Goal: Task Accomplishment & Management: Manage account settings

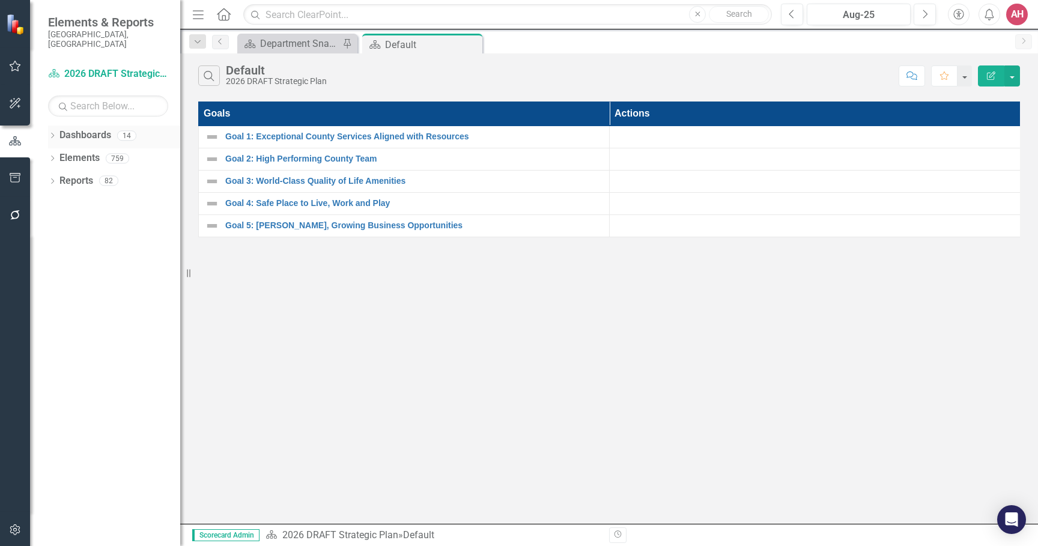
click at [53, 132] on div "Dropdown" at bounding box center [52, 137] width 8 height 10
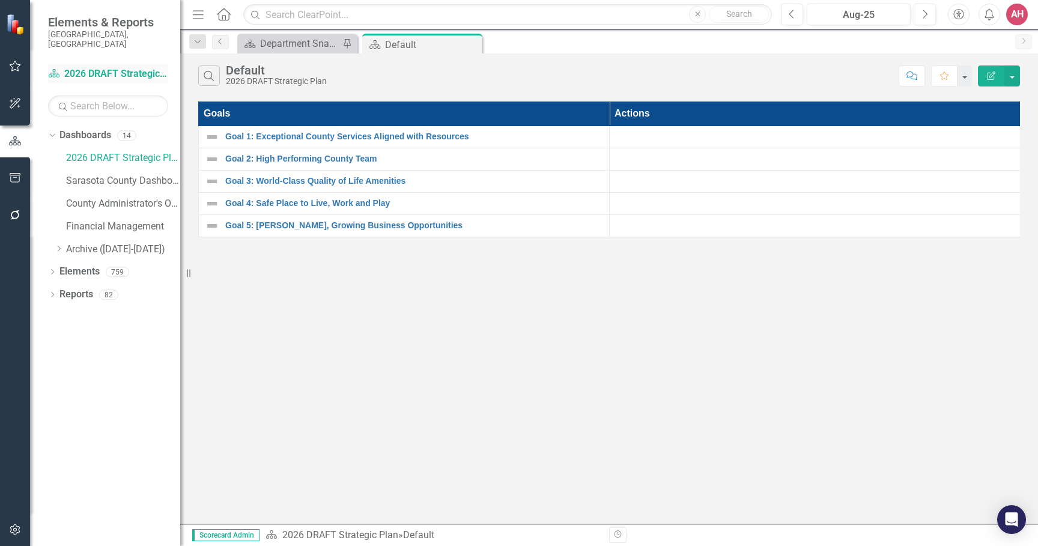
click at [92, 67] on link "Dashboard 2026 DRAFT Strategic Plan" at bounding box center [108, 74] width 120 height 14
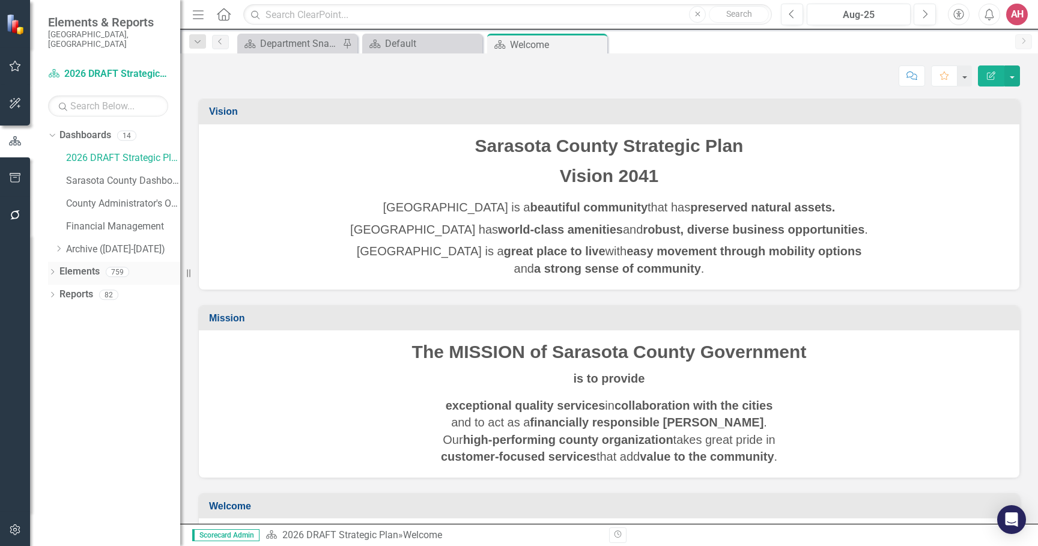
click at [52, 270] on icon "Dropdown" at bounding box center [52, 273] width 8 height 7
click at [59, 360] on icon at bounding box center [58, 362] width 3 height 5
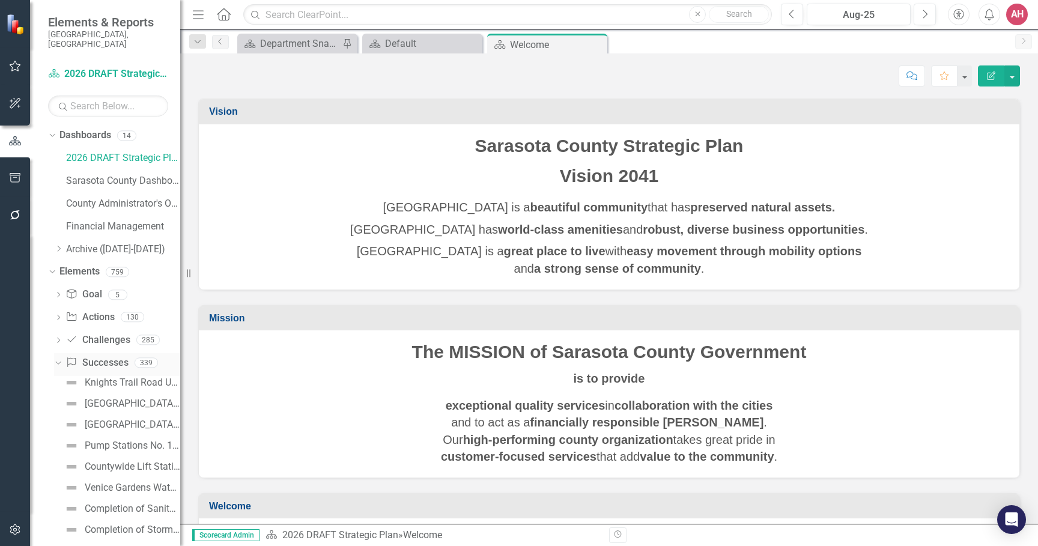
click at [103, 356] on link "Success Successes" at bounding box center [96, 363] width 62 height 14
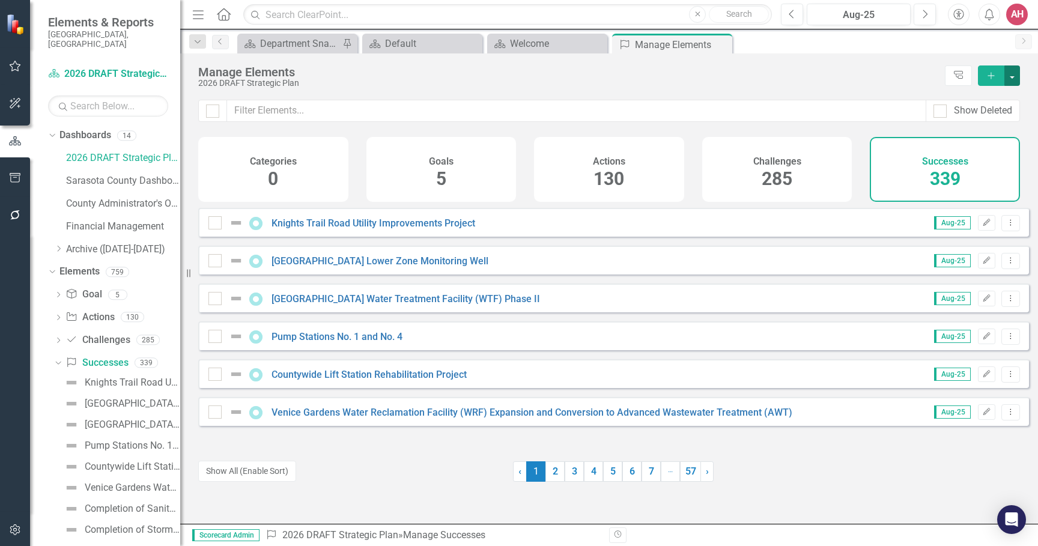
click at [1012, 77] on button "button" at bounding box center [1012, 75] width 16 height 20
click at [991, 99] on link "Success Add Success" at bounding box center [971, 98] width 95 height 22
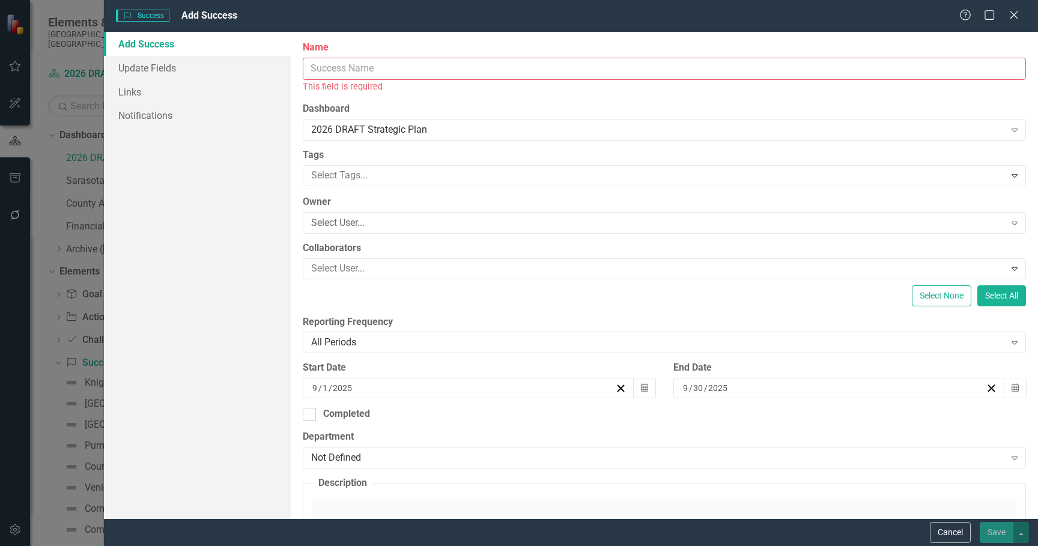
click at [401, 67] on input "Name" at bounding box center [664, 69] width 723 height 22
click at [371, 70] on input "Name" at bounding box center [664, 69] width 723 height 22
paste input ". [PERSON_NAME] says we need an object code and org code"
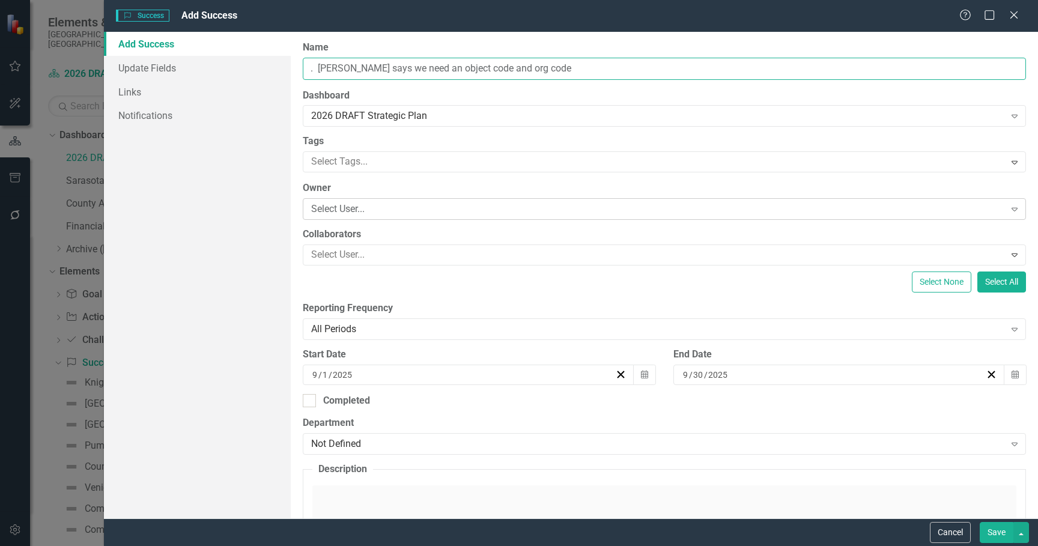
type input ". [PERSON_NAME] says we need an object code and org code"
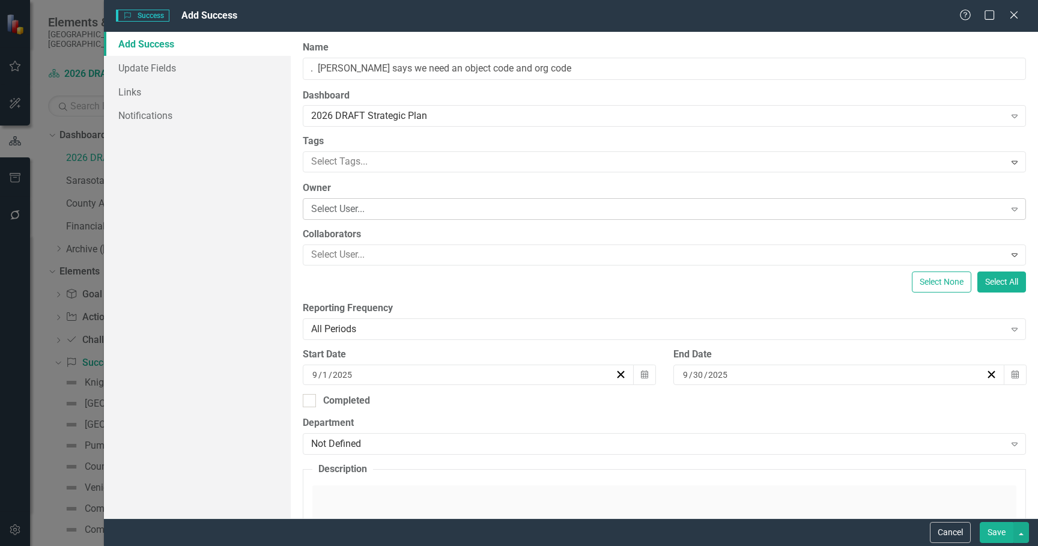
click at [386, 210] on div "Select User..." at bounding box center [658, 209] width 694 height 14
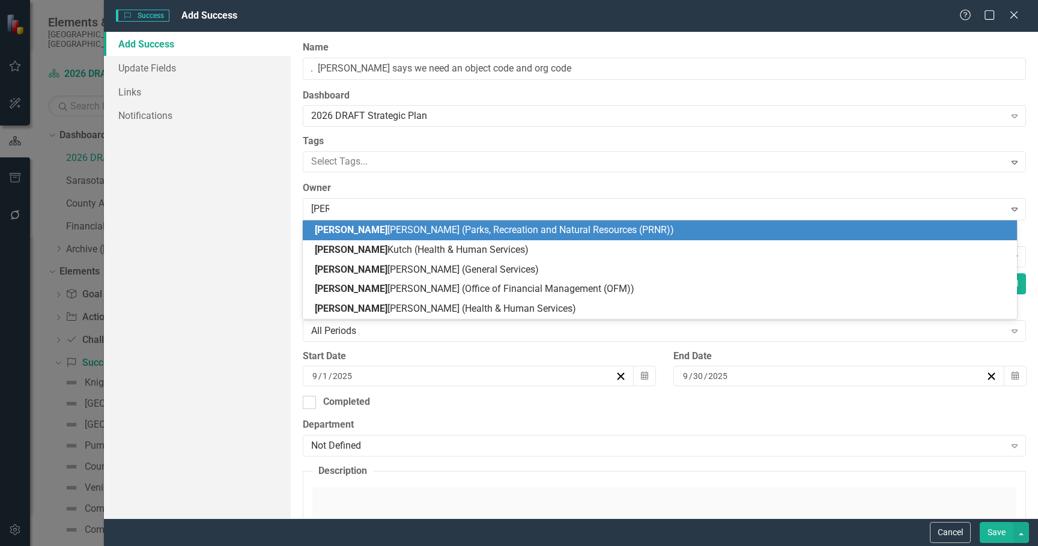
type input "kimb"
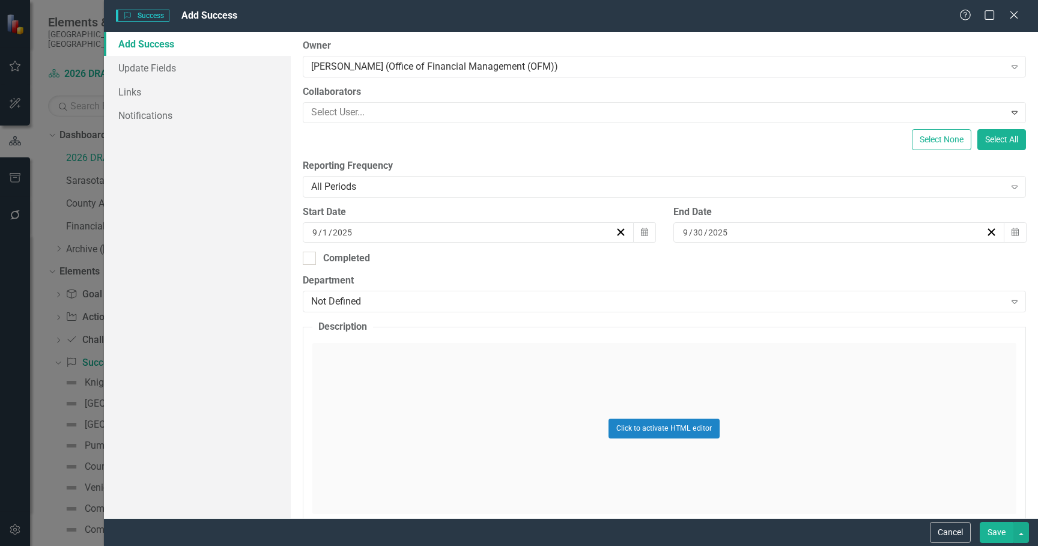
scroll to position [180, 0]
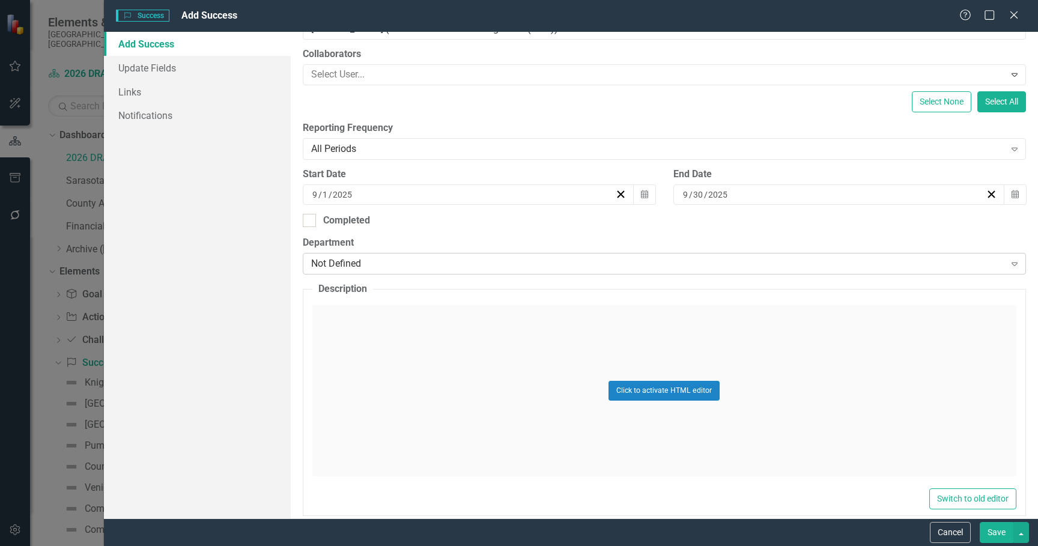
click at [457, 270] on div "Not Defined" at bounding box center [658, 264] width 694 height 14
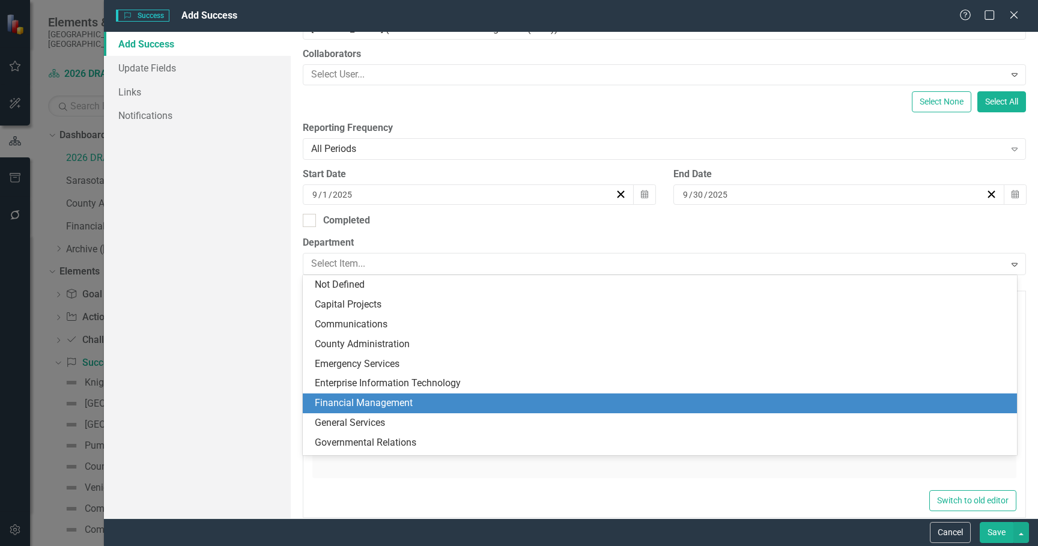
click at [363, 399] on div "Financial Management" at bounding box center [662, 403] width 695 height 14
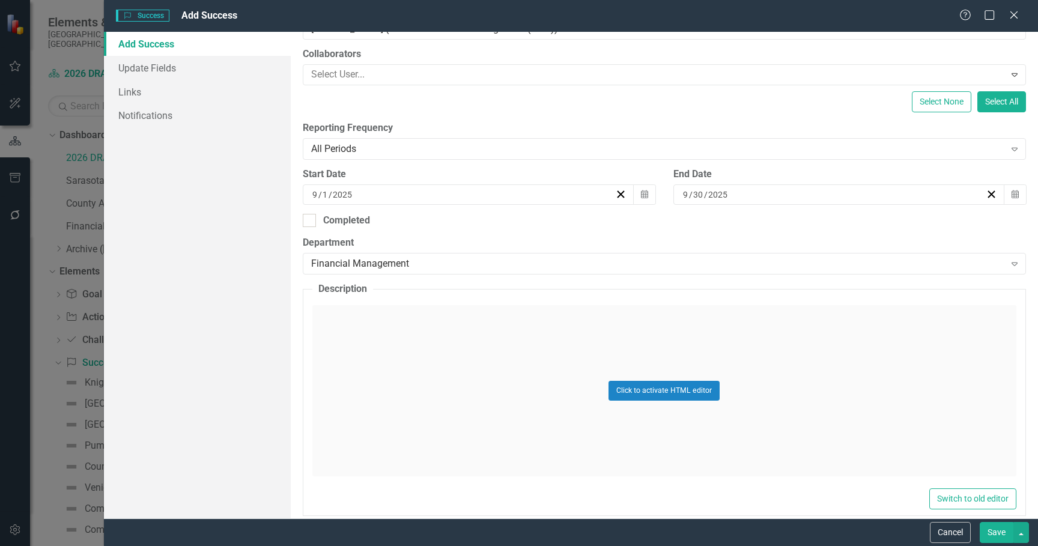
click at [358, 332] on div "Click to activate HTML editor" at bounding box center [664, 390] width 704 height 171
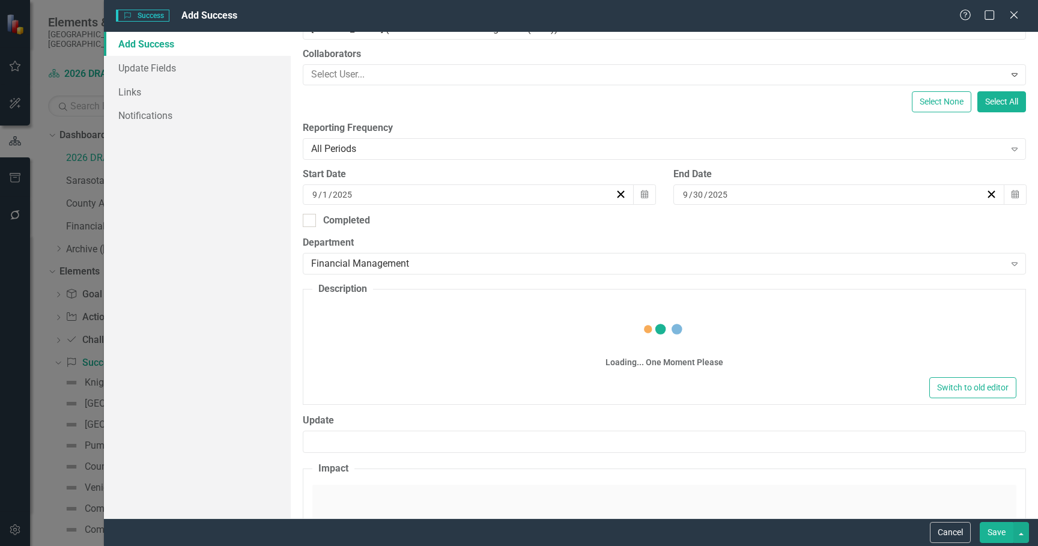
click at [359, 332] on div "Loading... One Moment Please" at bounding box center [664, 339] width 704 height 69
click at [359, 330] on div "Loading... One Moment Please" at bounding box center [664, 338] width 704 height 72
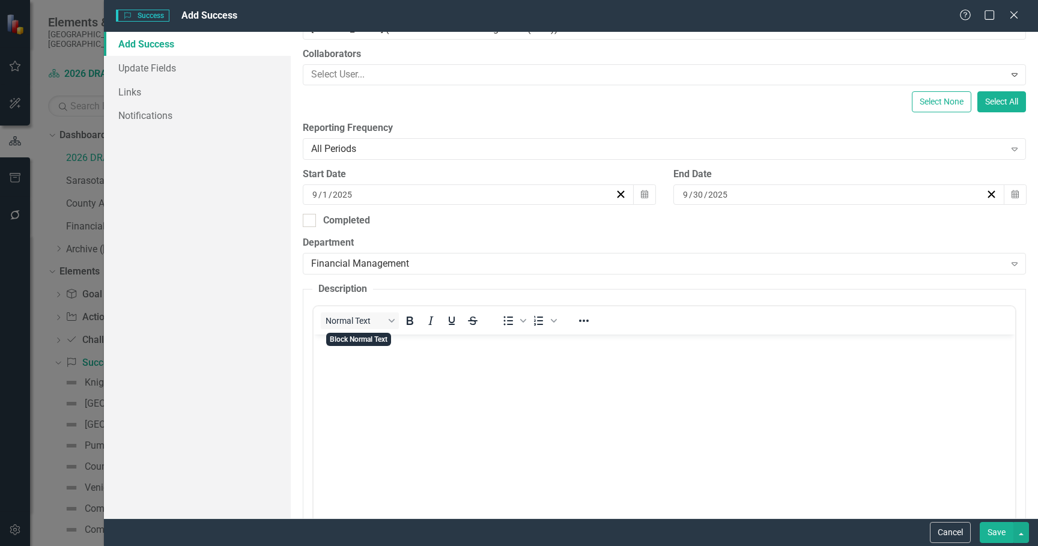
click at [347, 348] on p "Rich Text Area. Press ALT-0 for help." at bounding box center [664, 345] width 696 height 14
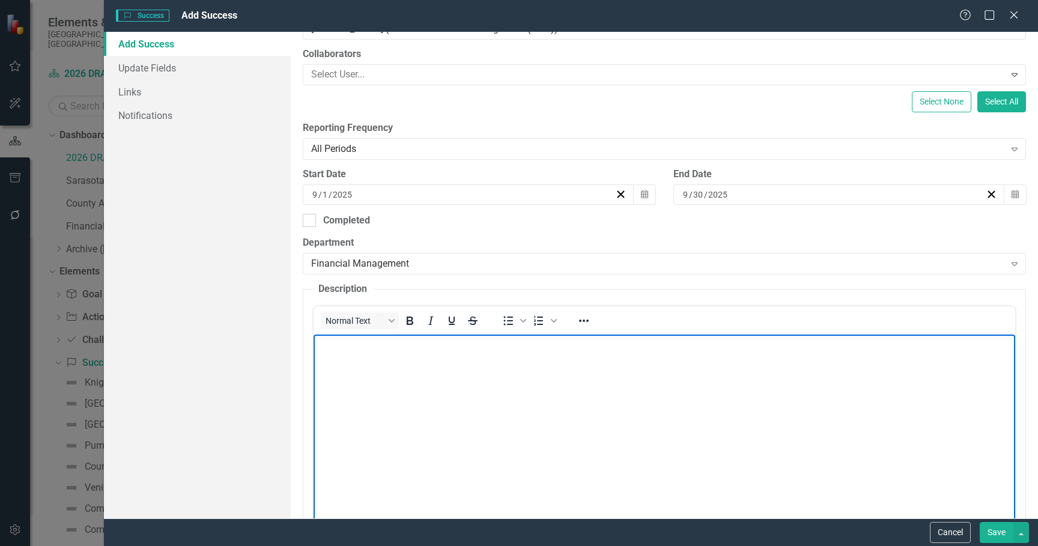
click at [399, 354] on body "Rich Text Area. Press ALT-0 for help." at bounding box center [664, 425] width 702 height 180
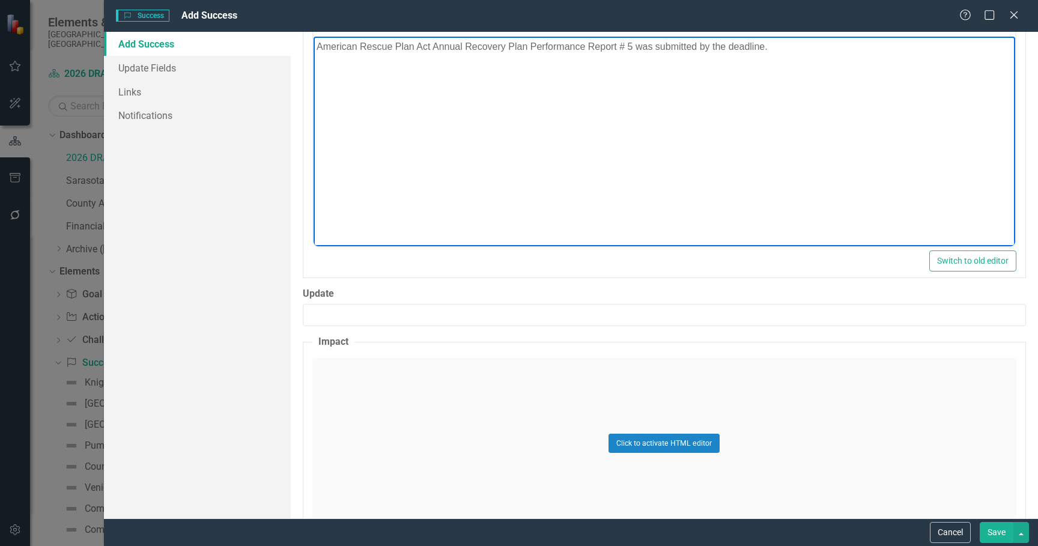
scroll to position [481, 0]
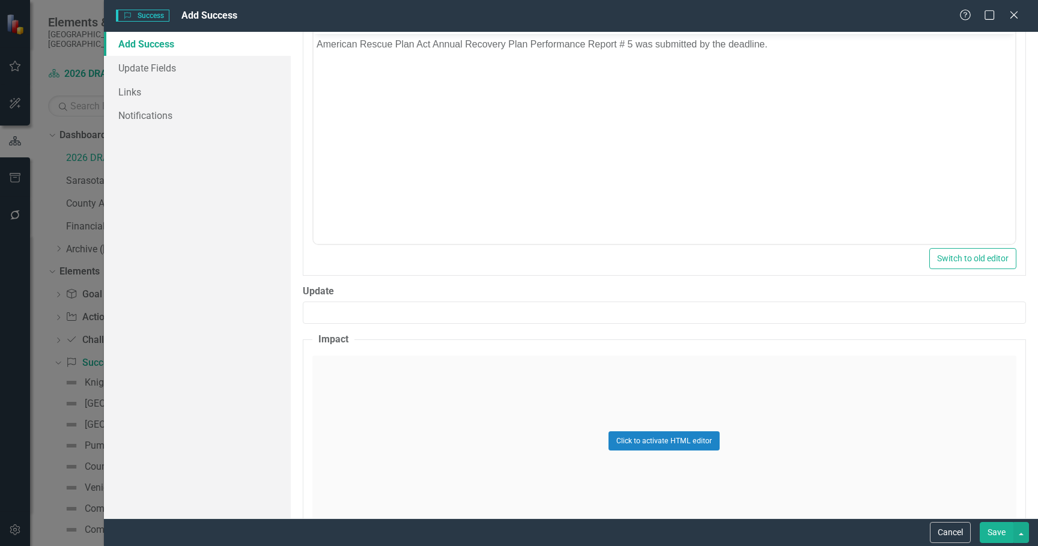
click at [374, 384] on div "Click to activate HTML editor" at bounding box center [664, 441] width 704 height 171
click at [501, 416] on body "Rich Text Area. Press ALT-0 for help." at bounding box center [664, 474] width 702 height 180
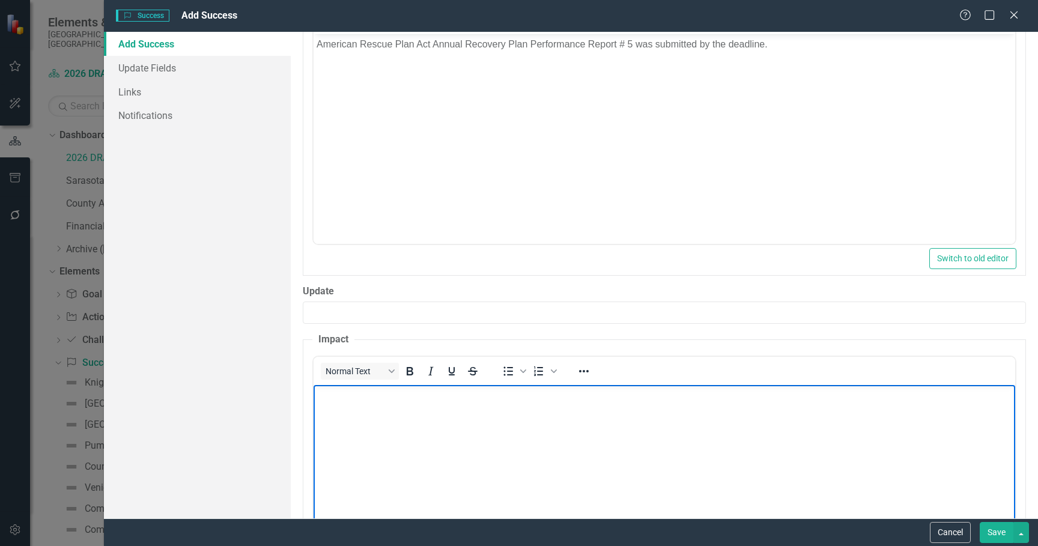
click at [501, 416] on body "Rich Text Area. Press ALT-0 for help." at bounding box center [664, 474] width 702 height 180
click at [350, 400] on p "Rich Text Area. Press ALT-0 for help." at bounding box center [664, 394] width 696 height 14
click at [353, 393] on p "If report not submitted by the deadline we risk funds being returned to the US …" at bounding box center [664, 394] width 696 height 14
click at [698, 395] on p "If report is not submitted by the deadline we risk funds being returned to the …" at bounding box center [664, 394] width 696 height 14
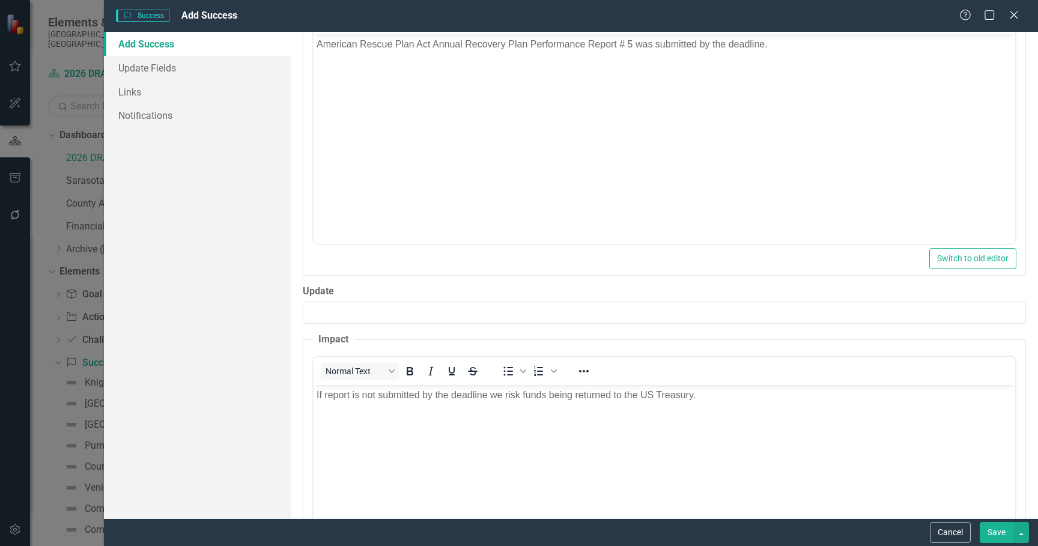
click at [993, 524] on button "Save" at bounding box center [997, 532] width 34 height 21
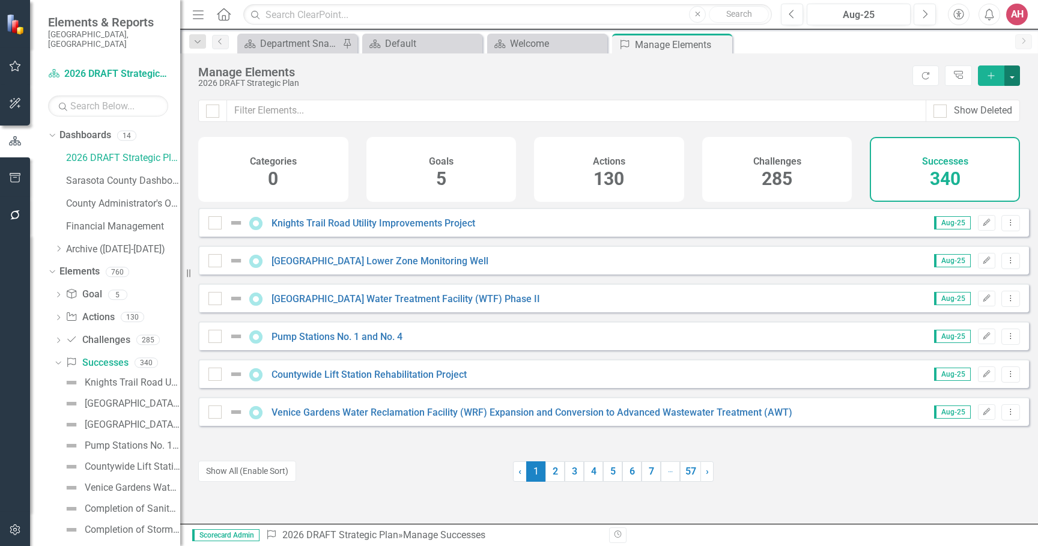
click at [1012, 76] on button "button" at bounding box center [1012, 75] width 16 height 20
click at [976, 100] on link "Success Add Success" at bounding box center [971, 98] width 95 height 22
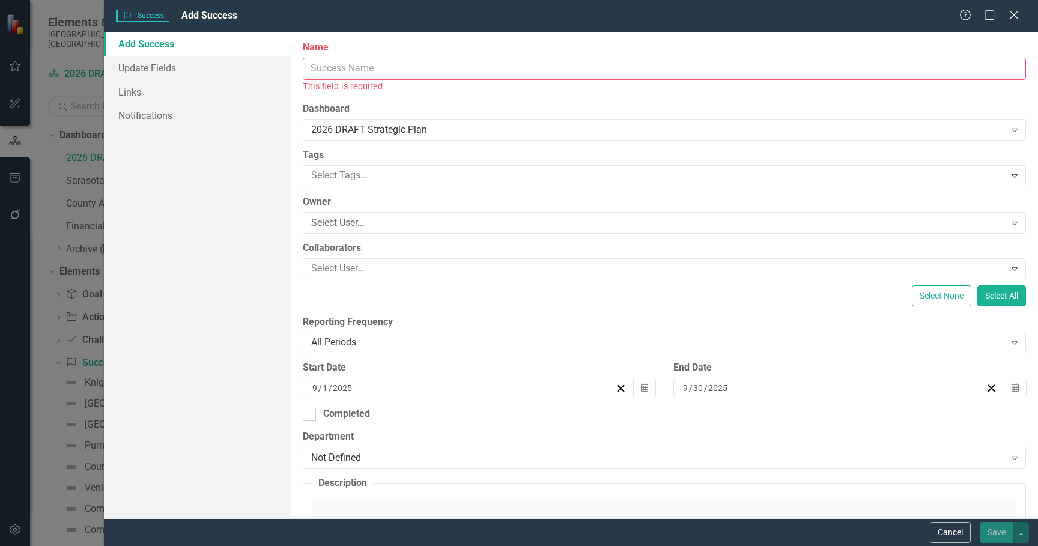
click at [416, 61] on input "Name" at bounding box center [664, 69] width 723 height 22
paste input "Met 1st major milestone US Treasury deadline of [DATE] for American Rescue Plan…"
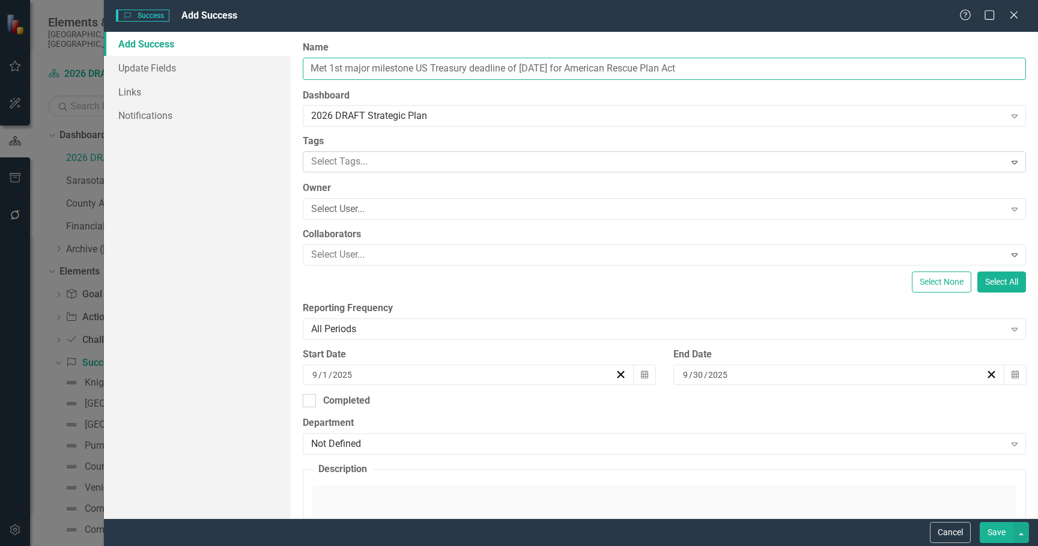
type input "Met 1st major milestone US Treasury deadline of [DATE] for American Rescue Plan…"
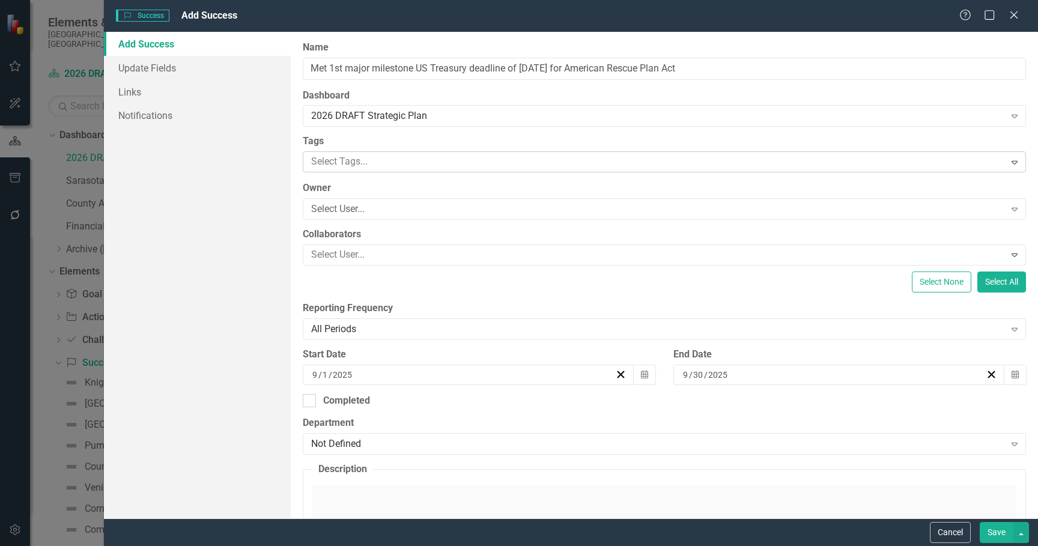
click at [389, 162] on div at bounding box center [655, 162] width 699 height 16
click at [259, 171] on div "Add Success Update Fields Links Notifications" at bounding box center [197, 275] width 187 height 487
click at [362, 208] on div "Select User..." at bounding box center [658, 209] width 694 height 14
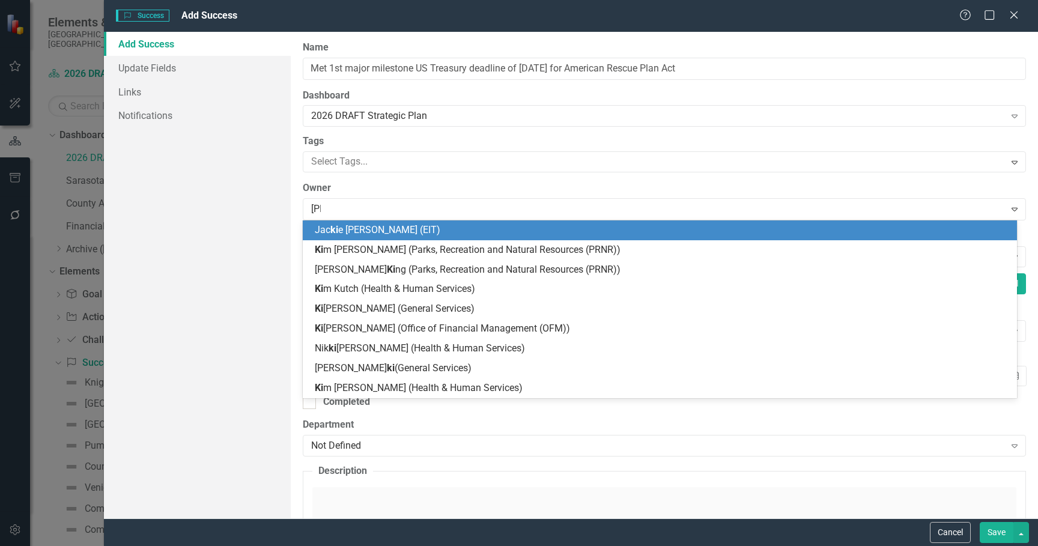
type input "kimb"
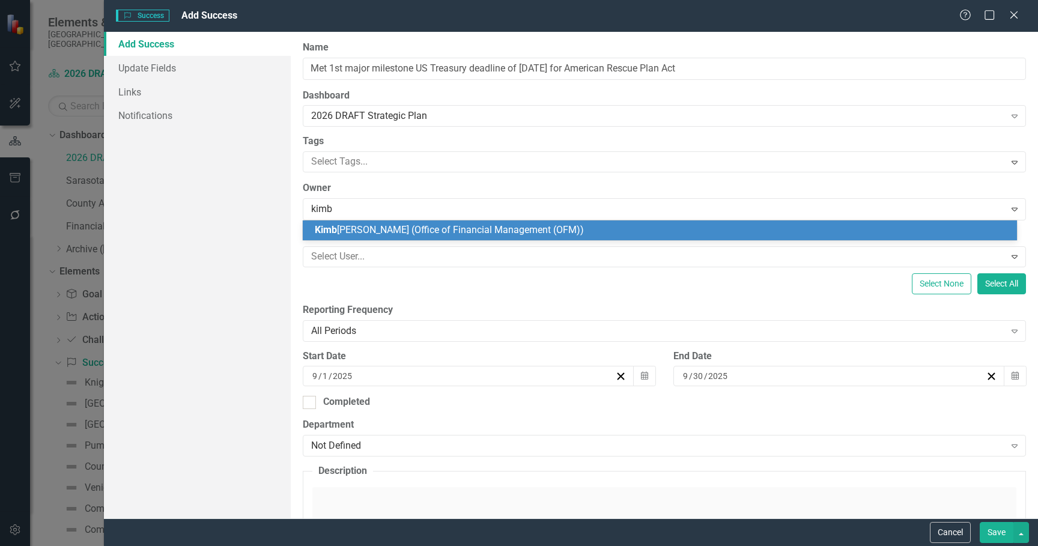
click at [447, 224] on span "[PERSON_NAME] (Office of Financial Management (OFM))" at bounding box center [449, 229] width 269 height 11
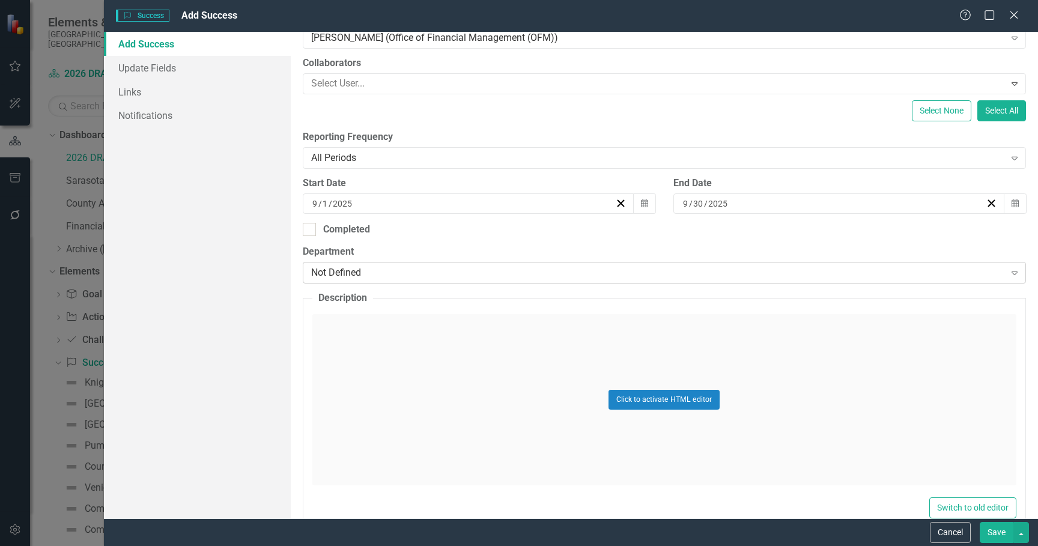
scroll to position [180, 0]
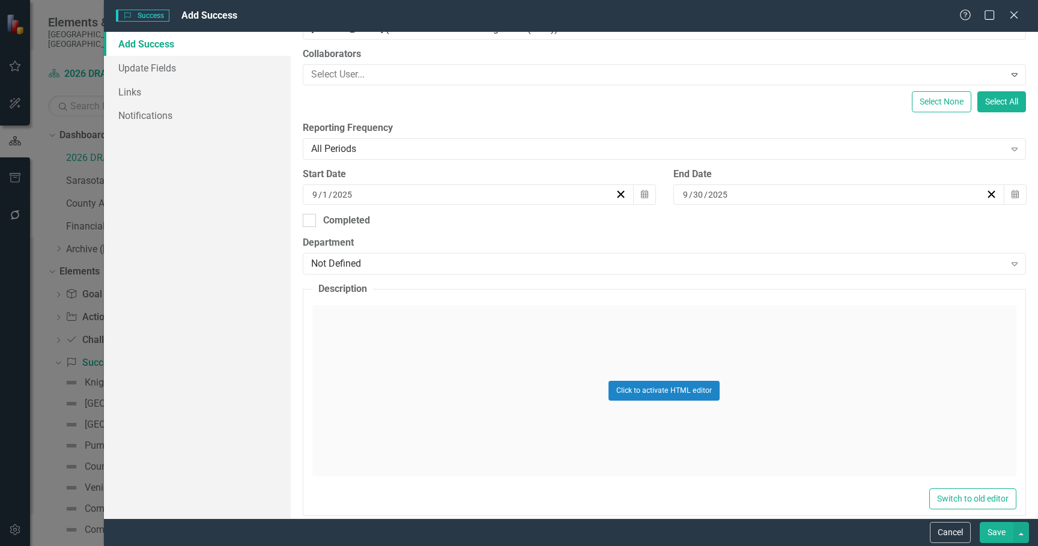
click at [405, 365] on div "Click to activate HTML editor" at bounding box center [664, 390] width 704 height 171
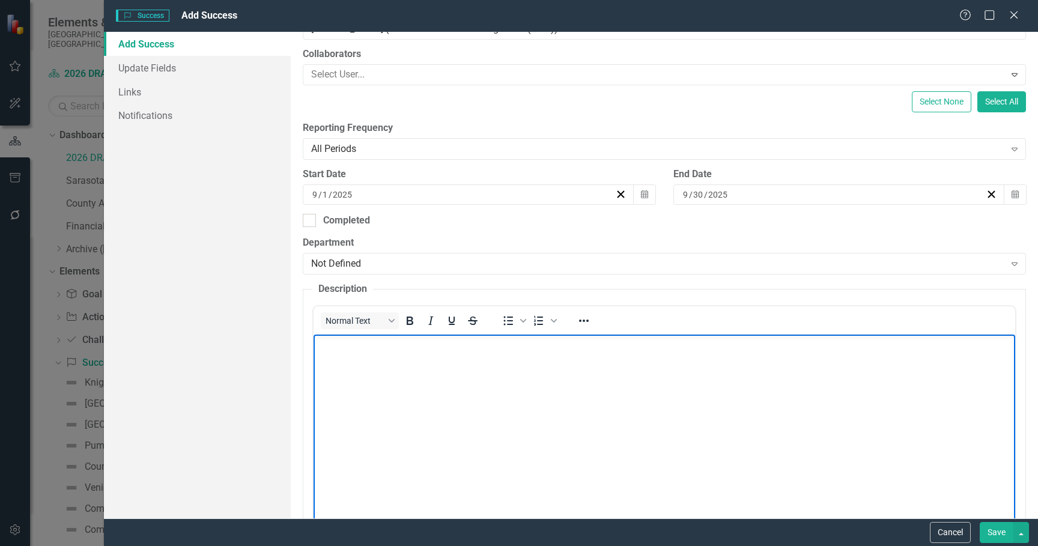
scroll to position [0, 0]
click at [444, 381] on body "Rich Text Area. Press ALT-0 for help." at bounding box center [664, 425] width 702 height 180
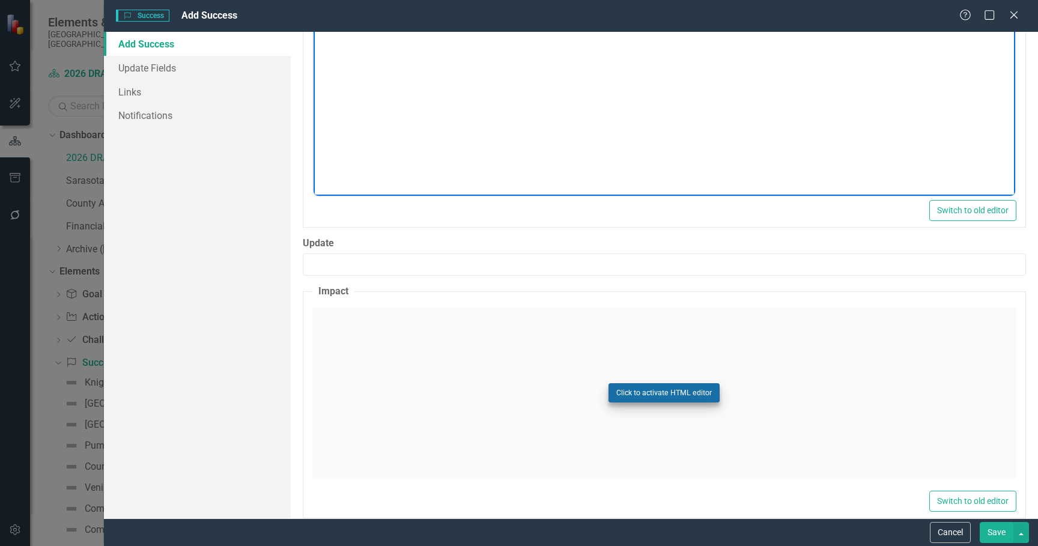
scroll to position [547, 0]
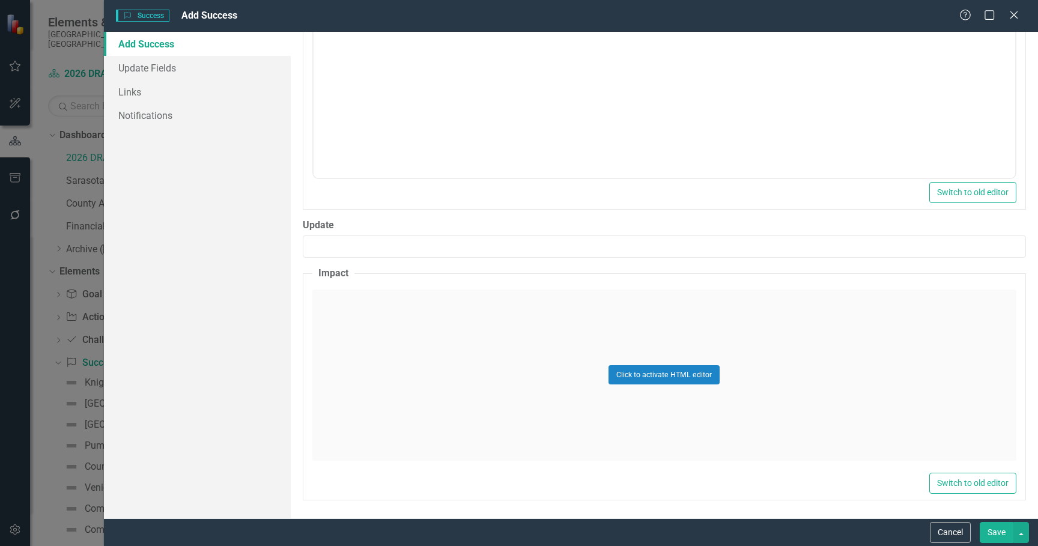
click at [488, 387] on div "Click to activate HTML editor" at bounding box center [664, 375] width 704 height 171
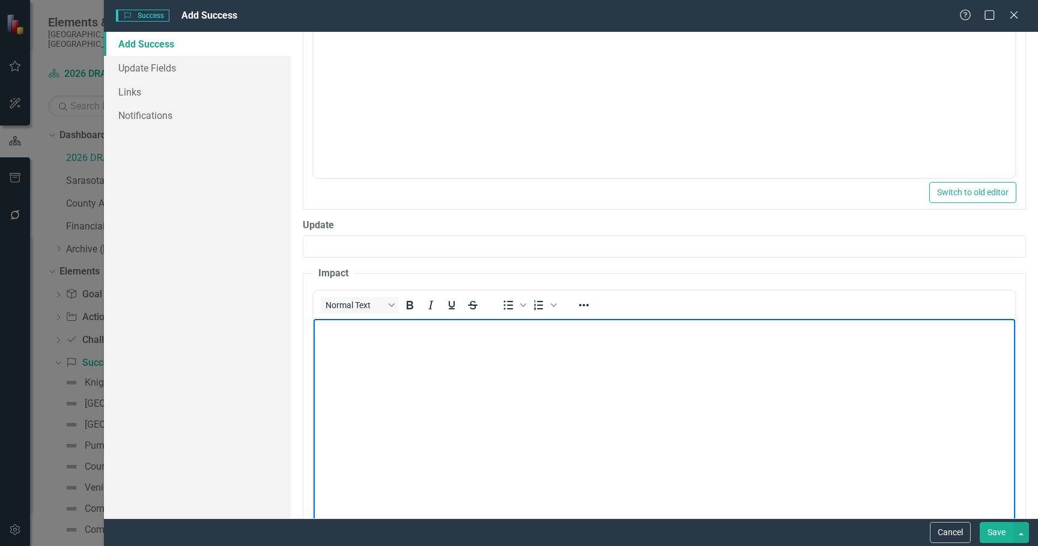
scroll to position [0, 0]
click at [399, 361] on body "Rich Text Area. Press ALT-0 for help." at bounding box center [664, 408] width 702 height 180
paste body "Rich Text Area. Press ALT-0 for help."
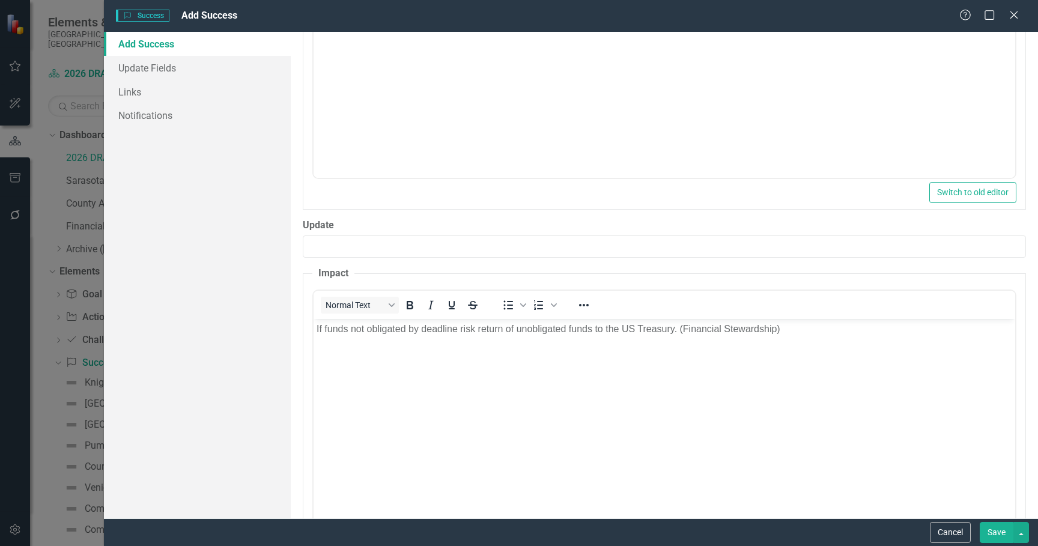
click at [992, 533] on button "Save" at bounding box center [997, 532] width 34 height 21
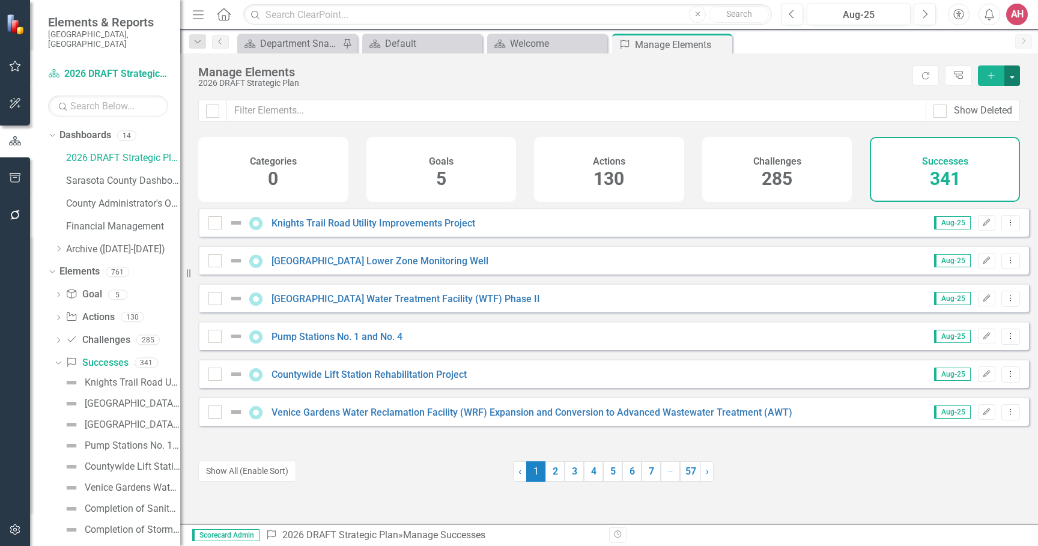
click at [1014, 76] on button "button" at bounding box center [1012, 75] width 16 height 20
click at [987, 94] on link "Success Add Success" at bounding box center [971, 98] width 95 height 22
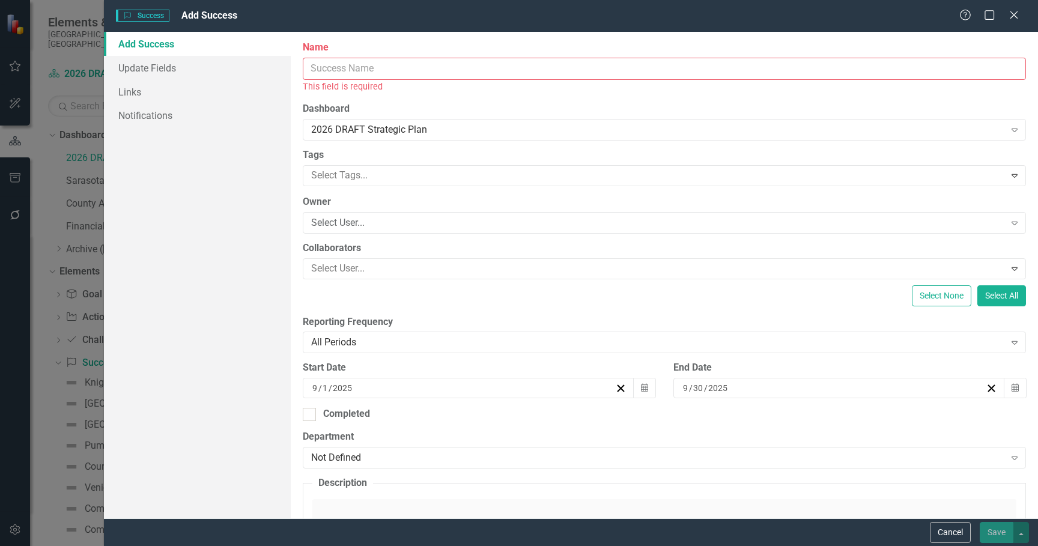
click at [322, 71] on input "Name" at bounding box center [664, 69] width 723 height 22
click at [323, 70] on input "Name" at bounding box center [664, 69] width 723 height 22
paste input "American Rescue Plan Act has spent more than half of $84.2M"
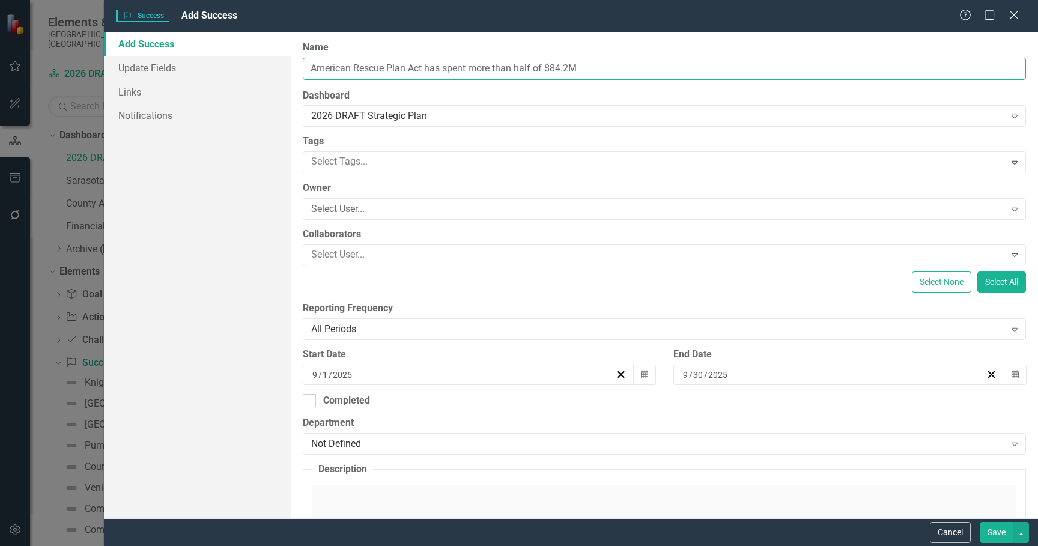
type input "American Rescue Plan Act has spent more than half of $84.2M"
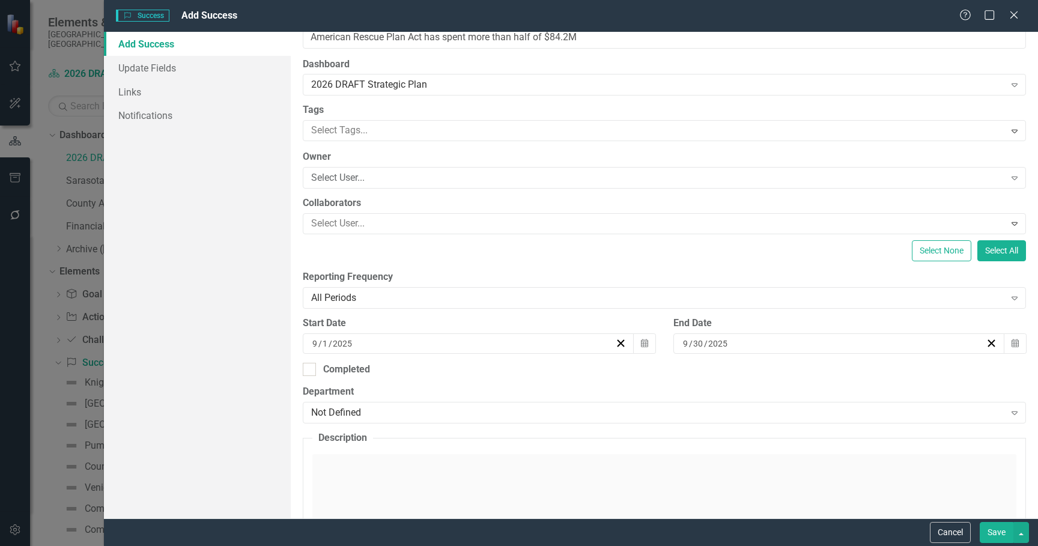
scroll to position [120, 0]
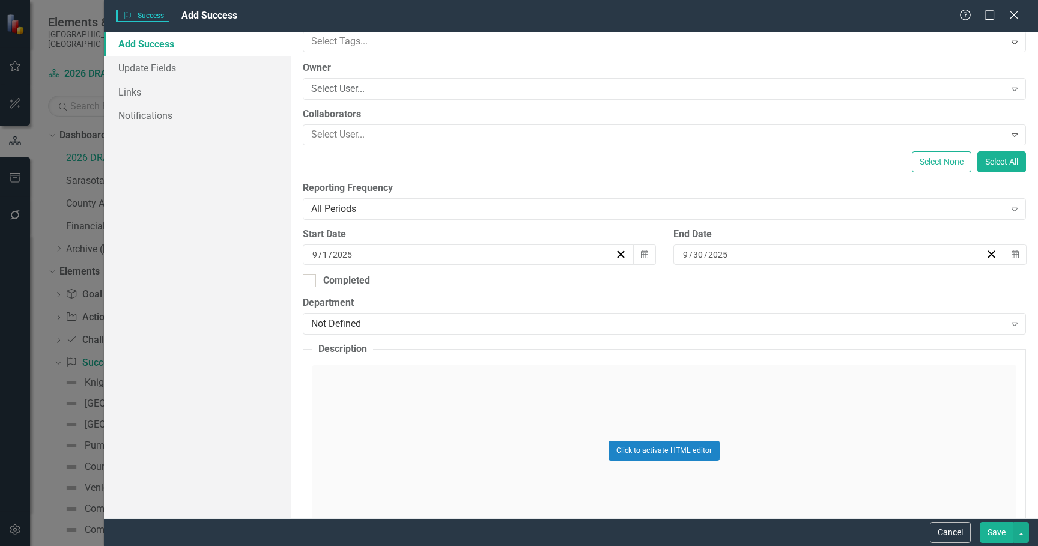
click at [432, 408] on div "Click to activate HTML editor" at bounding box center [664, 450] width 704 height 171
click at [430, 407] on p "Rich Text Area. Press ALT-0 for help." at bounding box center [664, 405] width 696 height 14
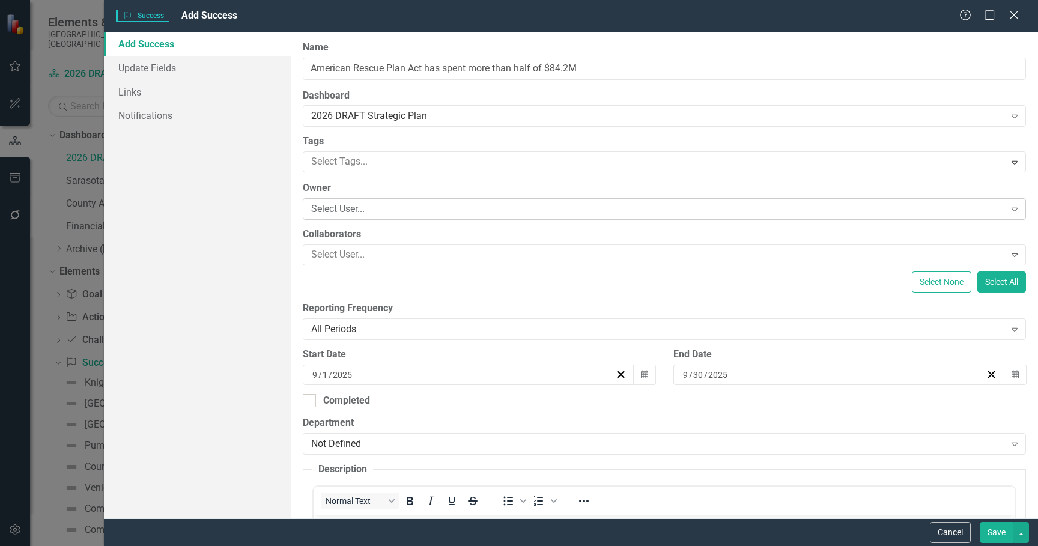
click at [398, 205] on div "Select User..." at bounding box center [658, 209] width 694 height 14
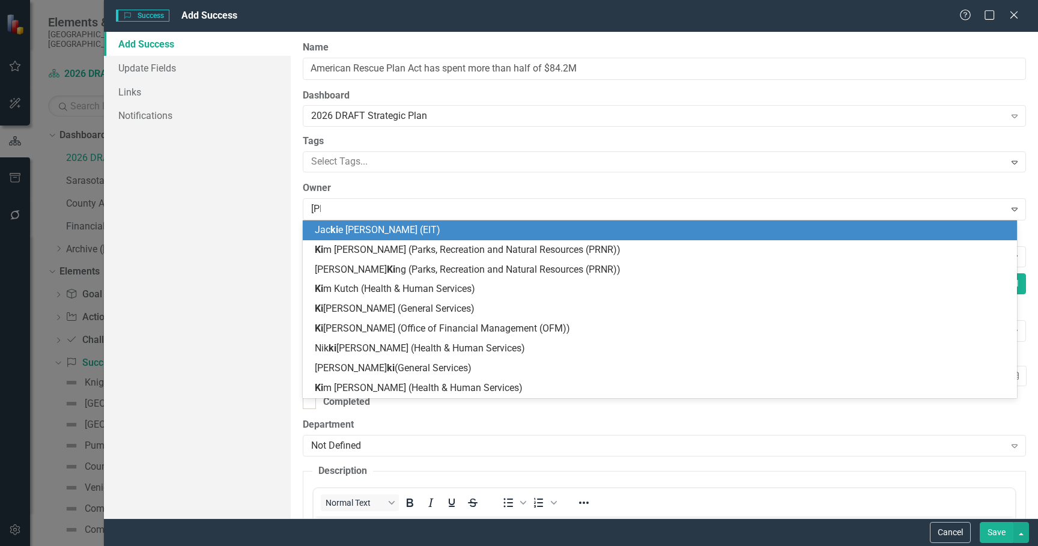
type input "kimb"
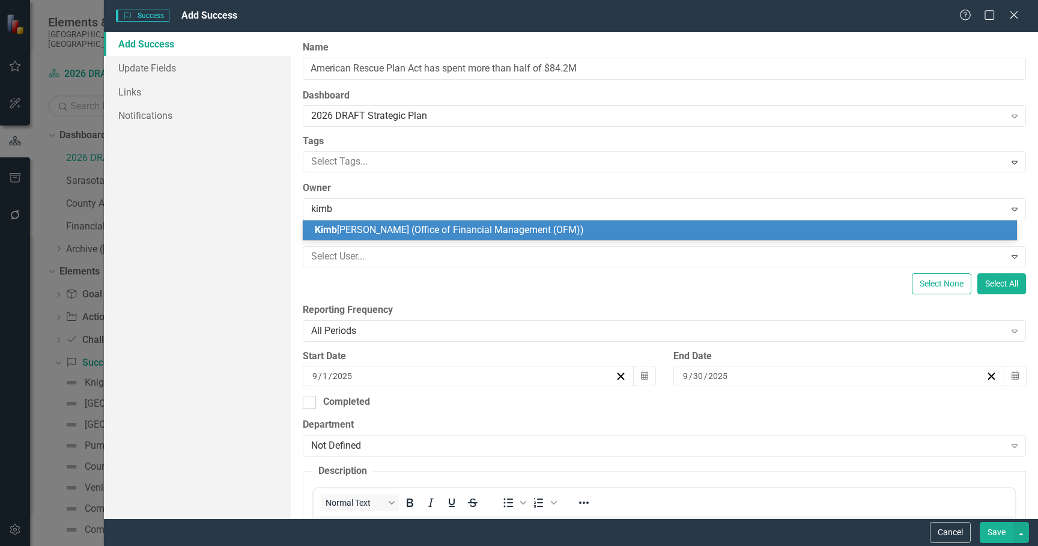
click at [415, 229] on span "[PERSON_NAME] (Office of Financial Management (OFM))" at bounding box center [449, 229] width 269 height 11
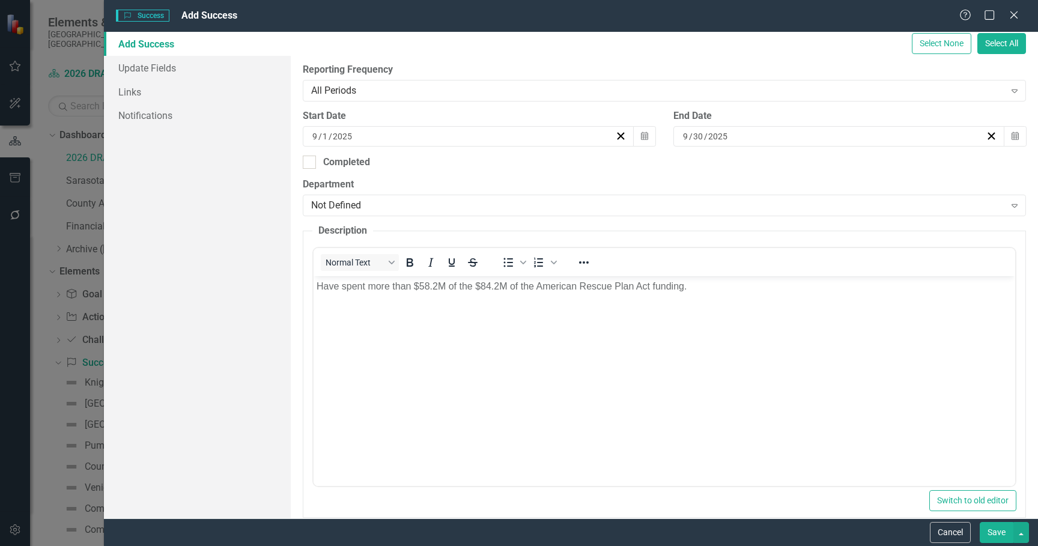
scroll to position [240, 0]
click at [399, 205] on div "Not Defined" at bounding box center [658, 204] width 694 height 14
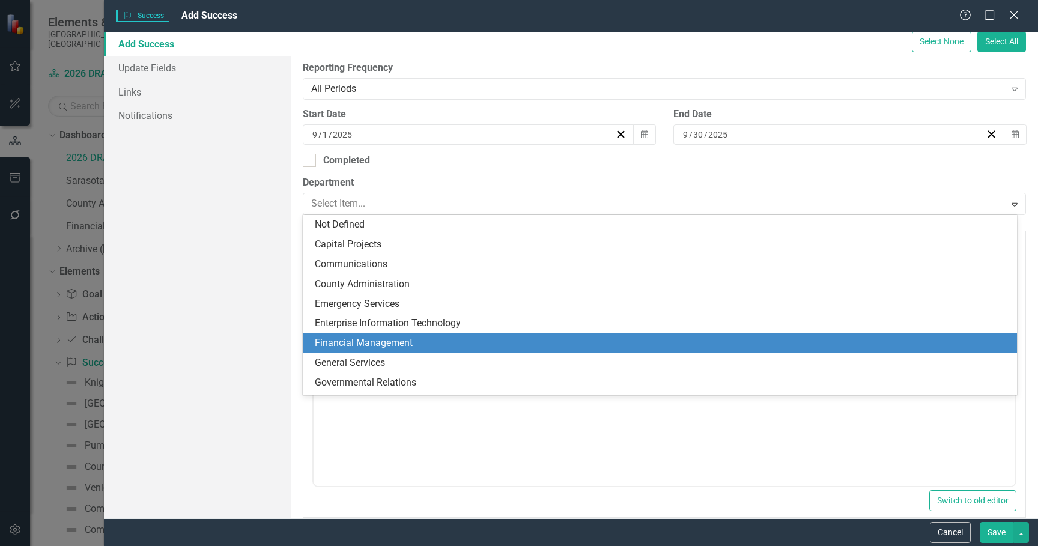
click at [368, 341] on div "Financial Management" at bounding box center [662, 343] width 695 height 14
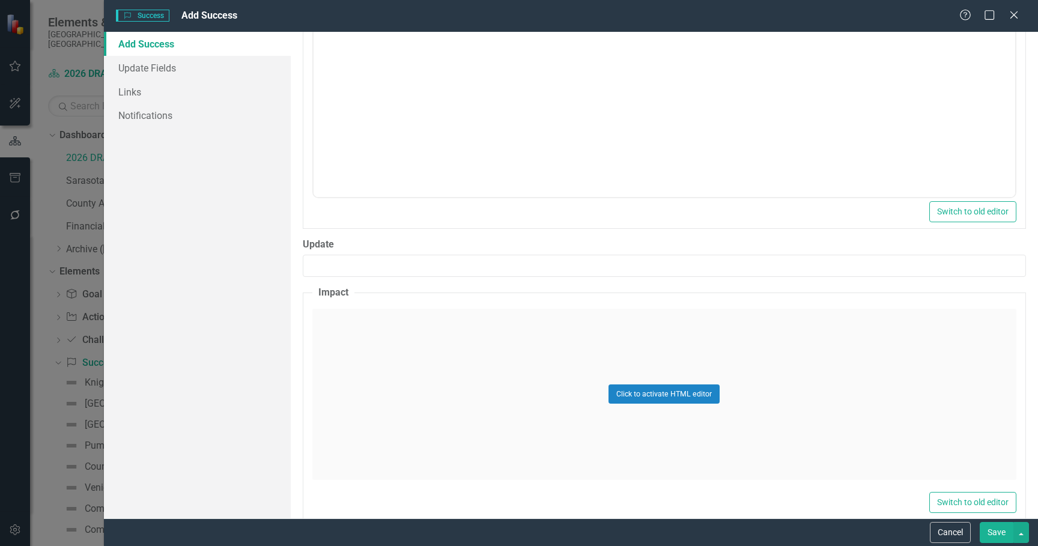
scroll to position [541, 0]
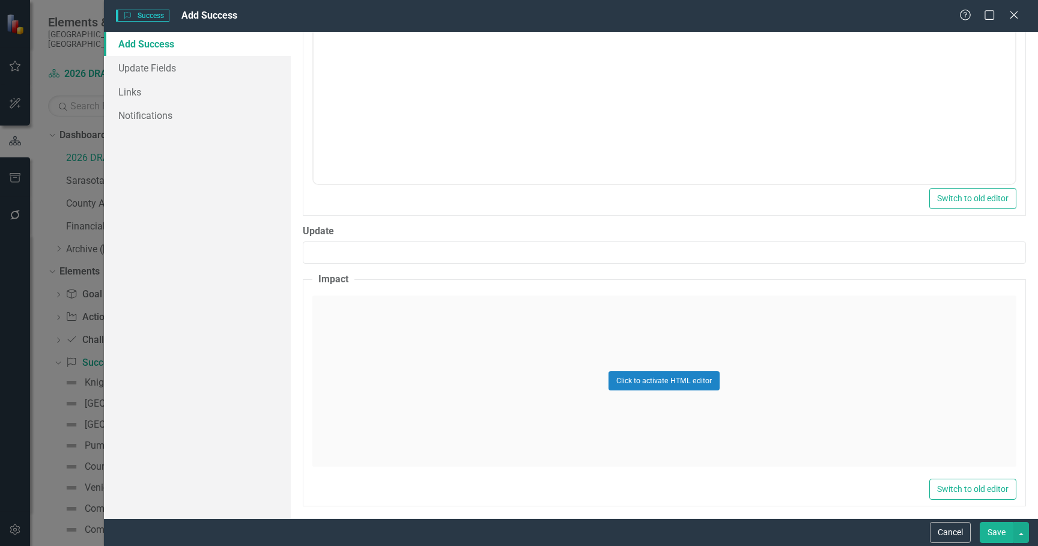
click at [488, 335] on div "Click to activate HTML editor" at bounding box center [664, 381] width 704 height 171
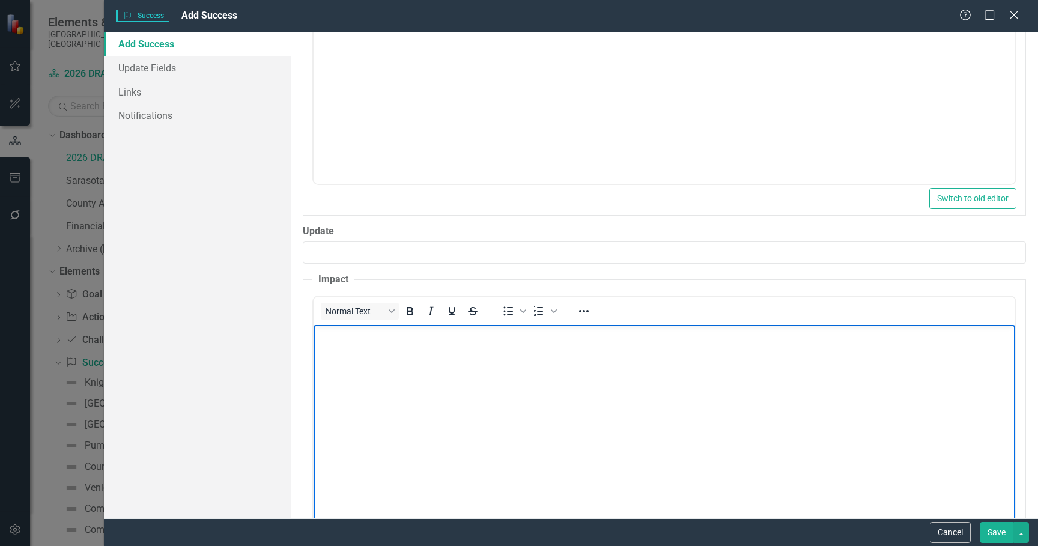
scroll to position [0, 0]
click at [488, 335] on p "Rich Text Area. Press ALT-0 for help." at bounding box center [664, 334] width 696 height 14
click at [379, 365] on body "Rich Text Area. Press ALT-0 for help." at bounding box center [664, 414] width 702 height 180
click at [379, 364] on body "Rich Text Area. Press ALT-0 for help." at bounding box center [664, 414] width 702 height 180
click at [819, 400] on body "Spend down date of funds is [DATE] deadline. Funds not spent will be returned t…" at bounding box center [664, 414] width 702 height 180
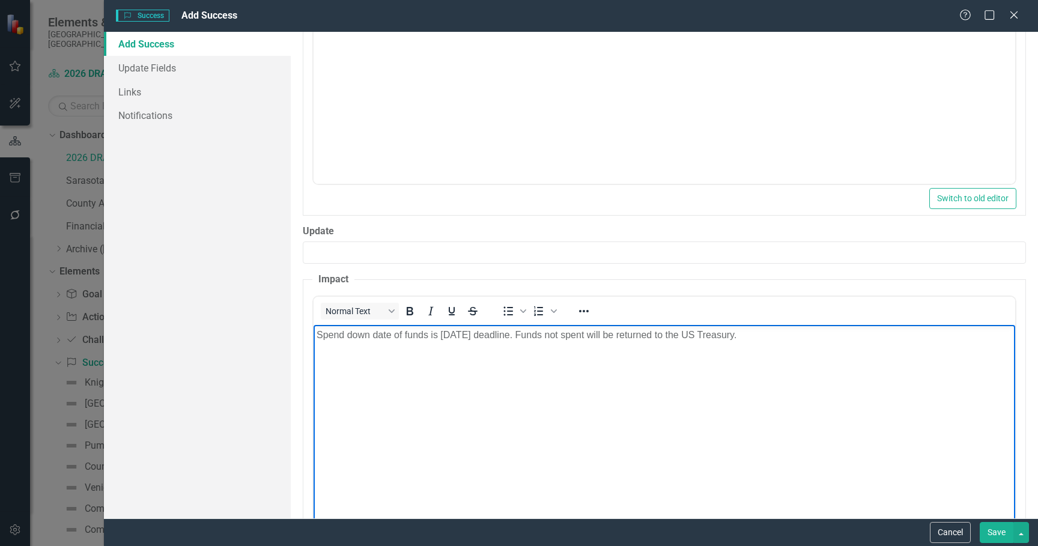
click at [1002, 536] on button "Save" at bounding box center [997, 532] width 34 height 21
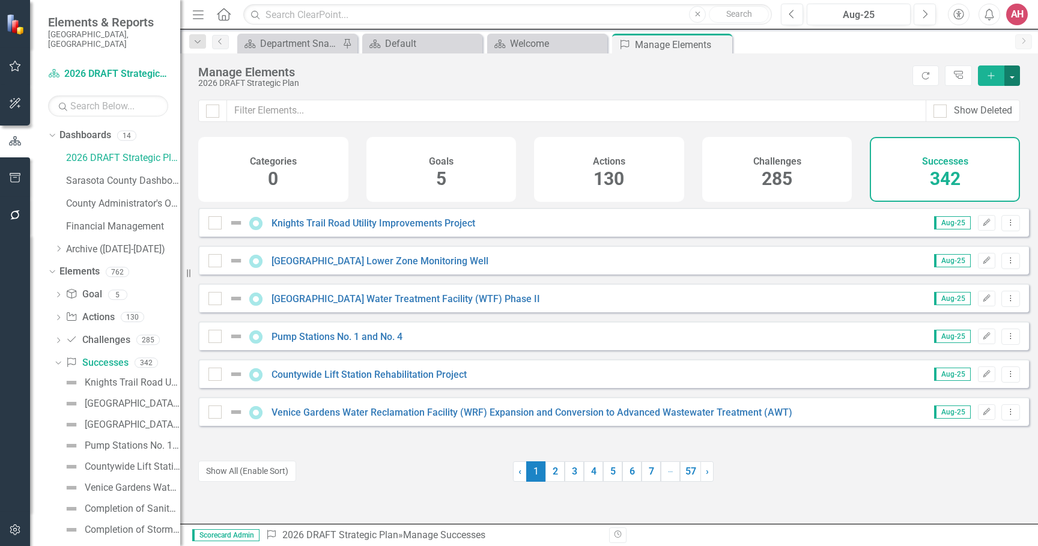
click at [1009, 79] on button "button" at bounding box center [1012, 75] width 16 height 20
click at [996, 93] on link "Success Add Success" at bounding box center [971, 98] width 95 height 22
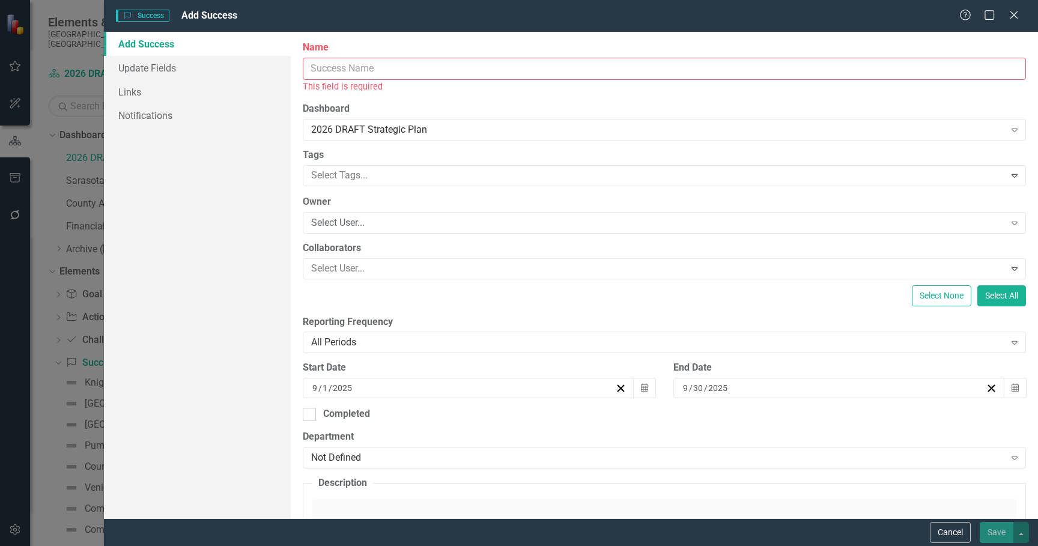
click at [341, 73] on input "Name" at bounding box center [664, 69] width 723 height 22
click at [341, 71] on input "Name" at bounding box center [664, 69] width 723 height 22
paste input "Expansion of HERO team"
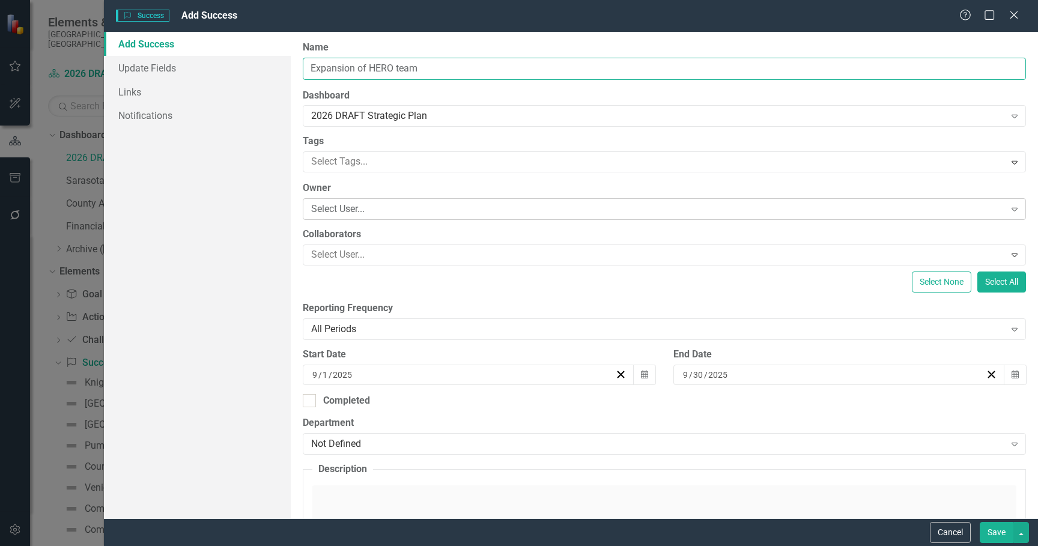
type input "Expansion of HERO team"
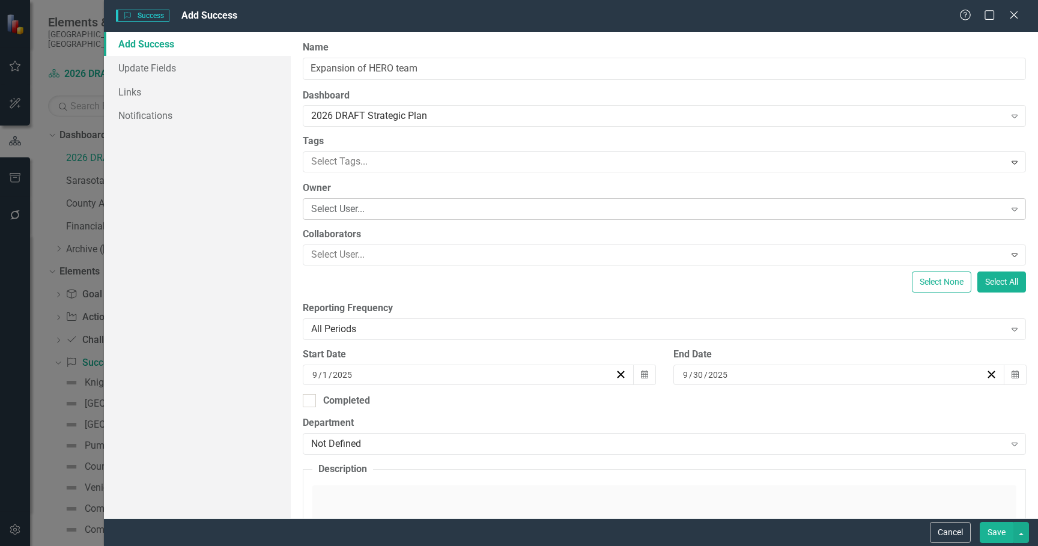
click at [386, 208] on div "Select User..." at bounding box center [658, 209] width 694 height 14
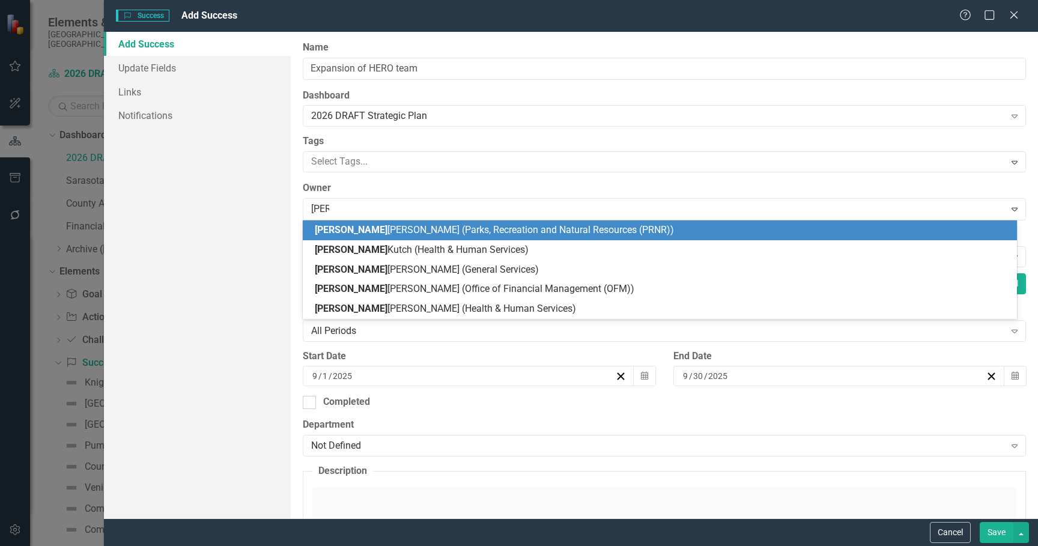
type input "kimb"
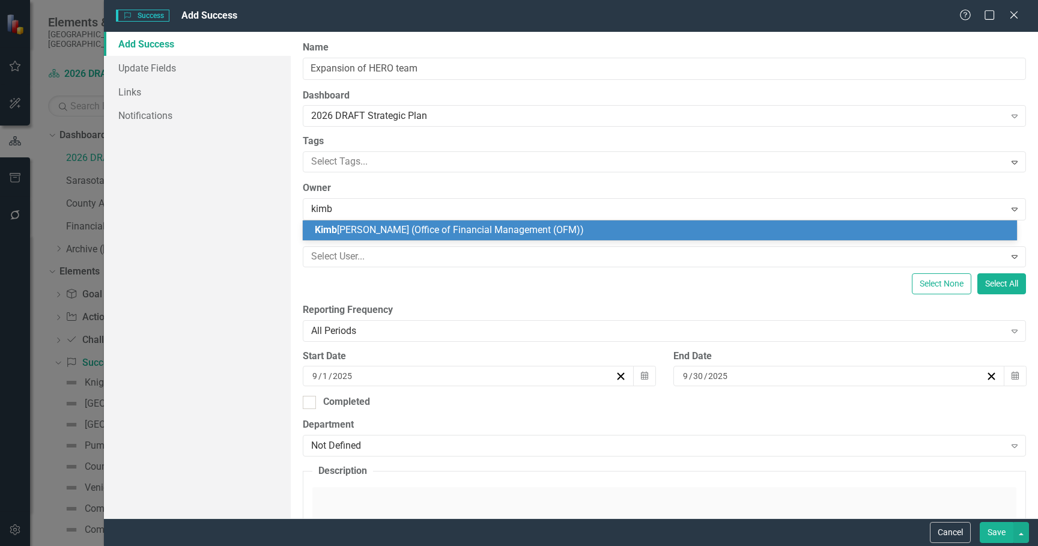
click at [384, 224] on span "[PERSON_NAME] (Office of Financial Management (OFM))" at bounding box center [449, 229] width 269 height 11
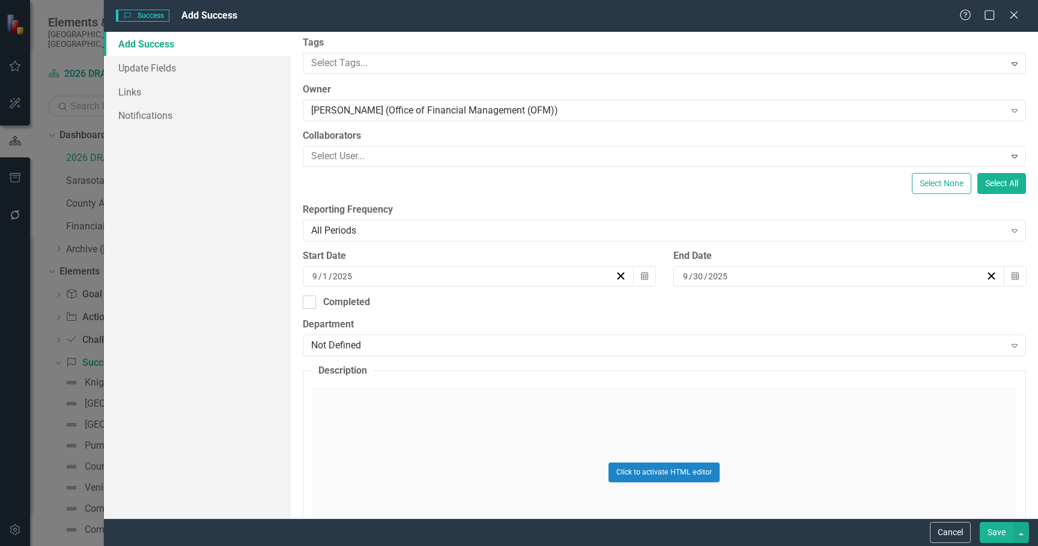
scroll to position [120, 0]
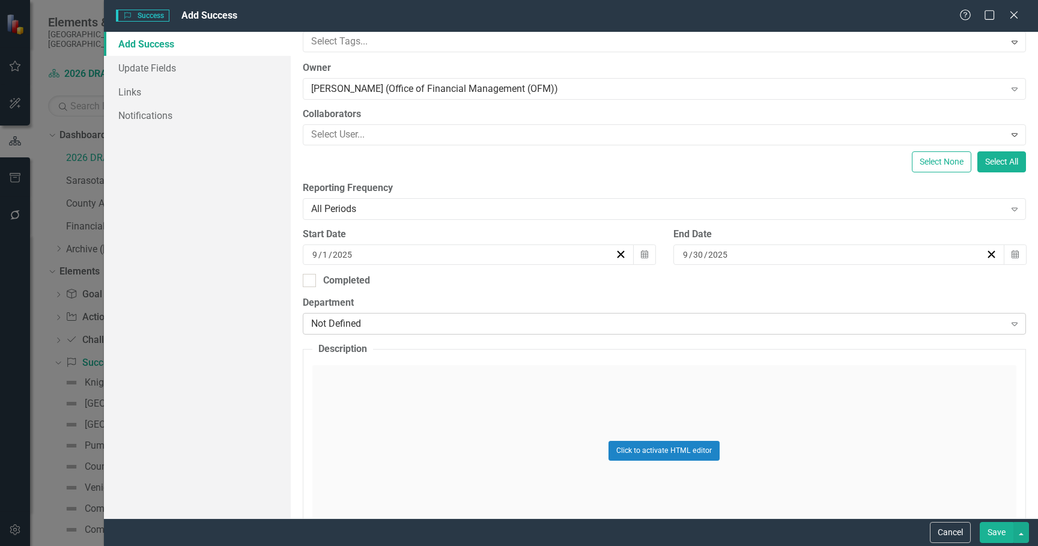
click at [394, 321] on div "Not Defined" at bounding box center [658, 324] width 694 height 14
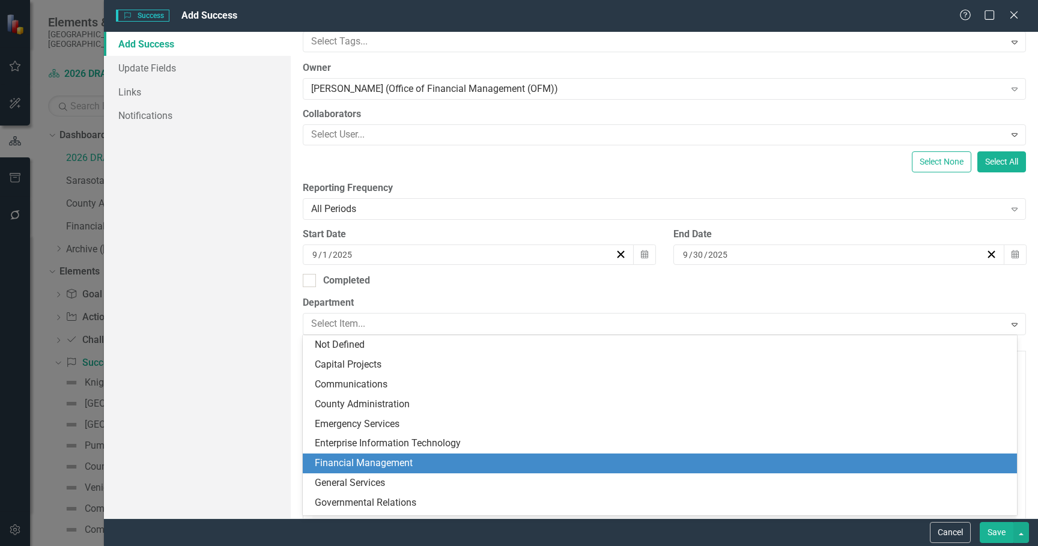
drag, startPoint x: 378, startPoint y: 458, endPoint x: 434, endPoint y: 413, distance: 72.6
click at [381, 458] on div "Financial Management" at bounding box center [662, 464] width 695 height 14
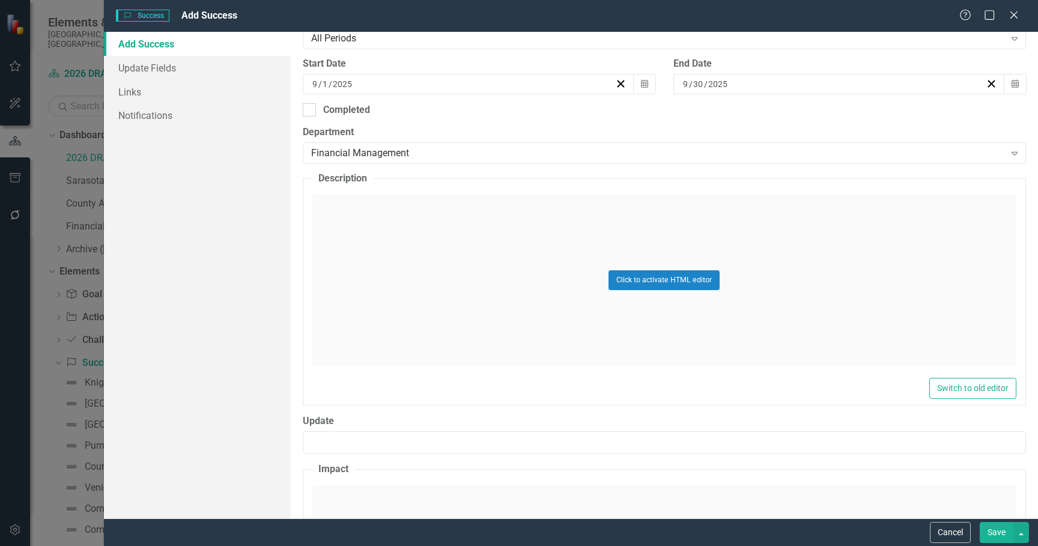
scroll to position [360, 0]
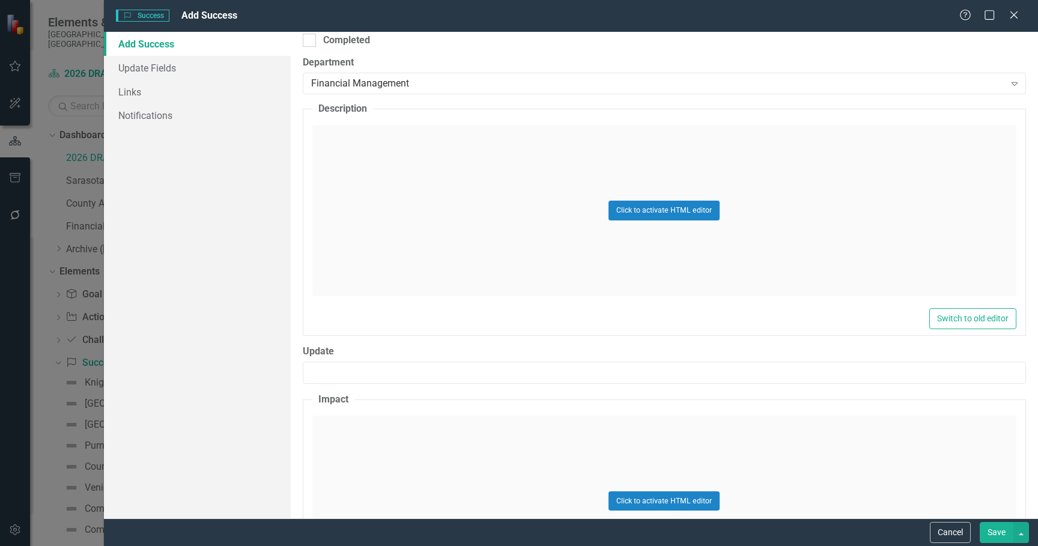
click at [500, 225] on div "Click to activate HTML editor" at bounding box center [664, 210] width 704 height 171
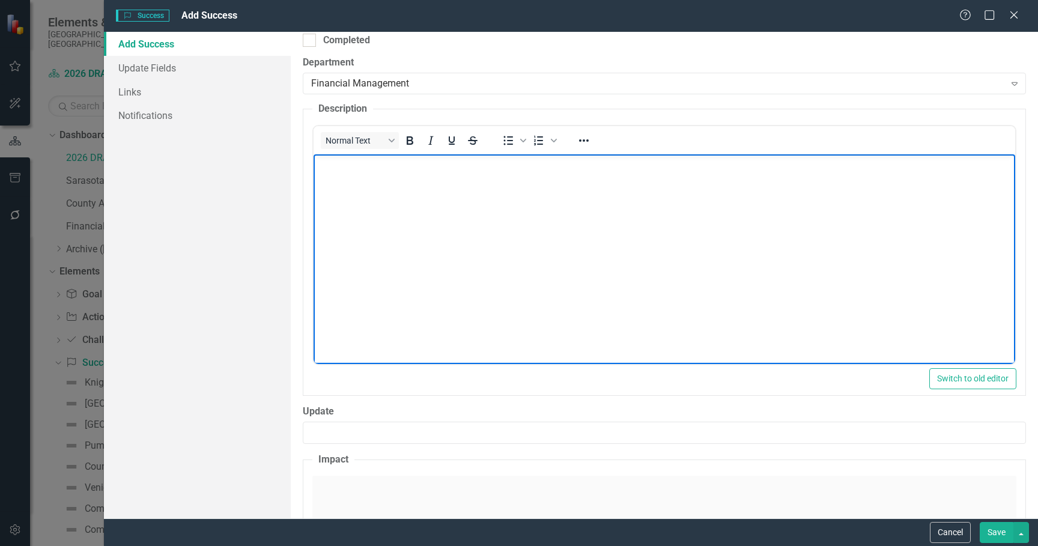
scroll to position [0, 0]
click at [350, 196] on body "Rich Text Area. Press ALT-0 for help." at bounding box center [664, 244] width 702 height 180
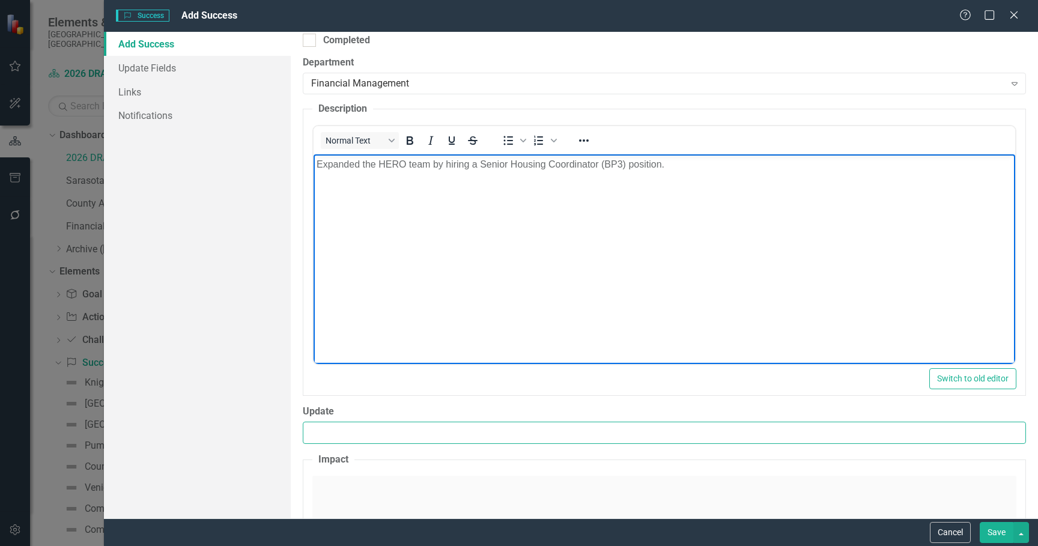
click at [401, 429] on input "Update" at bounding box center [664, 433] width 723 height 22
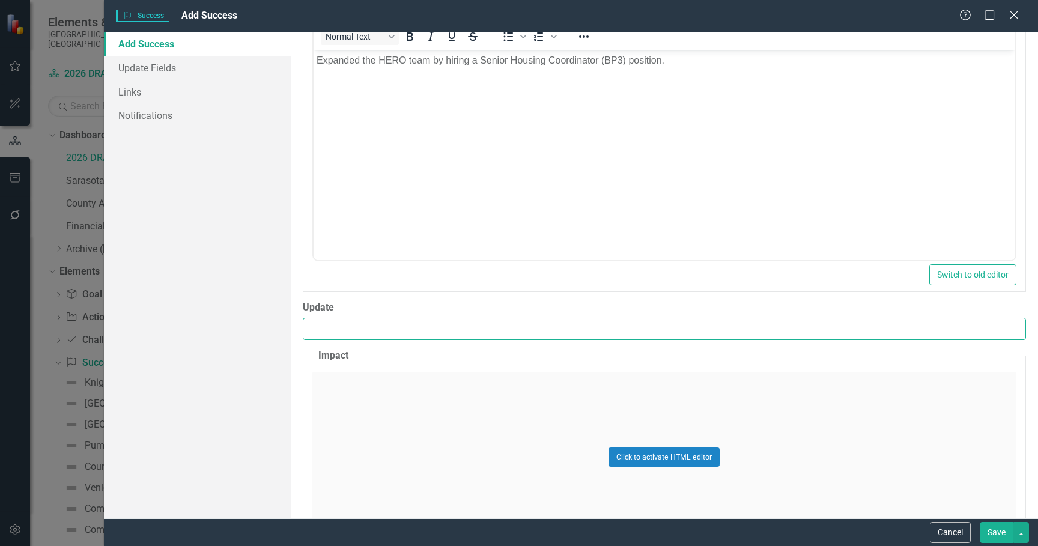
scroll to position [481, 0]
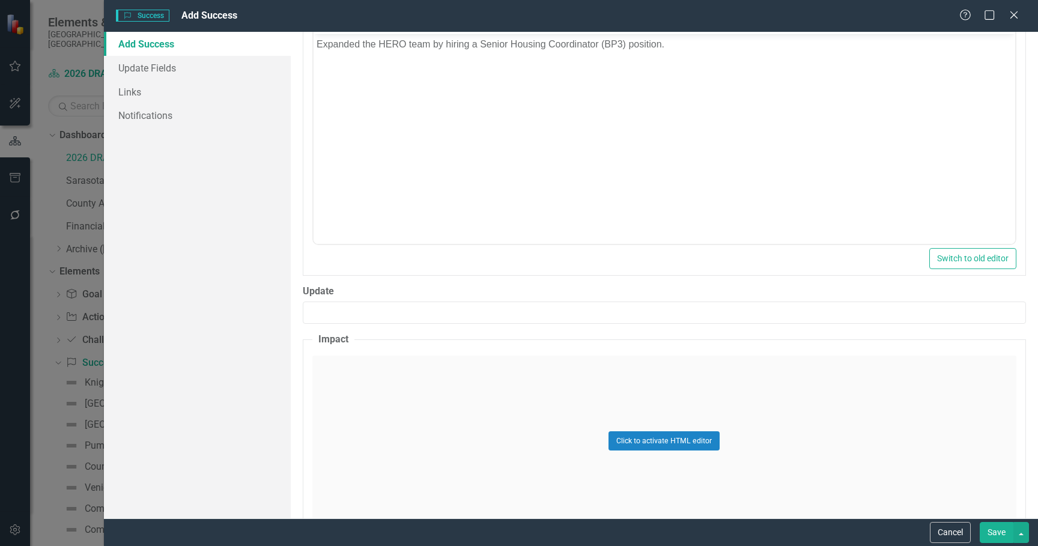
click at [413, 407] on div "Click to activate HTML editor" at bounding box center [664, 441] width 704 height 171
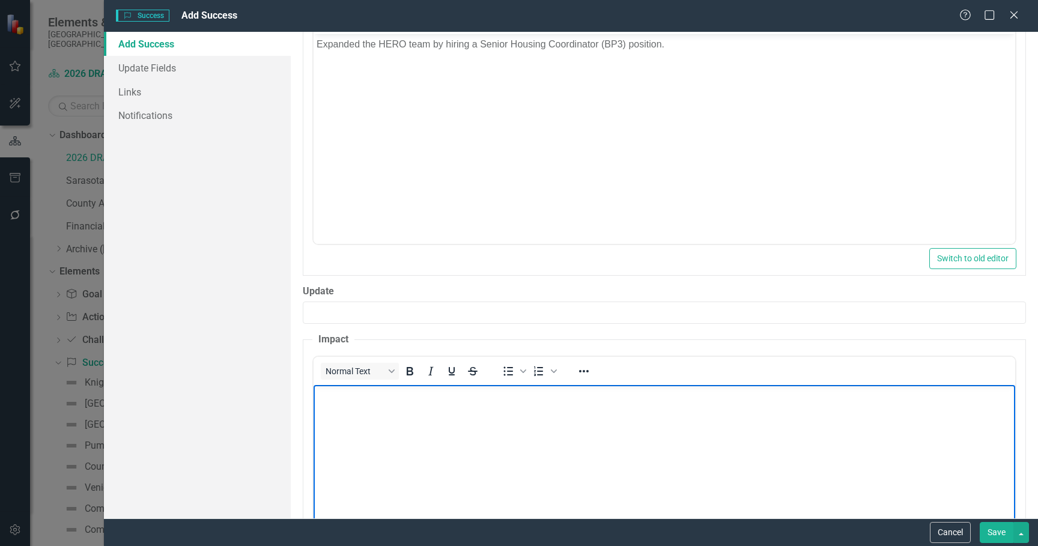
scroll to position [0, 0]
click at [339, 430] on body "Rich Text Area. Press ALT-0 for help." at bounding box center [664, 474] width 702 height 180
click at [341, 430] on body "Rich Text Area. Press ALT-0 for help." at bounding box center [664, 474] width 702 height 180
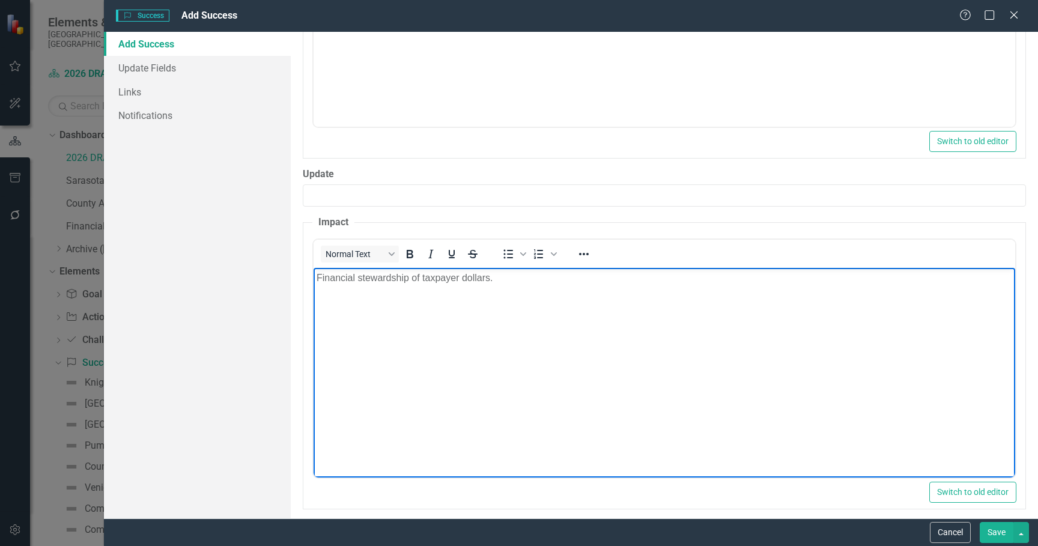
scroll to position [607, 0]
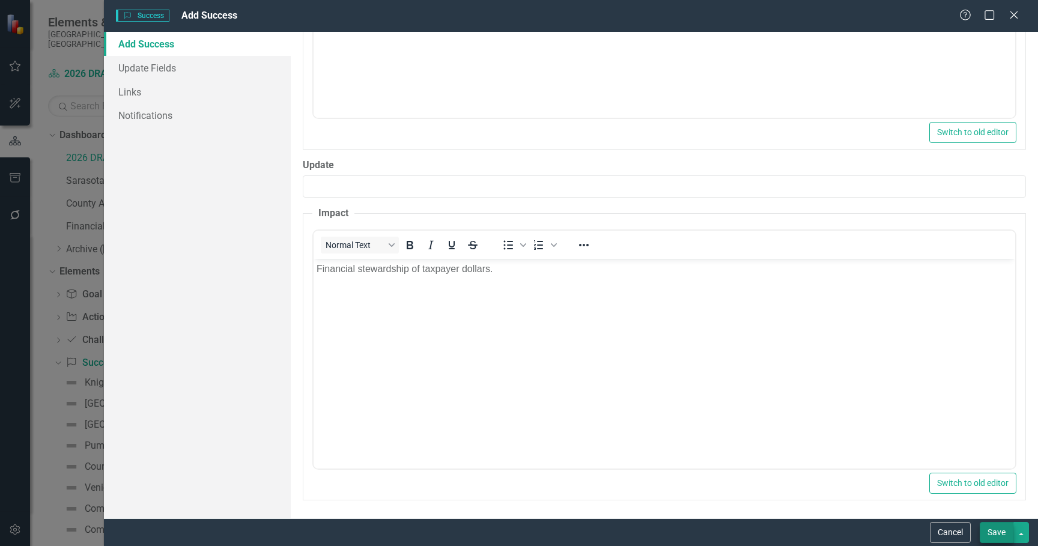
click at [1001, 533] on button "Save" at bounding box center [997, 532] width 34 height 21
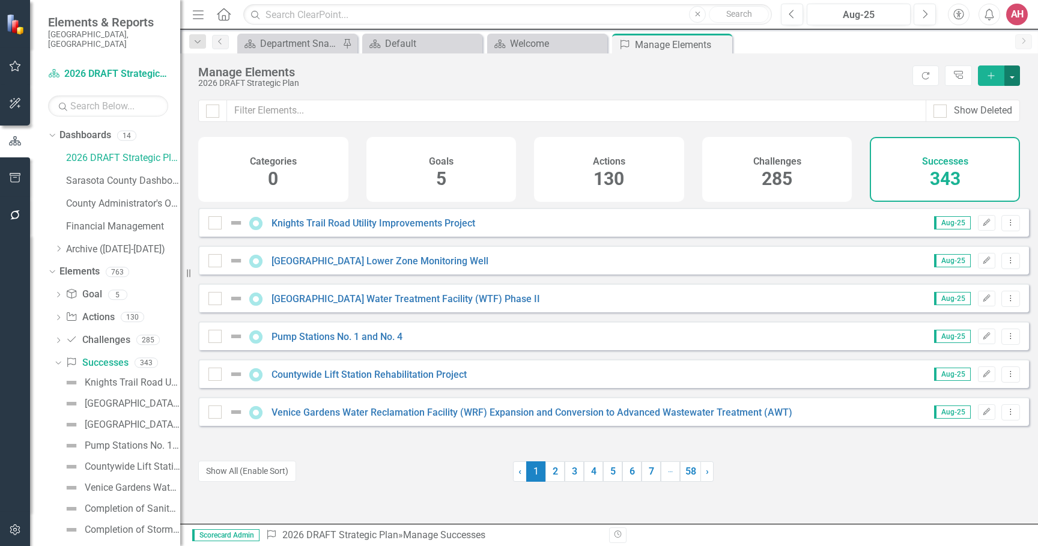
click at [1012, 77] on button "button" at bounding box center [1012, 75] width 16 height 20
click at [986, 92] on link "Success Add Success" at bounding box center [971, 98] width 95 height 22
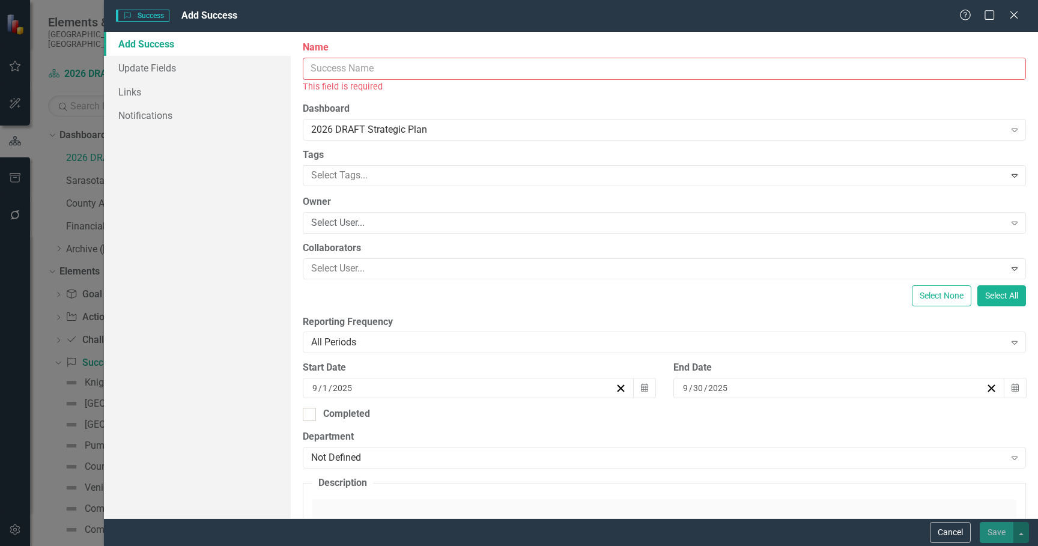
click at [329, 63] on input "Name" at bounding box center [664, 69] width 723 height 22
paste input "Approval of Local Housing Assistance Plan for SHIP Funding for HERO team"
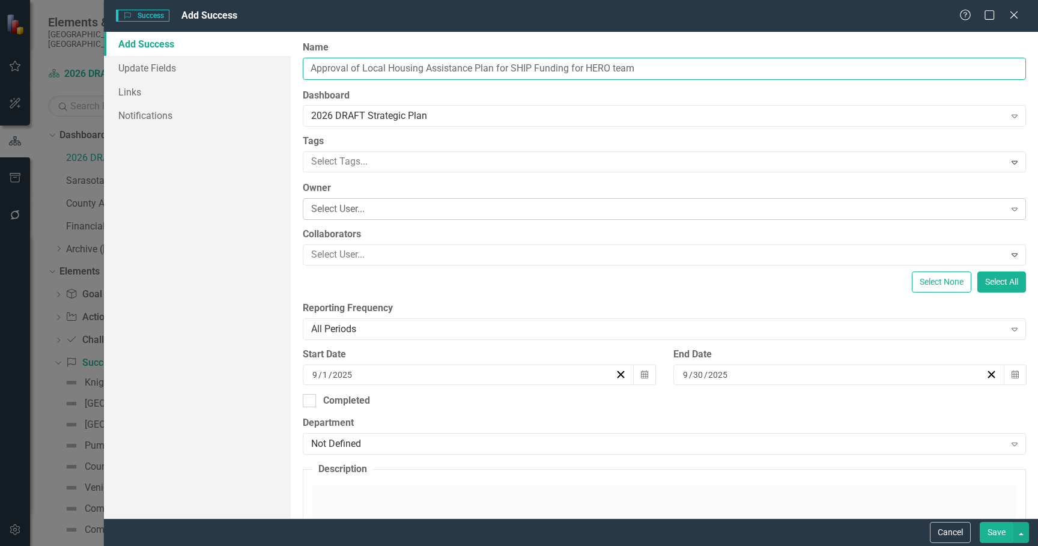
type input "Approval of Local Housing Assistance Plan for SHIP Funding for HERO team"
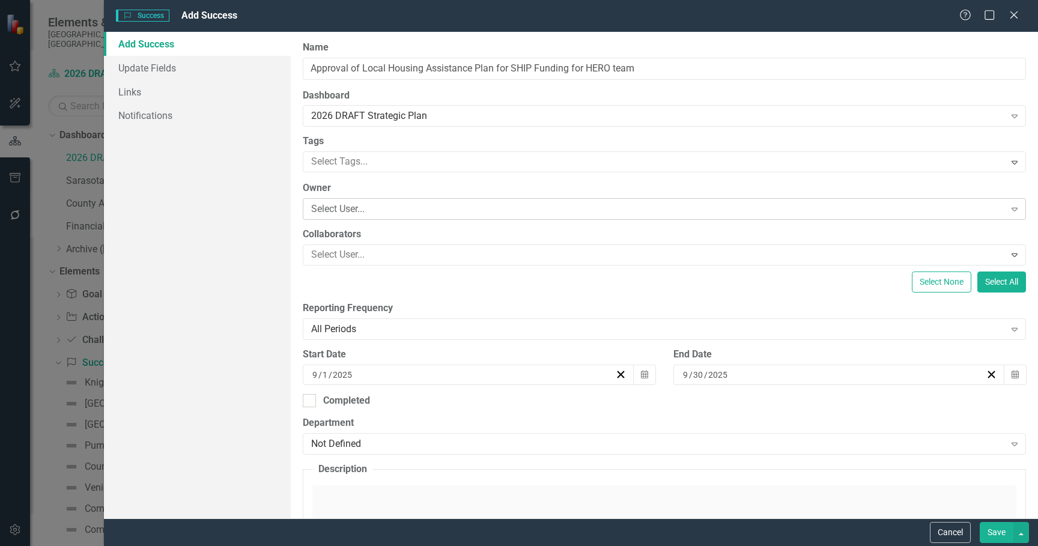
click at [392, 204] on div "Select User..." at bounding box center [658, 209] width 694 height 14
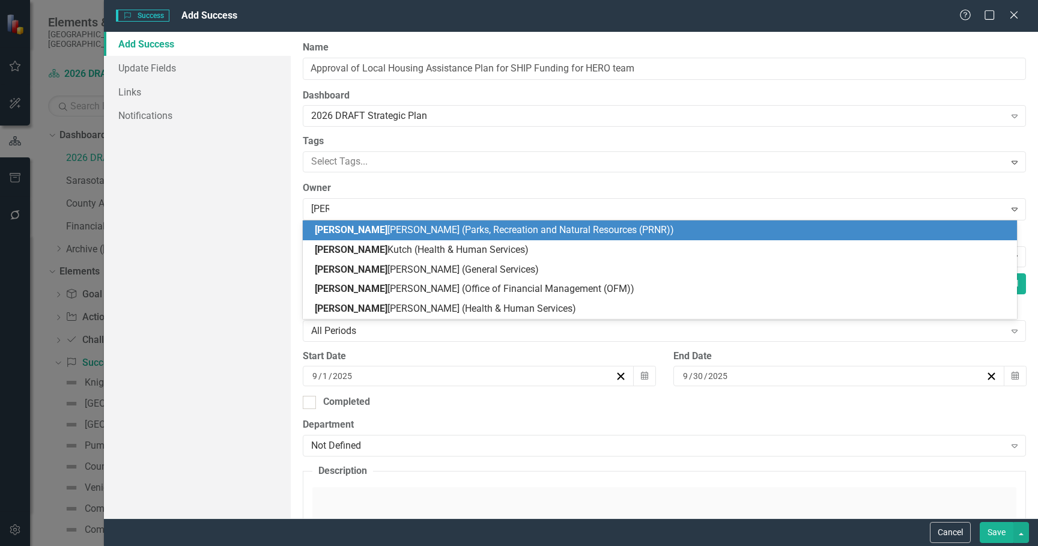
type input "kimb"
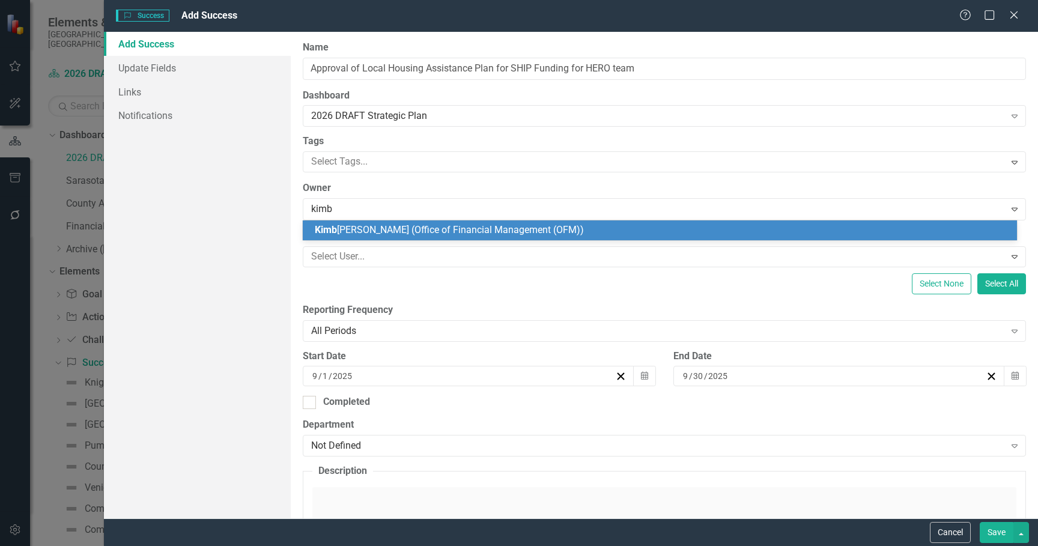
click at [387, 229] on span "[PERSON_NAME] (Office of Financial Management (OFM))" at bounding box center [449, 229] width 269 height 11
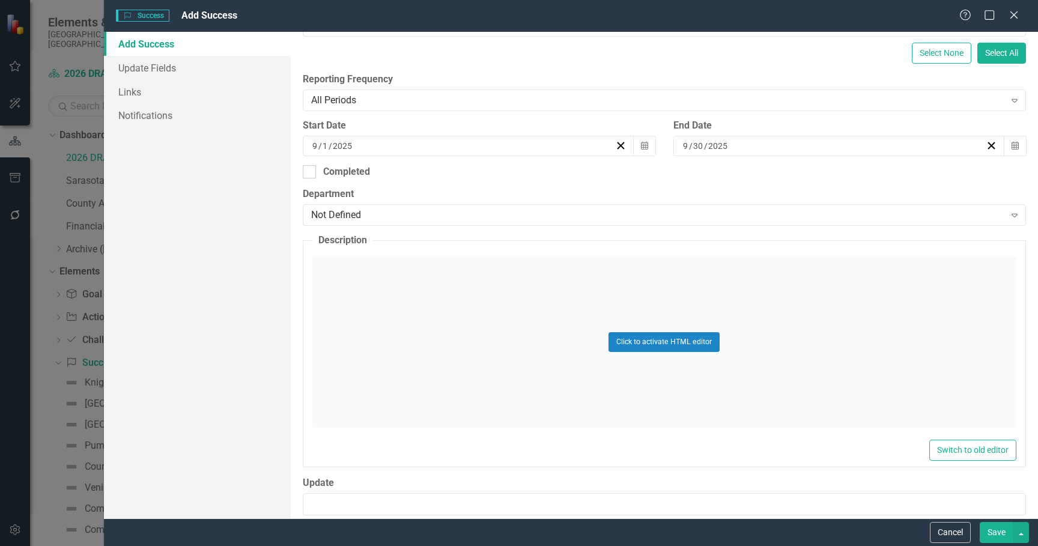
scroll to position [240, 0]
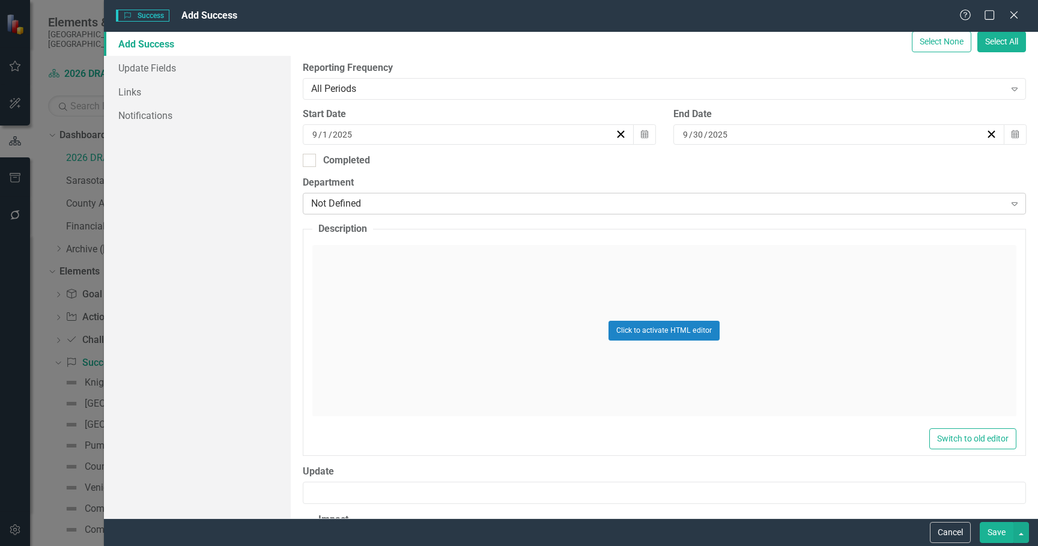
click at [428, 209] on div "Not Defined" at bounding box center [658, 204] width 694 height 14
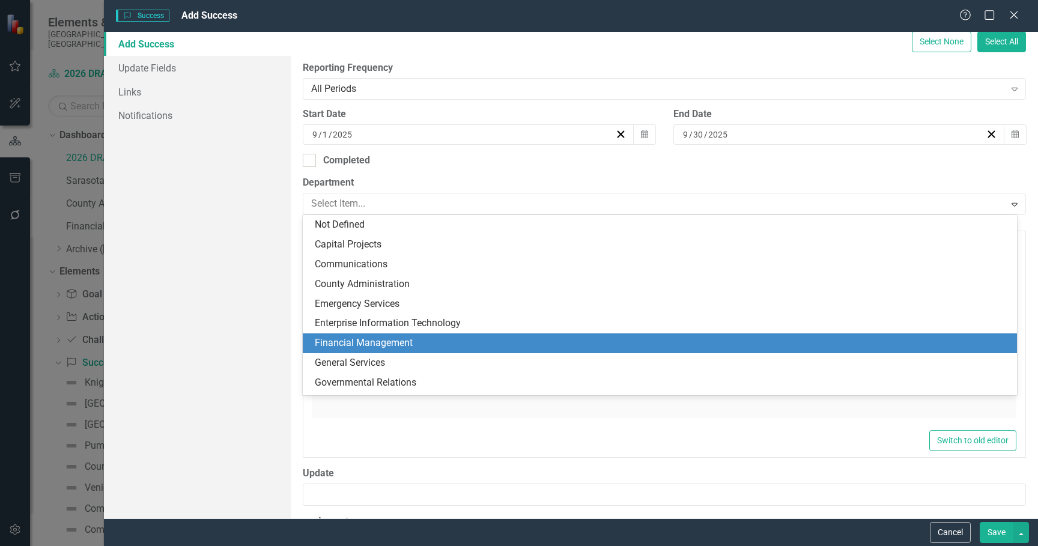
click at [363, 341] on div "Financial Management" at bounding box center [662, 343] width 695 height 14
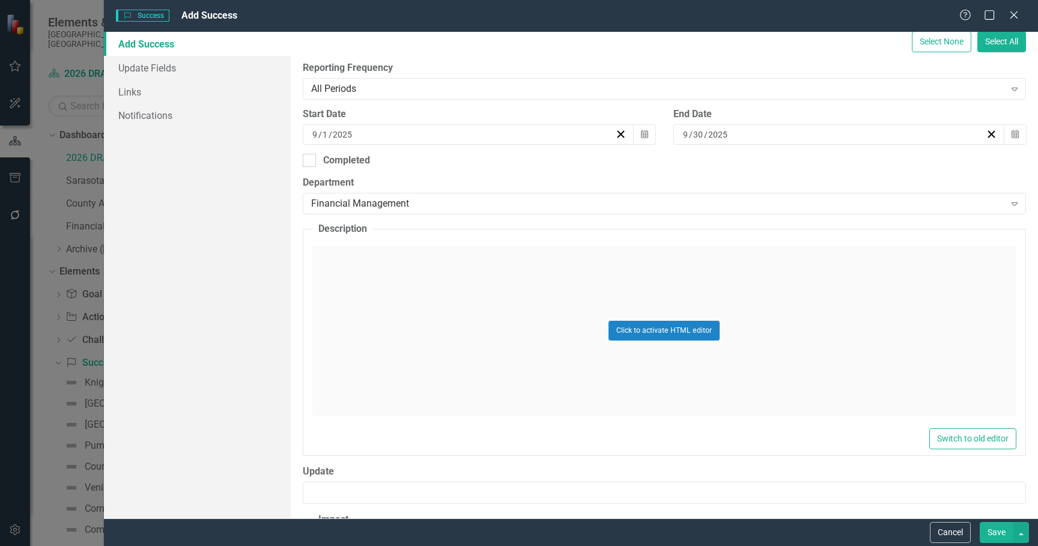
click at [398, 276] on div "Click to activate HTML editor" at bounding box center [664, 330] width 704 height 171
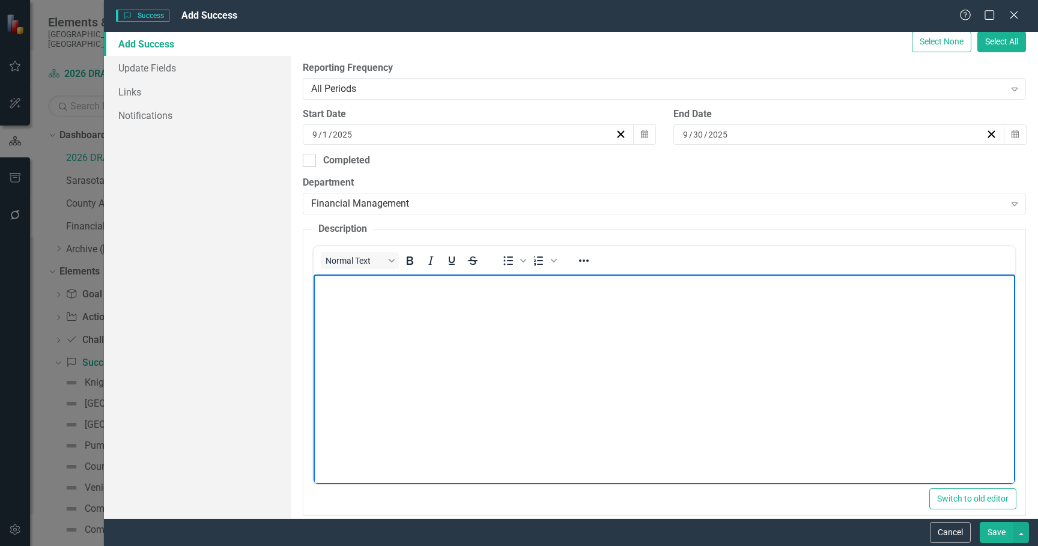
scroll to position [0, 0]
click at [397, 275] on body "Rich Text Area. Press ALT-0 for help." at bounding box center [664, 365] width 702 height 180
click at [350, 320] on body "Rich Text Area. Press ALT-0 for help." at bounding box center [664, 365] width 702 height 180
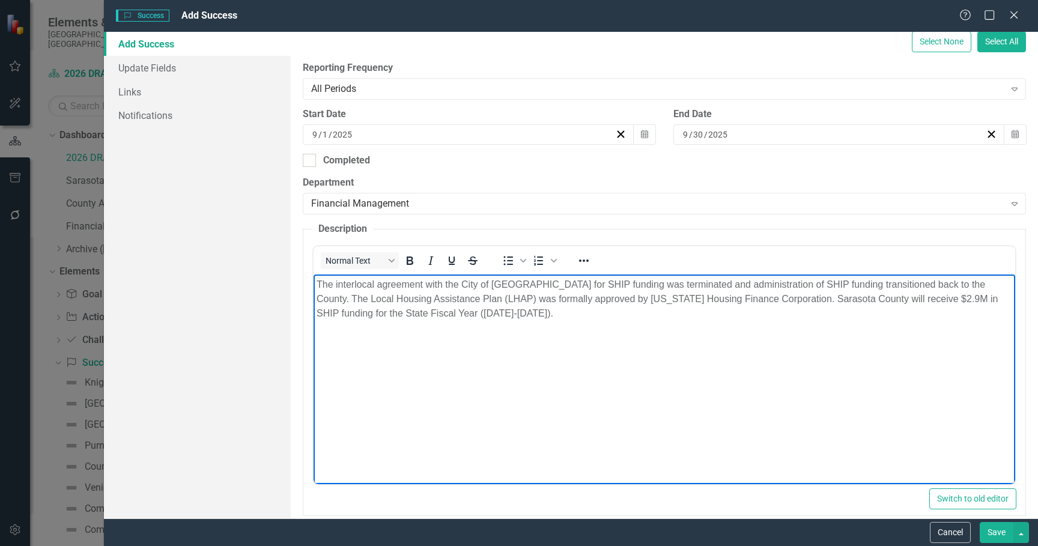
click at [451, 314] on p "The interlocal agreement with the City of [GEOGRAPHIC_DATA] for SHIP funding wa…" at bounding box center [664, 299] width 696 height 43
click at [457, 316] on p "The interlocal agreement with the City of [GEOGRAPHIC_DATA] for SHIP funding wa…" at bounding box center [664, 299] width 696 height 43
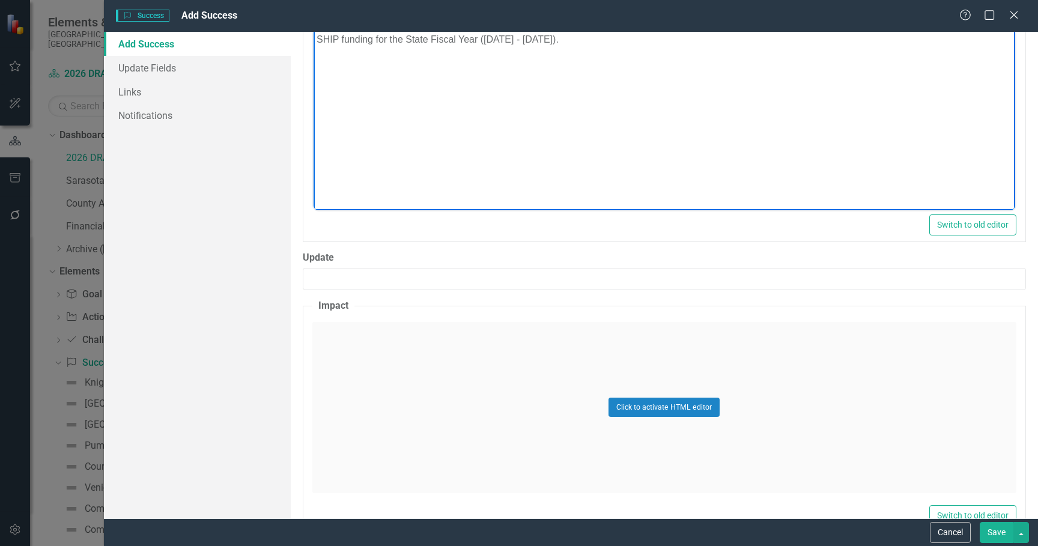
scroll to position [547, 0]
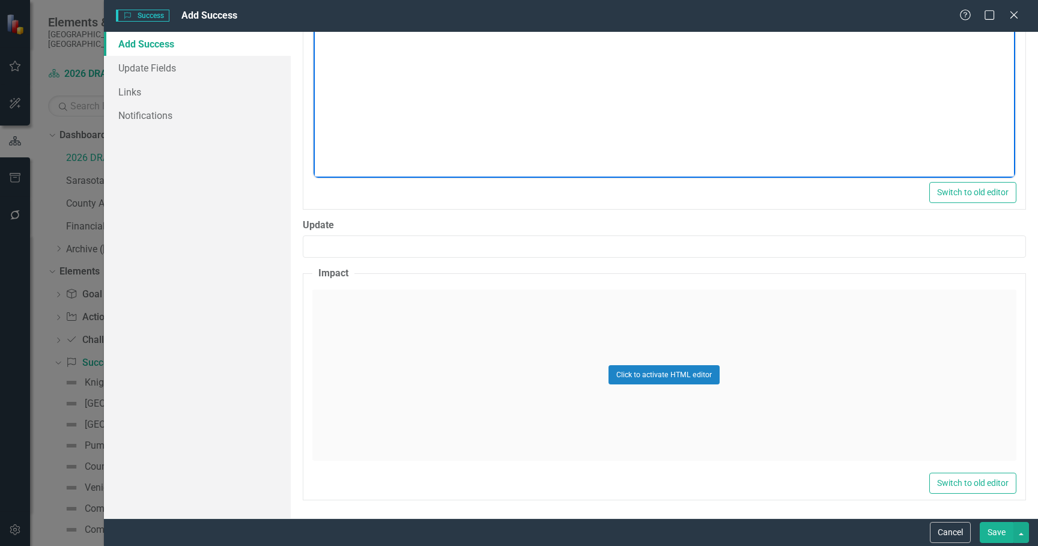
click at [446, 354] on div "Click to activate HTML editor" at bounding box center [664, 375] width 704 height 171
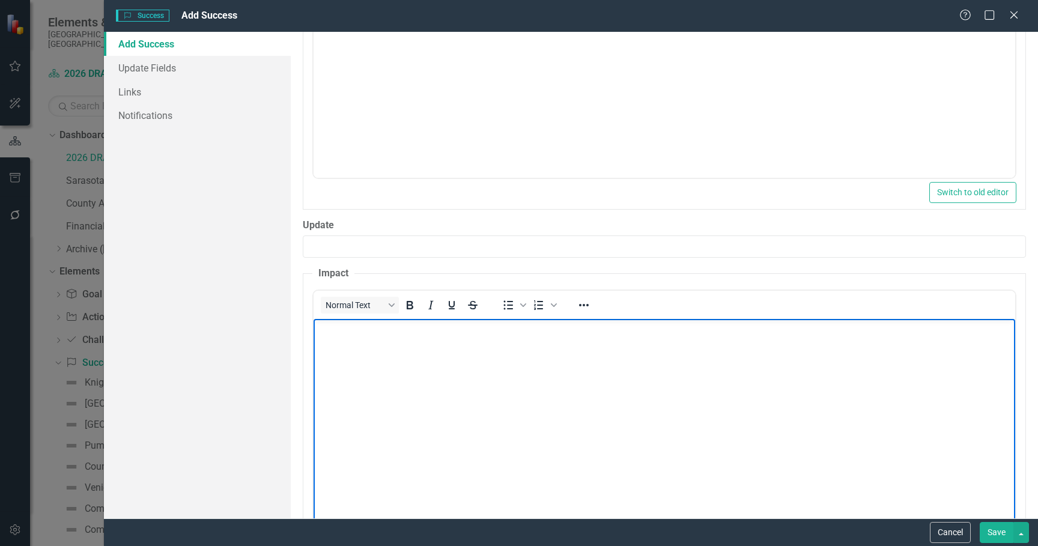
scroll to position [0, 0]
click at [446, 353] on body "Rich Text Area. Press ALT-0 for help." at bounding box center [664, 408] width 702 height 180
click at [336, 351] on body "Rich Text Area. Press ALT-0 for help." at bounding box center [664, 408] width 702 height 180
drag, startPoint x: 336, startPoint y: 350, endPoint x: 345, endPoint y: 359, distance: 12.7
click at [343, 357] on body "Rich Text Area. Press ALT-0 for help." at bounding box center [664, 408] width 702 height 180
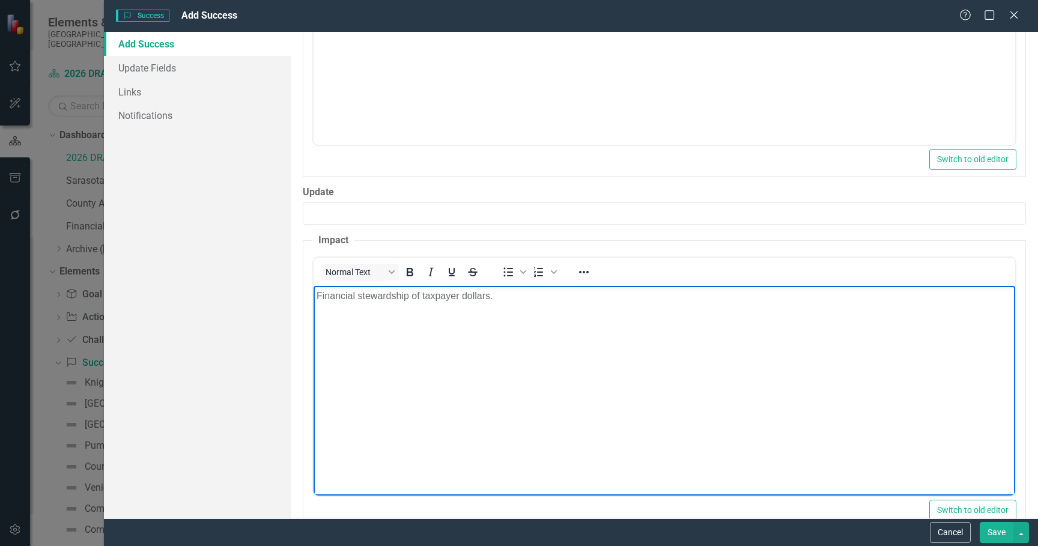
scroll to position [607, 0]
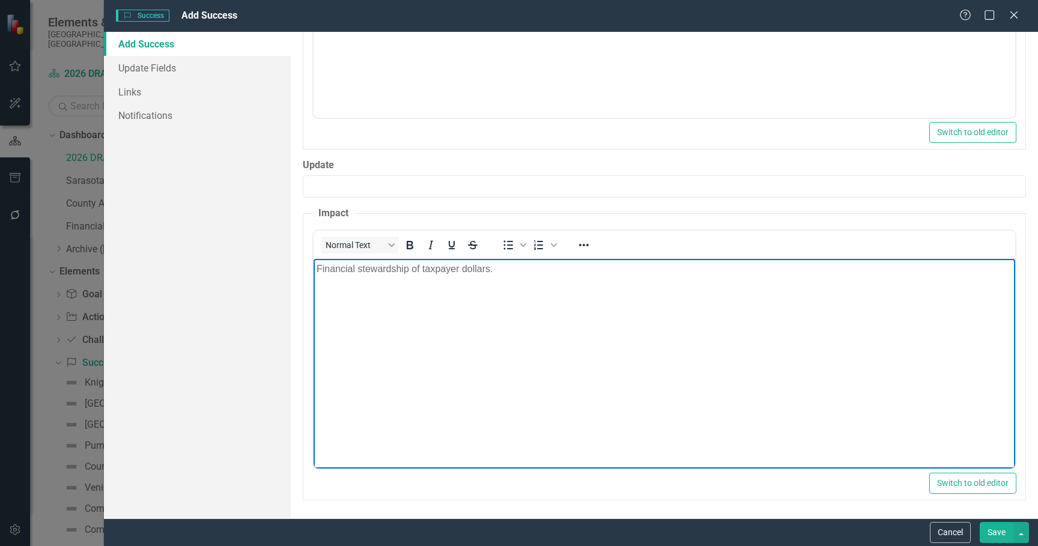
click at [1002, 531] on button "Save" at bounding box center [997, 532] width 34 height 21
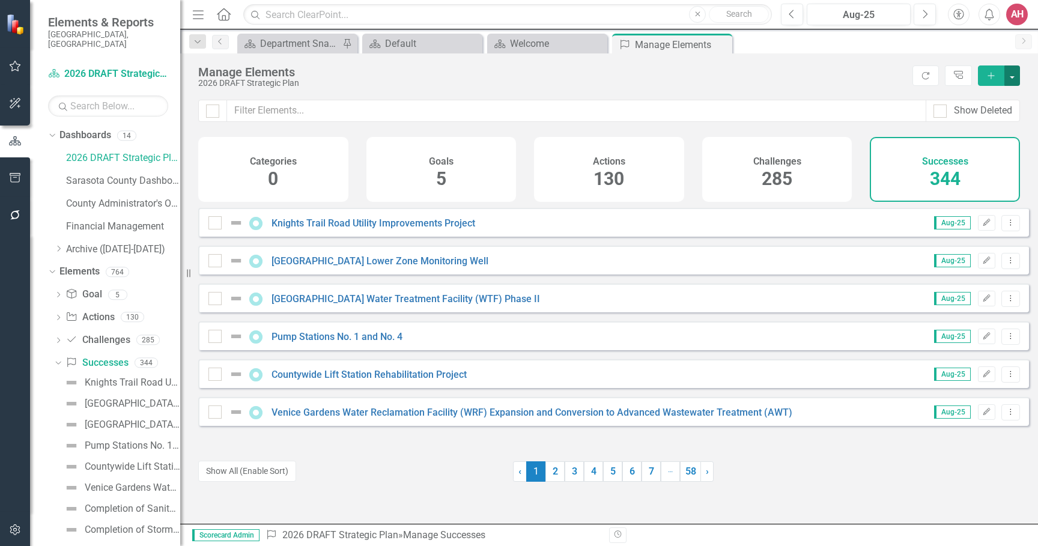
click at [1016, 80] on button "button" at bounding box center [1012, 75] width 16 height 20
click at [986, 94] on link "Success Add Success" at bounding box center [971, 98] width 95 height 22
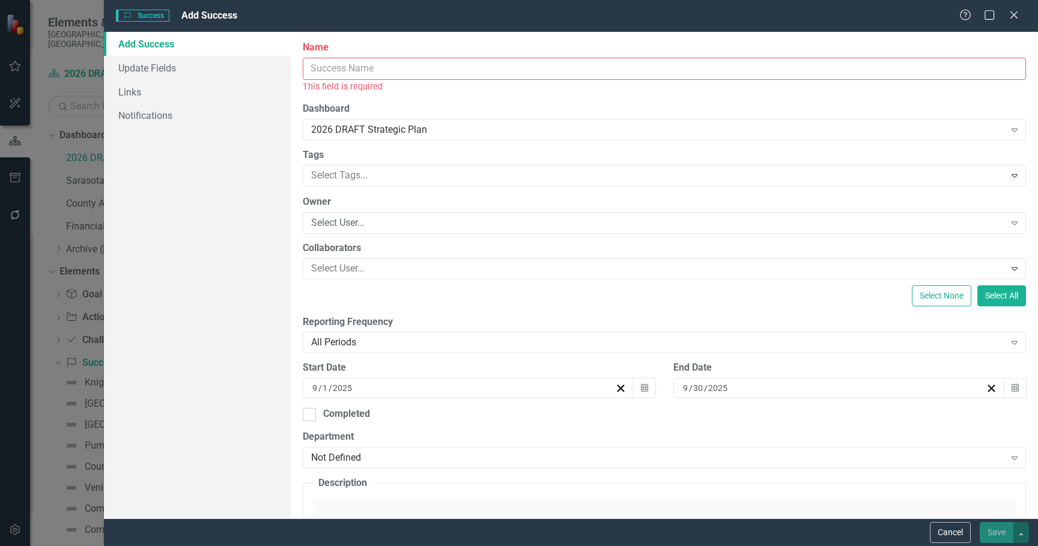
click at [403, 70] on input "Name" at bounding box center [664, 69] width 723 height 22
click at [317, 69] on input "Name" at bounding box center [664, 69] width 723 height 22
paste input "Affordable Housing Conference"
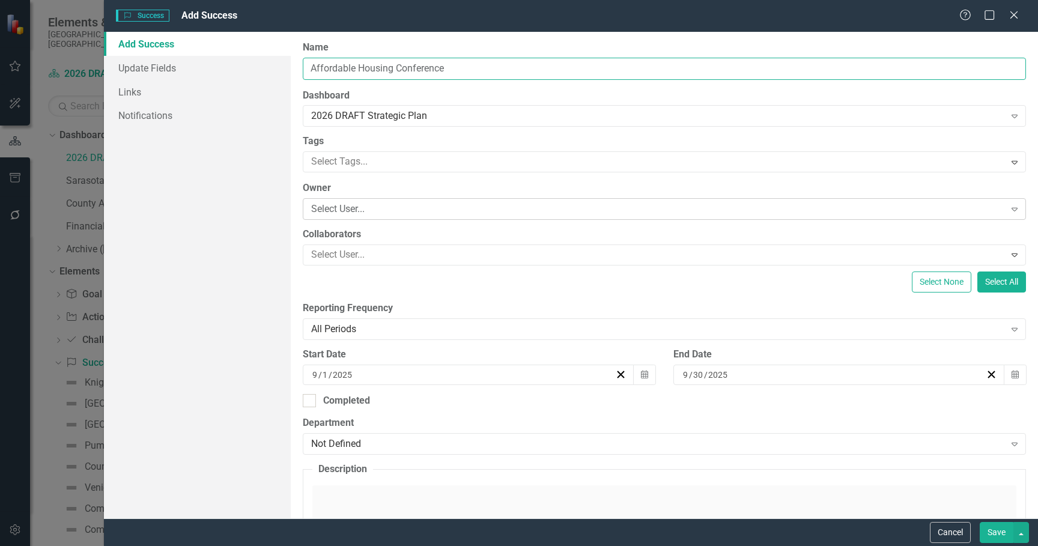
type input "Affordable Housing Conference"
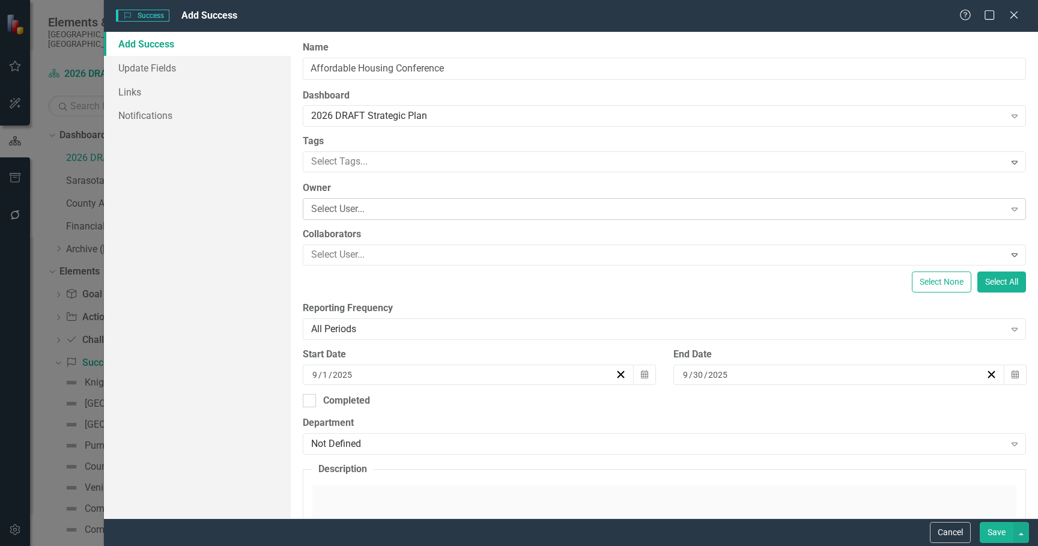
click at [390, 211] on div "Select User..." at bounding box center [658, 209] width 694 height 14
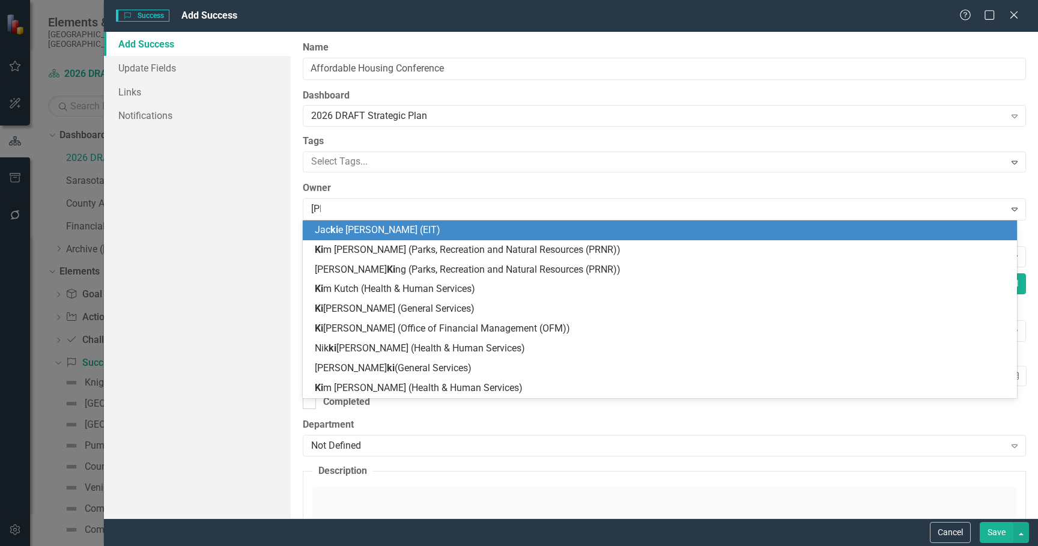
type input "kimb"
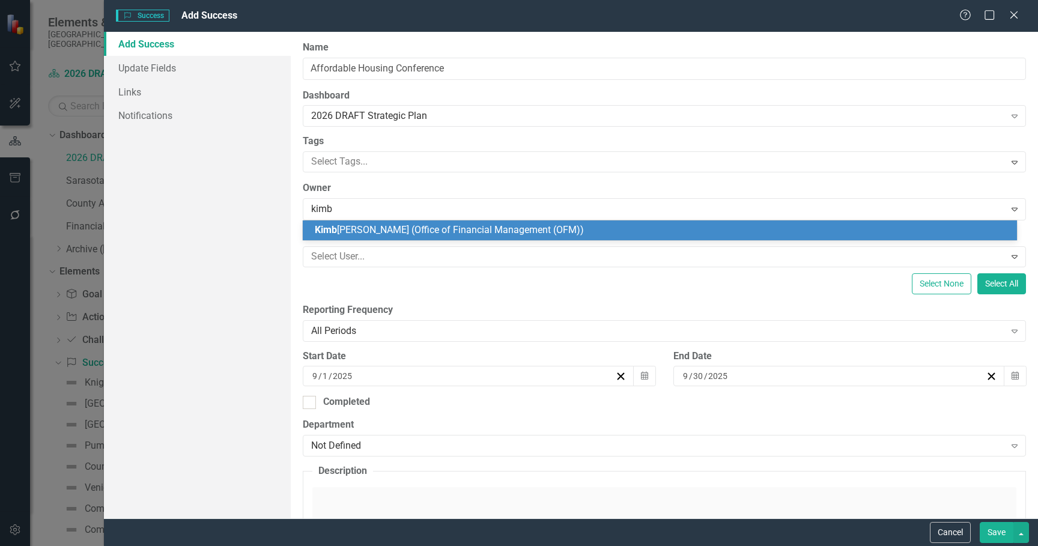
click at [401, 225] on span "[PERSON_NAME] (Office of Financial Management (OFM))" at bounding box center [449, 229] width 269 height 11
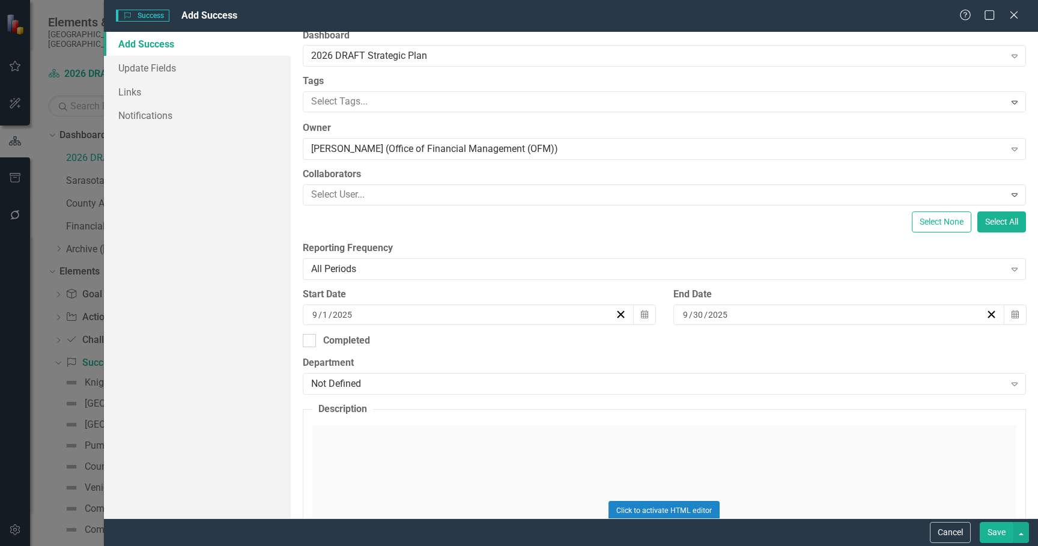
scroll to position [180, 0]
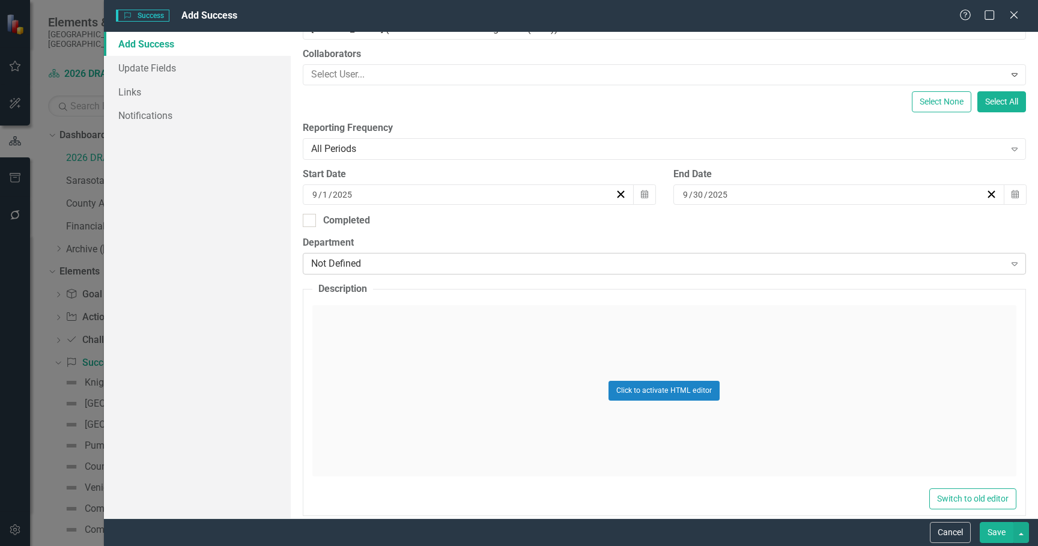
click at [420, 260] on div "Not Defined" at bounding box center [658, 264] width 694 height 14
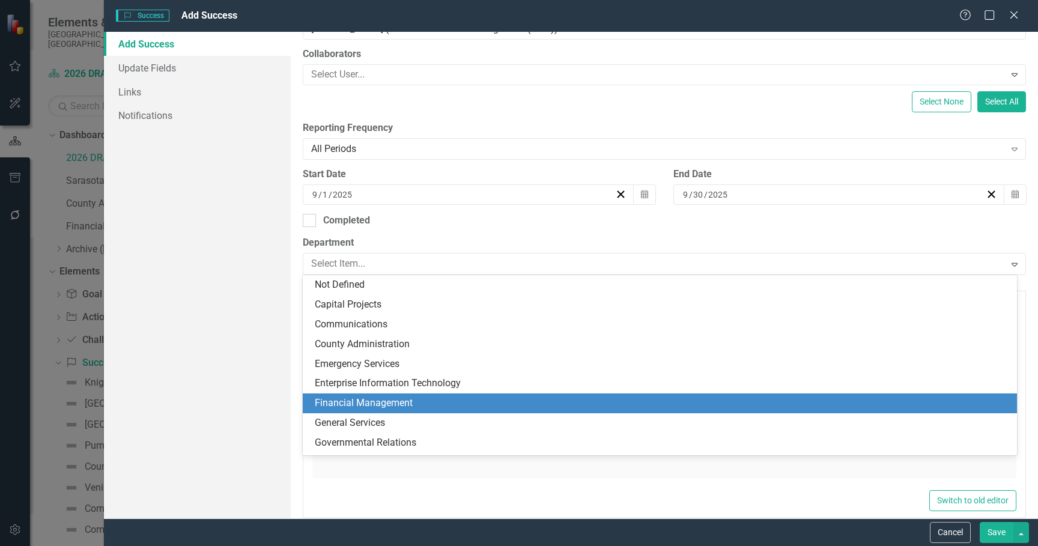
click at [379, 400] on div "Financial Management" at bounding box center [662, 403] width 695 height 14
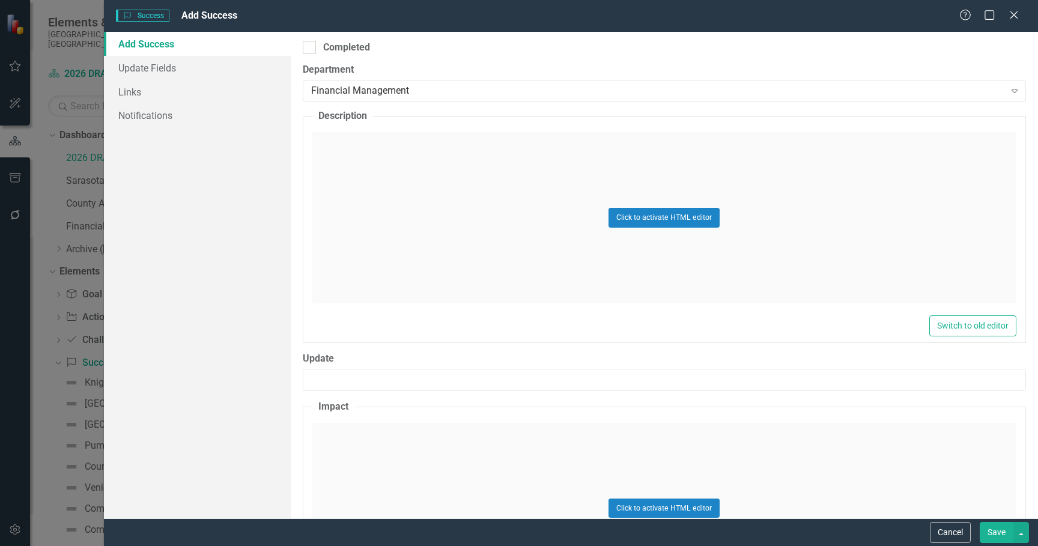
scroll to position [360, 0]
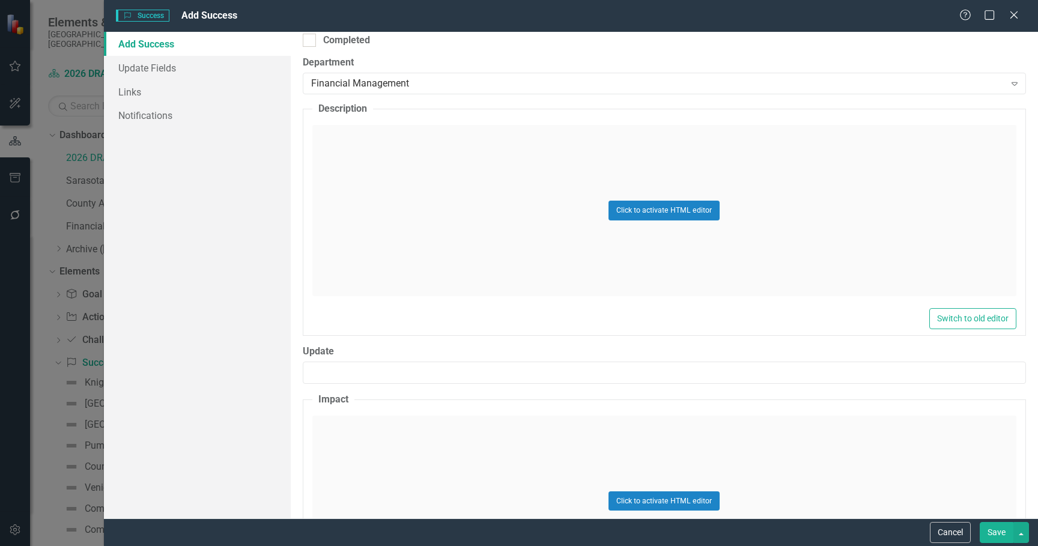
click at [461, 222] on div "Click to activate HTML editor" at bounding box center [664, 210] width 704 height 171
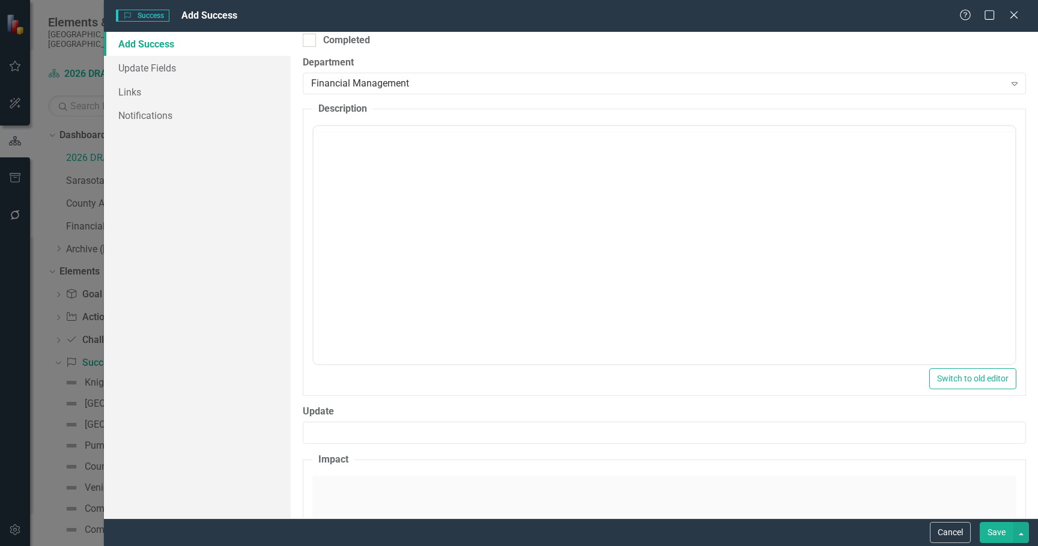
click at [460, 198] on body "Rich Text Area. Press ALT-0 for help." at bounding box center [664, 221] width 702 height 180
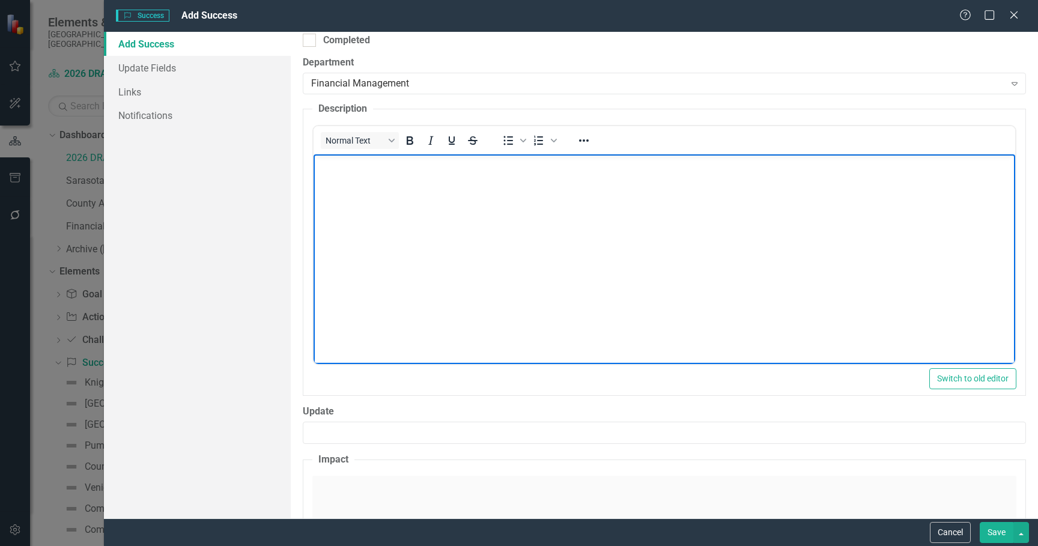
click at [387, 200] on body "Rich Text Area. Press ALT-0 for help." at bounding box center [664, 244] width 702 height 180
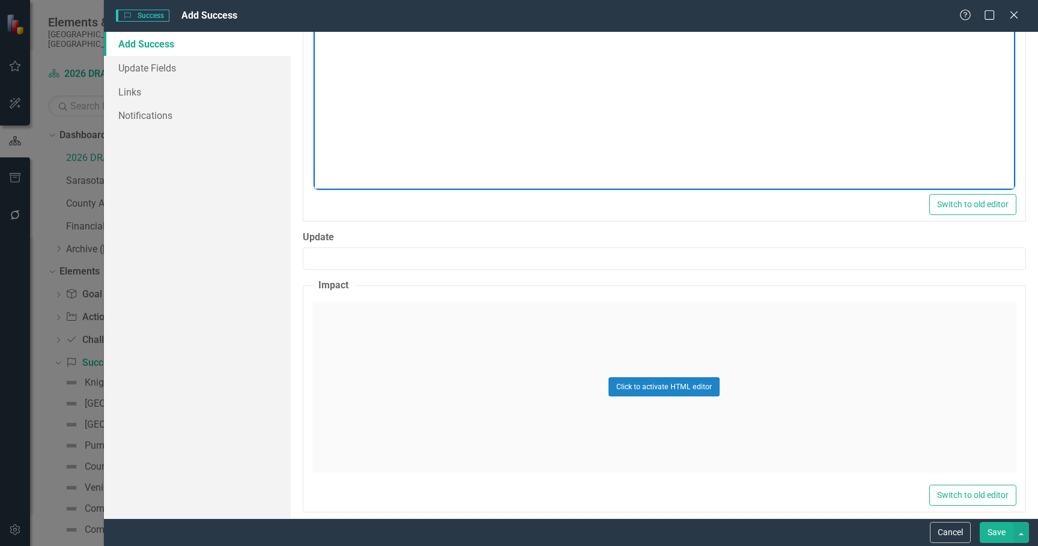
scroll to position [547, 0]
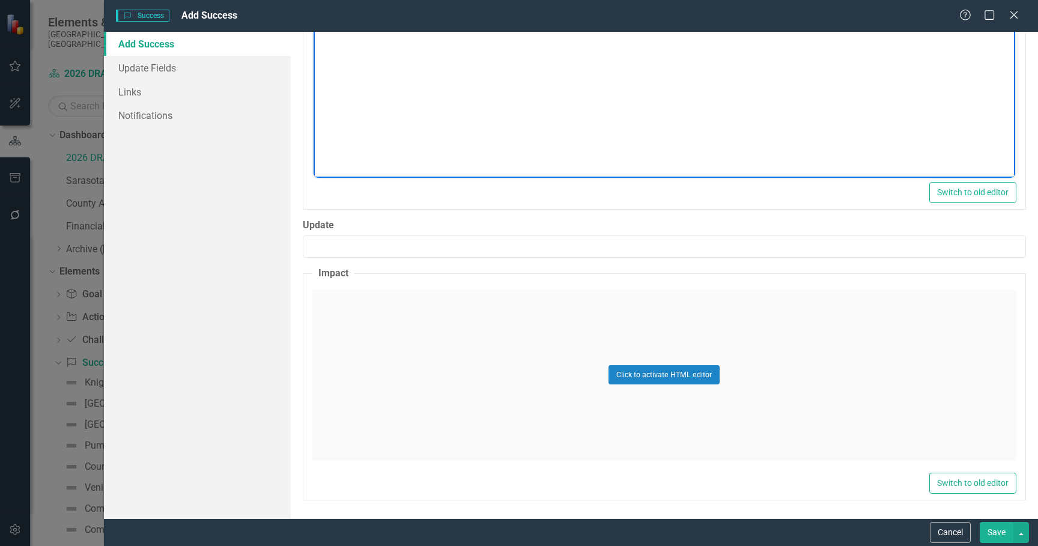
click at [508, 361] on div "Click to activate HTML editor" at bounding box center [664, 375] width 704 height 171
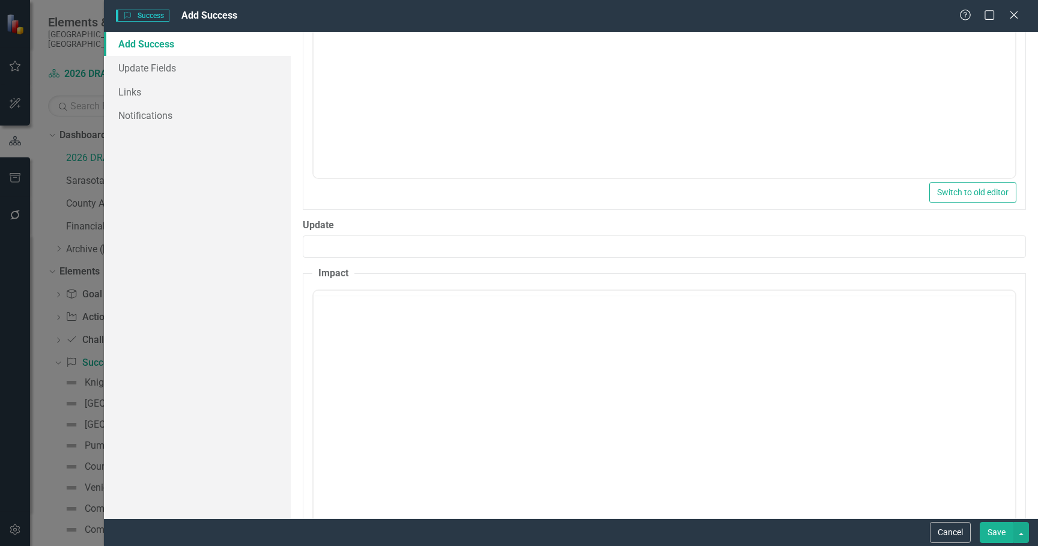
scroll to position [0, 0]
click at [508, 337] on body "Rich Text Area. Press ALT-0 for help." at bounding box center [664, 385] width 702 height 180
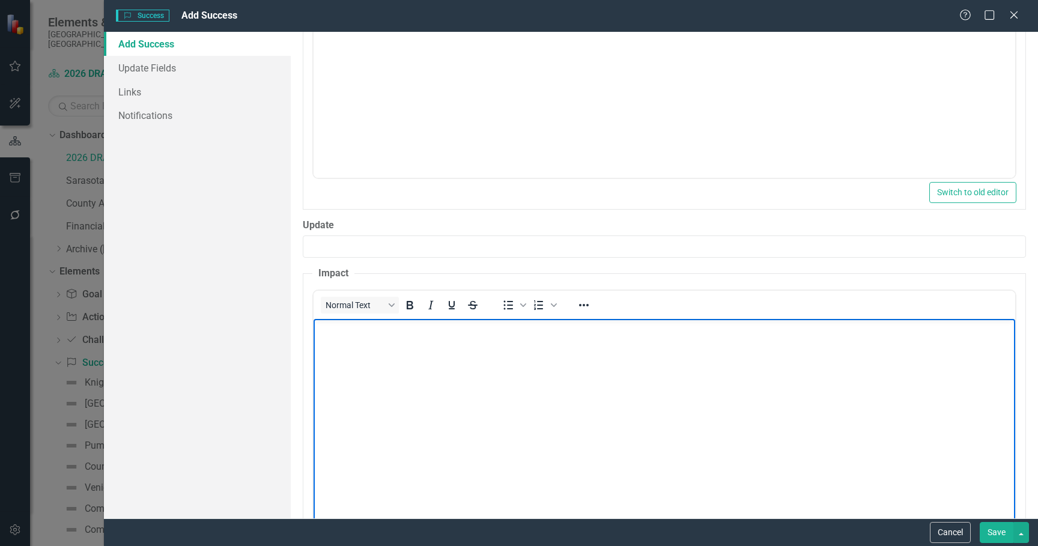
click at [347, 341] on body "Rich Text Area. Press ALT-0 for help." at bounding box center [664, 408] width 702 height 180
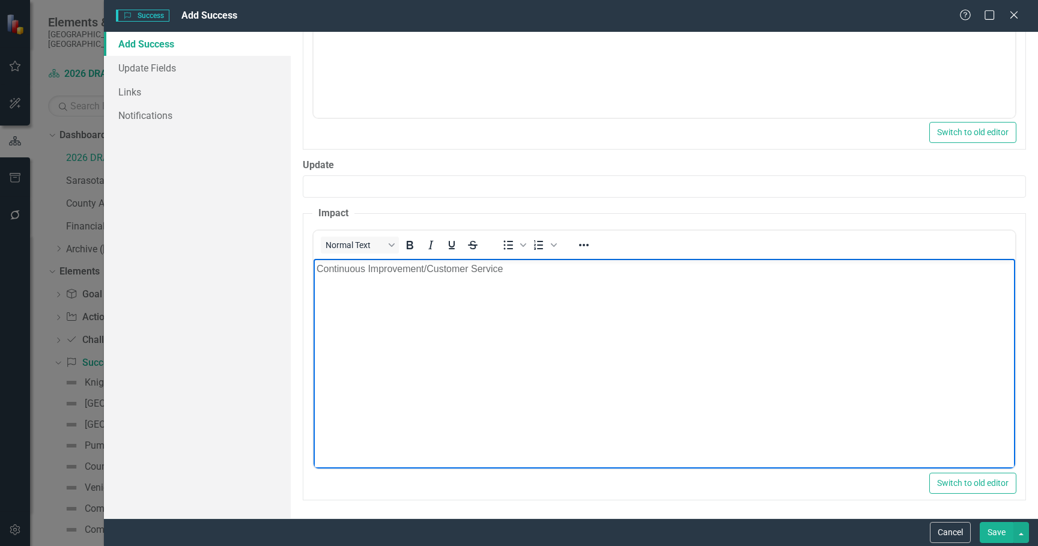
click at [1004, 531] on button "Save" at bounding box center [997, 532] width 34 height 21
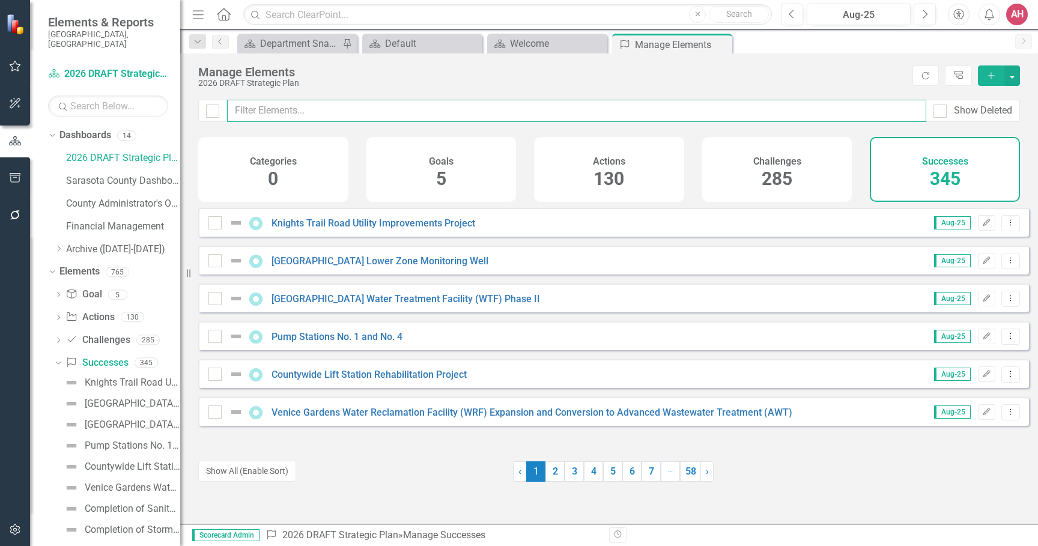
click at [269, 111] on input "text" at bounding box center [576, 111] width 699 height 22
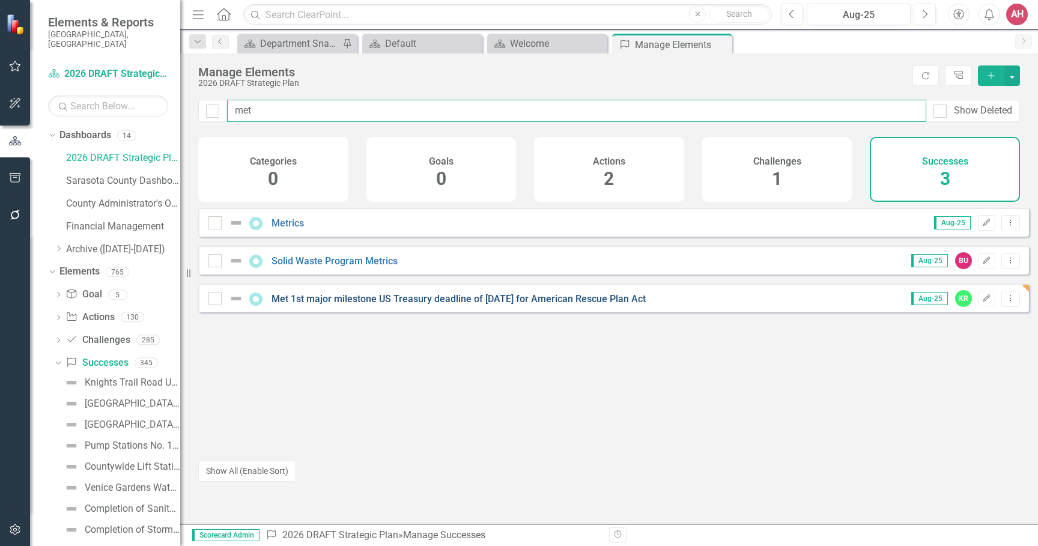
type input "met"
click at [335, 305] on link "Met 1st major milestone US Treasury deadline of [DATE] for American Rescue Plan…" at bounding box center [459, 298] width 374 height 11
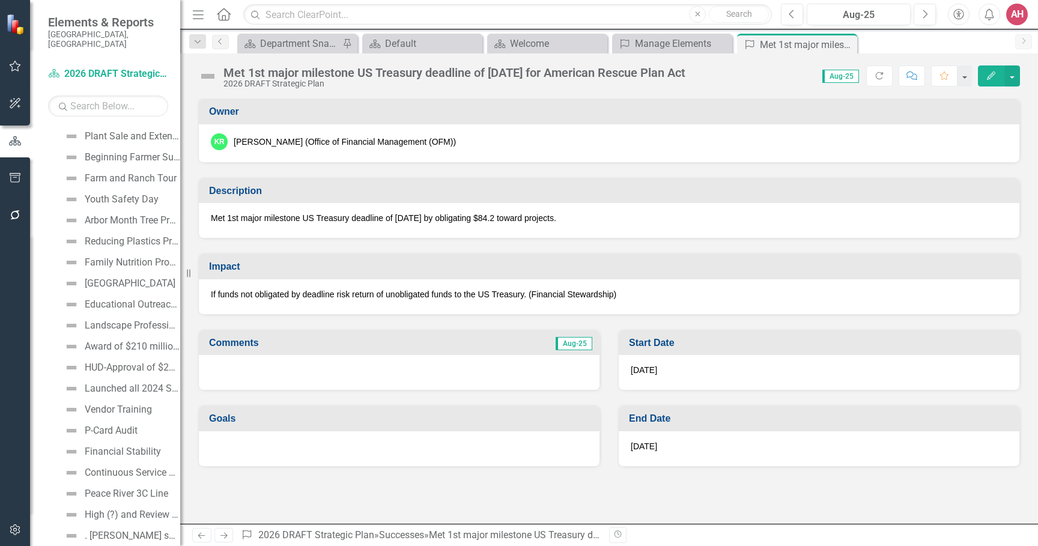
scroll to position [6984, 0]
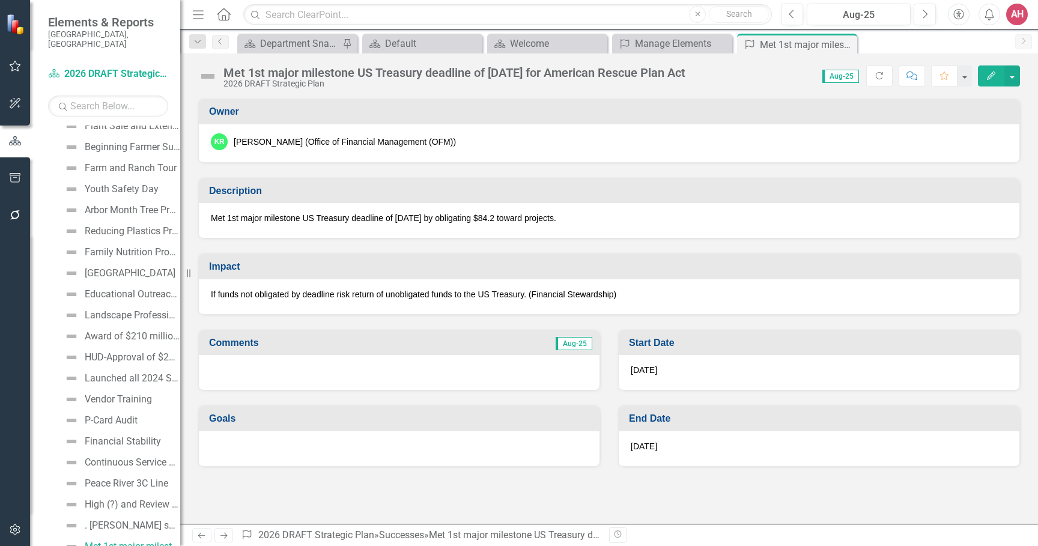
click at [990, 78] on icon "button" at bounding box center [991, 75] width 8 height 8
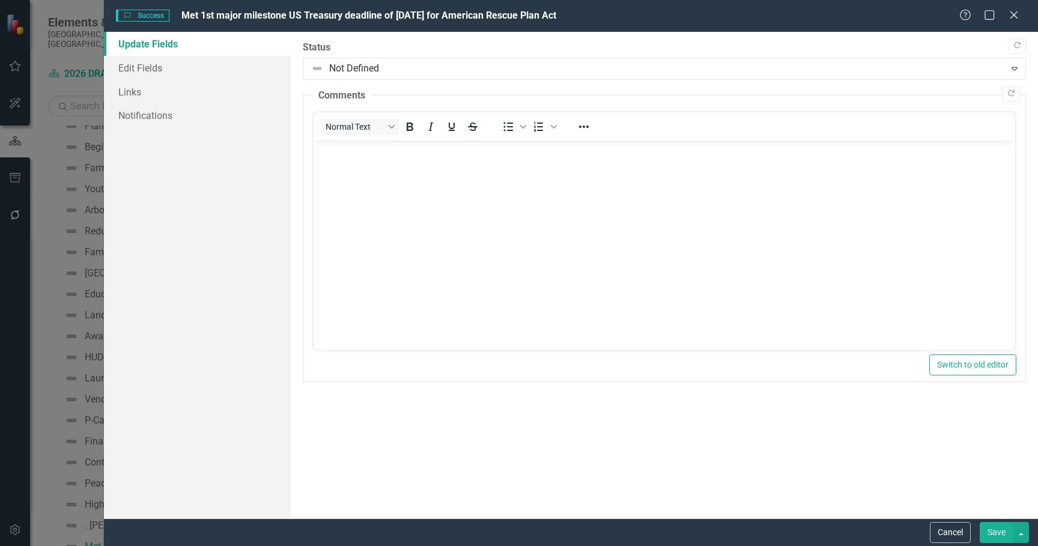
scroll to position [0, 0]
click at [1010, 11] on icon at bounding box center [1013, 14] width 9 height 9
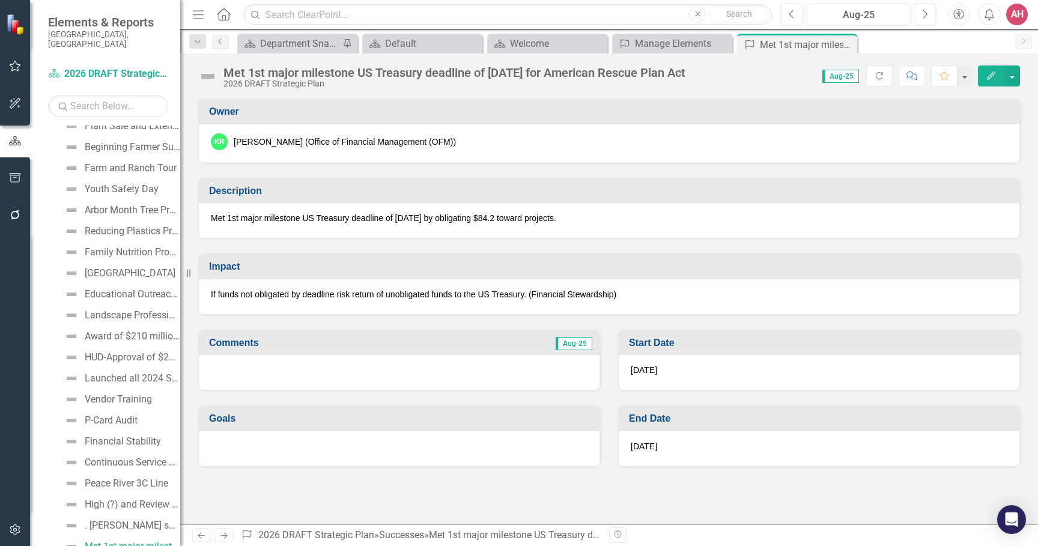
click at [302, 144] on div "[PERSON_NAME] (Office of Financial Management (OFM))" at bounding box center [345, 142] width 222 height 12
click at [302, 142] on div "[PERSON_NAME] (Office of Financial Management (OFM))" at bounding box center [345, 142] width 222 height 12
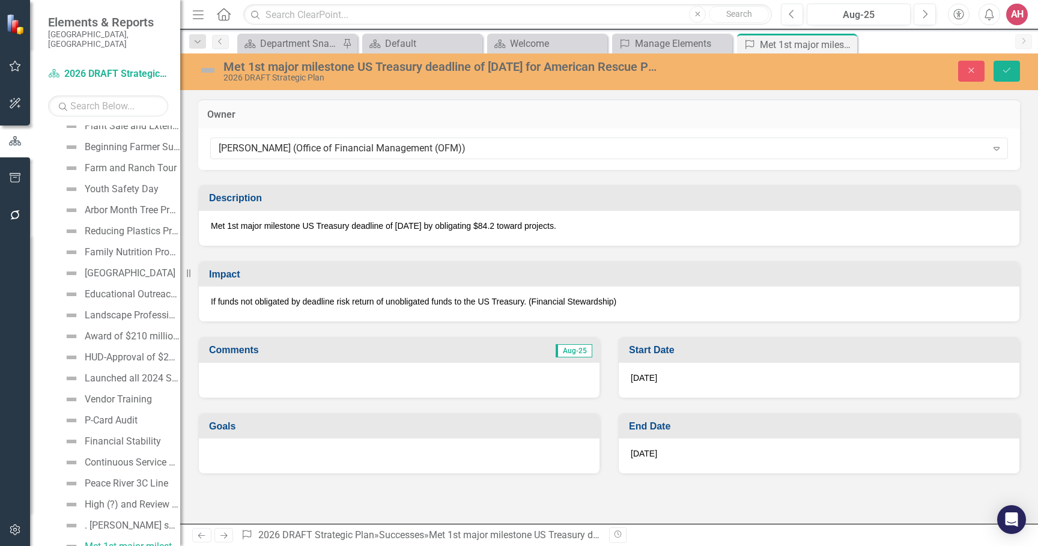
click at [350, 76] on div "2026 DRAFT Strategic Plan" at bounding box center [439, 77] width 433 height 9
click at [350, 75] on div "2026 DRAFT Strategic Plan" at bounding box center [439, 77] width 433 height 9
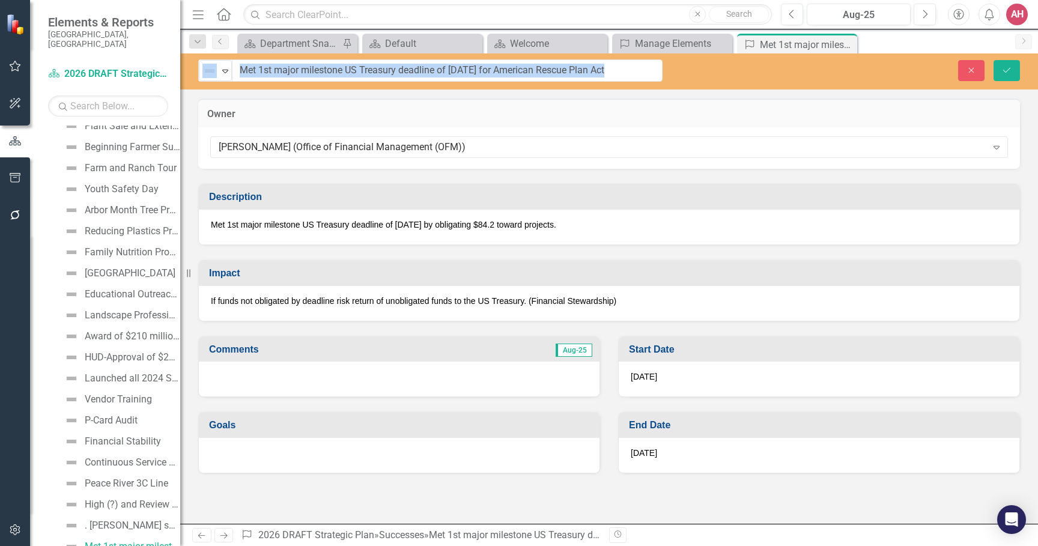
click at [797, 69] on div "Close Save" at bounding box center [859, 70] width 339 height 21
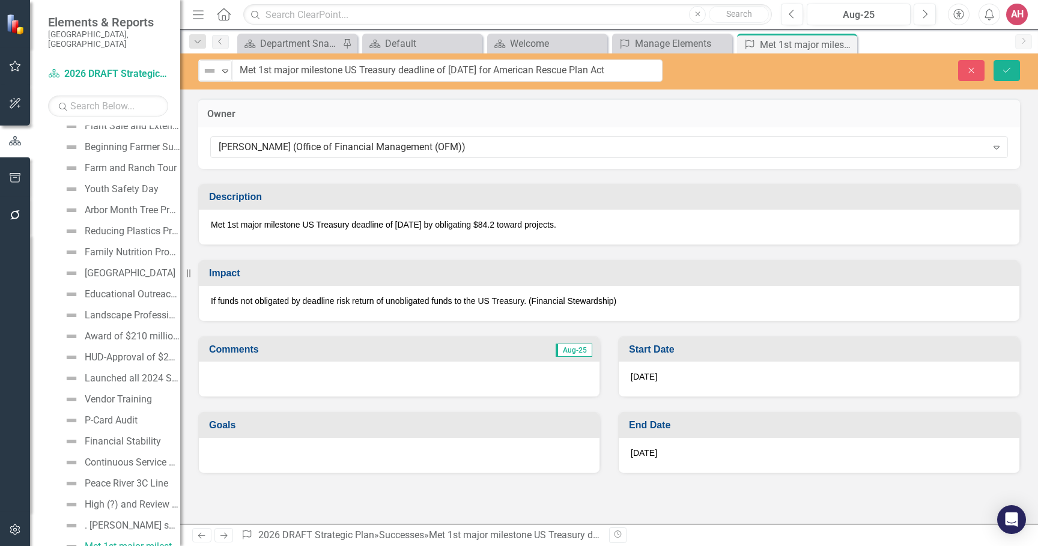
click at [460, 313] on div "If funds not obligated by deadline risk return of unobligated funds to the US T…" at bounding box center [609, 303] width 821 height 35
click at [634, 297] on p "If funds not obligated by deadline risk return of unobligated funds to the US T…" at bounding box center [609, 301] width 797 height 12
click at [633, 298] on p "If funds not obligated by deadline risk return of unobligated funds to the US T…" at bounding box center [609, 301] width 797 height 12
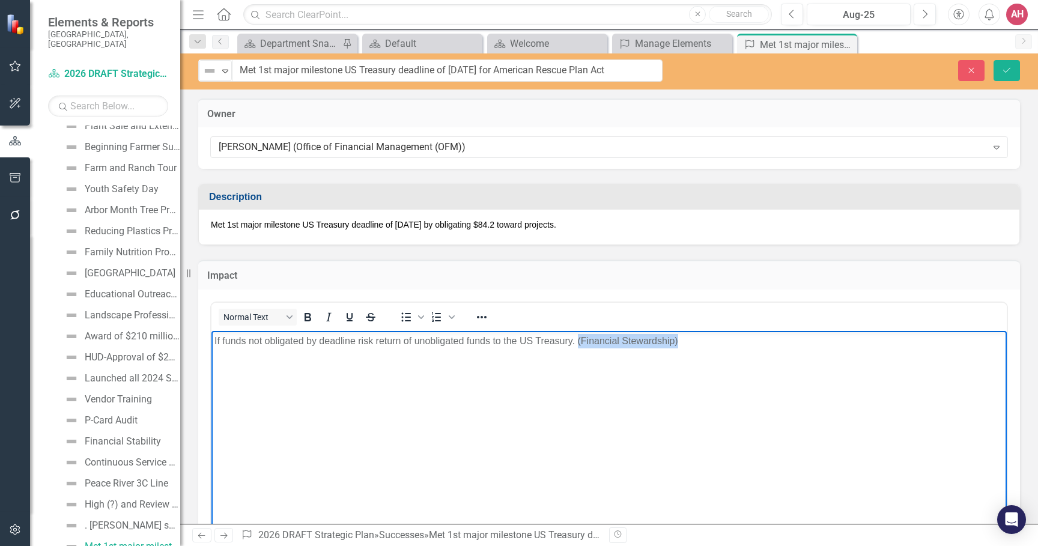
drag, startPoint x: 684, startPoint y: 341, endPoint x: 578, endPoint y: 344, distance: 106.4
click at [578, 344] on p "If funds not obligated by deadline risk return of unobligated funds to the US T…" at bounding box center [608, 340] width 789 height 14
click at [1011, 68] on icon "Save" at bounding box center [1006, 70] width 11 height 8
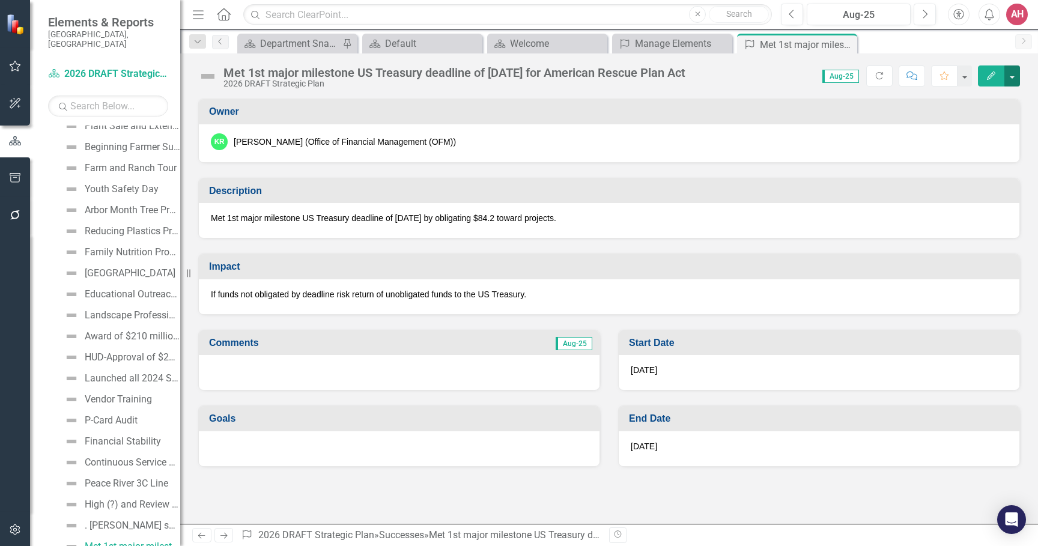
click at [1013, 74] on button "button" at bounding box center [1012, 75] width 16 height 21
click at [869, 158] on div "KR [PERSON_NAME] (Office of Financial Management (OFM))" at bounding box center [609, 143] width 821 height 38
click at [582, 205] on div "Met 1st major milestone US Treasury deadline of [DATE] by obligating $84.2 towa…" at bounding box center [609, 220] width 821 height 35
click at [673, 169] on div "Description Met 1st major milestone US Treasury deadline of [DATE] by obligatin…" at bounding box center [609, 201] width 840 height 76
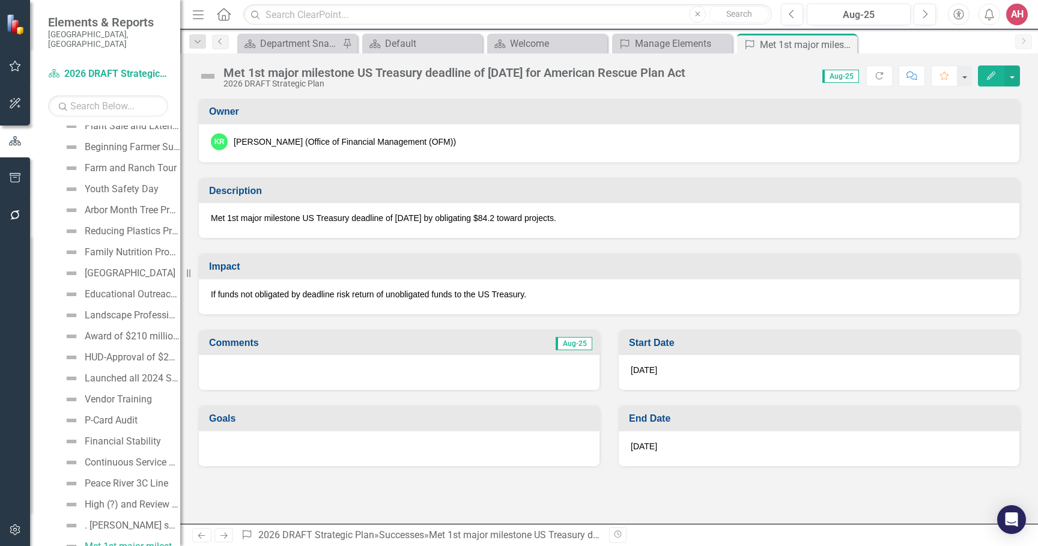
click at [675, 166] on div "Description Met 1st major milestone US Treasury deadline of [DATE] by obligatin…" at bounding box center [609, 201] width 840 height 76
click at [992, 76] on icon "button" at bounding box center [991, 75] width 8 height 8
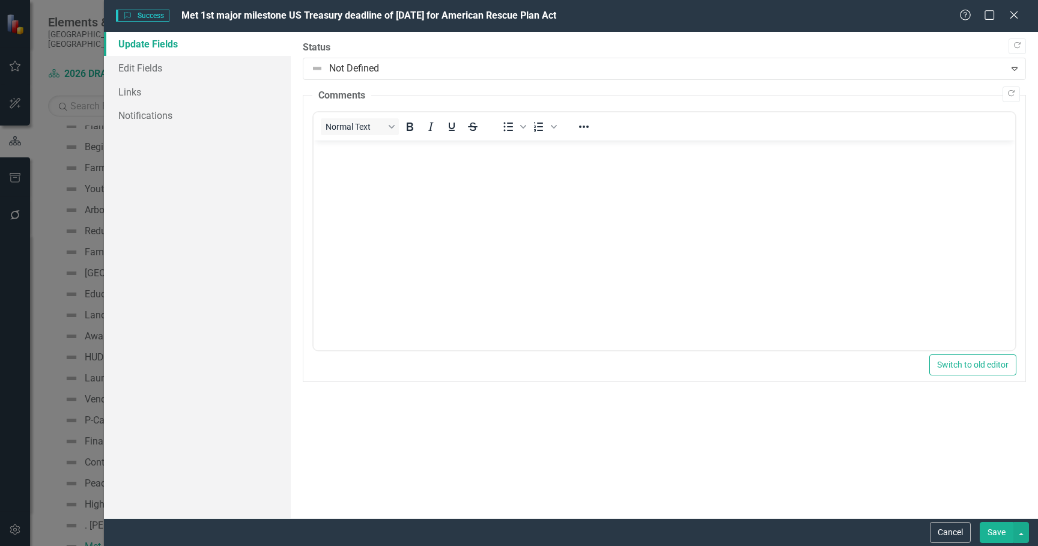
click at [1003, 532] on button "Save" at bounding box center [997, 532] width 34 height 21
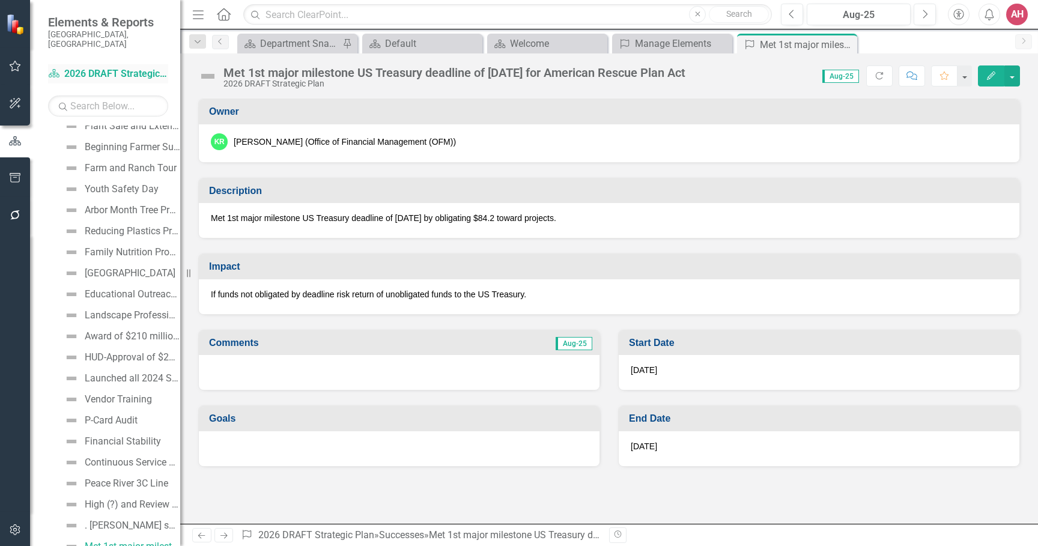
click at [79, 67] on link "Dashboard 2026 DRAFT Strategic Plan" at bounding box center [108, 74] width 120 height 14
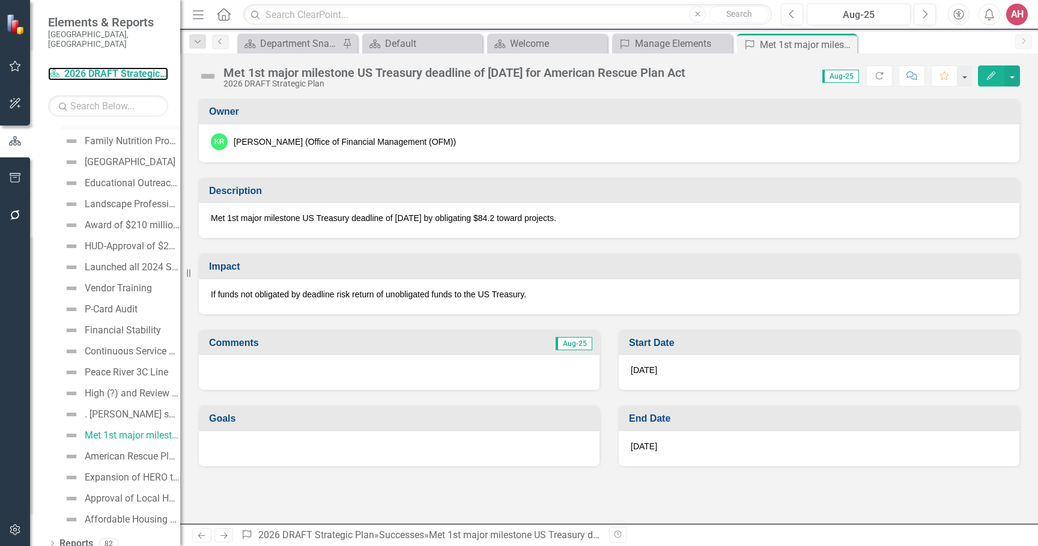
scroll to position [7096, 0]
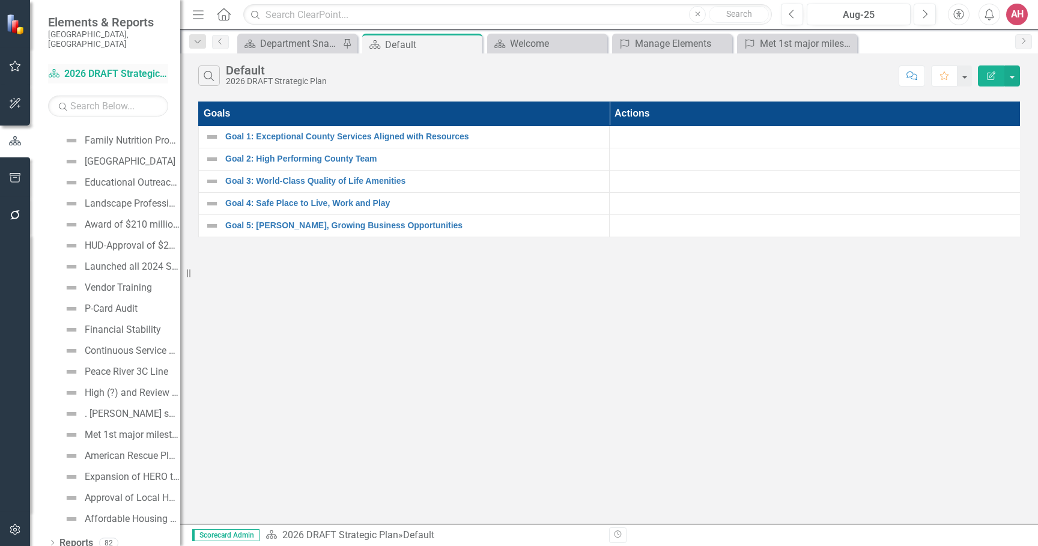
click at [93, 67] on link "Dashboard 2026 DRAFT Strategic Plan" at bounding box center [108, 74] width 120 height 14
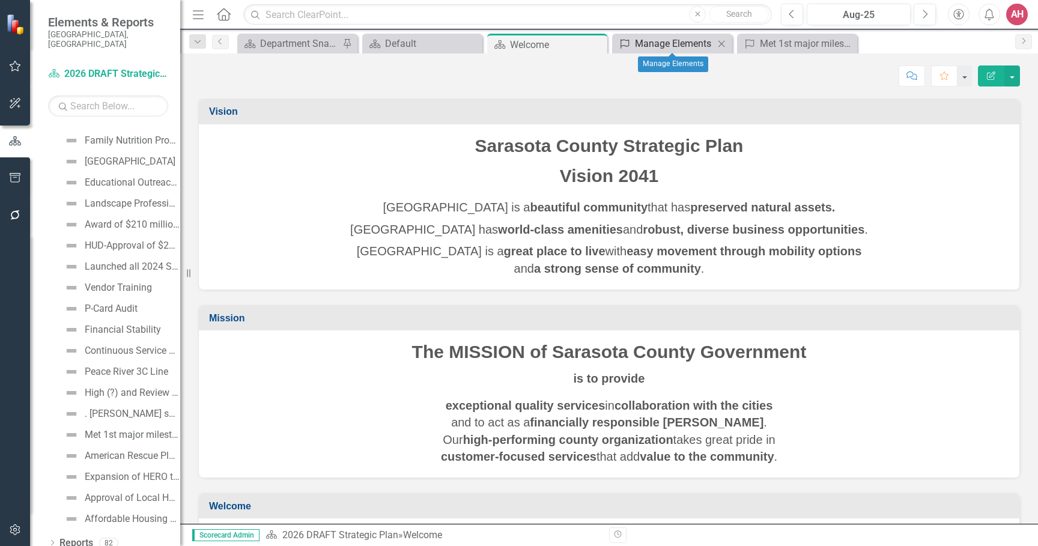
click at [667, 43] on div "Manage Elements" at bounding box center [674, 43] width 79 height 15
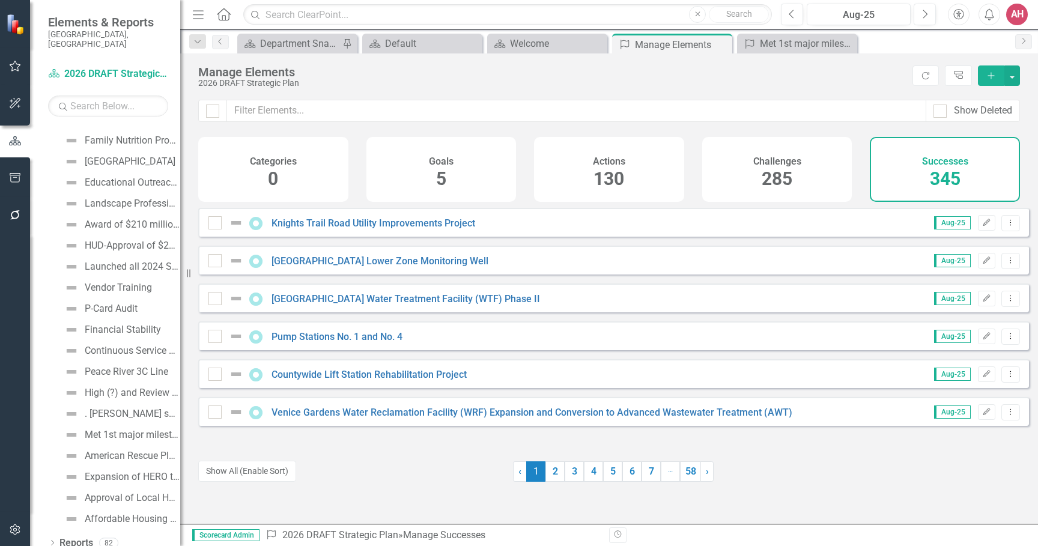
click at [779, 162] on h4 "Challenges" at bounding box center [777, 161] width 48 height 11
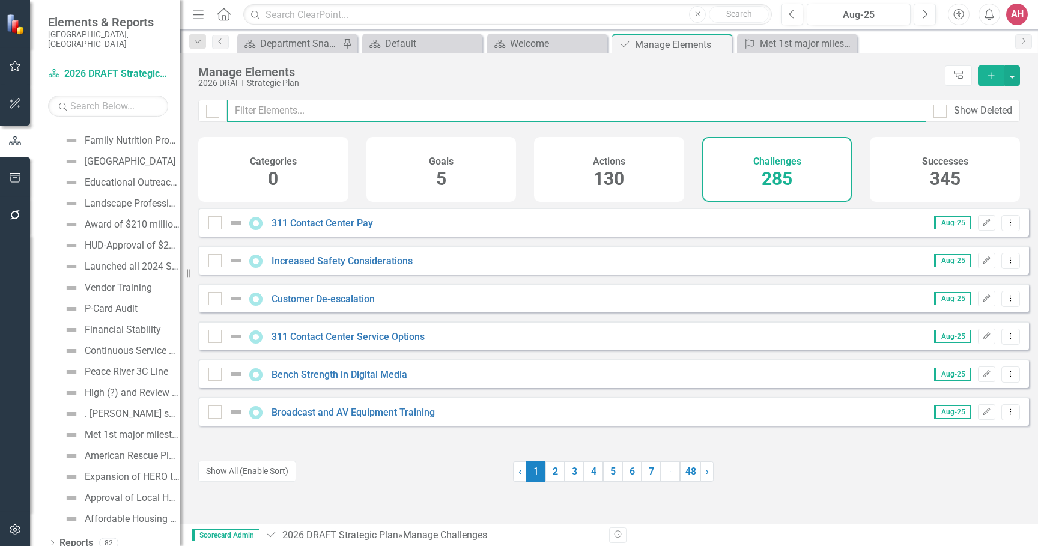
click at [286, 112] on input "text" at bounding box center [576, 111] width 699 height 22
click at [1013, 73] on button "button" at bounding box center [1012, 75] width 16 height 20
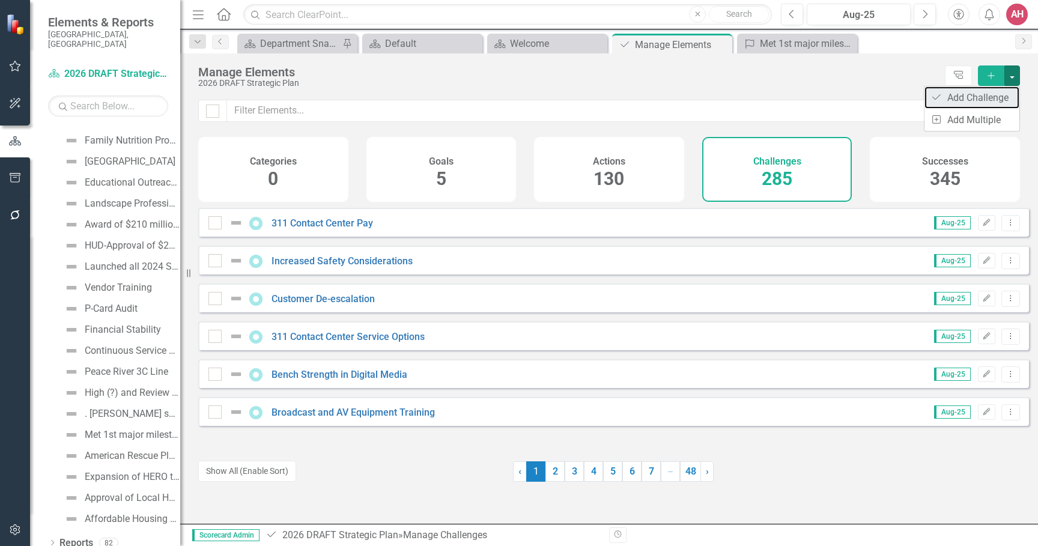
click at [983, 97] on link "Challenge Add Challenge" at bounding box center [971, 98] width 95 height 22
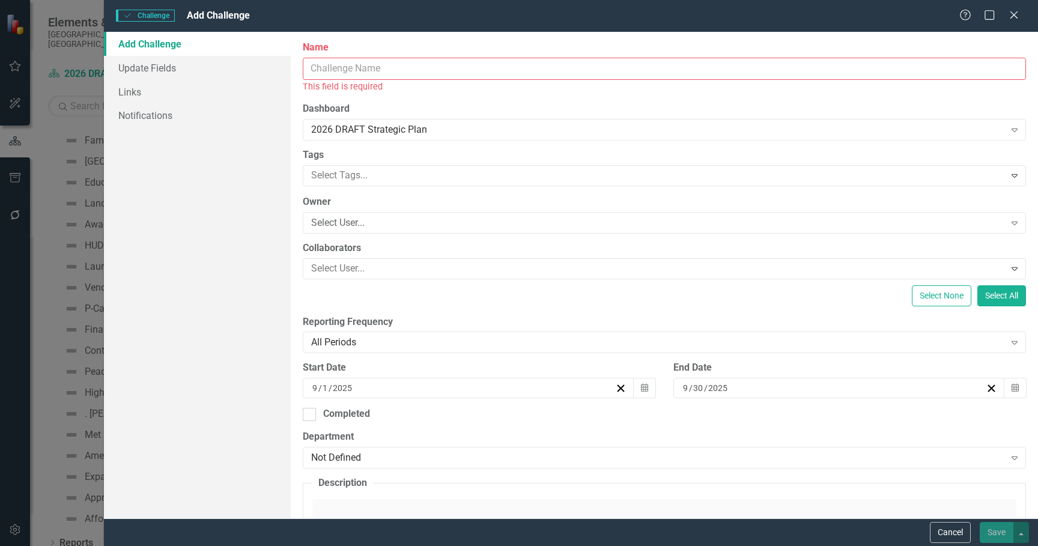
click at [349, 70] on input "Name" at bounding box center [664, 69] width 723 height 22
paste input "American Rescue Plan Act spend down of funds by [DATE]"
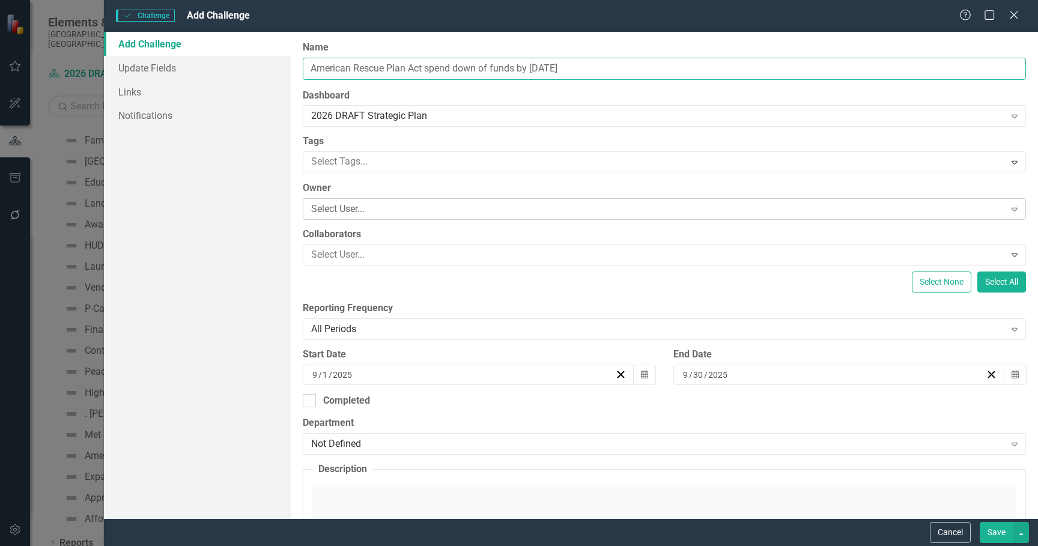
type input "American Rescue Plan Act spend down of funds by [DATE]"
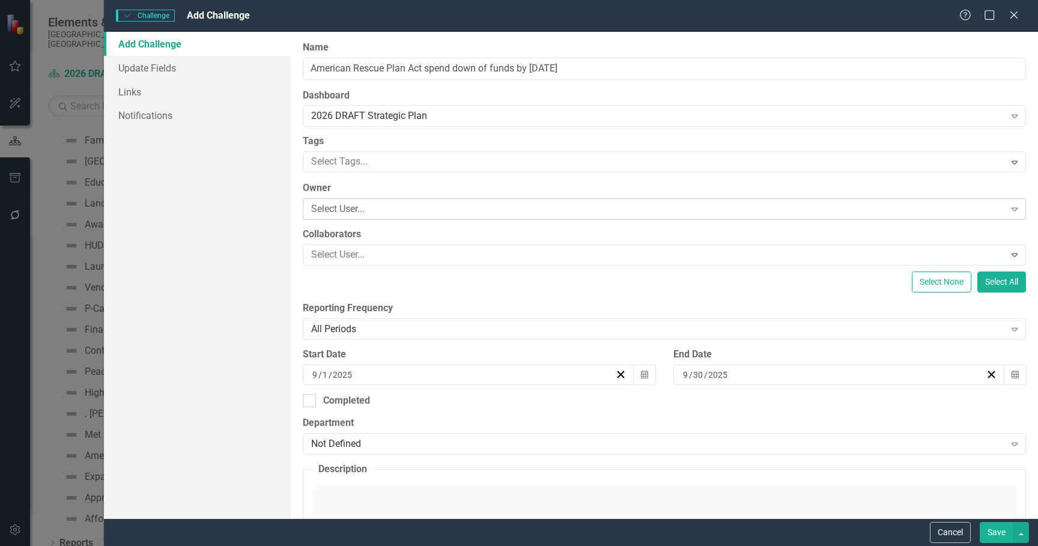
click at [364, 210] on div "Select User..." at bounding box center [658, 209] width 694 height 14
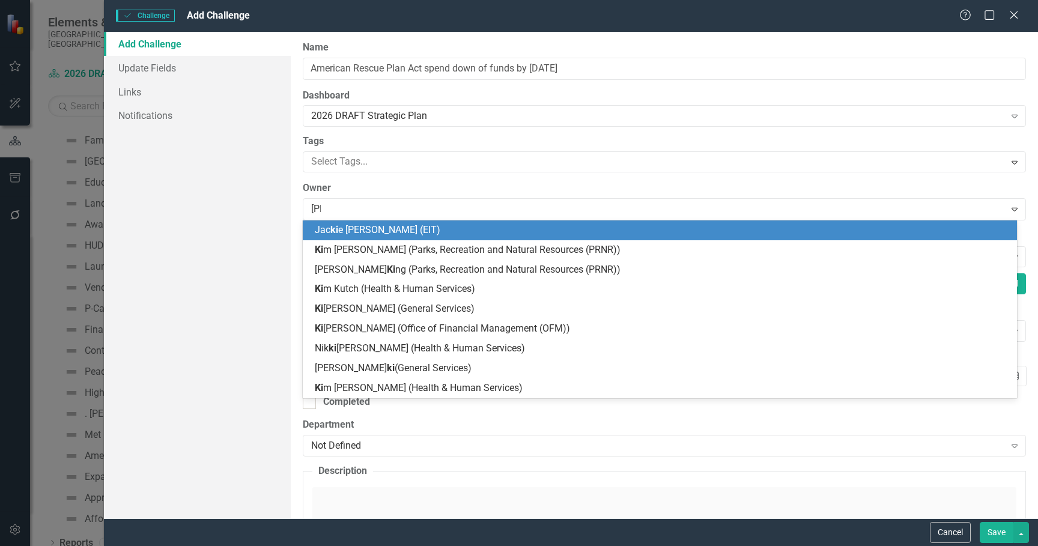
type input "kimb"
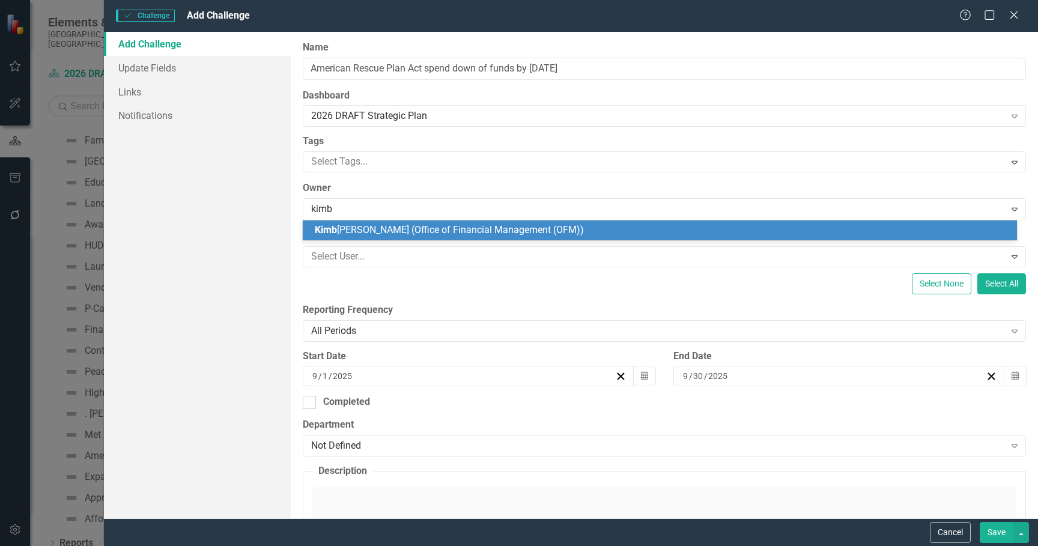
click at [379, 225] on span "[PERSON_NAME] (Office of Financial Management (OFM))" at bounding box center [449, 229] width 269 height 11
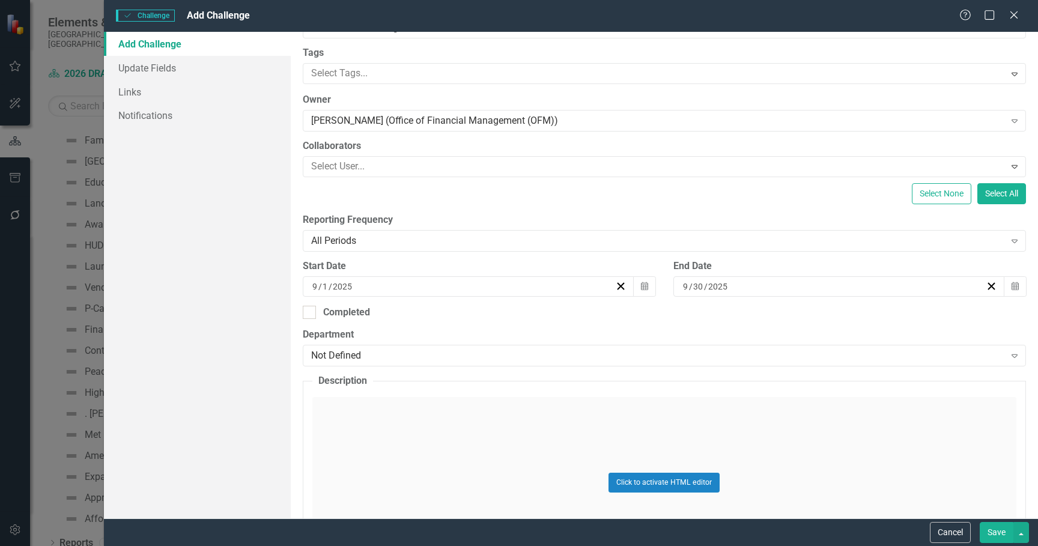
scroll to position [120, 0]
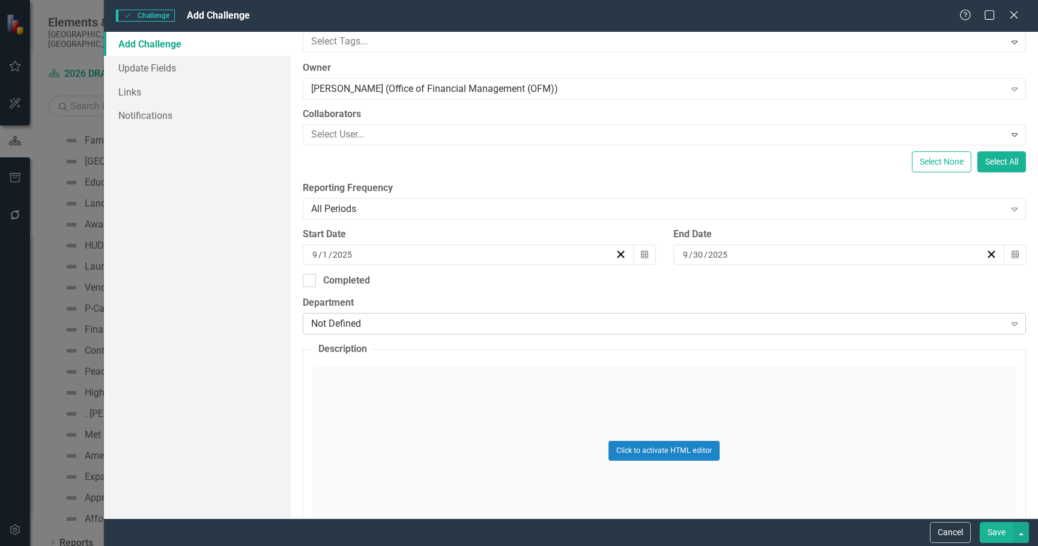
click at [414, 323] on div "Not Defined" at bounding box center [658, 324] width 694 height 14
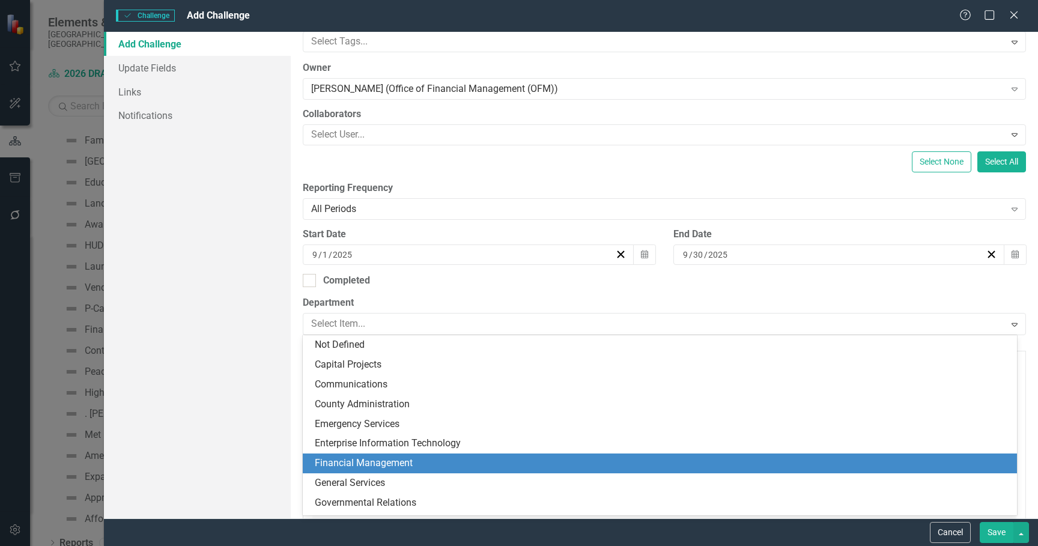
click at [375, 456] on div "Financial Management" at bounding box center [660, 464] width 714 height 20
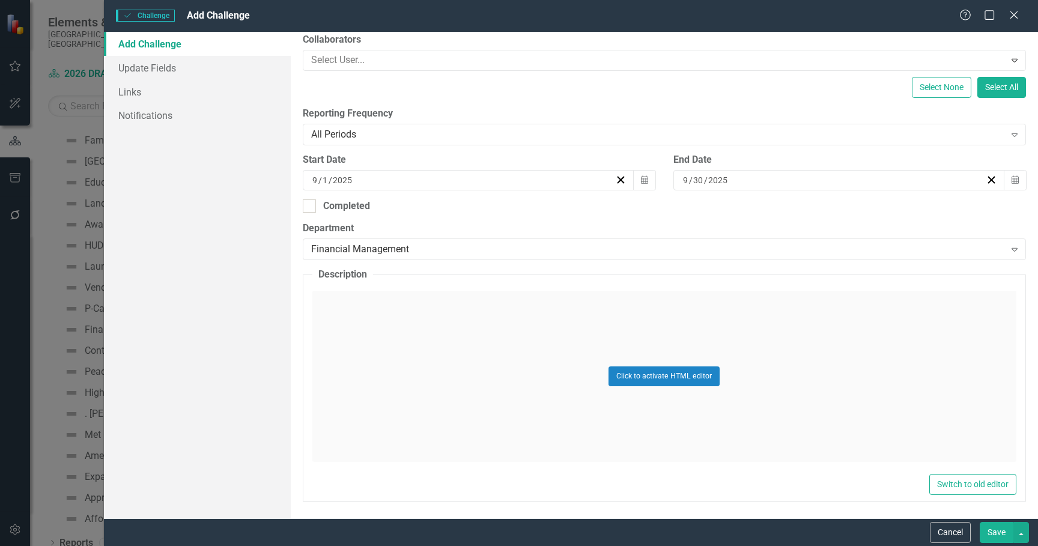
scroll to position [196, 0]
click at [514, 348] on div "Click to activate HTML editor" at bounding box center [664, 375] width 704 height 171
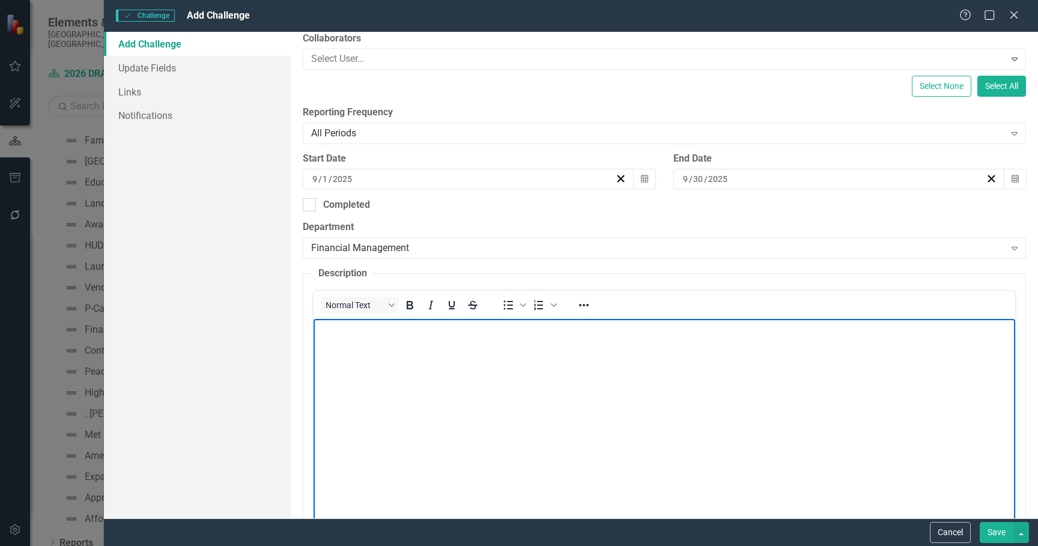
scroll to position [0, 0]
click at [404, 357] on body "Rich Text Area. Press ALT-0 for help." at bounding box center [664, 409] width 702 height 180
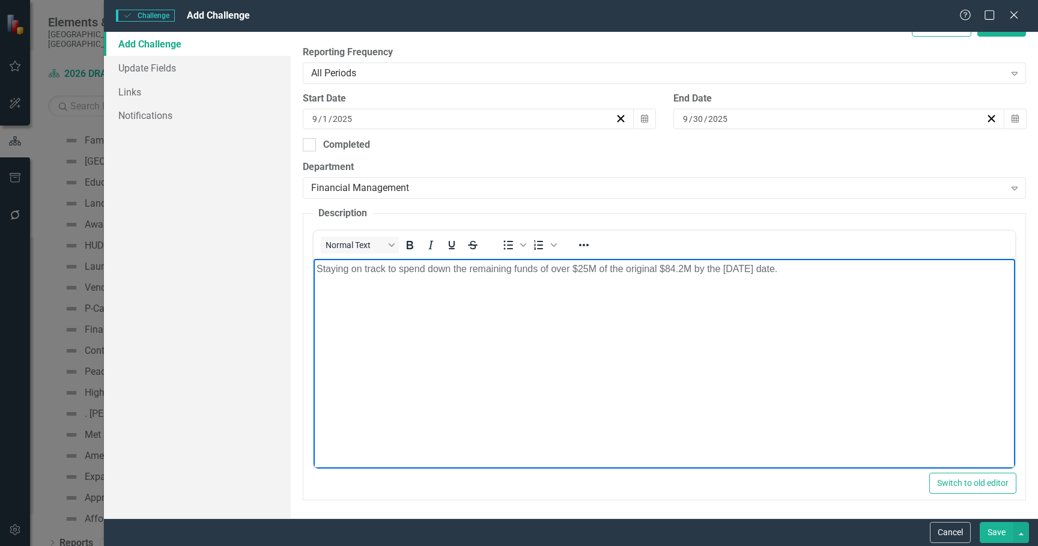
click at [628, 350] on body "Staying on track to spend down the remaining funds of over $25M of the original…" at bounding box center [664, 349] width 702 height 180
click at [993, 533] on button "Save" at bounding box center [997, 532] width 34 height 21
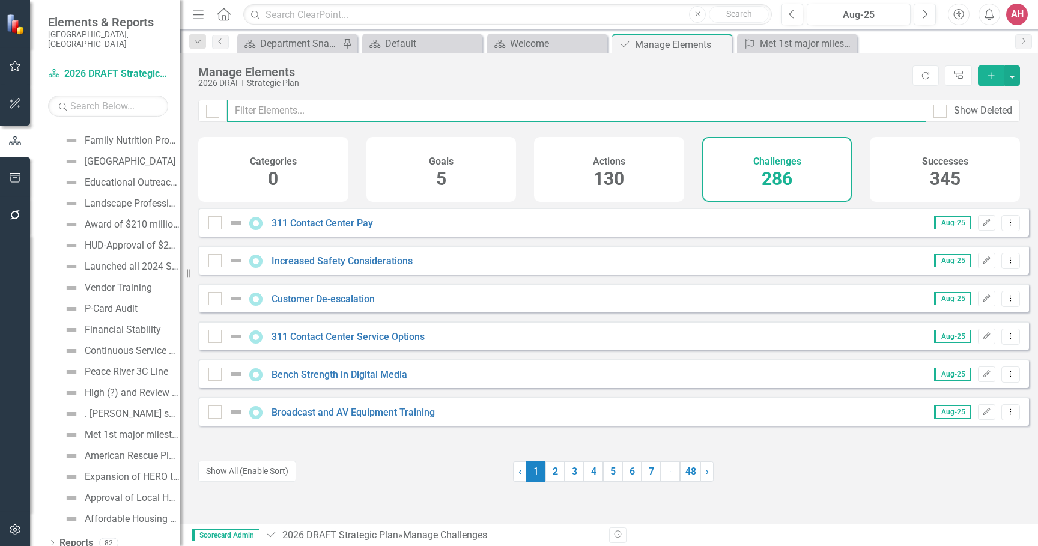
click at [246, 108] on input "text" at bounding box center [576, 111] width 699 height 22
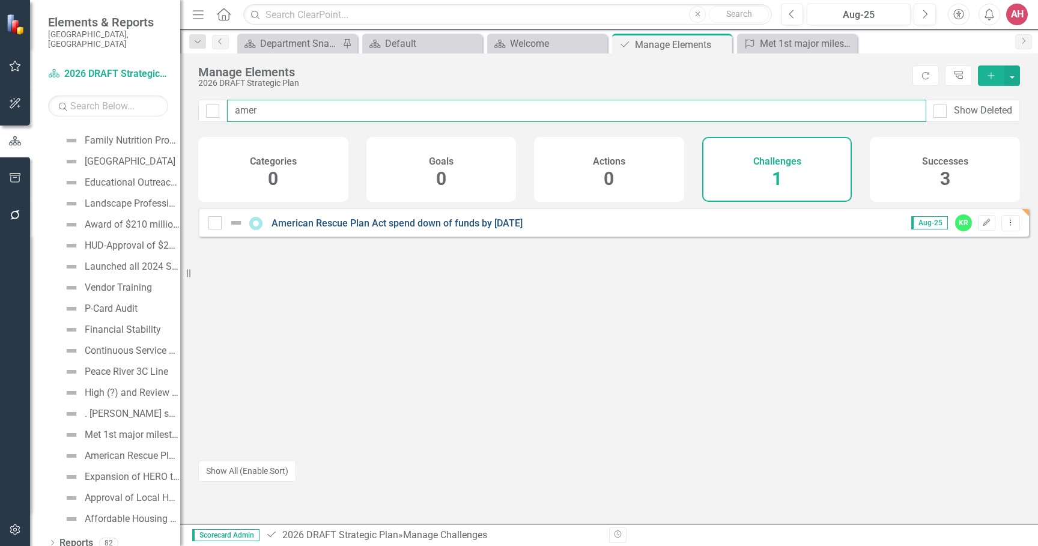
type input "amer"
click at [319, 229] on link "American Rescue Plan Act spend down of funds by [DATE]" at bounding box center [397, 222] width 251 height 11
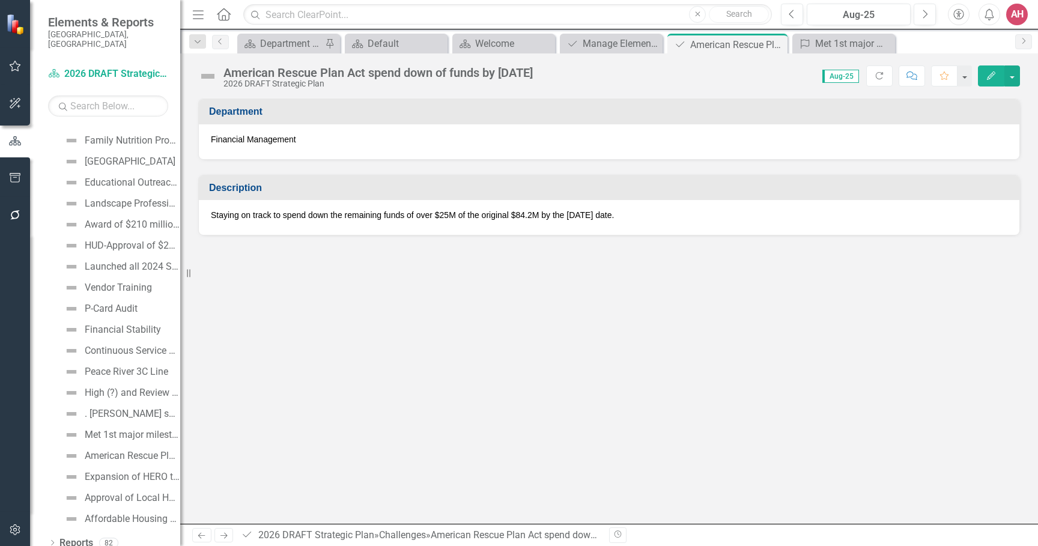
click at [992, 77] on icon "Edit" at bounding box center [991, 75] width 11 height 8
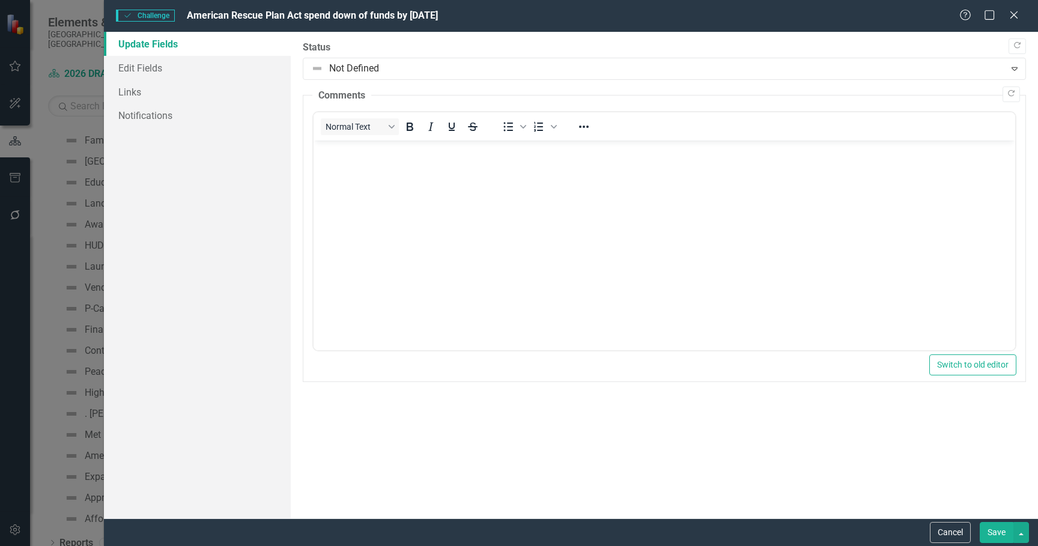
click at [411, 205] on body "Rich Text Area. Press ALT-0 for help." at bounding box center [664, 231] width 702 height 180
click at [554, 398] on div ""Update" fields in ClearPoint are the fields that change from reporting period …" at bounding box center [664, 275] width 747 height 487
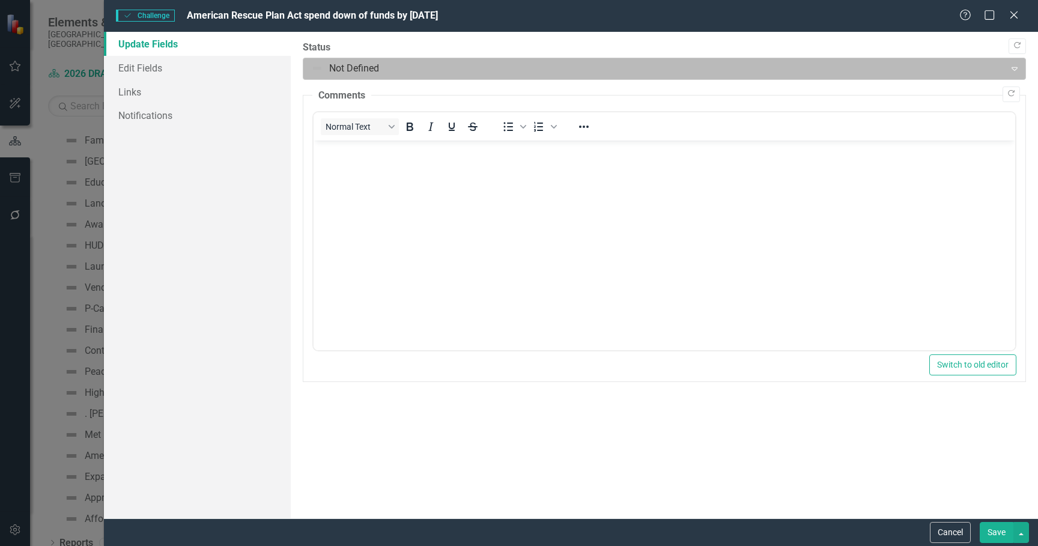
click at [1012, 66] on icon "Expand" at bounding box center [1015, 69] width 12 height 10
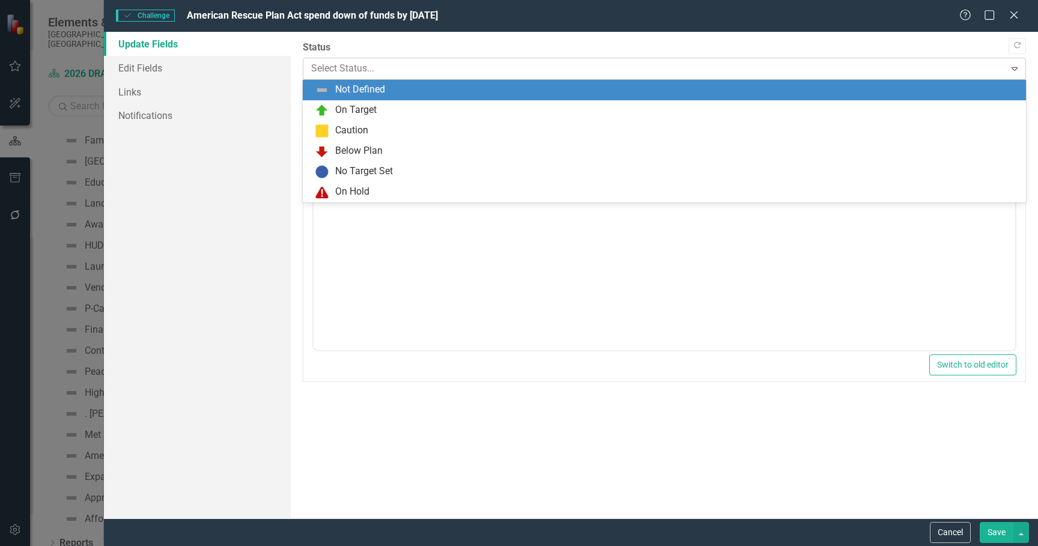
click at [1010, 65] on icon "Expand" at bounding box center [1015, 69] width 12 height 10
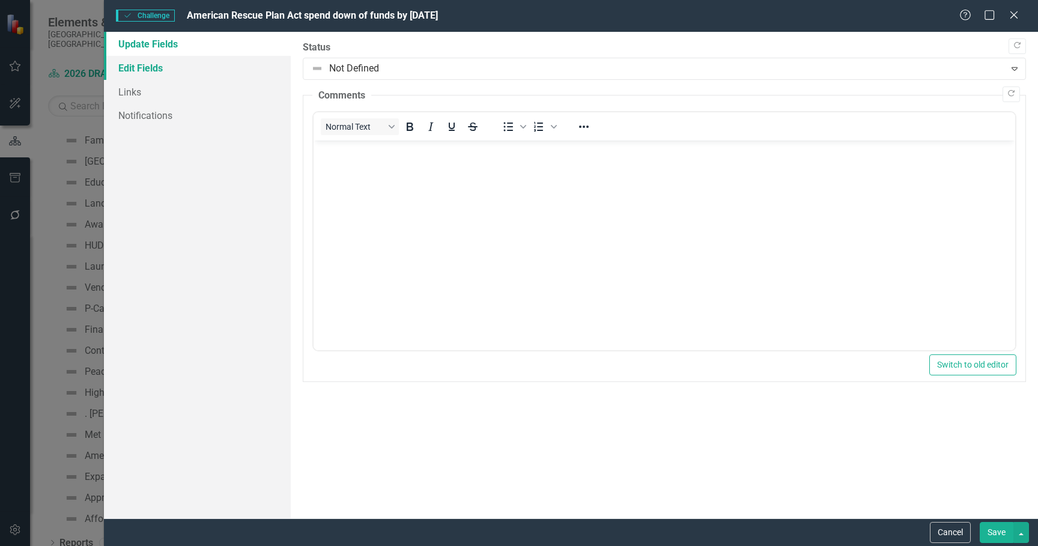
click at [176, 65] on link "Edit Fields" at bounding box center [197, 68] width 187 height 24
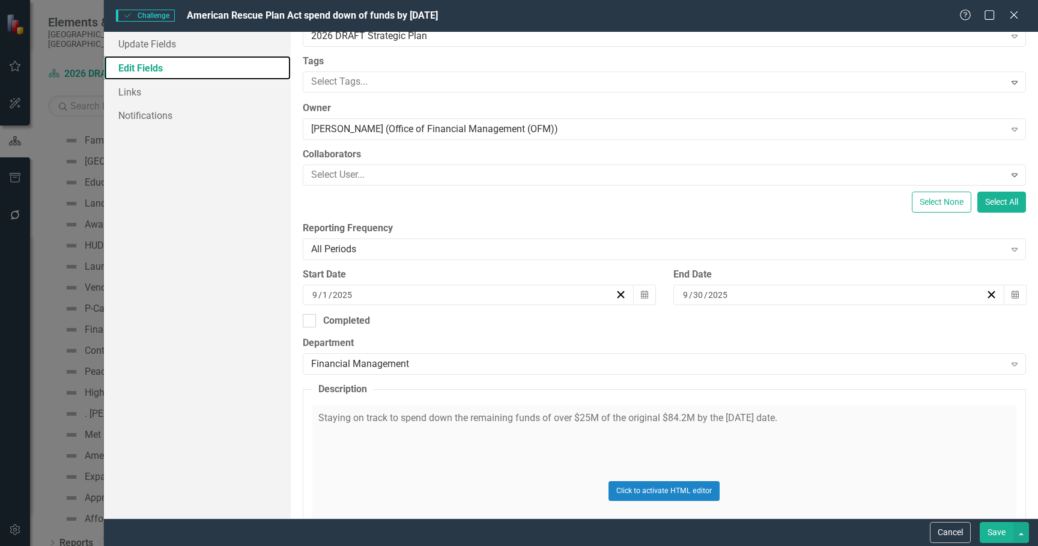
scroll to position [196, 0]
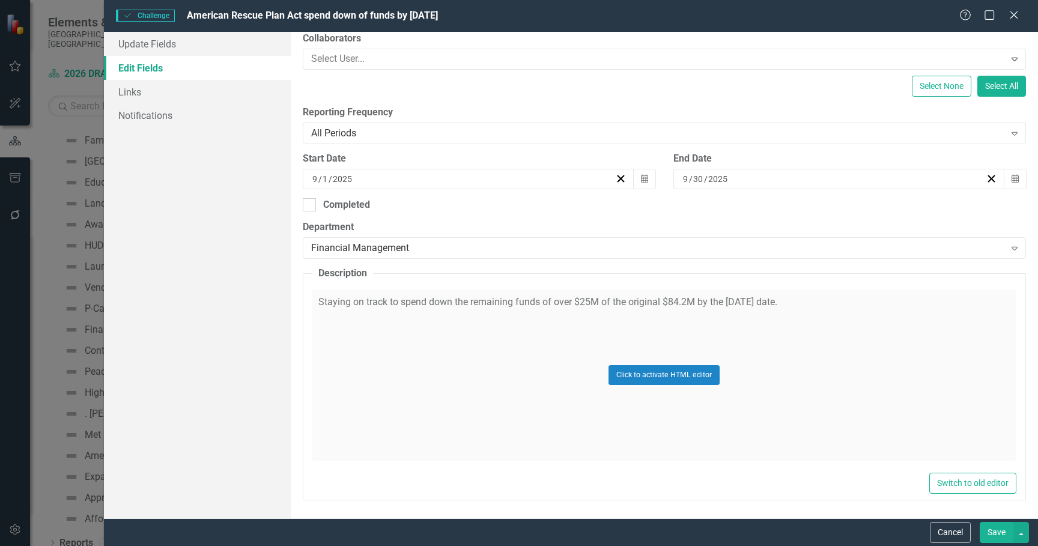
click at [992, 529] on button "Save" at bounding box center [997, 532] width 34 height 21
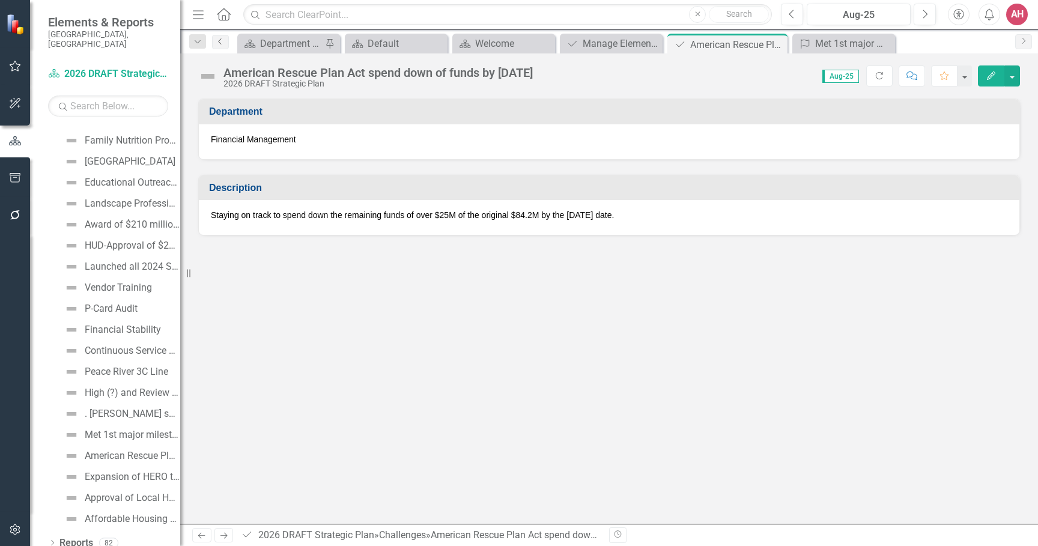
click at [216, 40] on icon "Previous" at bounding box center [221, 41] width 10 height 7
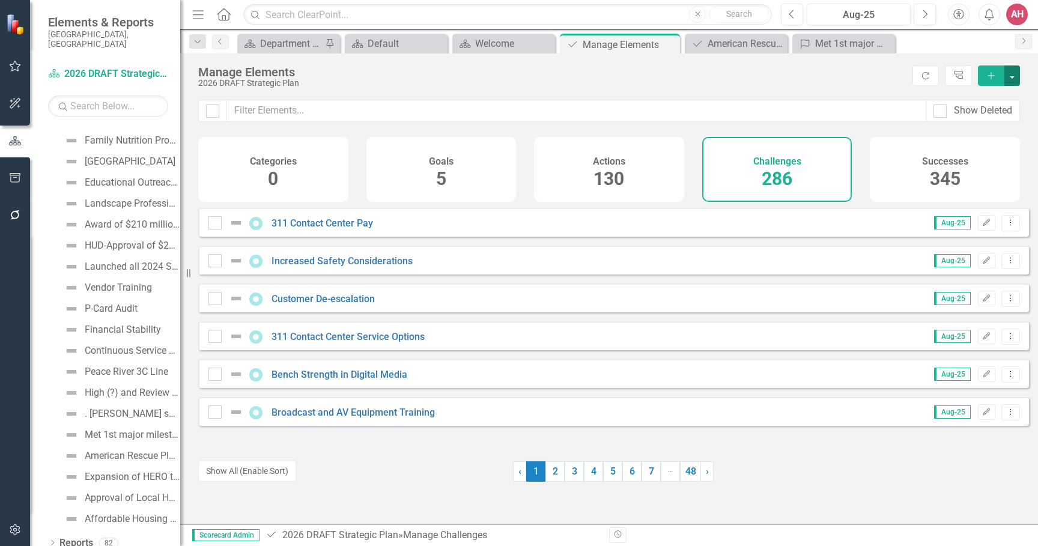
click at [1012, 70] on button "button" at bounding box center [1012, 75] width 16 height 20
click at [982, 96] on link "Challenge Add Challenge" at bounding box center [971, 98] width 95 height 22
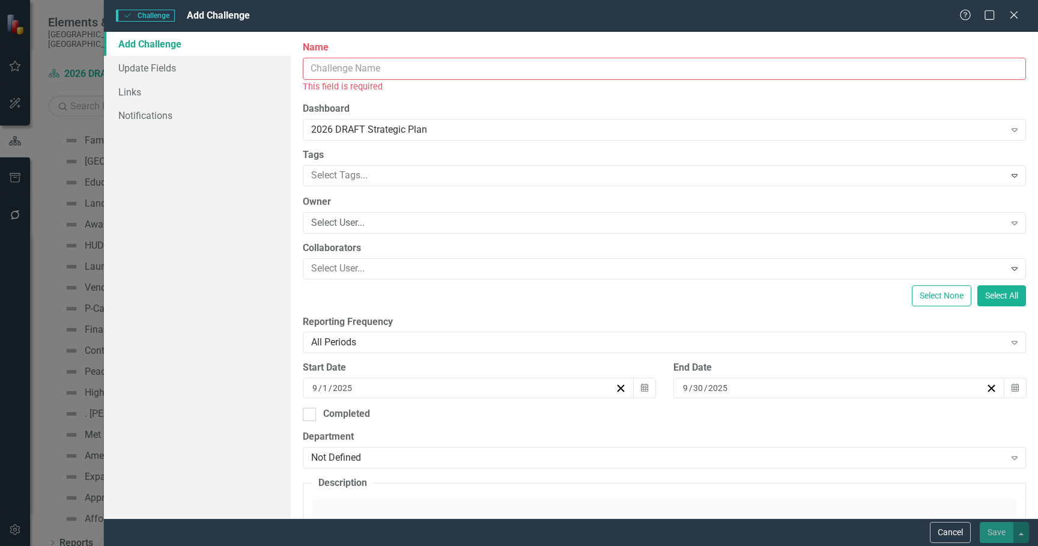
click at [373, 68] on input "Name" at bounding box center [664, 69] width 723 height 22
click at [353, 62] on input "Name" at bounding box center [664, 69] width 723 height 22
paste input "CDBG Spend Down Timeliness"
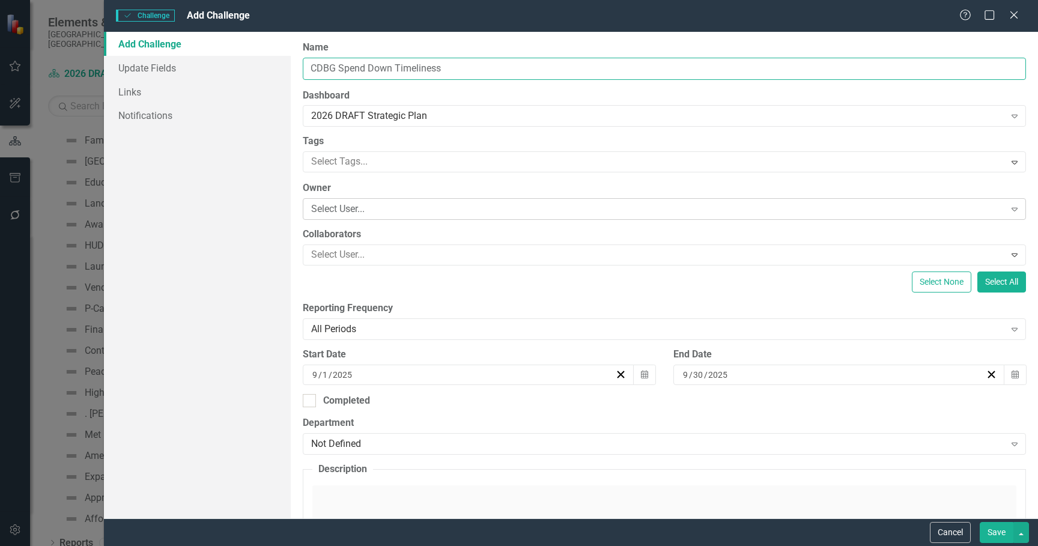
type input "CDBG Spend Down Timeliness"
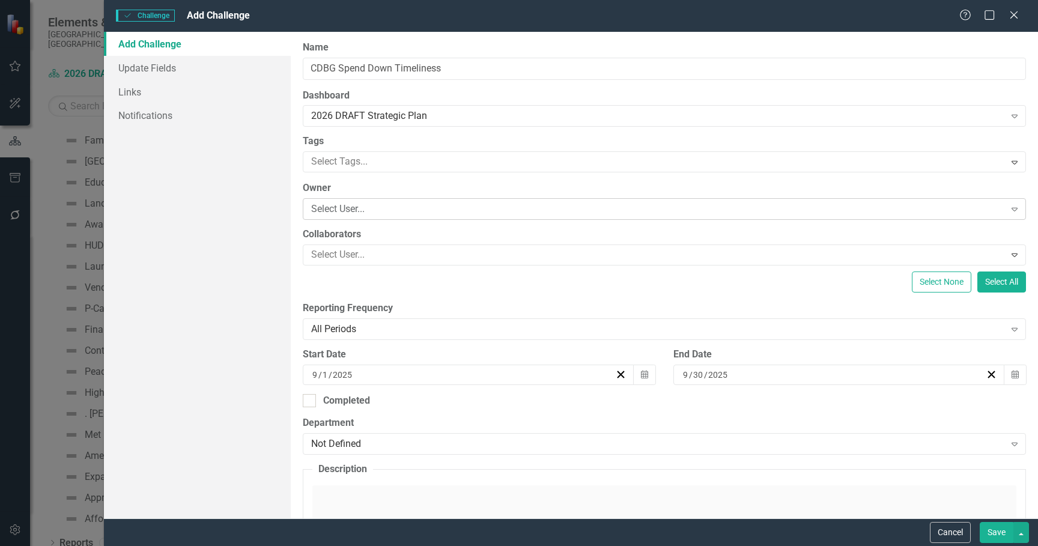
click at [405, 208] on div "Select User..." at bounding box center [658, 209] width 694 height 14
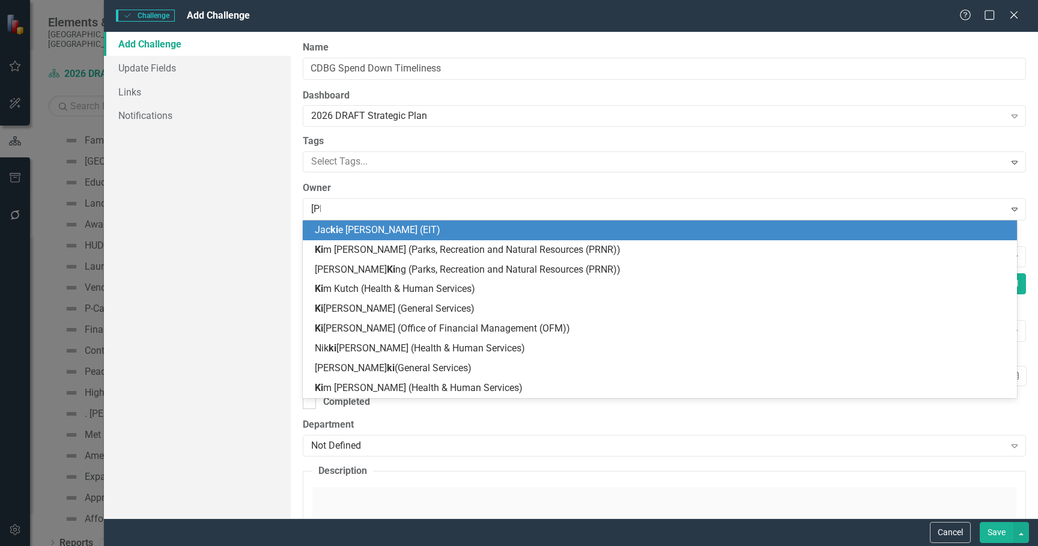
type input "kimb"
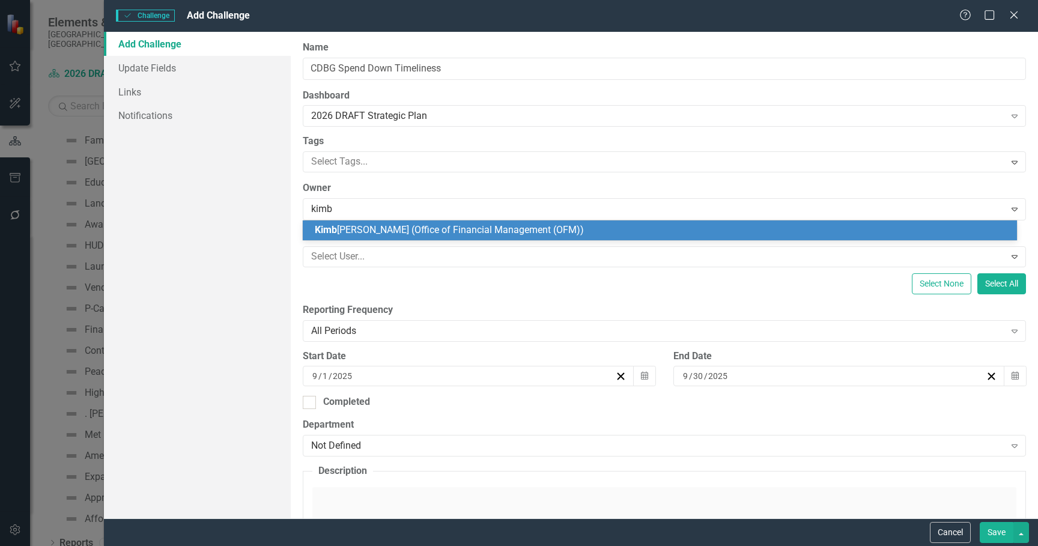
click at [457, 225] on span "[PERSON_NAME] (Office of Financial Management (OFM))" at bounding box center [449, 229] width 269 height 11
click at [457, 224] on div "ClearPoint Can Do More! How ClearPoint Can Help Close Enterprise plans can auto…" at bounding box center [664, 275] width 747 height 487
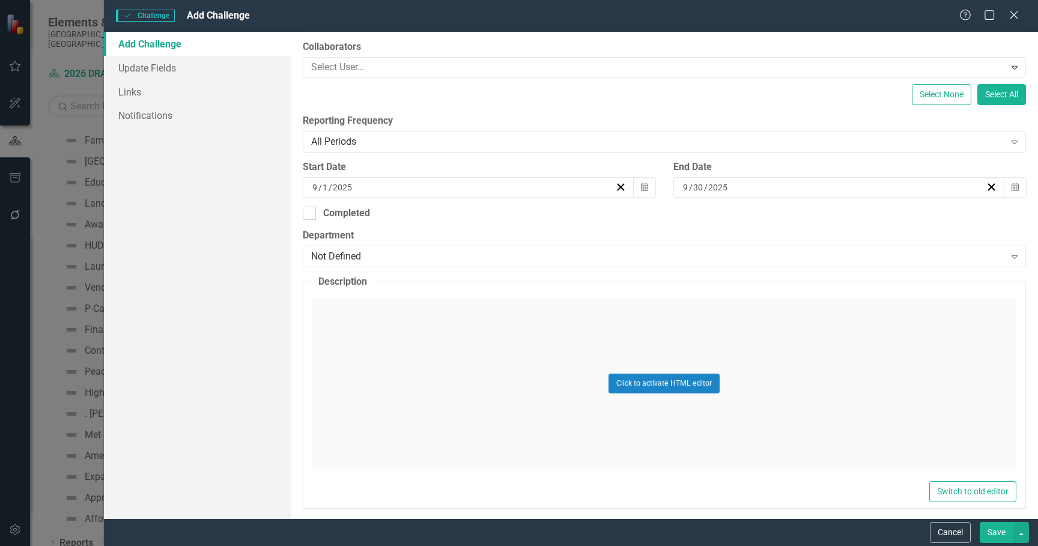
scroll to position [196, 0]
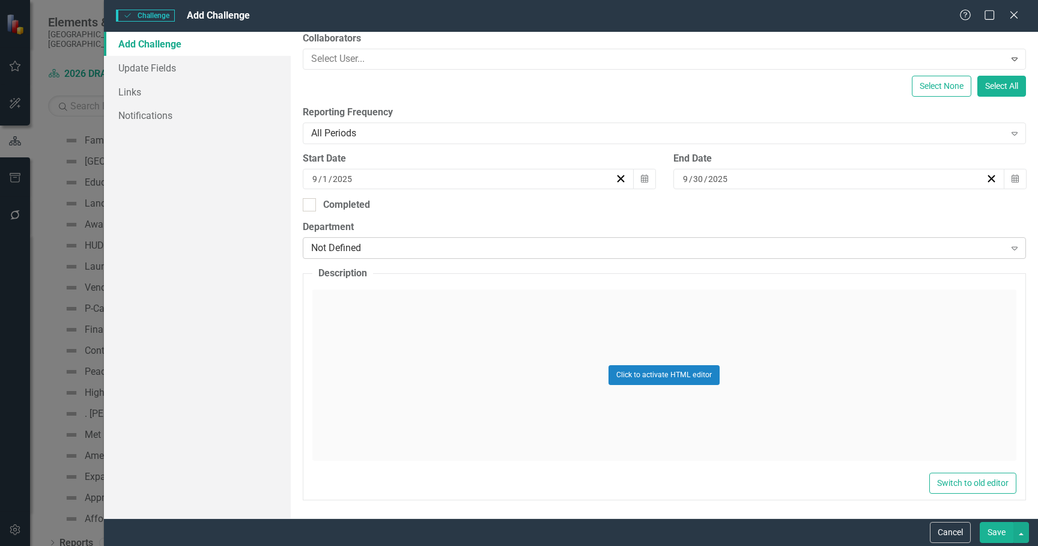
click at [454, 251] on div "Not Defined" at bounding box center [658, 248] width 694 height 14
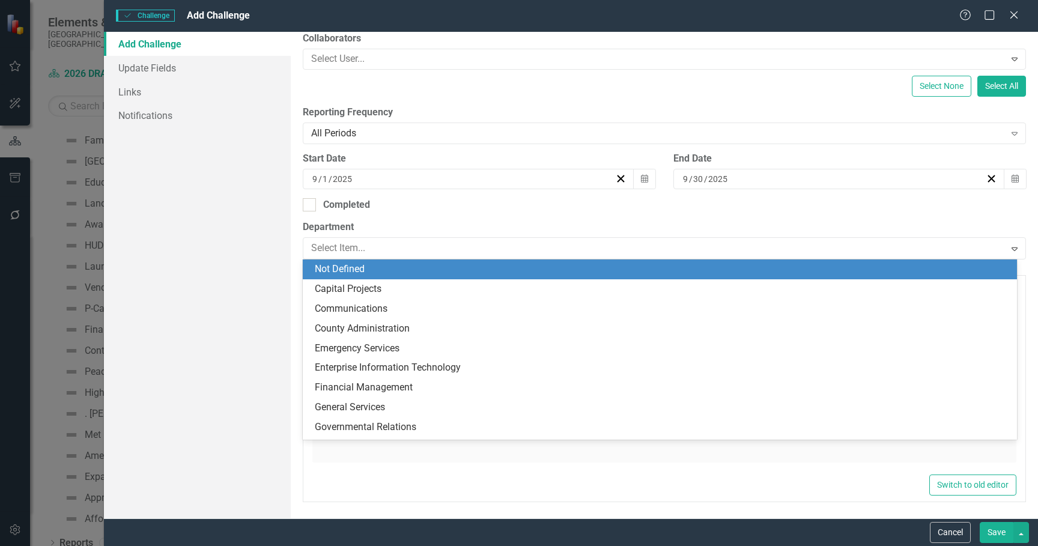
type input "f"
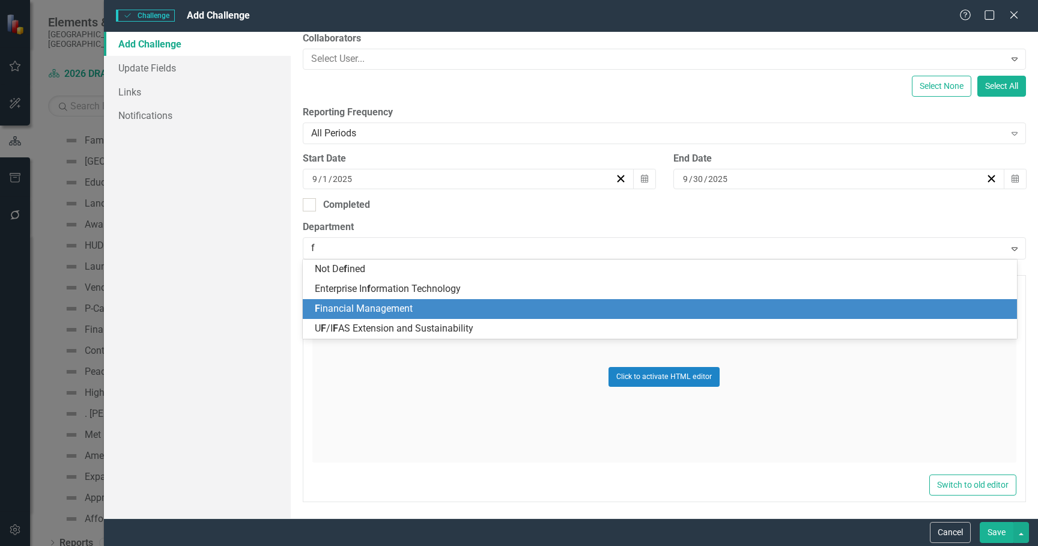
click at [395, 310] on span "F inancial Management" at bounding box center [364, 308] width 98 height 11
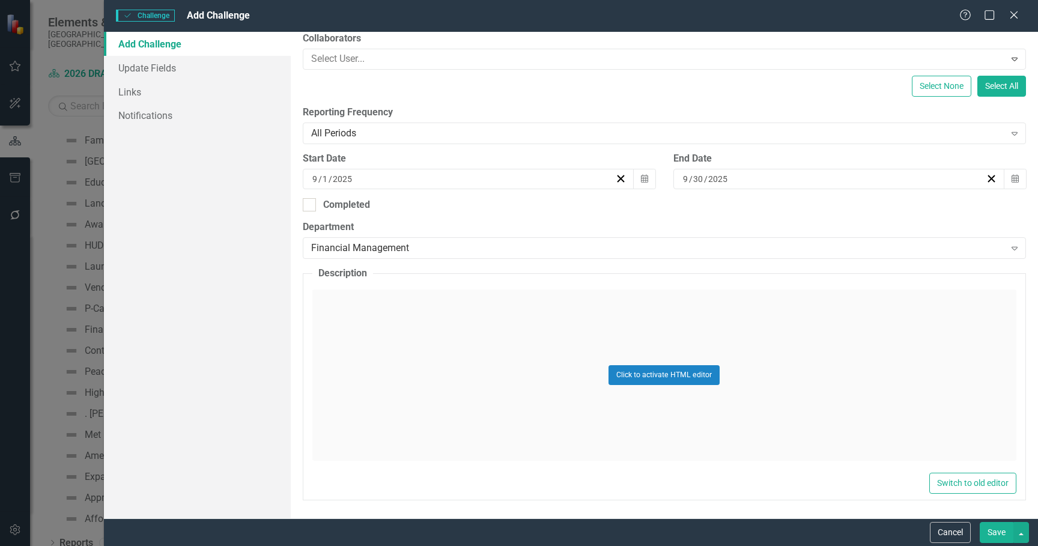
click at [584, 392] on div "Click to activate HTML editor" at bounding box center [664, 375] width 704 height 171
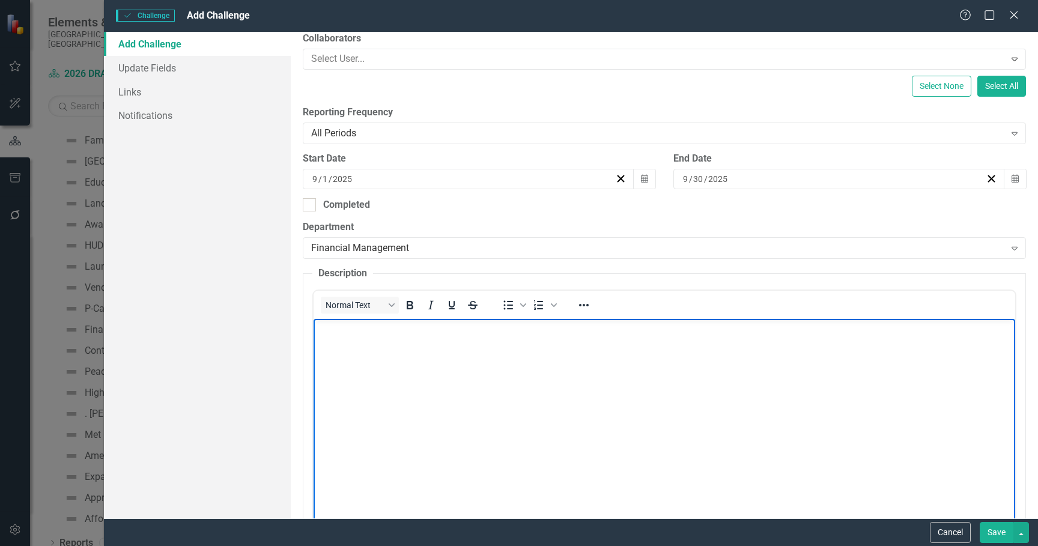
scroll to position [0, 0]
click at [402, 447] on body "Rich Text Area. Press ALT-0 for help." at bounding box center [664, 409] width 702 height 180
drag, startPoint x: 400, startPoint y: 445, endPoint x: 421, endPoint y: 466, distance: 29.3
click at [416, 461] on body "Rich Text Area. Press ALT-0 for help." at bounding box center [664, 409] width 702 height 180
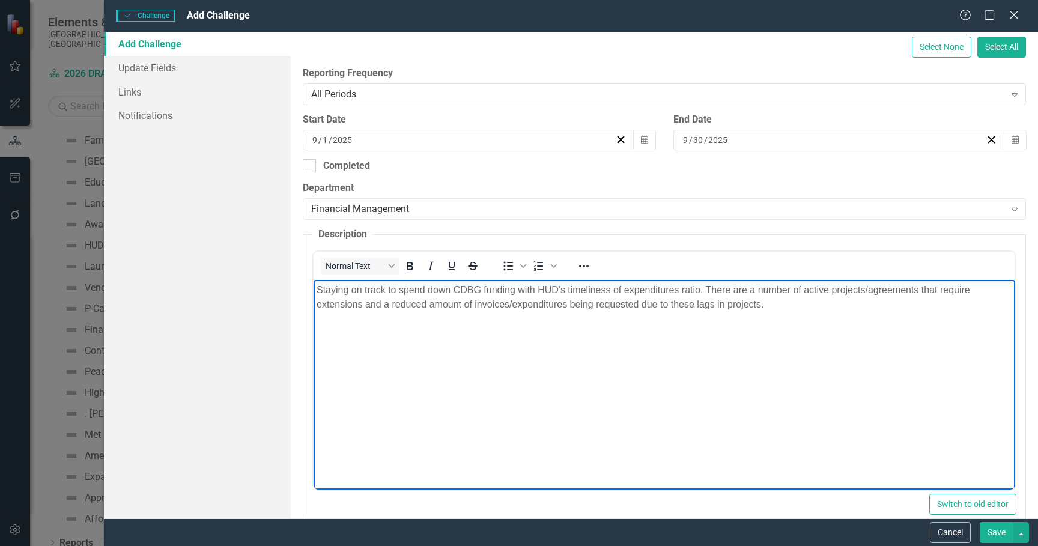
scroll to position [256, 0]
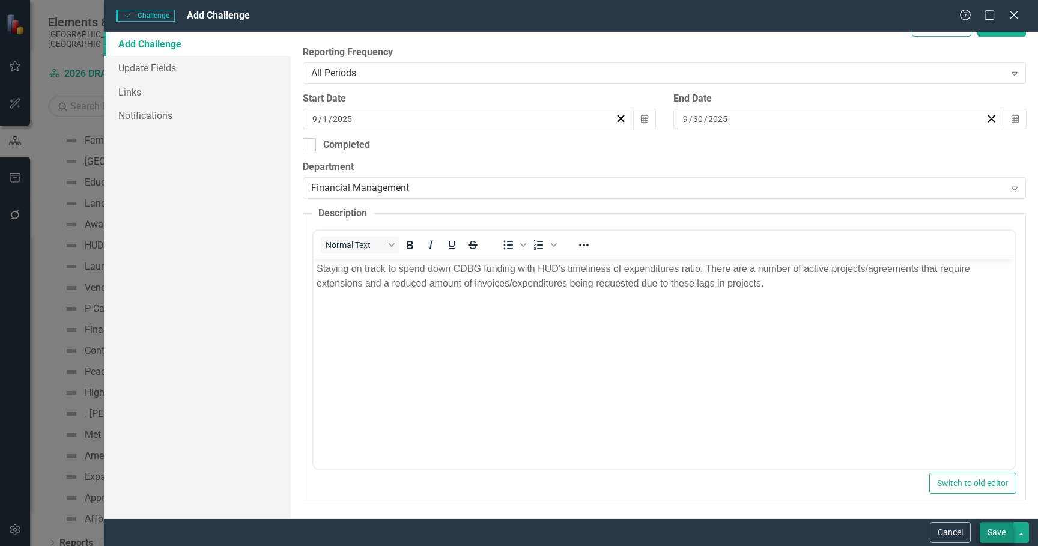
click at [1000, 533] on button "Save" at bounding box center [997, 532] width 34 height 21
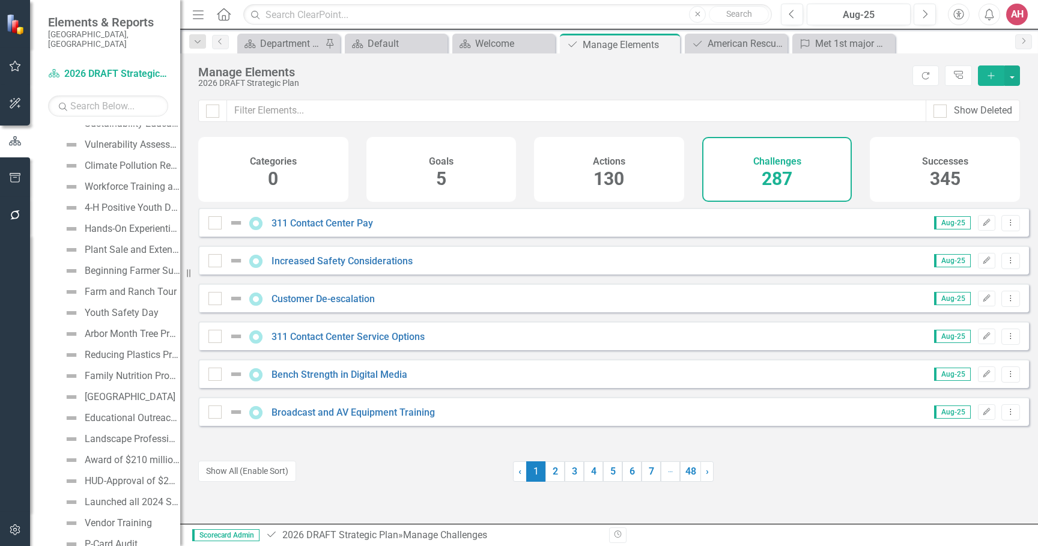
scroll to position [6856, 0]
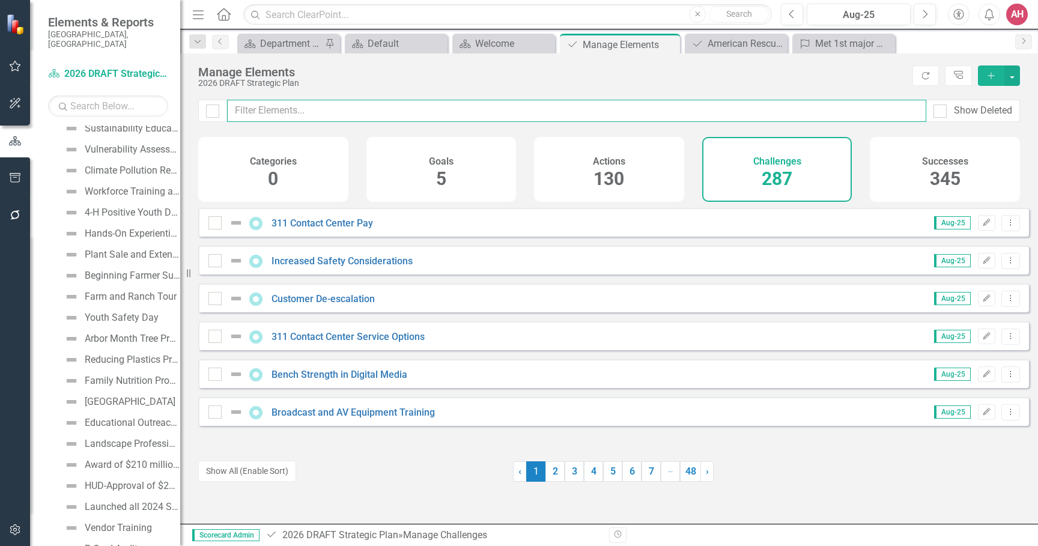
click at [252, 111] on input "text" at bounding box center [576, 111] width 699 height 22
click at [773, 153] on div "Challenges" at bounding box center [777, 160] width 48 height 14
click at [292, 105] on input "text" at bounding box center [576, 111] width 699 height 22
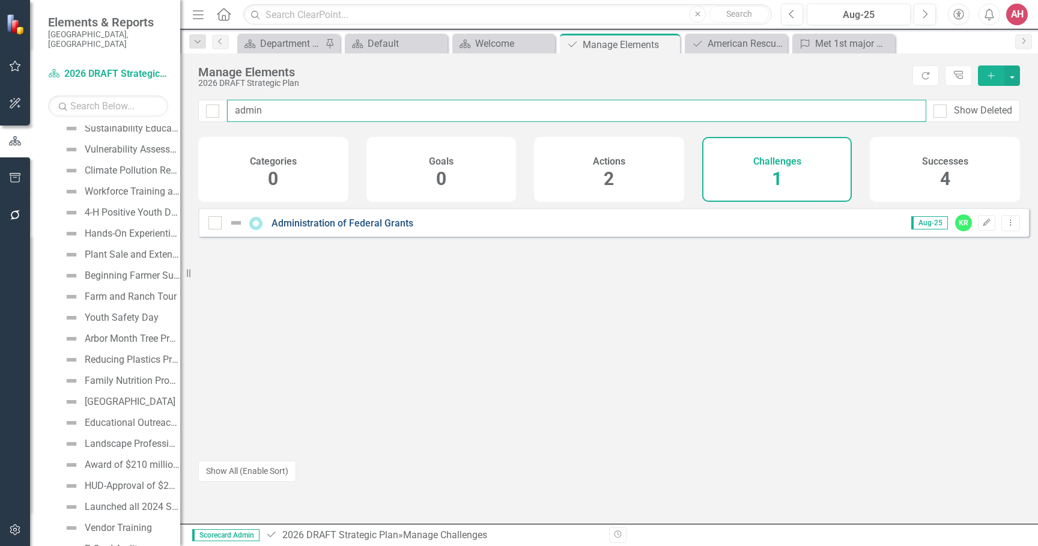
type input "admin"
click at [361, 229] on link "Administration of Federal Grants" at bounding box center [343, 222] width 142 height 11
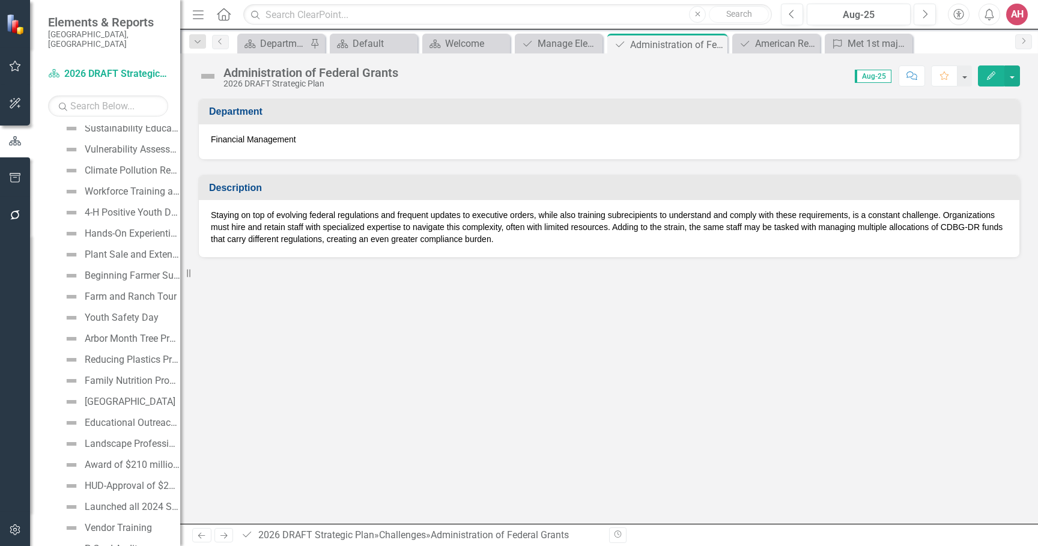
click at [408, 229] on p "Staying on top of evolving federal regulations and frequent updates to executiv…" at bounding box center [609, 227] width 797 height 36
click at [339, 352] on div "Department Financial Management Description Staying on top of evolving federal …" at bounding box center [609, 311] width 858 height 425
drag, startPoint x: 287, startPoint y: 412, endPoint x: 252, endPoint y: 374, distance: 51.9
click at [287, 411] on div "Department Financial Management Description Staying on top of evolving federal …" at bounding box center [609, 311] width 858 height 425
click at [220, 38] on icon "Previous" at bounding box center [221, 41] width 10 height 7
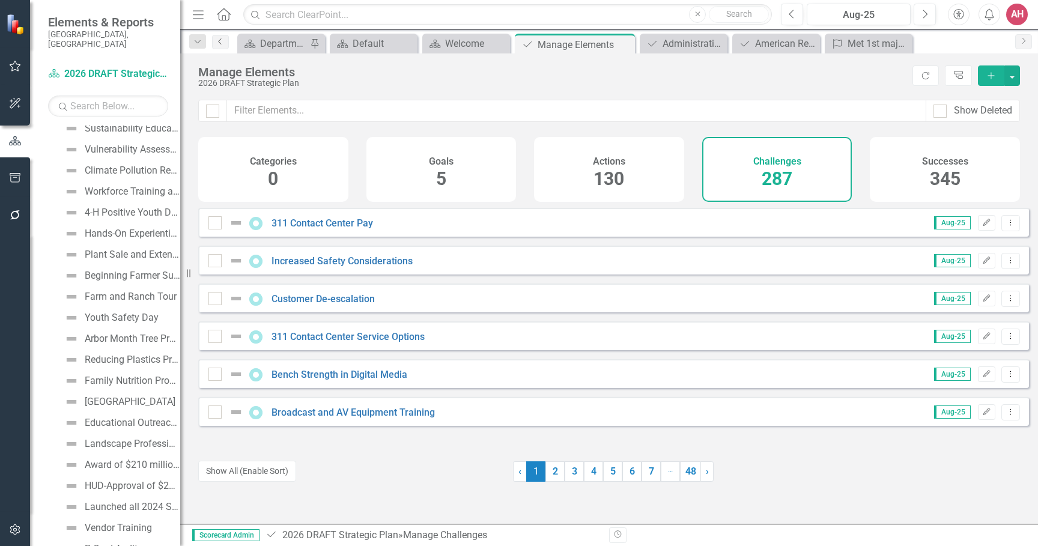
click at [218, 41] on icon "Previous" at bounding box center [221, 41] width 10 height 7
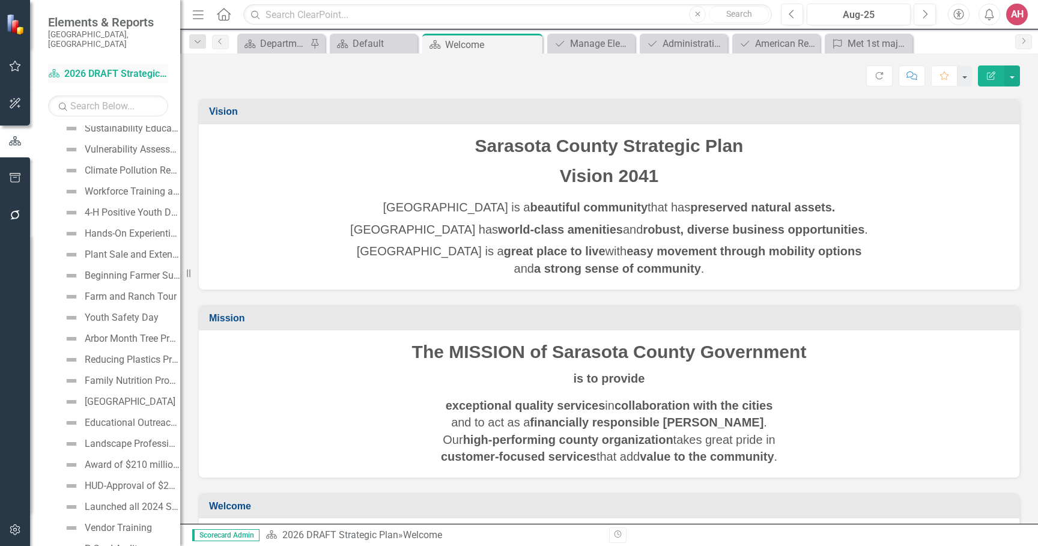
click at [75, 67] on link "Dashboard 2026 DRAFT Strategic Plan" at bounding box center [108, 74] width 120 height 14
click at [610, 44] on div "Manage Elements" at bounding box center [593, 43] width 47 height 15
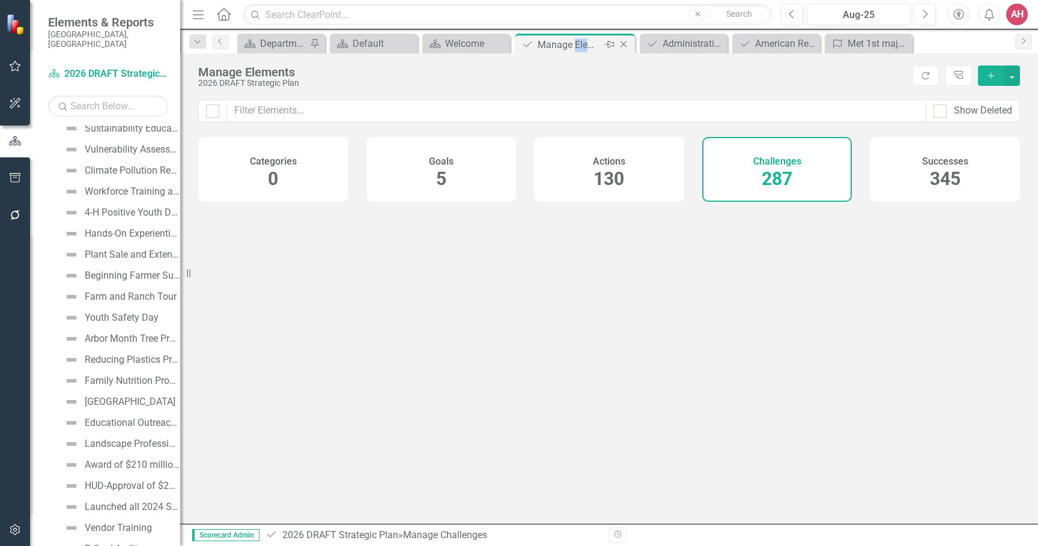
click at [610, 44] on div "Challenge Manage Elements Pin Close" at bounding box center [575, 44] width 114 height 15
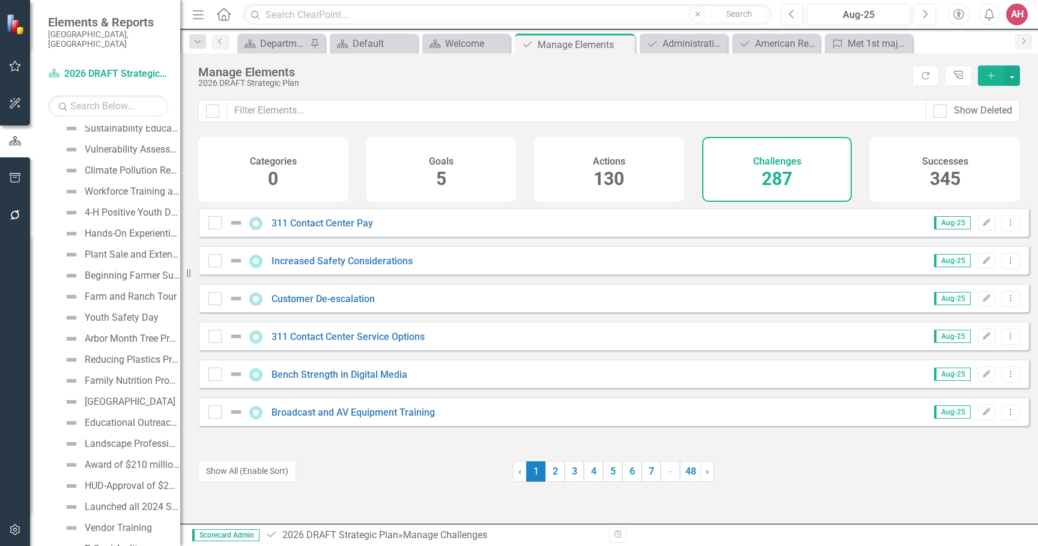
click at [776, 168] on span "287" at bounding box center [777, 178] width 31 height 21
click at [776, 167] on div "287" at bounding box center [777, 179] width 31 height 26
click at [288, 111] on input "text" at bounding box center [576, 111] width 699 height 22
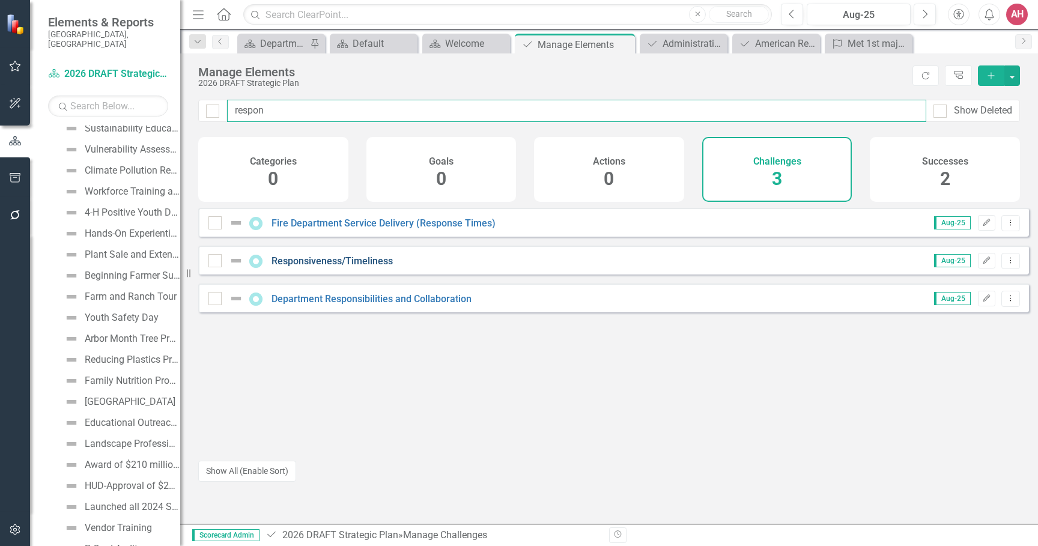
type input "respon"
click at [311, 267] on link "Responsiveness/Timeliness" at bounding box center [332, 260] width 121 height 11
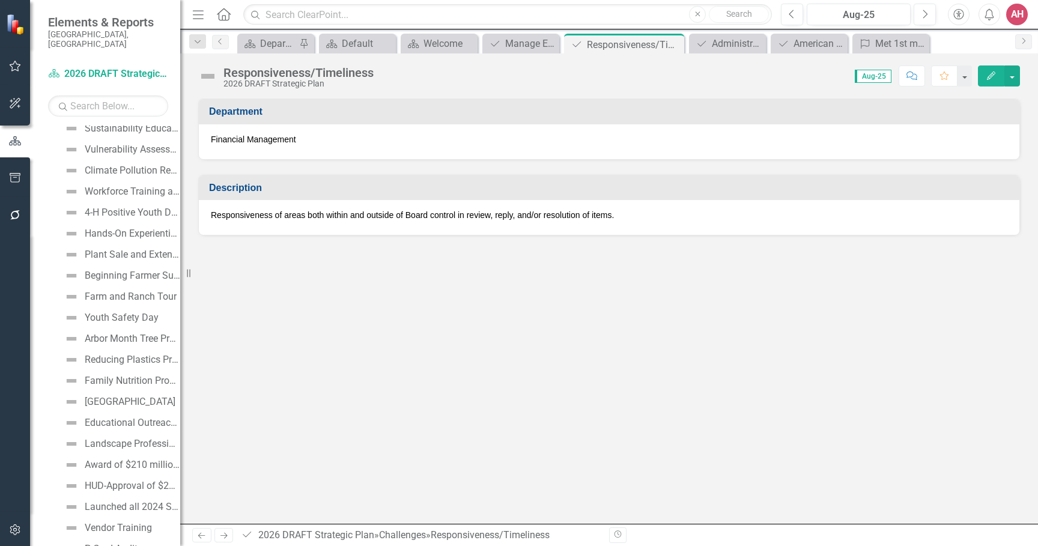
click at [988, 70] on button "Edit" at bounding box center [991, 75] width 26 height 21
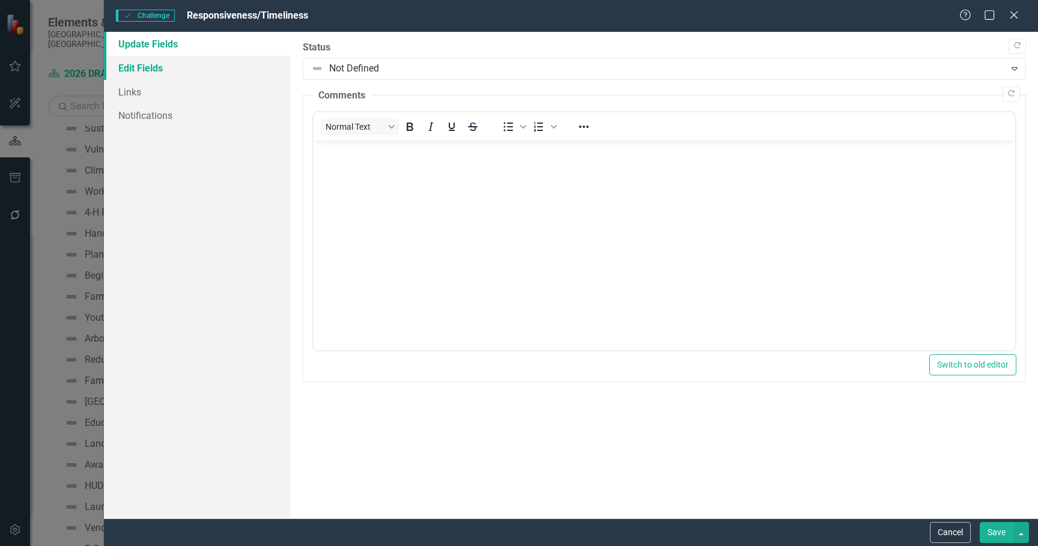
click at [153, 72] on link "Edit Fields" at bounding box center [197, 68] width 187 height 24
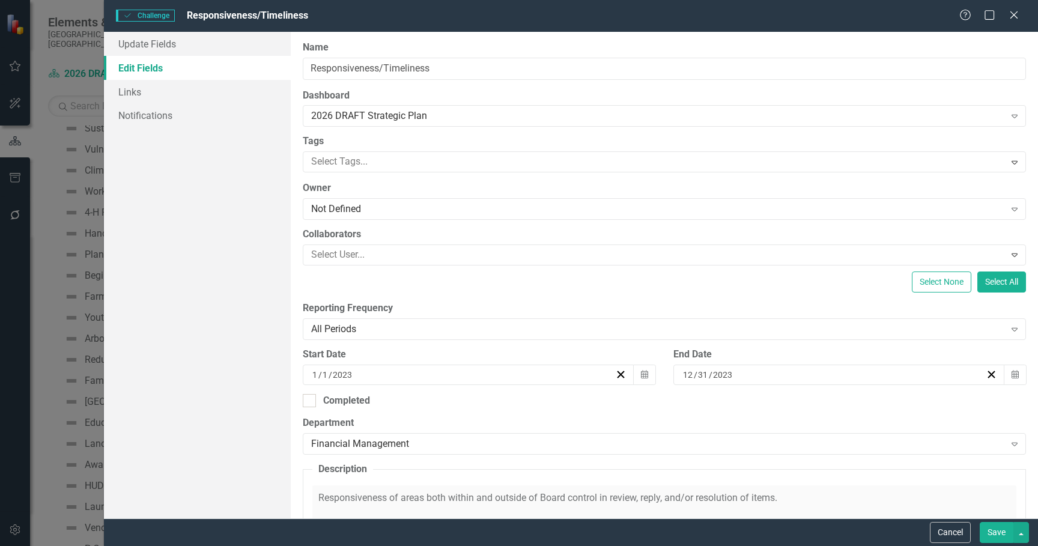
click at [154, 71] on link "Edit Fields" at bounding box center [197, 68] width 187 height 24
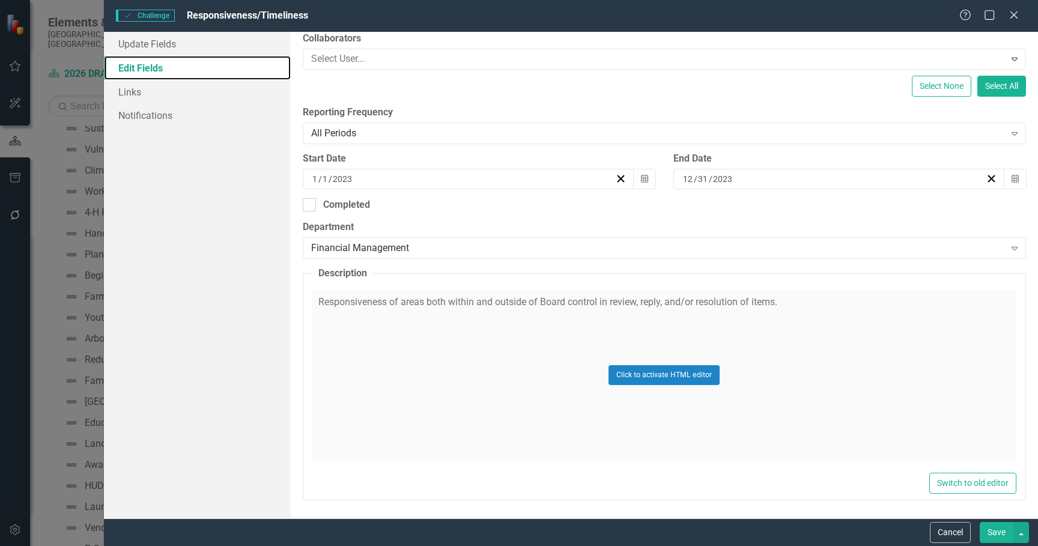
scroll to position [76, 0]
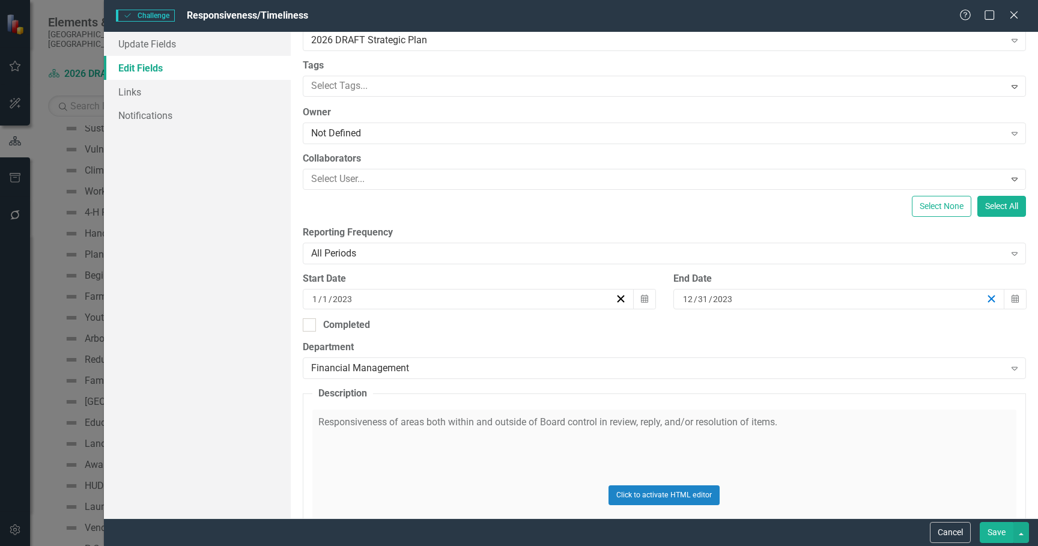
click at [986, 299] on icon "button" at bounding box center [991, 298] width 11 height 11
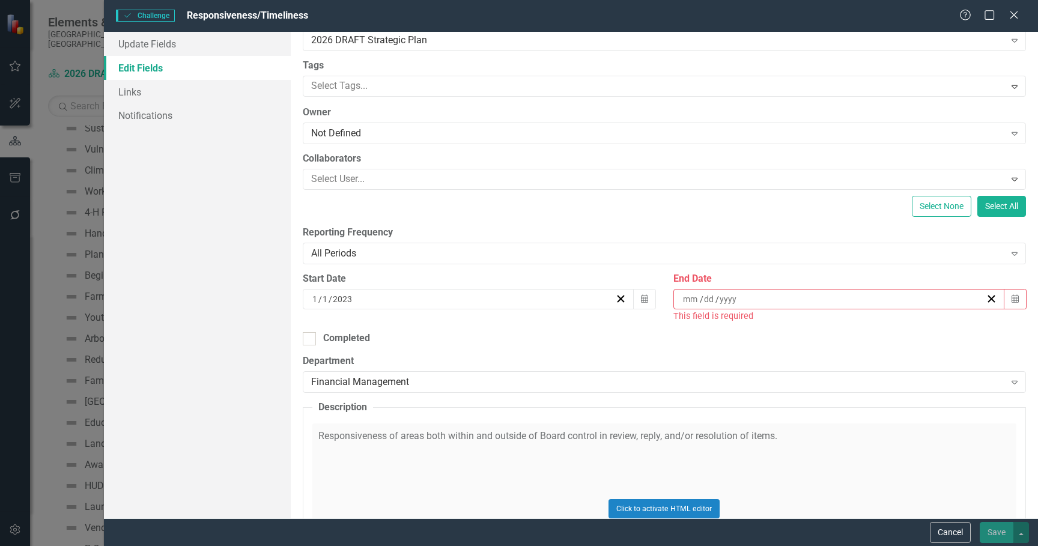
click at [719, 299] on input at bounding box center [728, 299] width 19 height 12
click at [803, 452] on abbr "30" at bounding box center [803, 456] width 10 height 10
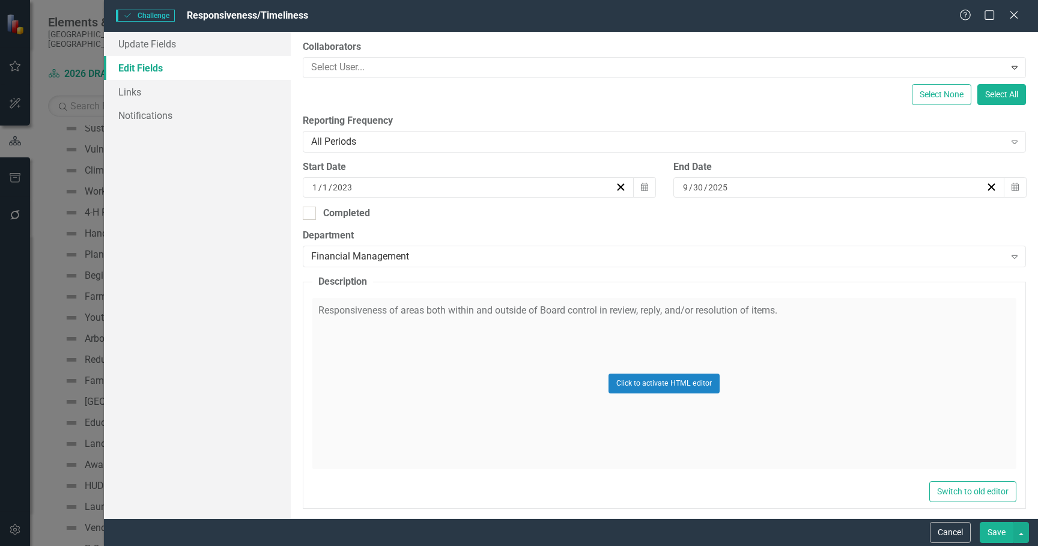
scroll to position [196, 0]
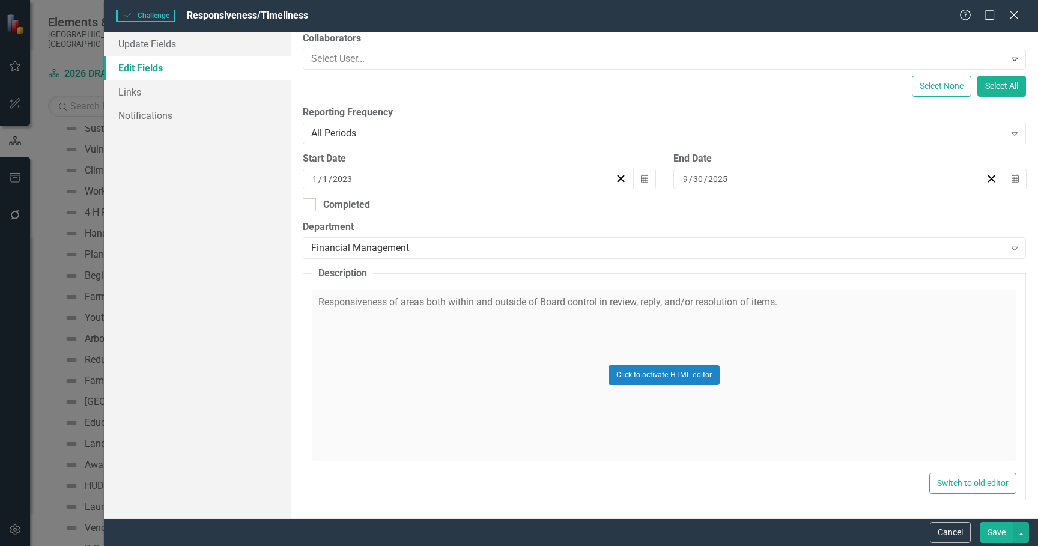
click at [995, 534] on button "Save" at bounding box center [997, 532] width 34 height 21
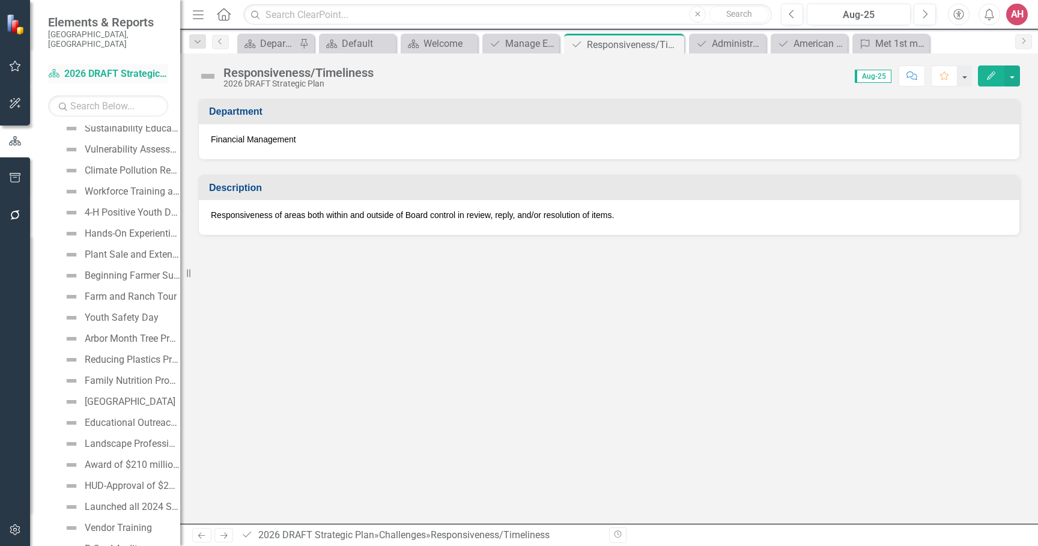
click at [86, 67] on link "Dashboard 2026 DRAFT Strategic Plan" at bounding box center [108, 74] width 120 height 14
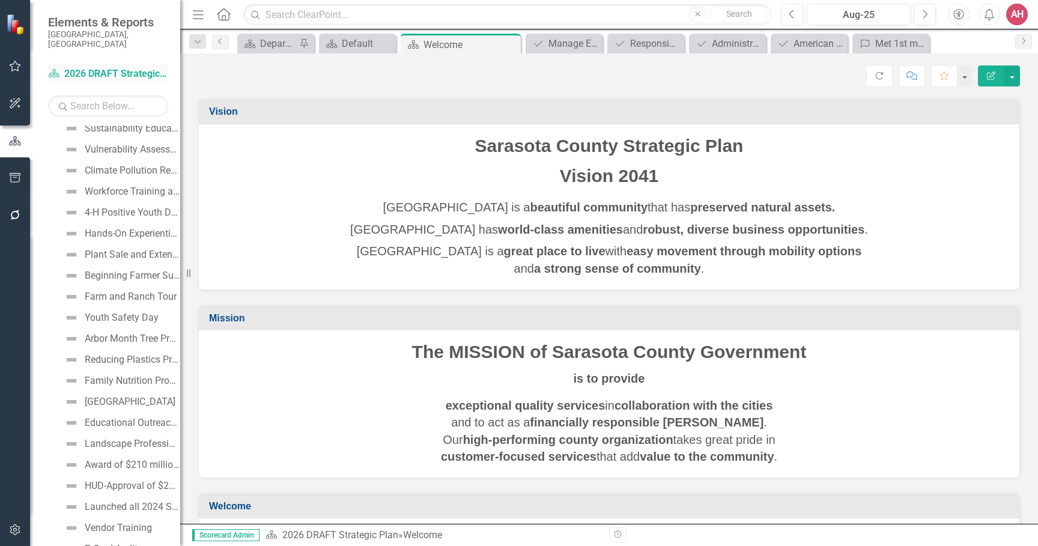
click at [86, 67] on link "Dashboard 2026 DRAFT Strategic Plan" at bounding box center [108, 74] width 120 height 14
click at [122, 207] on div "4-H Positive Youth Development" at bounding box center [133, 212] width 96 height 11
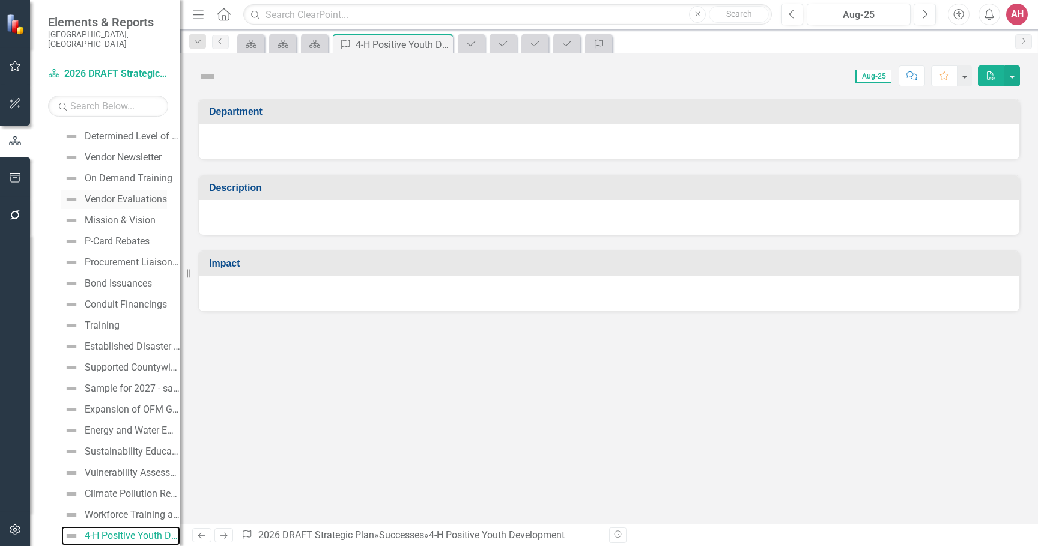
scroll to position [6522, 0]
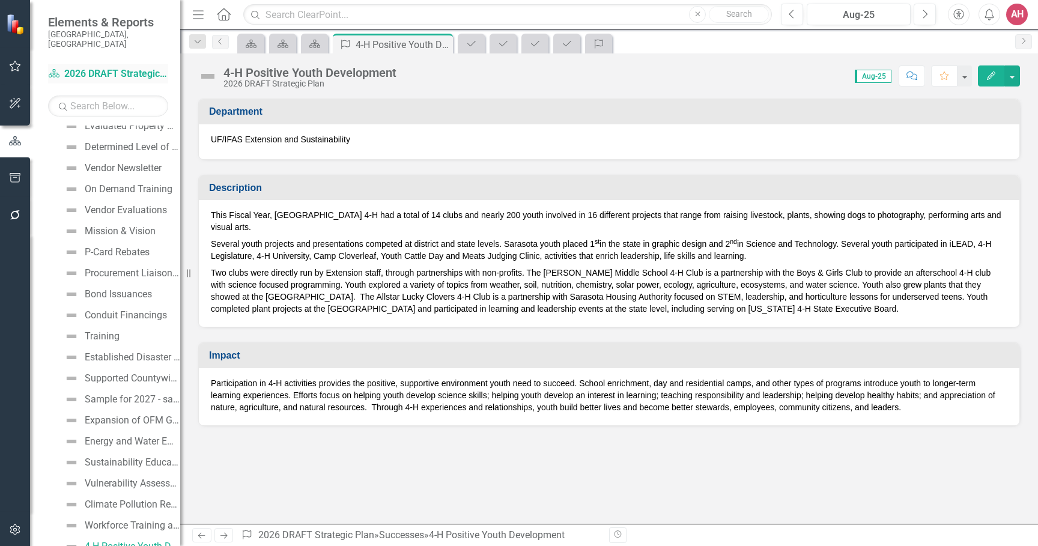
click at [93, 67] on link "Dashboard 2026 DRAFT Strategic Plan" at bounding box center [108, 74] width 120 height 14
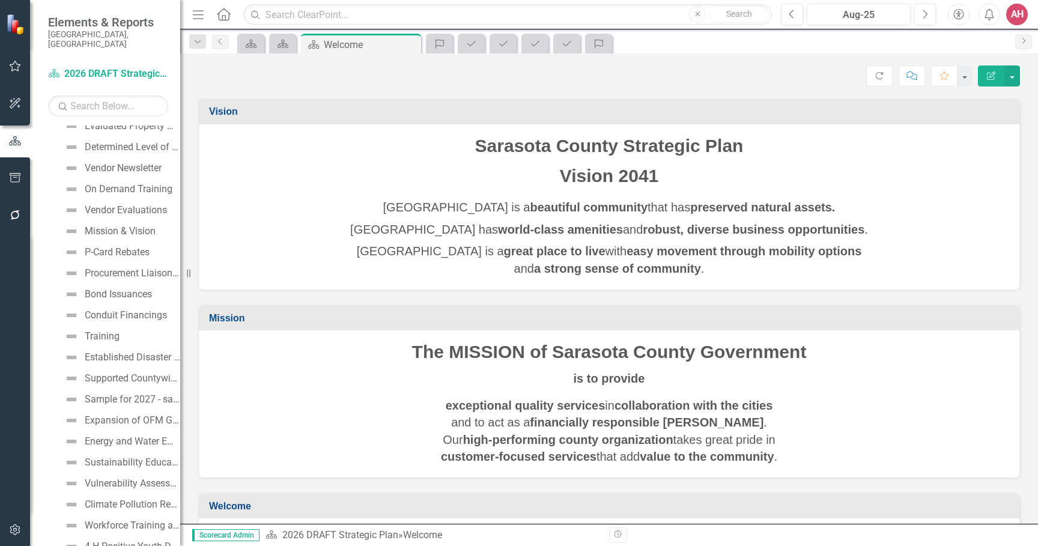
drag, startPoint x: 338, startPoint y: 258, endPoint x: 330, endPoint y: 251, distance: 10.6
click at [337, 258] on p "[GEOGRAPHIC_DATA] is a great place to live with easy movement through mobility …" at bounding box center [609, 258] width 797 height 37
click at [82, 67] on link "Dashboard 2026 DRAFT Strategic Plan" at bounding box center [108, 74] width 120 height 14
click at [81, 67] on link "Dashboard 2026 DRAFT Strategic Plan" at bounding box center [108, 74] width 120 height 14
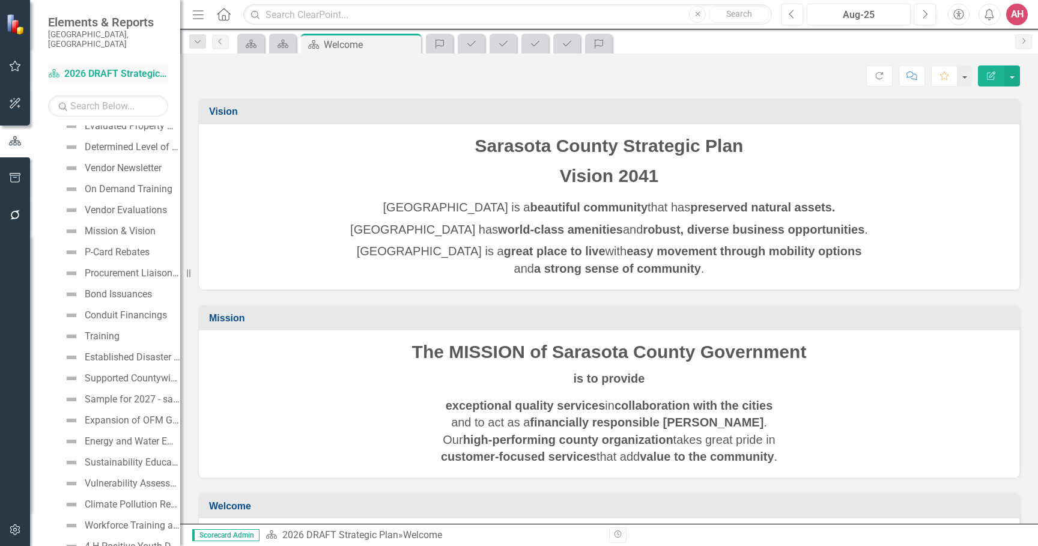
click at [126, 67] on link "Dashboard 2026 DRAFT Strategic Plan" at bounding box center [108, 74] width 120 height 14
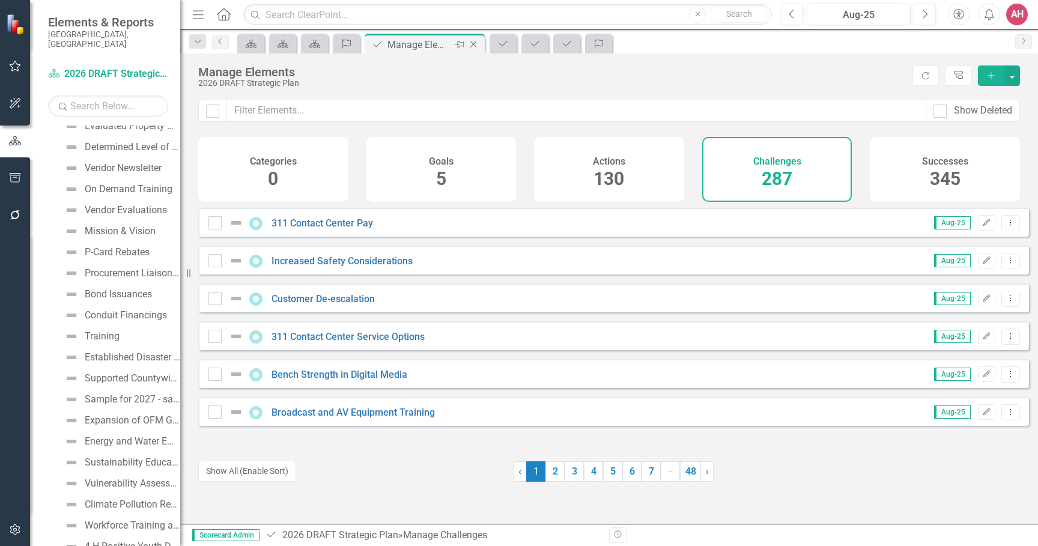
click at [442, 44] on div "Manage Elements" at bounding box center [419, 44] width 64 height 15
click at [951, 164] on h4 "Successes" at bounding box center [945, 161] width 46 height 11
click at [950, 164] on h4 "Successes" at bounding box center [945, 161] width 46 height 11
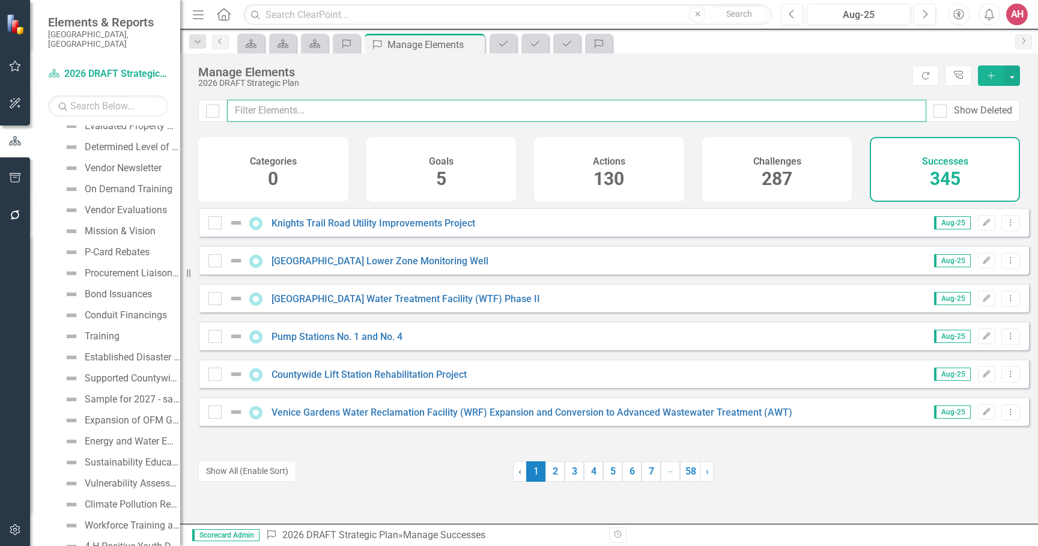
click at [267, 112] on input "text" at bounding box center [576, 111] width 699 height 22
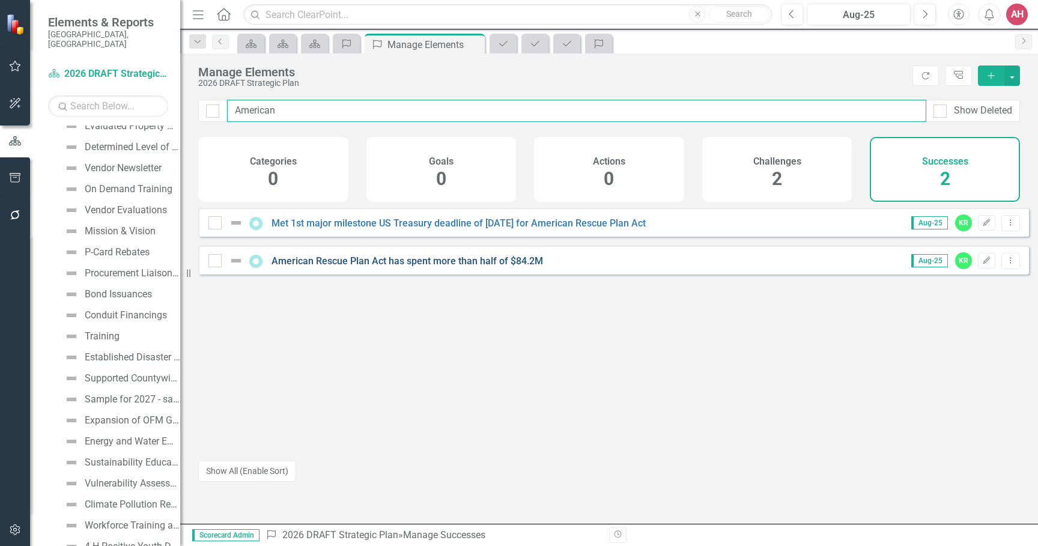
type input "American"
click at [494, 267] on link "American Rescue Plan Act has spent more than half of $84.2M" at bounding box center [408, 260] width 272 height 11
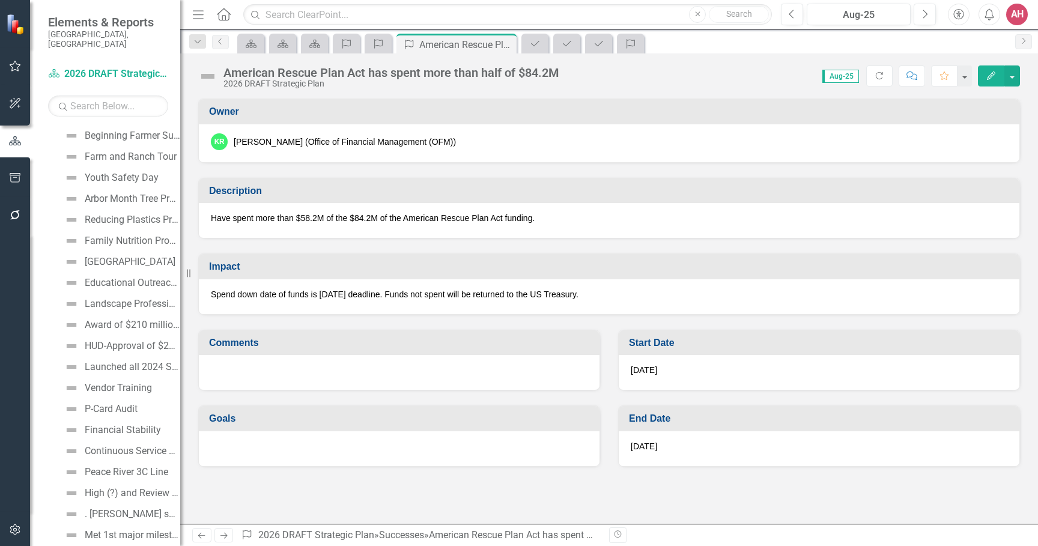
scroll to position [7005, 0]
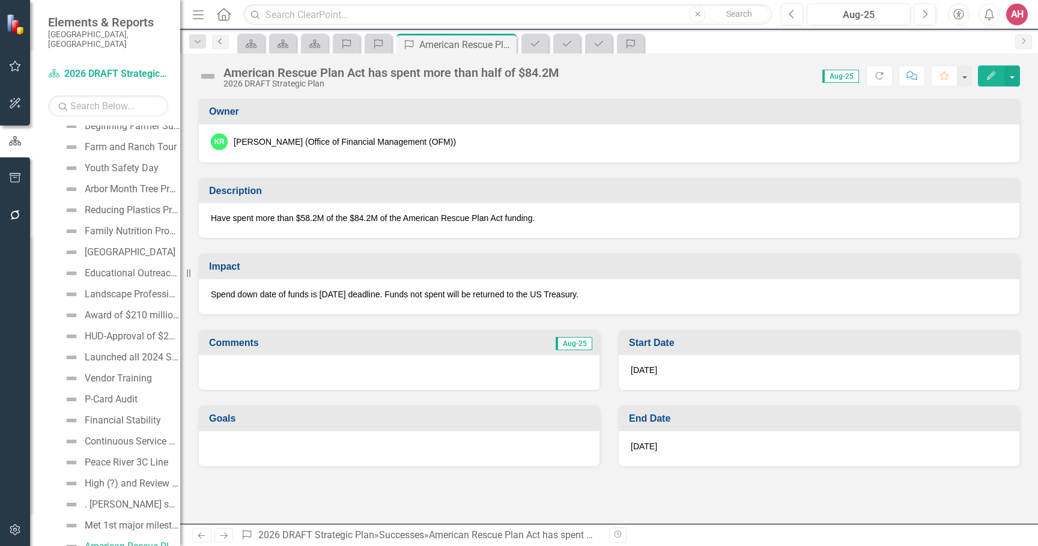
click at [219, 40] on icon "Previous" at bounding box center [221, 41] width 10 height 7
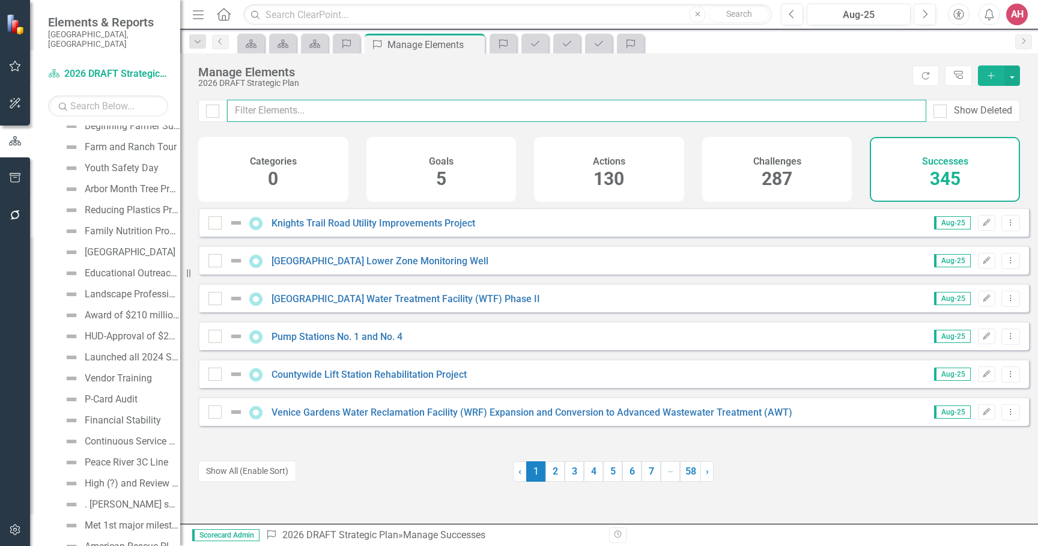
click at [255, 114] on input "text" at bounding box center [576, 111] width 699 height 22
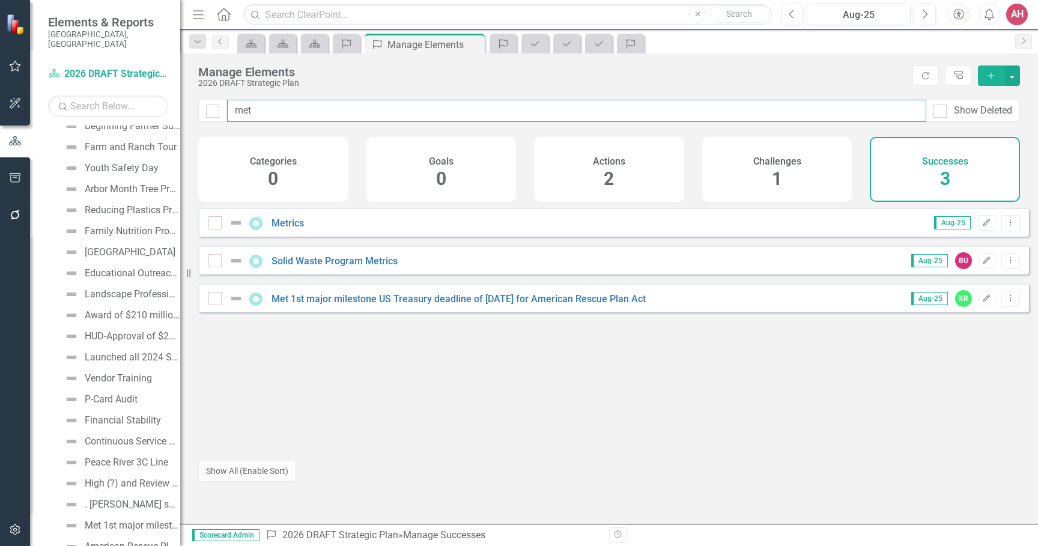
type input "met"
click at [400, 306] on div "Met 1st major milestone US Treasury deadline of [DATE] for American Rescue Plan…" at bounding box center [428, 298] width 440 height 14
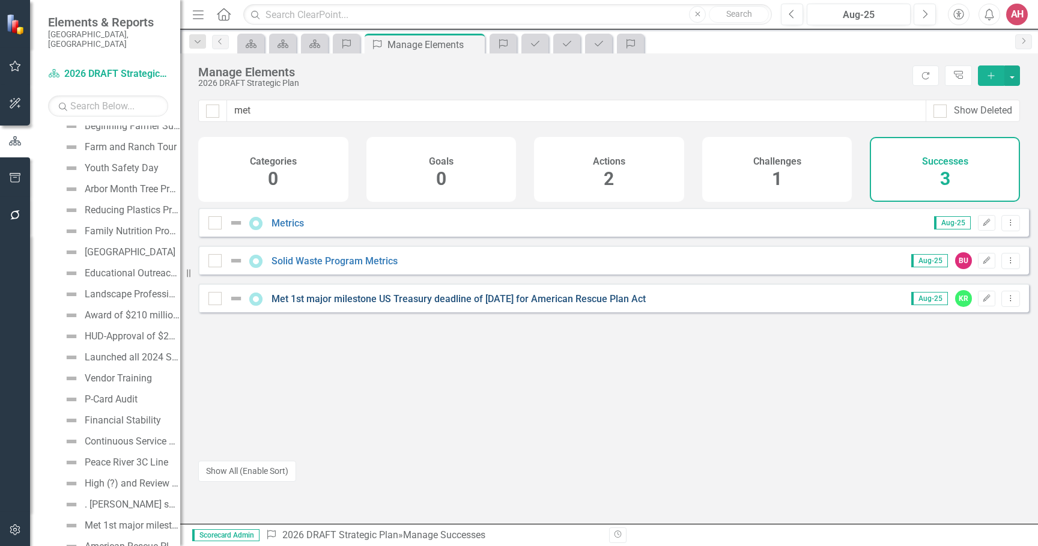
click at [401, 305] on link "Met 1st major milestone US Treasury deadline of [DATE] for American Rescue Plan…" at bounding box center [459, 298] width 374 height 11
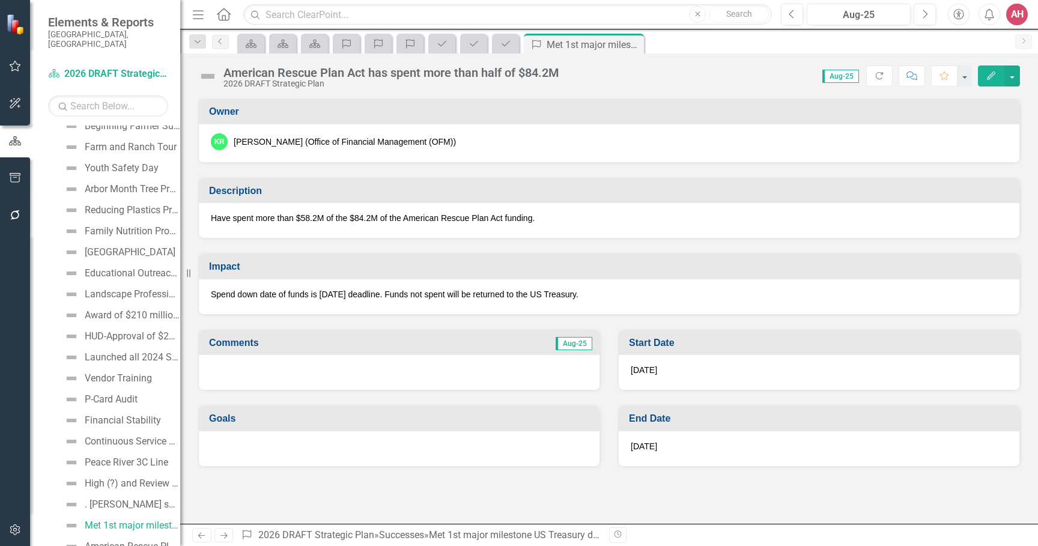
scroll to position [6984, 0]
click at [224, 41] on icon "Previous" at bounding box center [221, 41] width 10 height 7
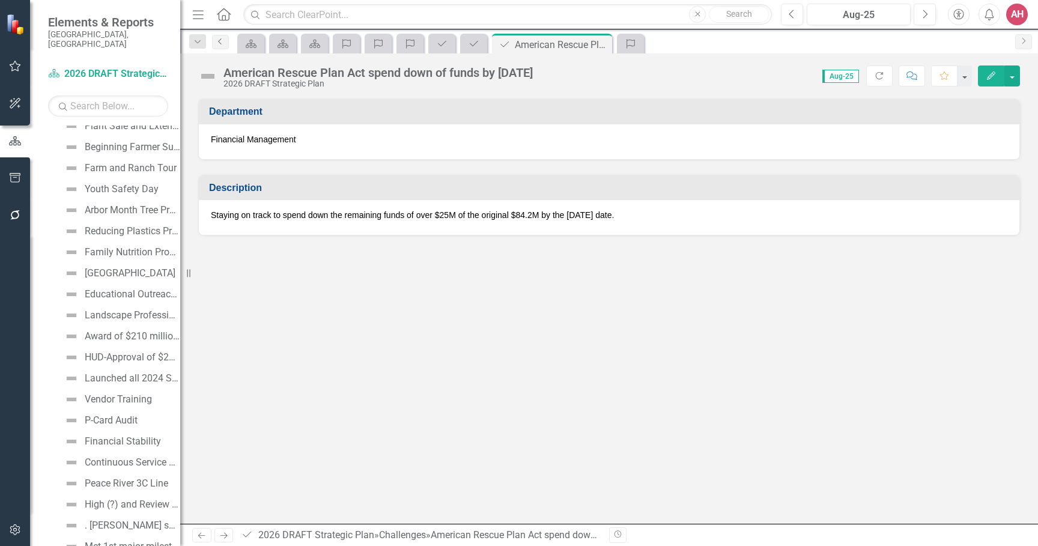
click at [220, 43] on icon "Previous" at bounding box center [221, 41] width 10 height 7
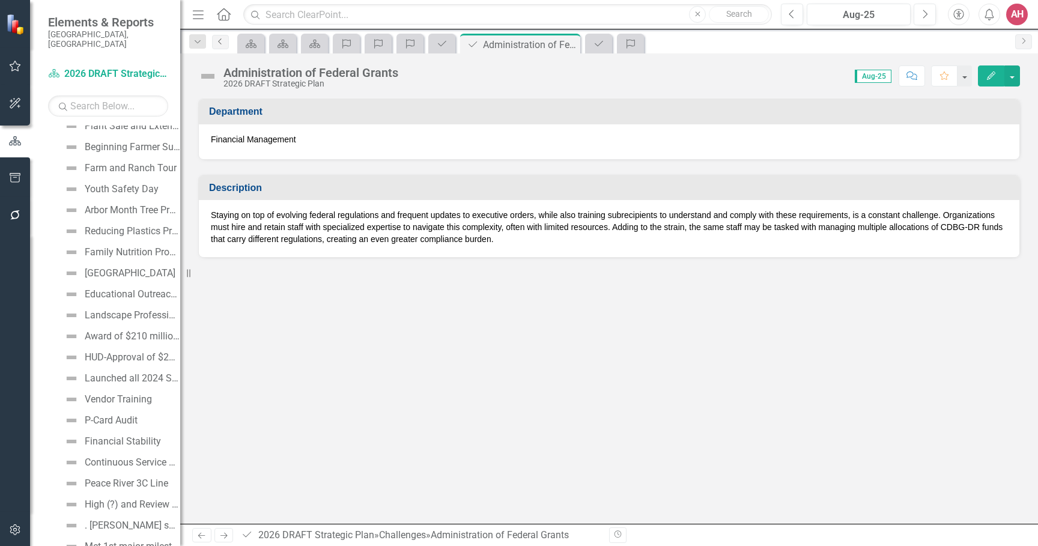
click at [220, 41] on icon "Previous" at bounding box center [221, 41] width 10 height 7
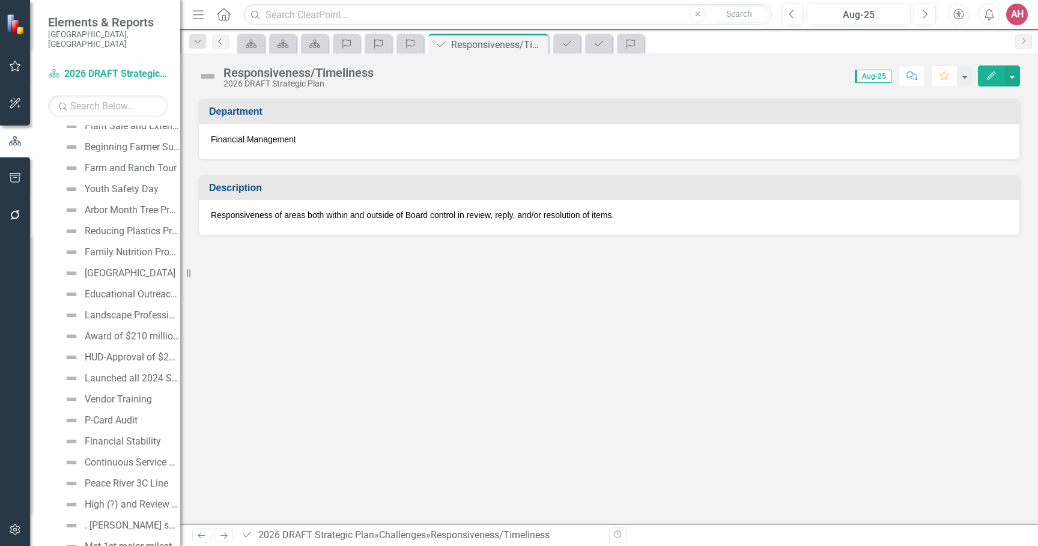
click at [220, 40] on icon "Previous" at bounding box center [221, 41] width 10 height 7
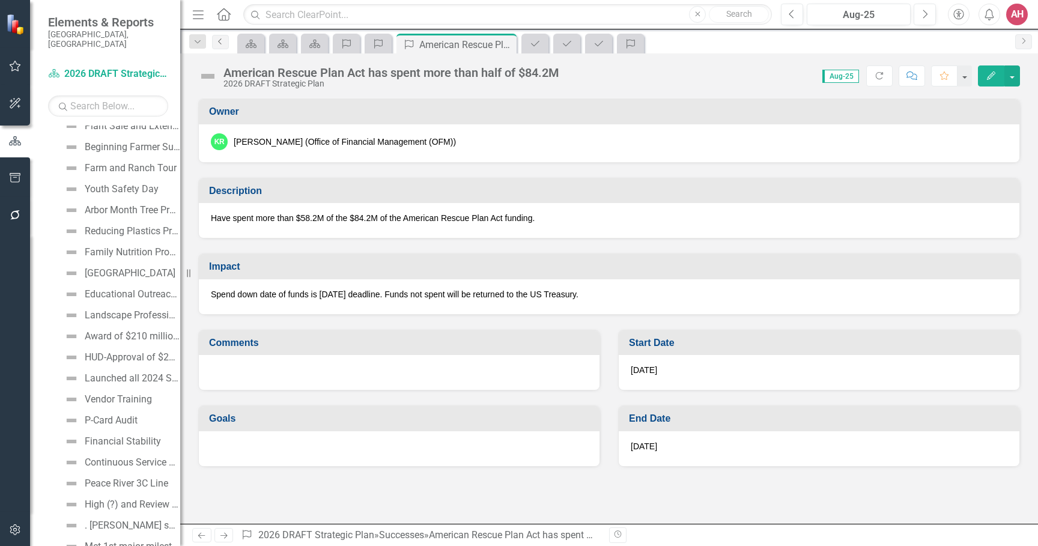
scroll to position [7005, 0]
click at [219, 37] on link "Previous" at bounding box center [220, 42] width 17 height 14
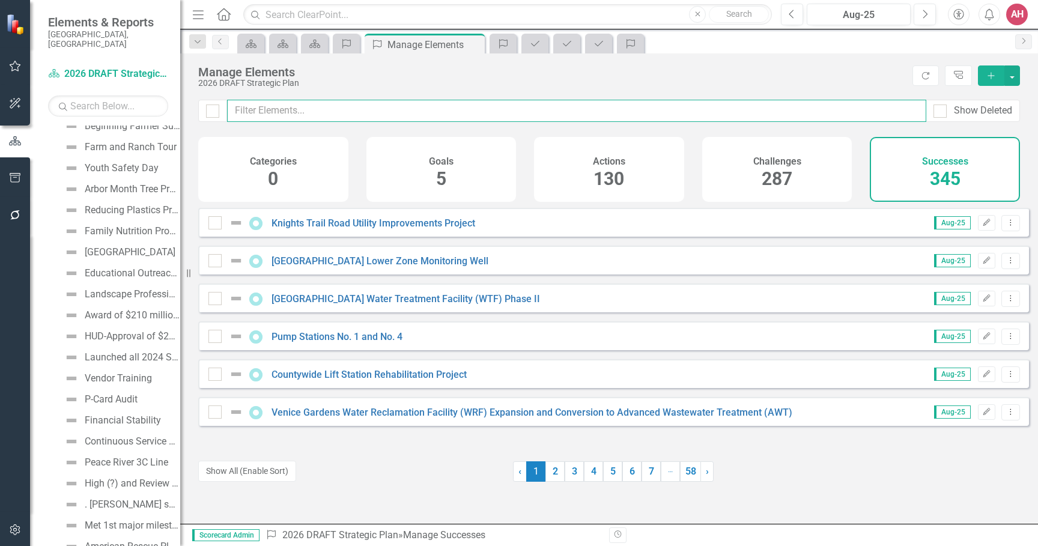
click at [279, 112] on input "text" at bounding box center [576, 111] width 699 height 22
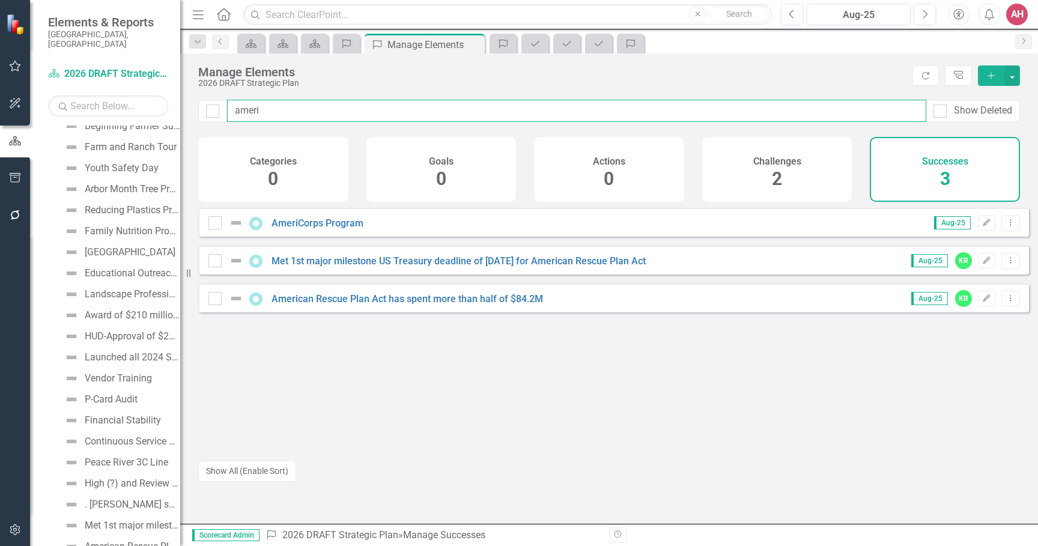
type input "ameri"
click at [1015, 74] on button "button" at bounding box center [1012, 75] width 16 height 20
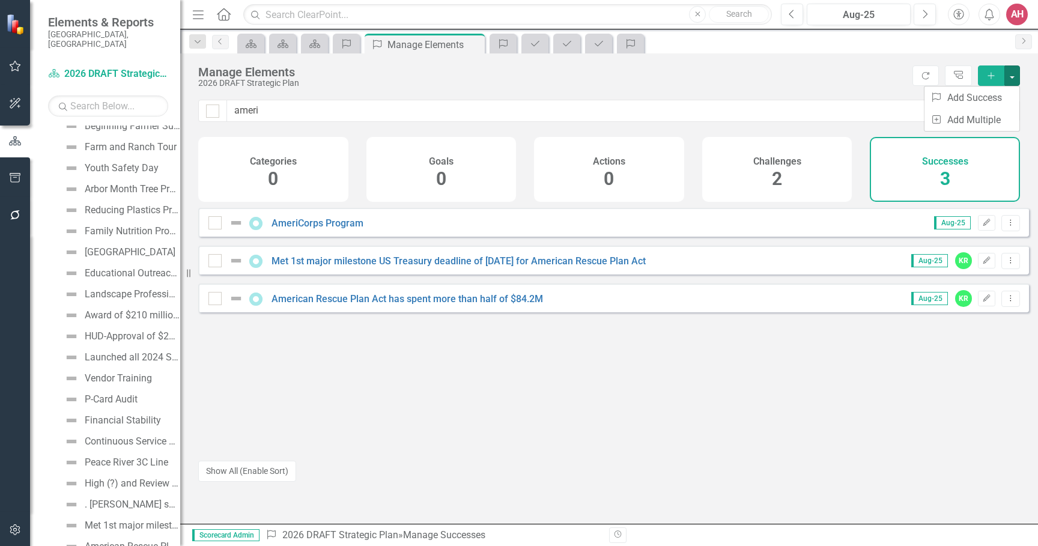
click at [943, 162] on h4 "Successes" at bounding box center [945, 161] width 46 height 11
click at [1012, 72] on button "button" at bounding box center [1012, 75] width 16 height 20
click at [988, 97] on link "Success Add Success" at bounding box center [971, 98] width 95 height 22
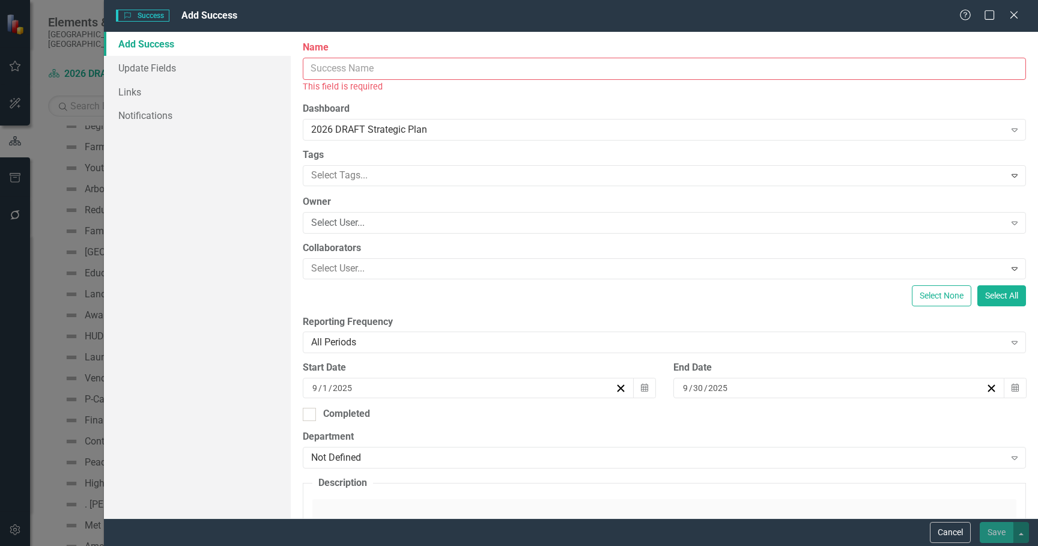
click at [346, 67] on input "Name" at bounding box center [664, 69] width 723 height 22
click at [1013, 11] on icon "Close" at bounding box center [1013, 14] width 15 height 11
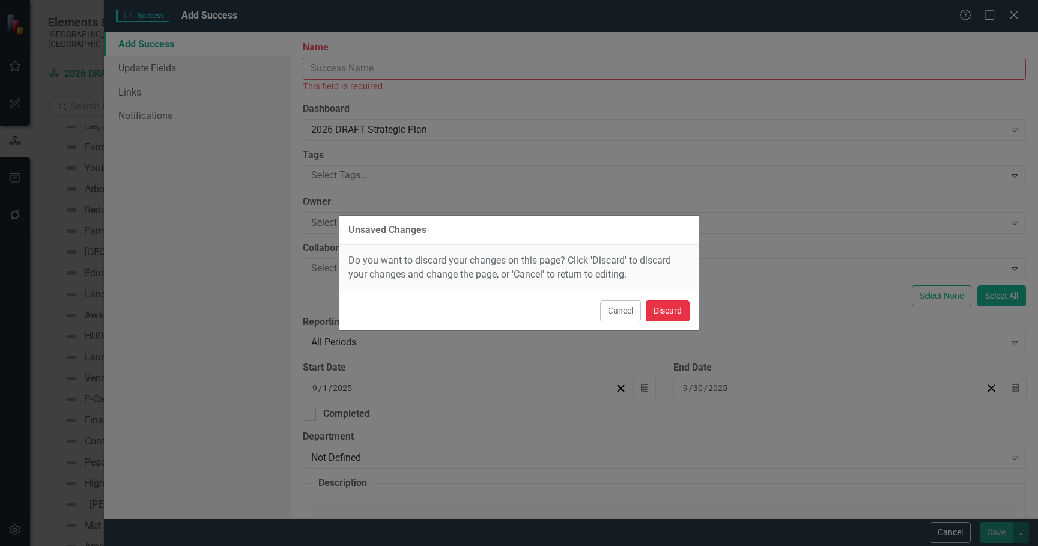
click at [662, 306] on button "Discard" at bounding box center [668, 310] width 44 height 21
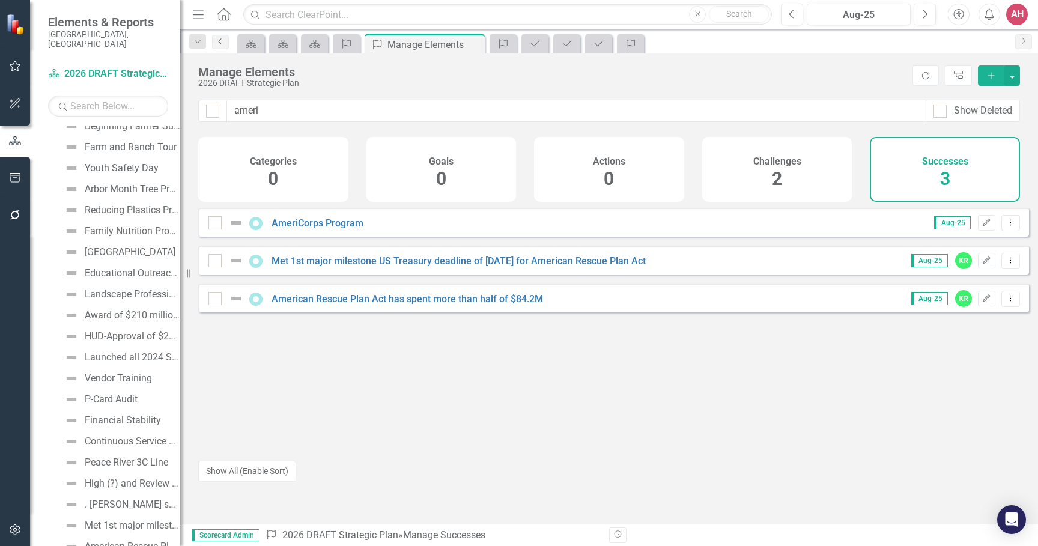
click at [216, 40] on icon "Previous" at bounding box center [221, 41] width 10 height 7
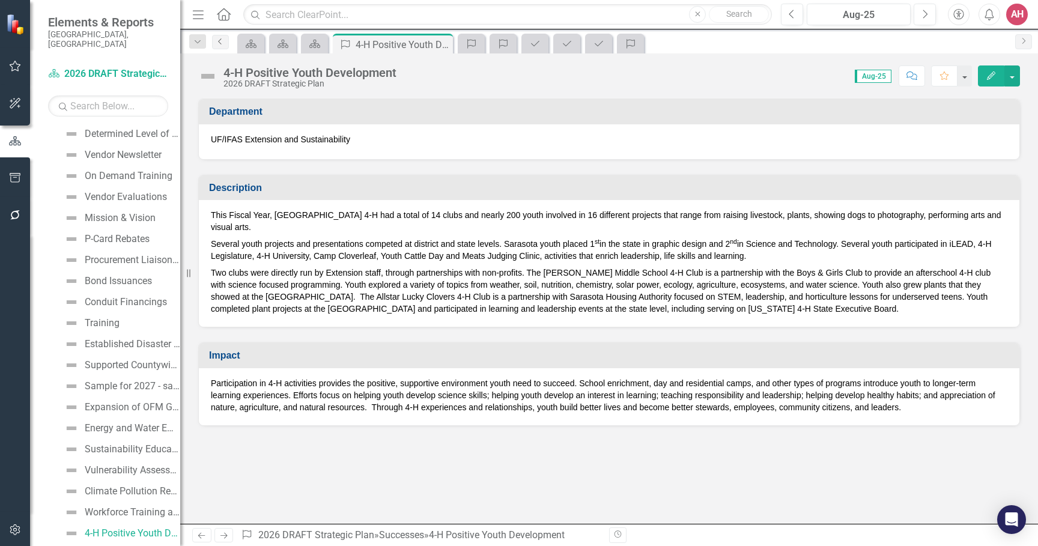
scroll to position [6522, 0]
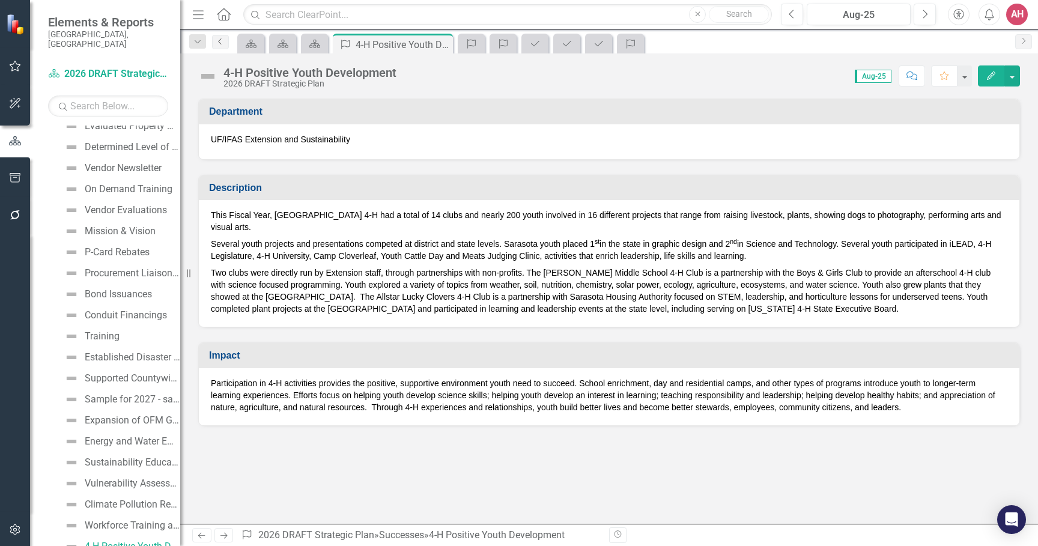
click at [216, 40] on icon "Previous" at bounding box center [221, 41] width 10 height 7
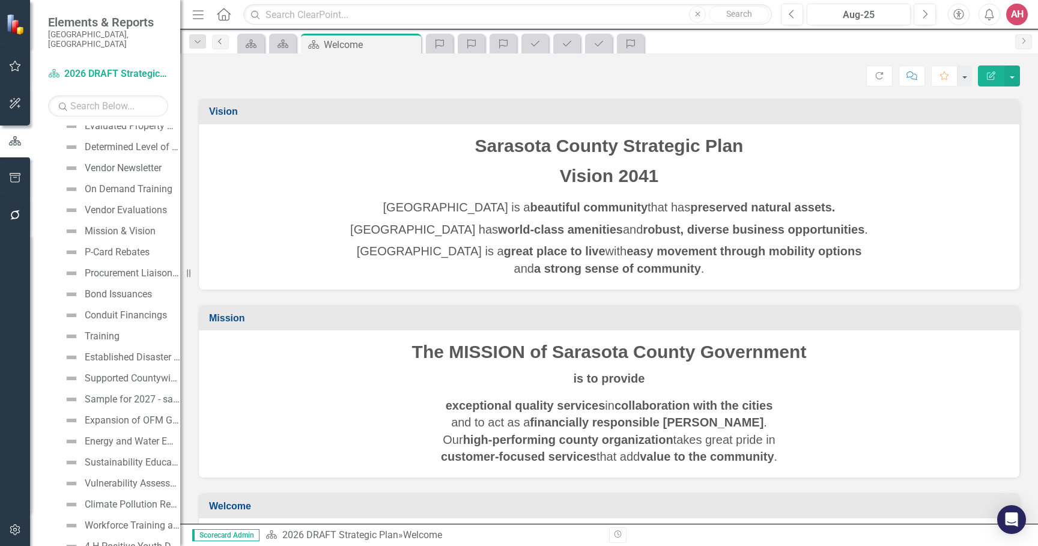
click at [216, 39] on icon "Previous" at bounding box center [221, 41] width 10 height 7
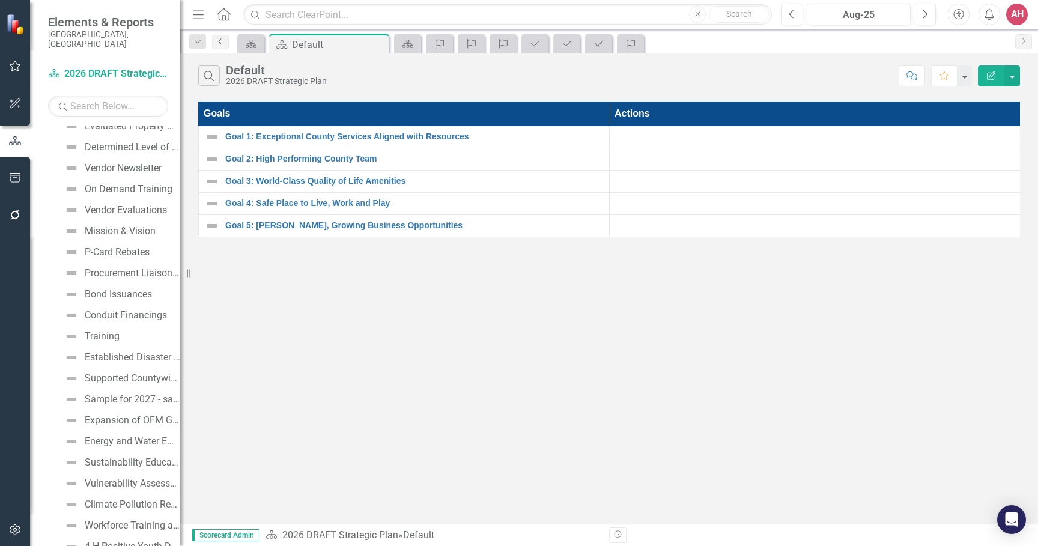
click at [216, 39] on icon "Previous" at bounding box center [221, 41] width 10 height 7
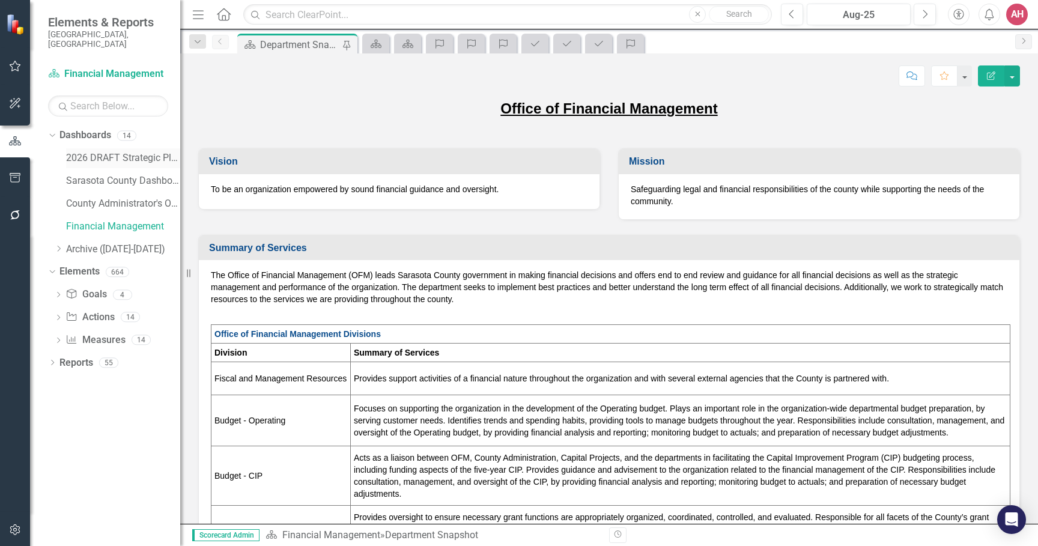
click at [109, 151] on link "2026 DRAFT Strategic Plan" at bounding box center [123, 158] width 114 height 14
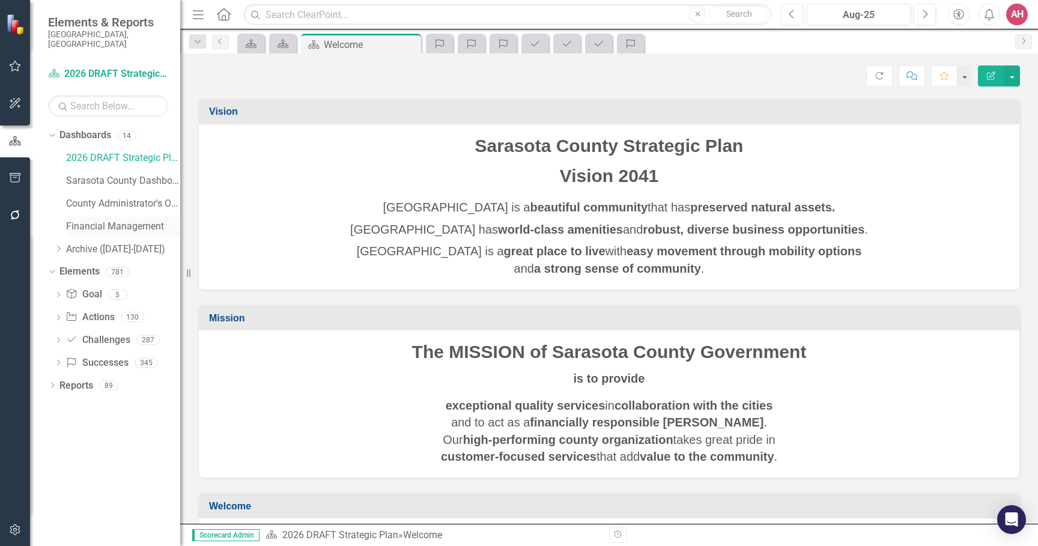
click at [106, 220] on link "Financial Management" at bounding box center [123, 227] width 114 height 14
click at [107, 220] on link "Financial Management" at bounding box center [123, 227] width 114 height 14
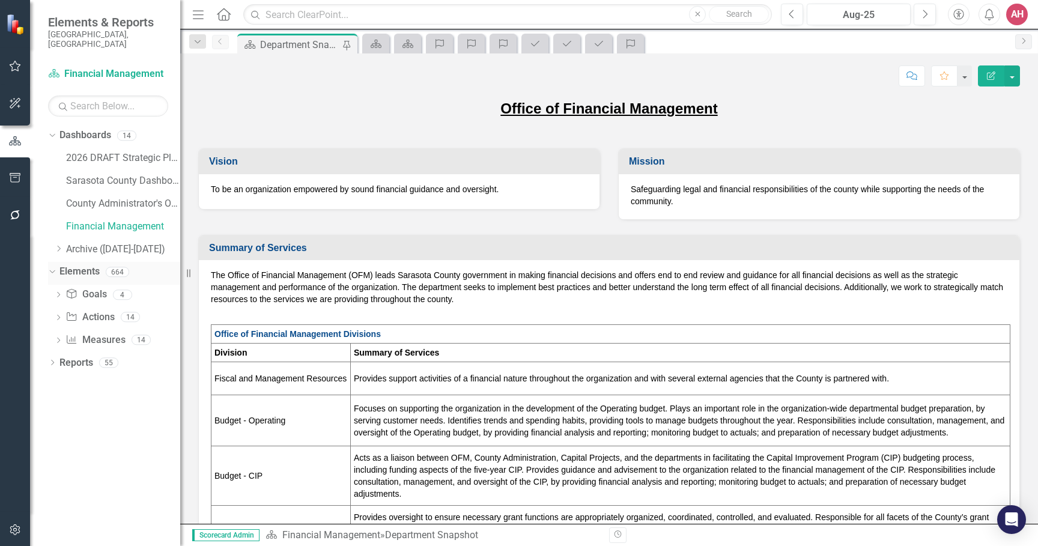
click at [85, 265] on link "Elements" at bounding box center [79, 272] width 40 height 14
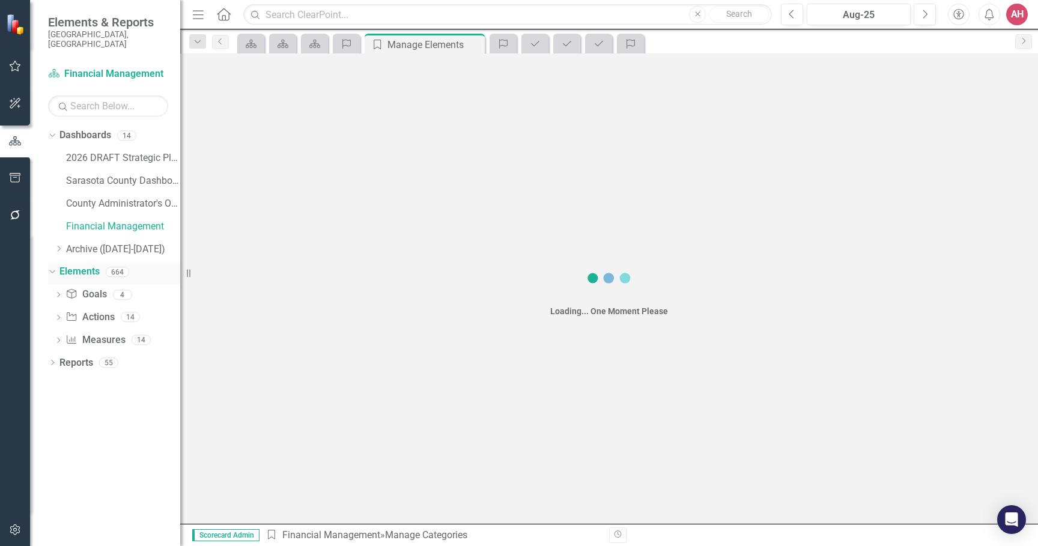
click at [85, 265] on link "Elements" at bounding box center [79, 272] width 40 height 14
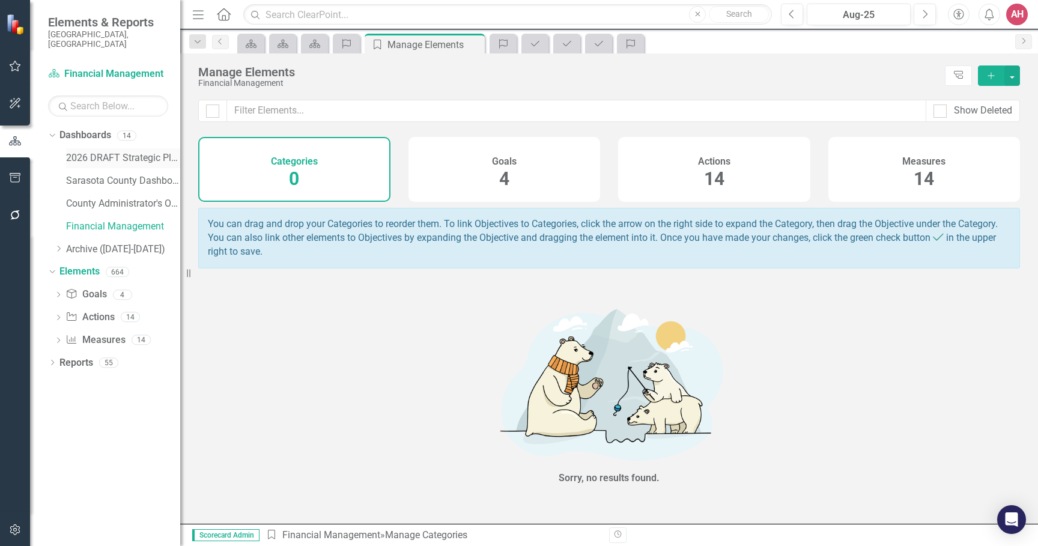
click at [103, 151] on link "2026 DRAFT Strategic Plan" at bounding box center [123, 158] width 114 height 14
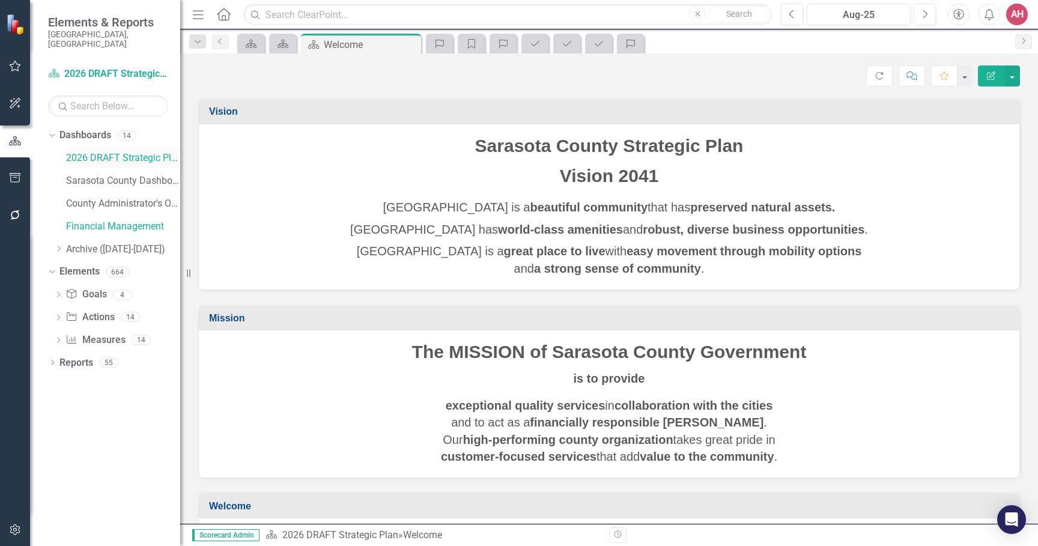
click at [103, 151] on link "2026 DRAFT Strategic Plan" at bounding box center [123, 158] width 114 height 14
click at [93, 265] on link "Elements" at bounding box center [79, 272] width 40 height 14
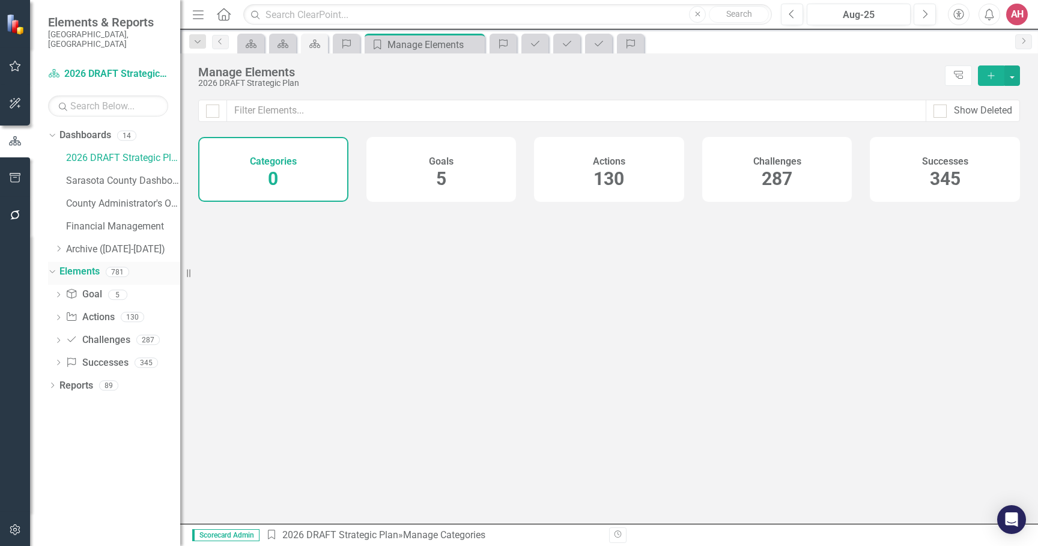
click at [93, 265] on link "Elements" at bounding box center [79, 272] width 40 height 14
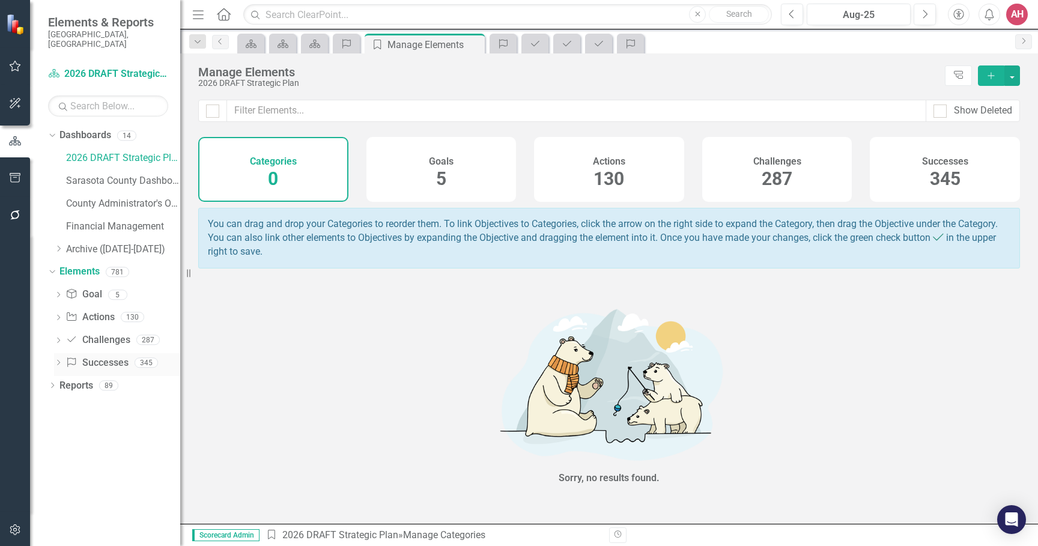
click at [105, 356] on link "Success Successes" at bounding box center [96, 363] width 62 height 14
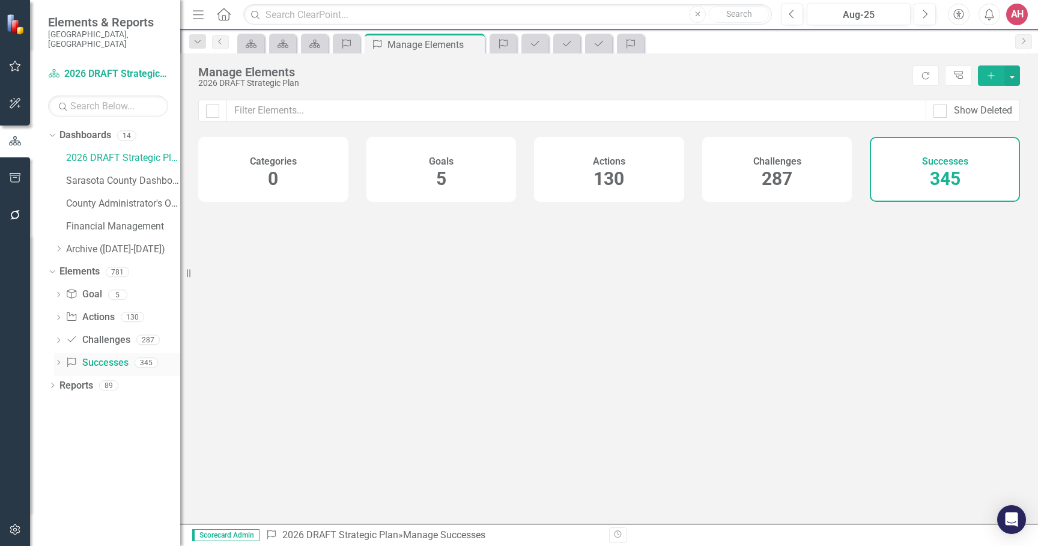
click at [105, 356] on link "Success Successes" at bounding box center [96, 363] width 62 height 14
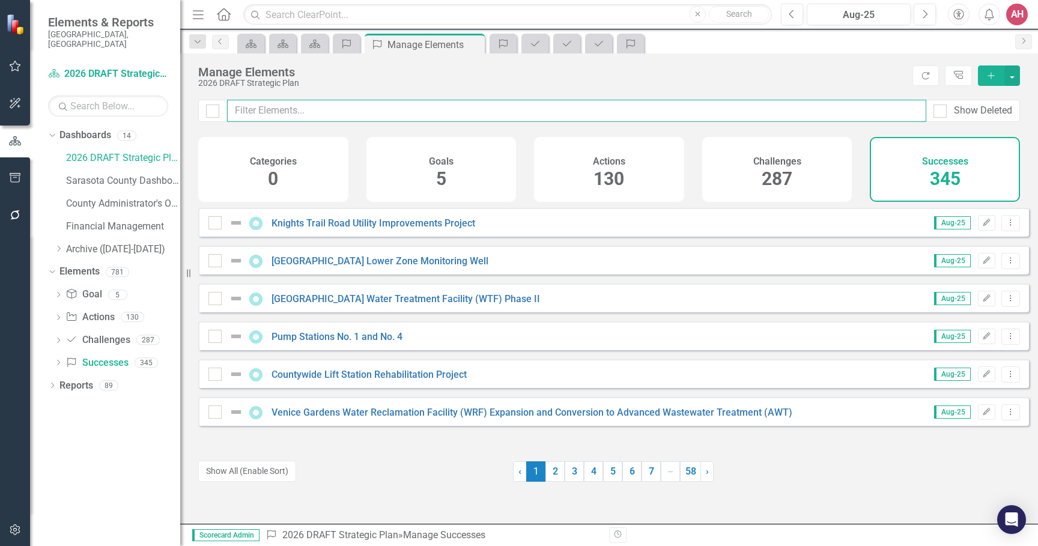
click at [284, 107] on input "text" at bounding box center [576, 111] width 699 height 22
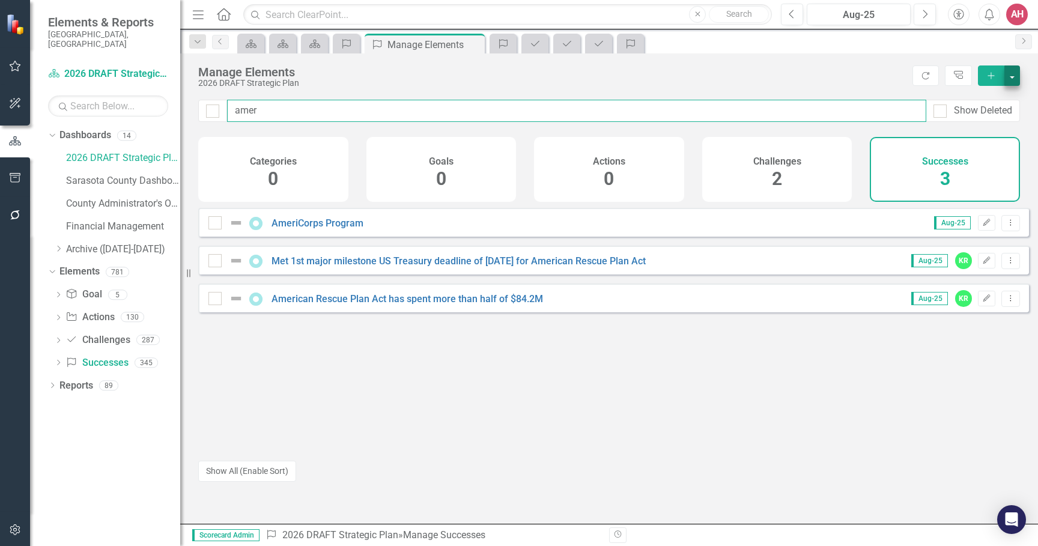
type input "amer"
click at [1010, 73] on button "button" at bounding box center [1012, 75] width 16 height 20
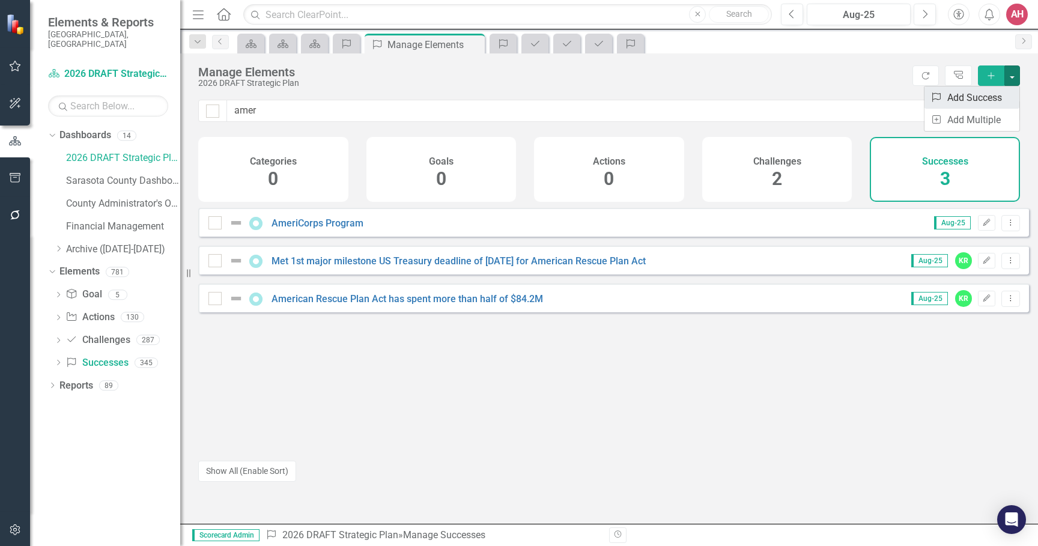
click at [987, 99] on link "Success Add Success" at bounding box center [971, 98] width 95 height 22
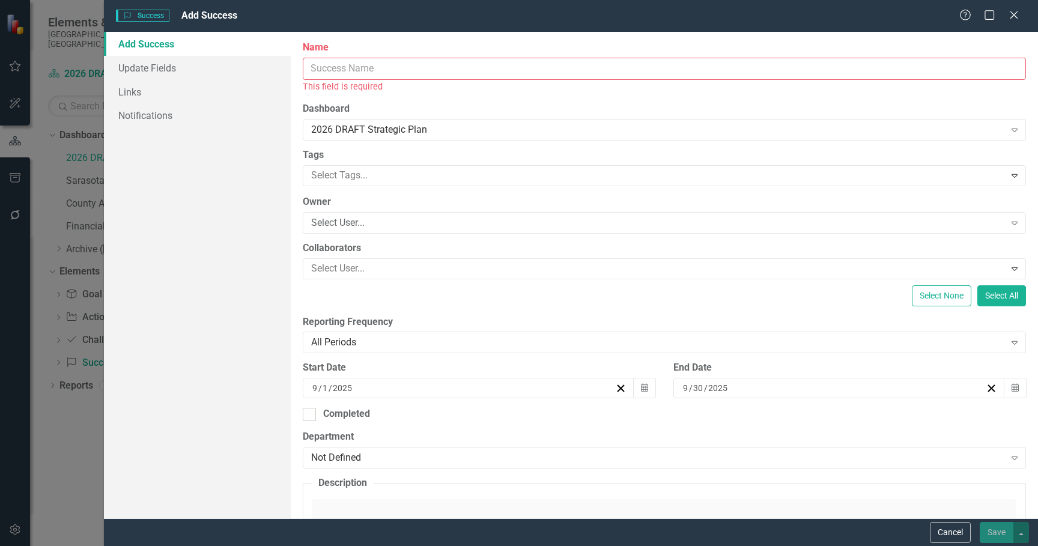
click at [356, 72] on input "Name" at bounding box center [664, 69] width 723 height 22
click at [356, 68] on input "Name" at bounding box center [664, 69] width 723 height 22
click at [379, 75] on input "Name" at bounding box center [664, 69] width 723 height 22
paste input "American Rescue Plan Act Annual Recovery Plan Performance Report # 5"
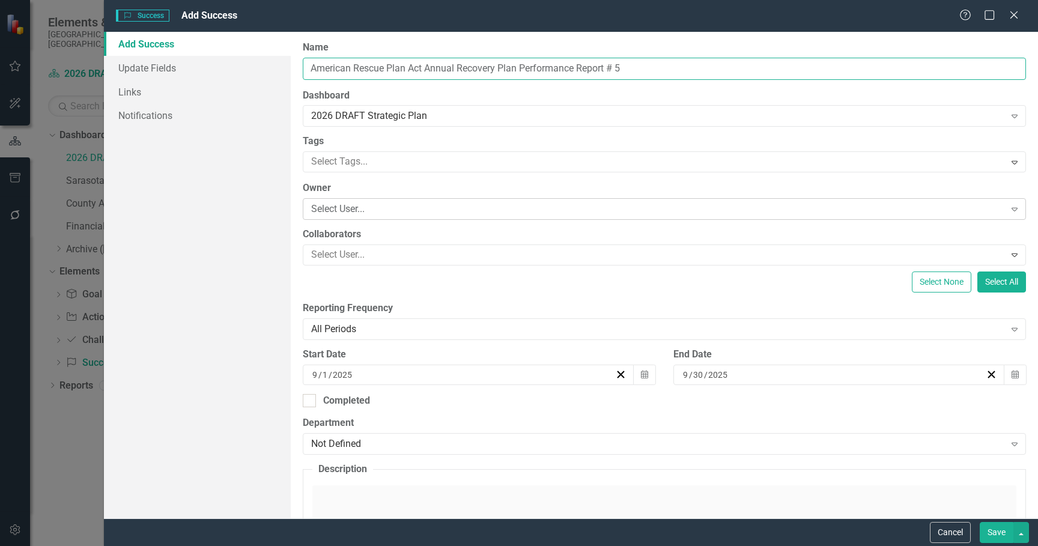
type input "American Rescue Plan Act Annual Recovery Plan Performance Report # 5"
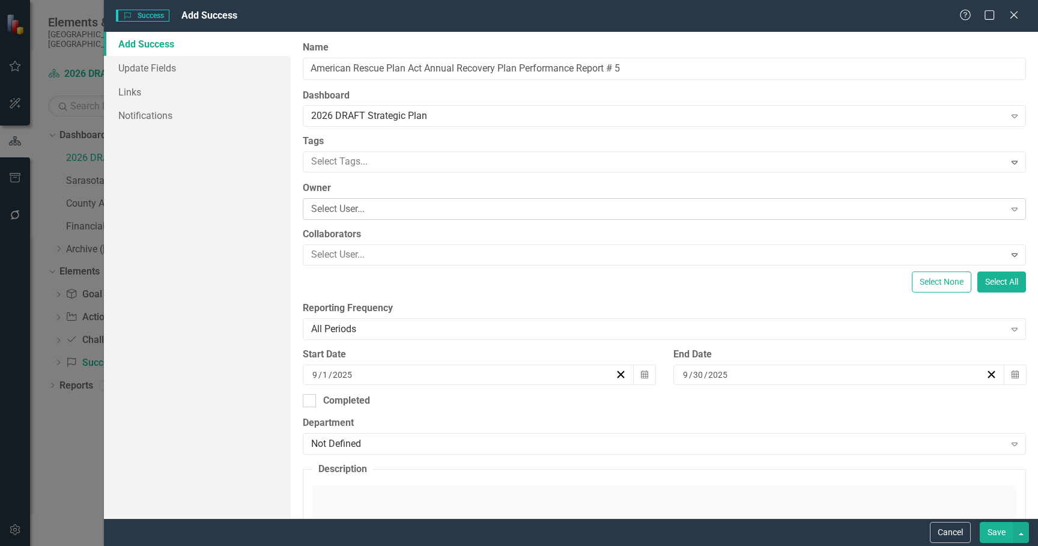
click at [366, 210] on div "Select User..." at bounding box center [658, 209] width 694 height 14
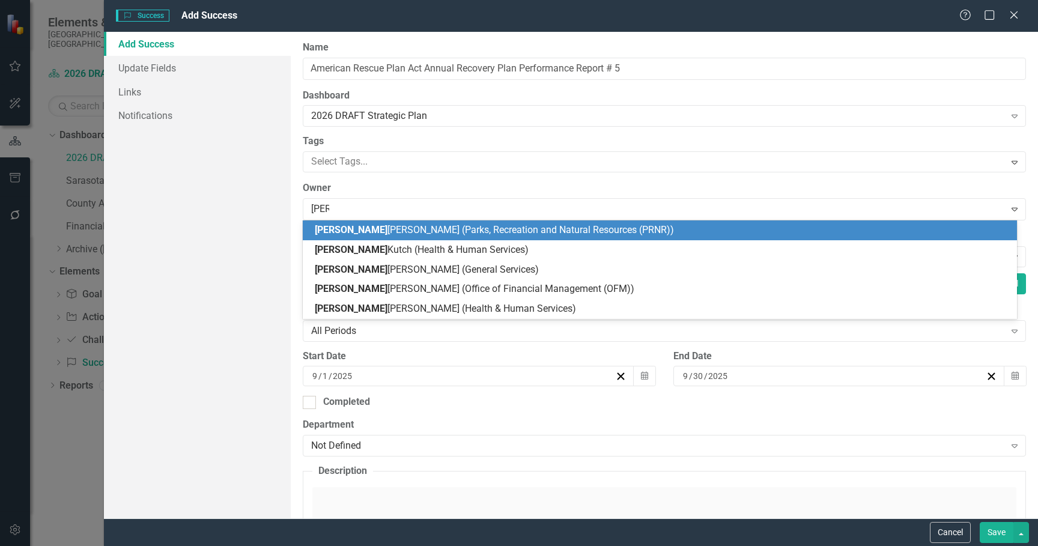
type input "kimb"
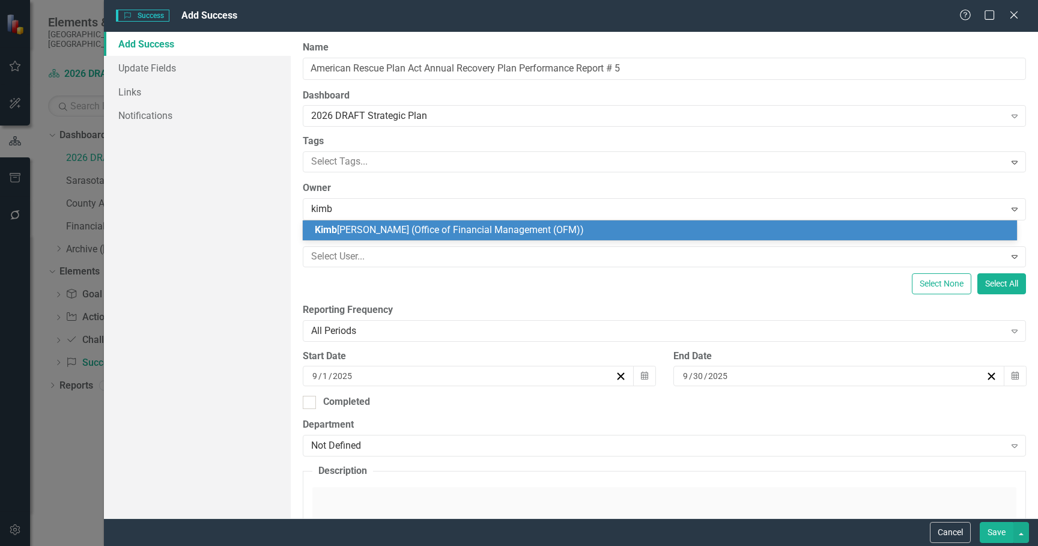
click at [458, 228] on span "[PERSON_NAME] (Office of Financial Management (OFM))" at bounding box center [449, 229] width 269 height 11
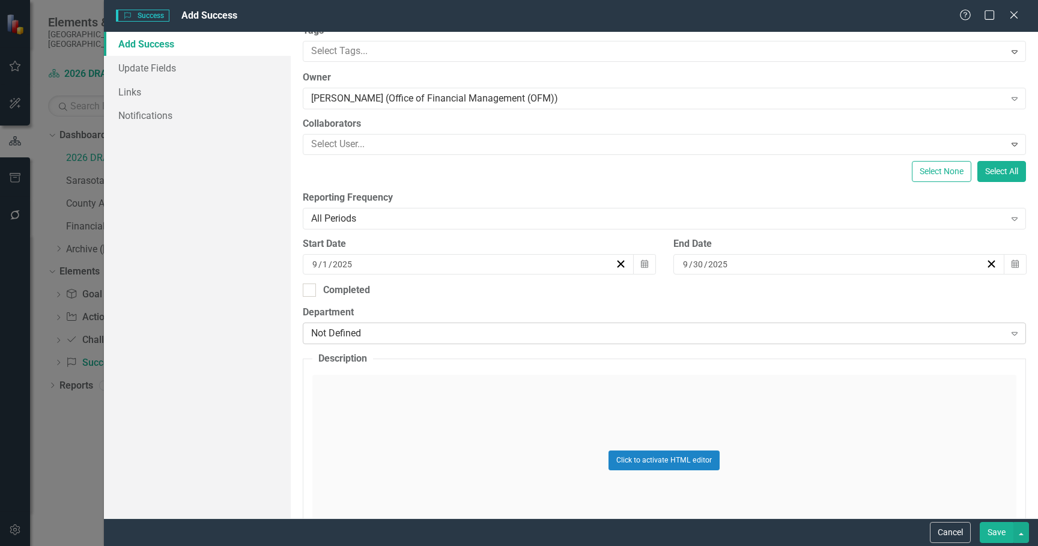
scroll to position [120, 0]
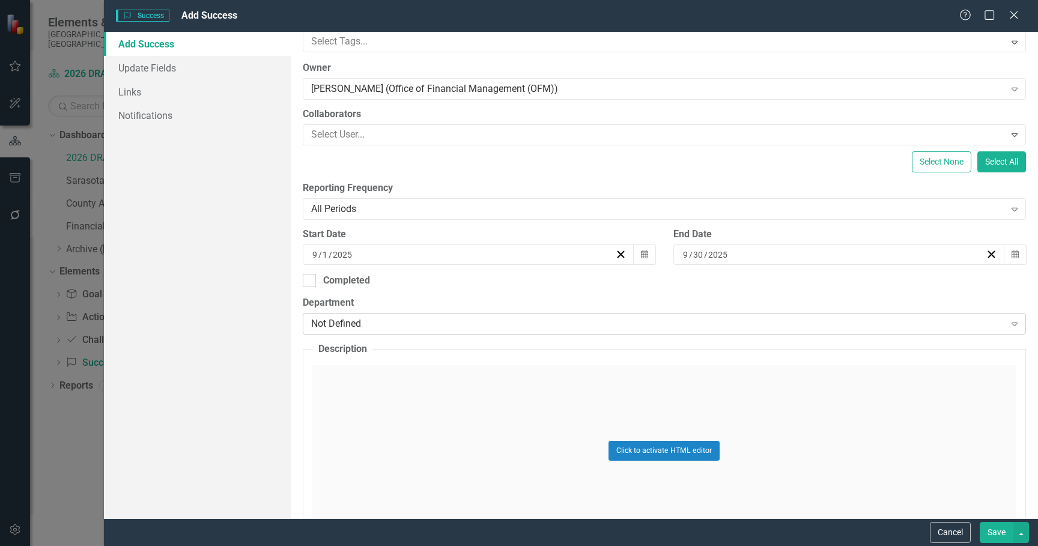
click at [414, 323] on div "Not Defined" at bounding box center [658, 324] width 694 height 14
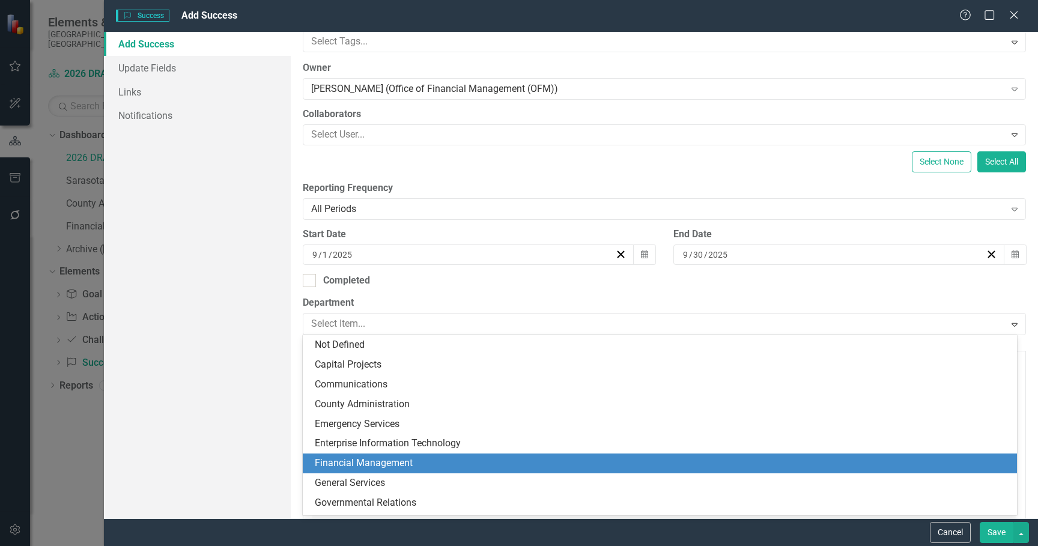
click at [368, 455] on div "Financial Management" at bounding box center [660, 464] width 714 height 20
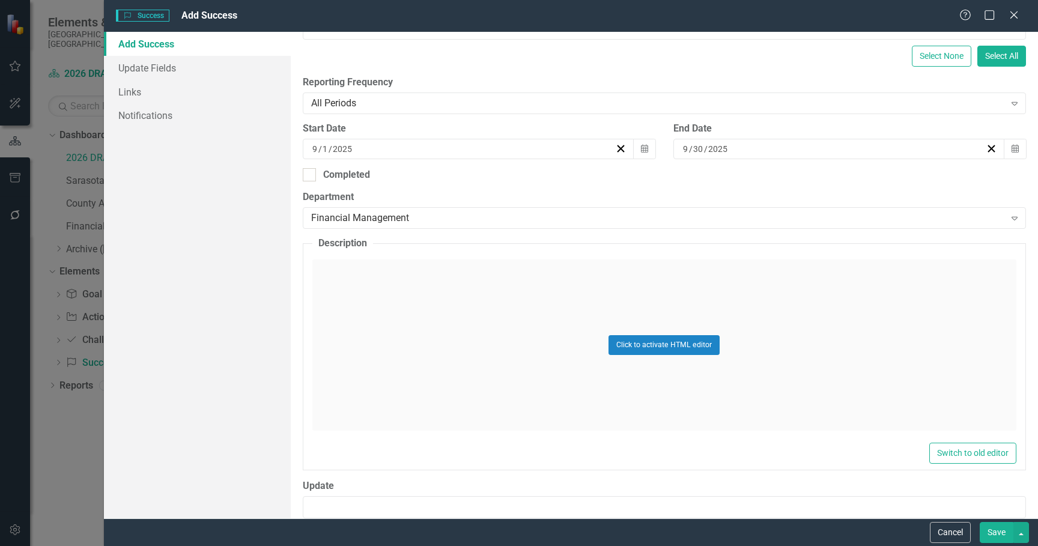
scroll to position [300, 0]
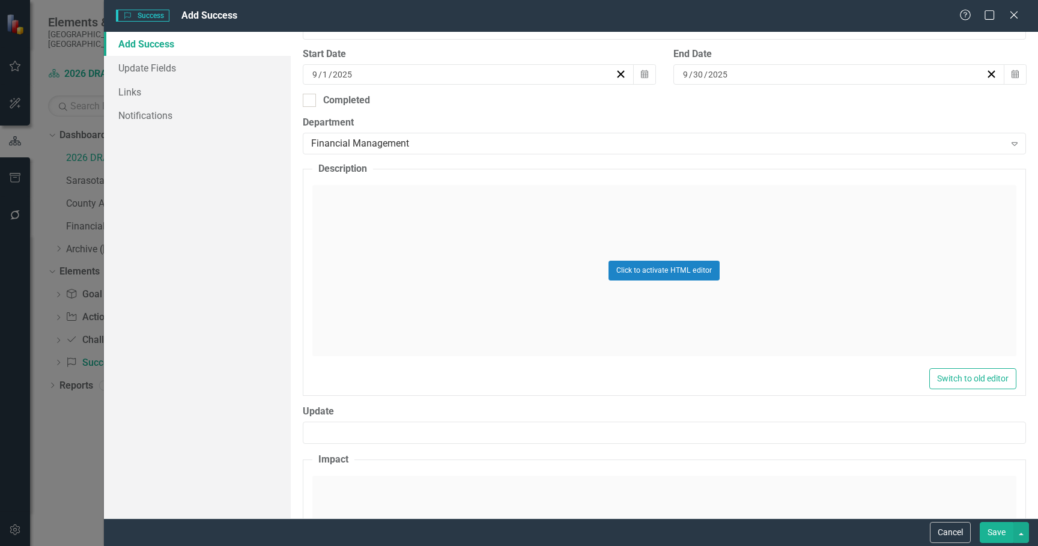
click at [523, 286] on div "Click to activate HTML editor" at bounding box center [664, 270] width 704 height 171
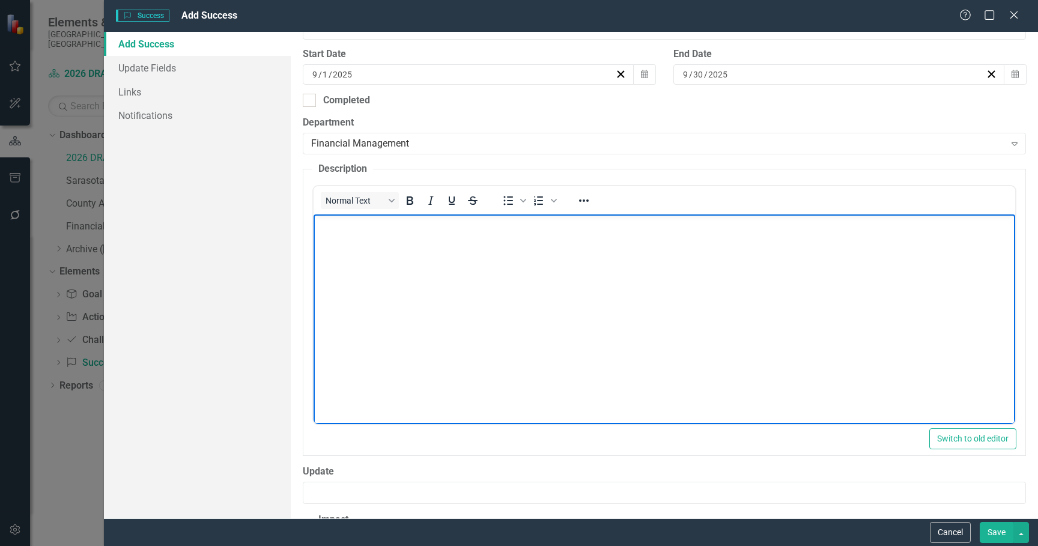
scroll to position [0, 0]
click at [384, 251] on body "Rich Text Area. Press ALT-0 for help." at bounding box center [664, 304] width 702 height 180
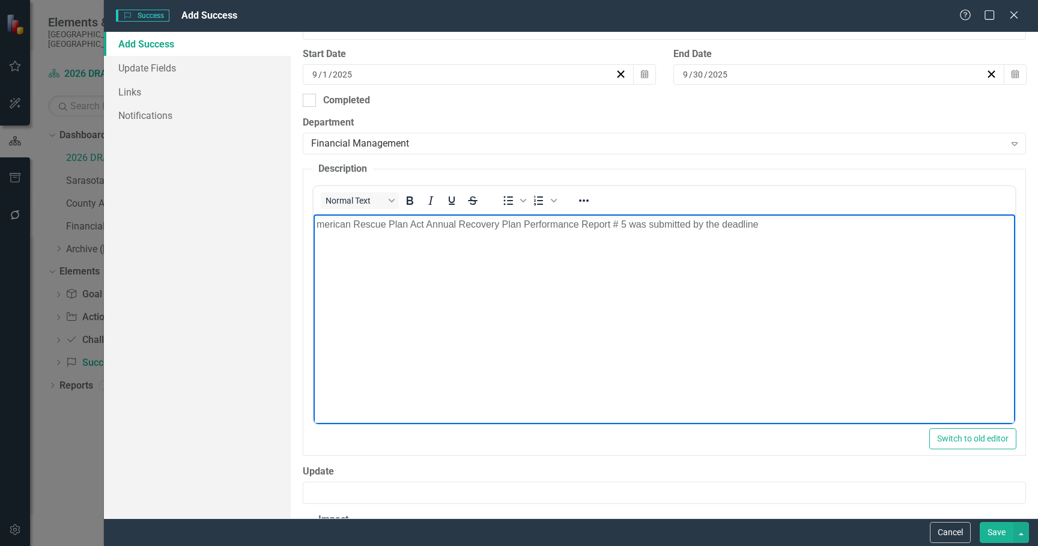
click at [319, 225] on p "merican Rescue Plan Act Annual Recovery Plan Performance Report # 5 was submitt…" at bounding box center [664, 224] width 696 height 14
click at [765, 222] on p "American Rescue Plan Act Annual Recovery Plan Performance Report # 5 was submit…" at bounding box center [664, 224] width 696 height 14
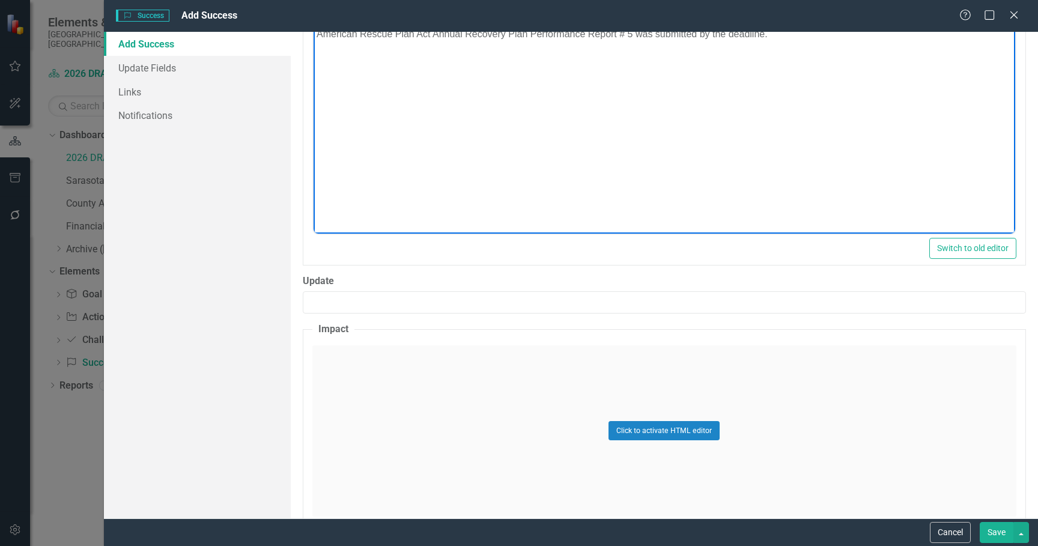
scroll to position [541, 0]
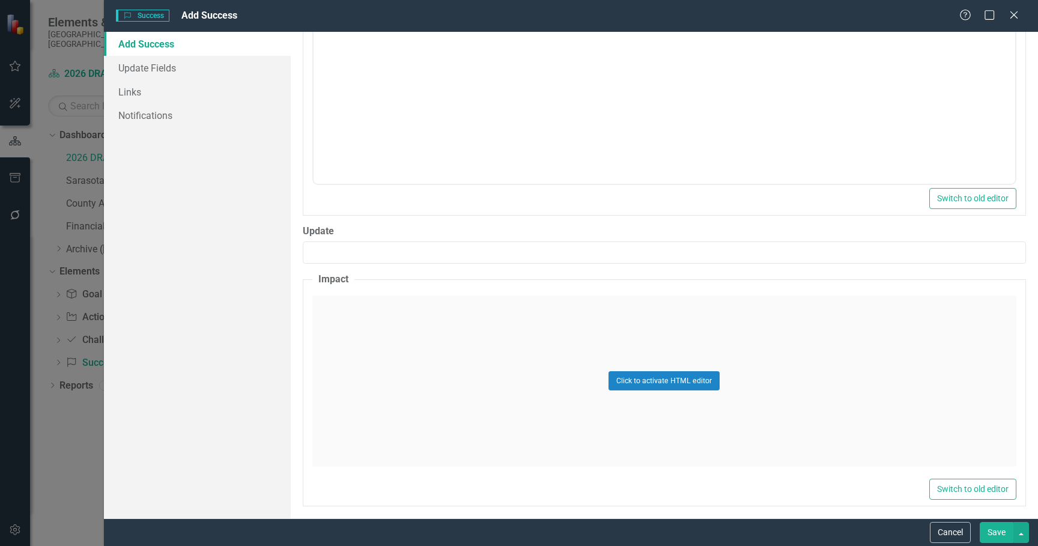
click at [467, 365] on div "Click to activate HTML editor" at bounding box center [664, 381] width 704 height 171
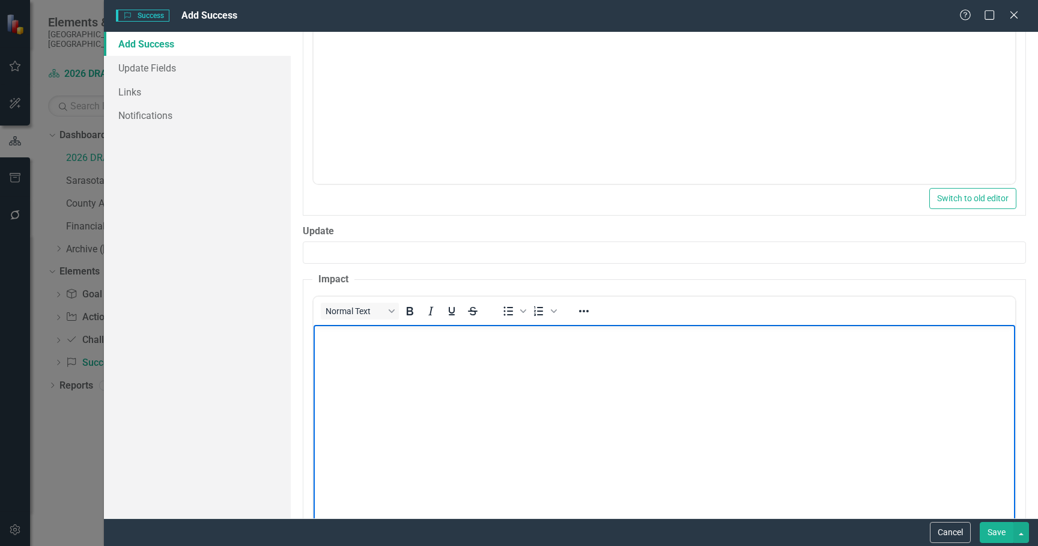
scroll to position [0, 0]
click at [460, 386] on body "Rich Text Area. Press ALT-0 for help." at bounding box center [664, 414] width 702 height 180
paste body "Rich Text Area. Press ALT-0 for help."
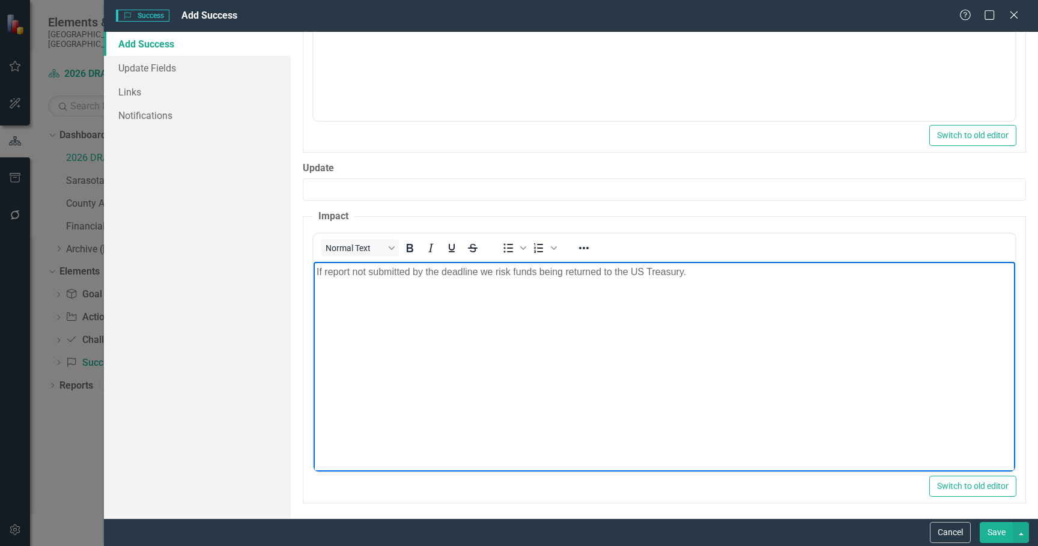
scroll to position [607, 0]
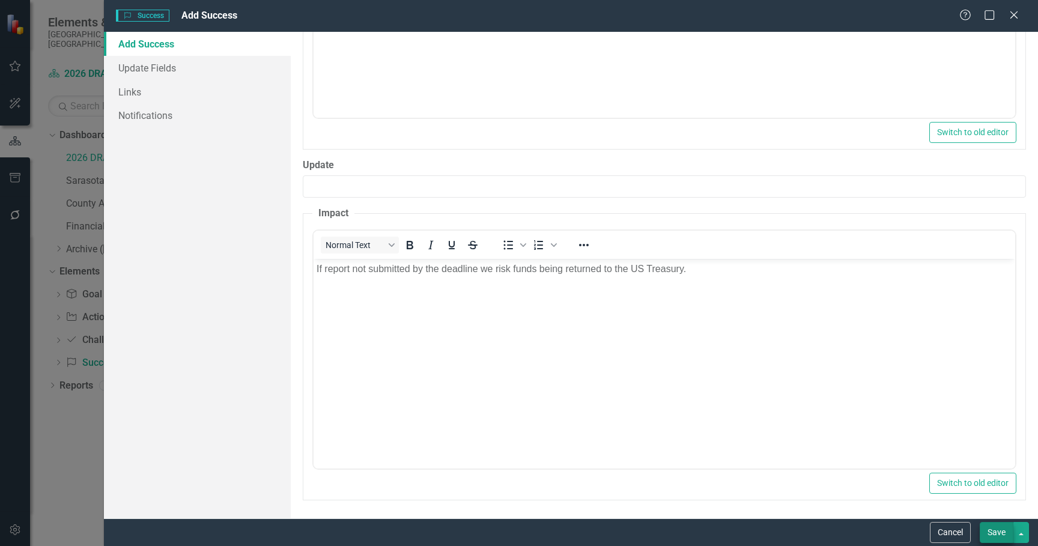
click at [995, 530] on button "Save" at bounding box center [997, 532] width 34 height 21
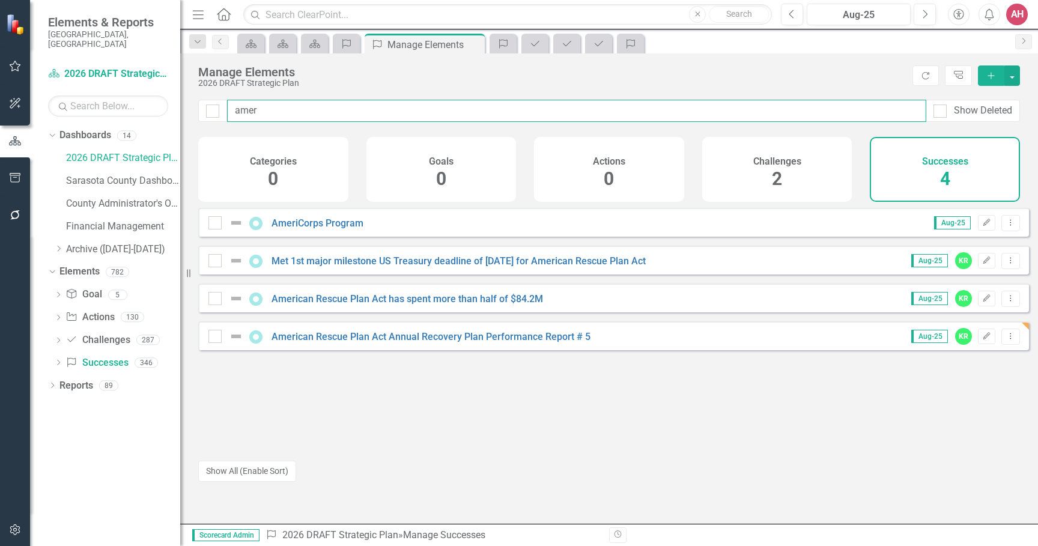
drag, startPoint x: 283, startPoint y: 111, endPoint x: 195, endPoint y: 99, distance: 88.4
click at [196, 99] on div "Manage Elements 2026 DRAFT Strategic Plan Refresh Tree Explorer Add amer Show D…" at bounding box center [609, 288] width 858 height 470
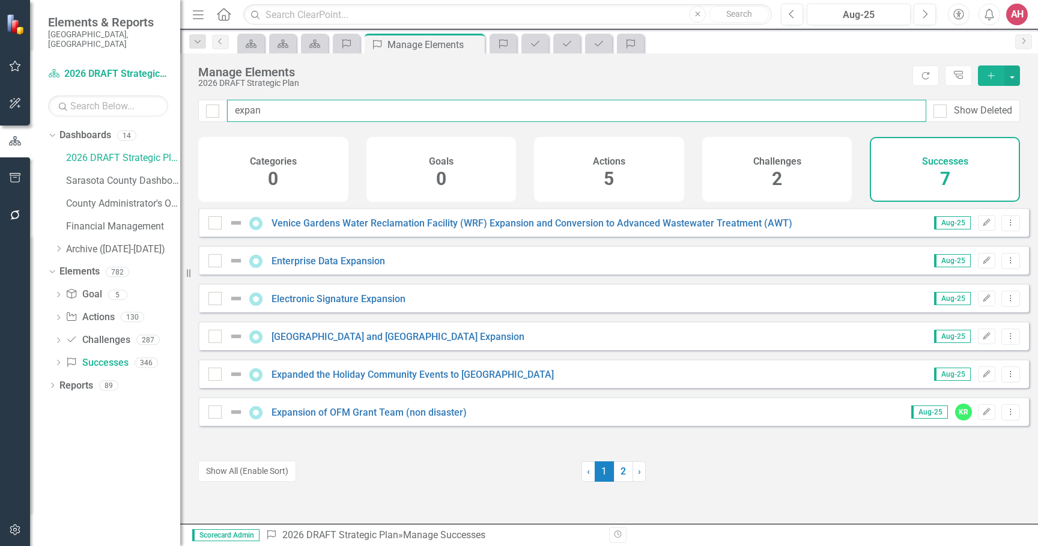
click at [292, 107] on input "expan" at bounding box center [576, 111] width 699 height 22
type input "expan"
click at [995, 74] on icon "Add" at bounding box center [991, 75] width 11 height 8
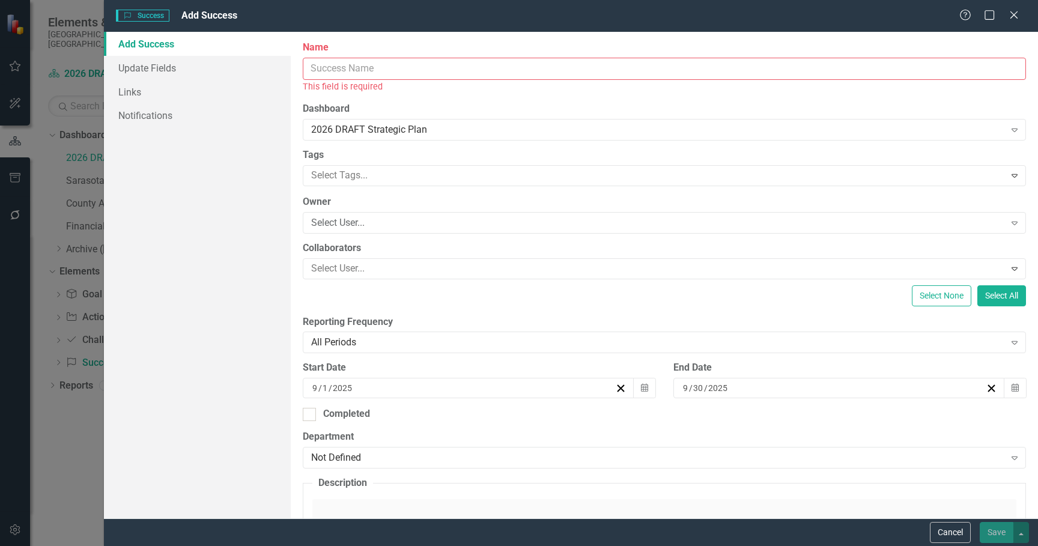
click at [369, 62] on input "Name" at bounding box center [664, 69] width 723 height 22
click at [318, 64] on input "Name" at bounding box center [664, 69] width 723 height 22
paste input "Expansion of HERO team"
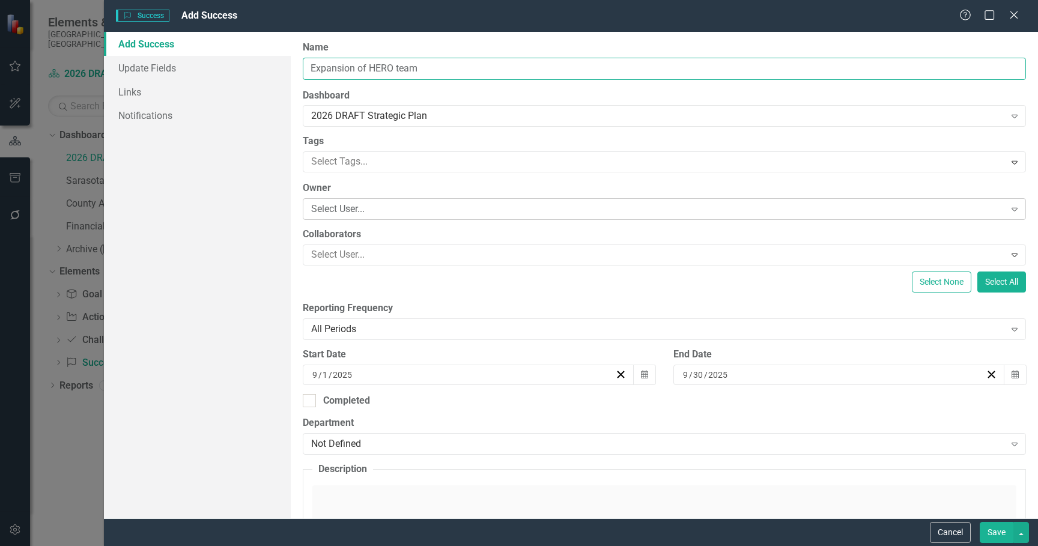
type input "Expansion of HERO team"
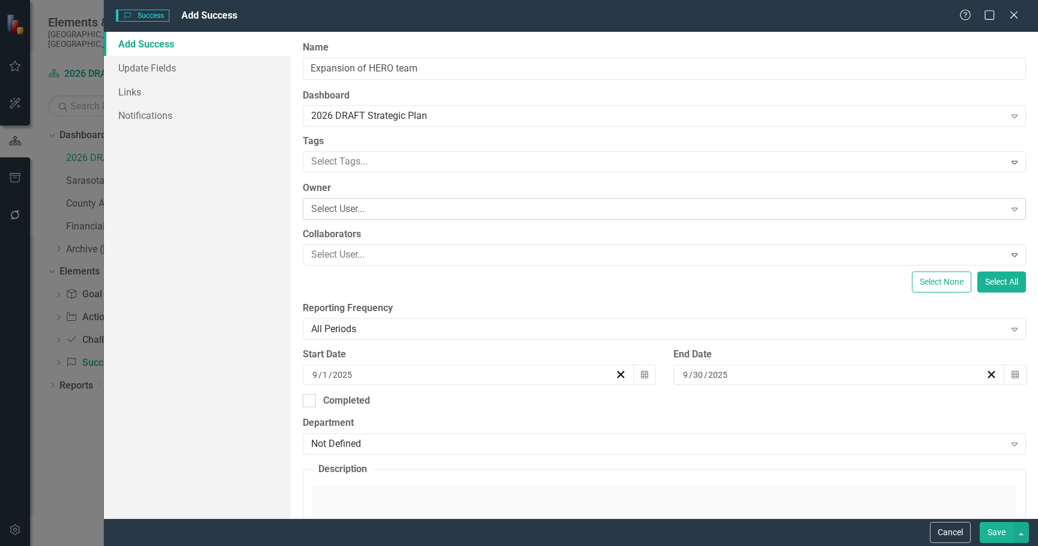
click at [414, 212] on div "Select User..." at bounding box center [658, 209] width 694 height 14
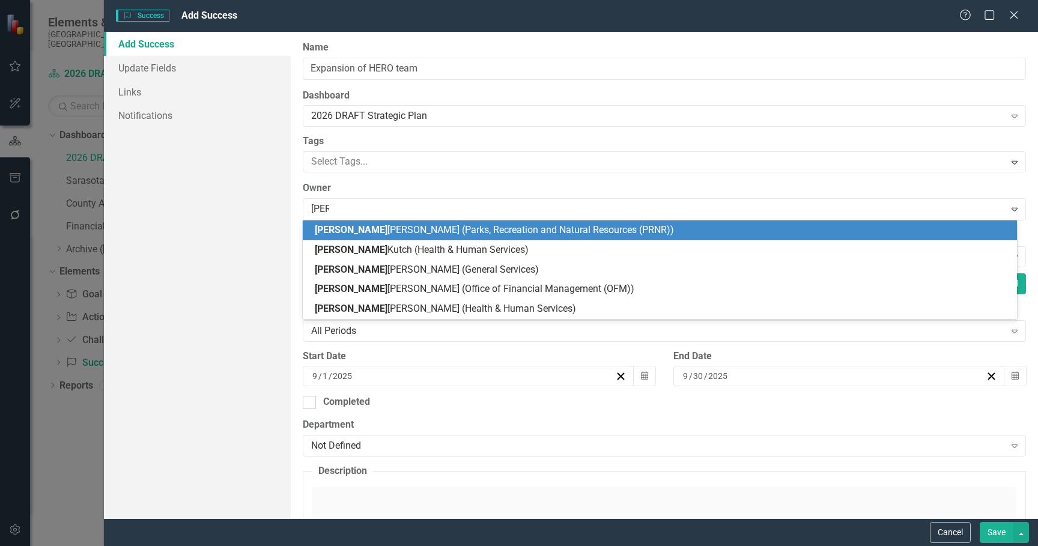
type input "kimb"
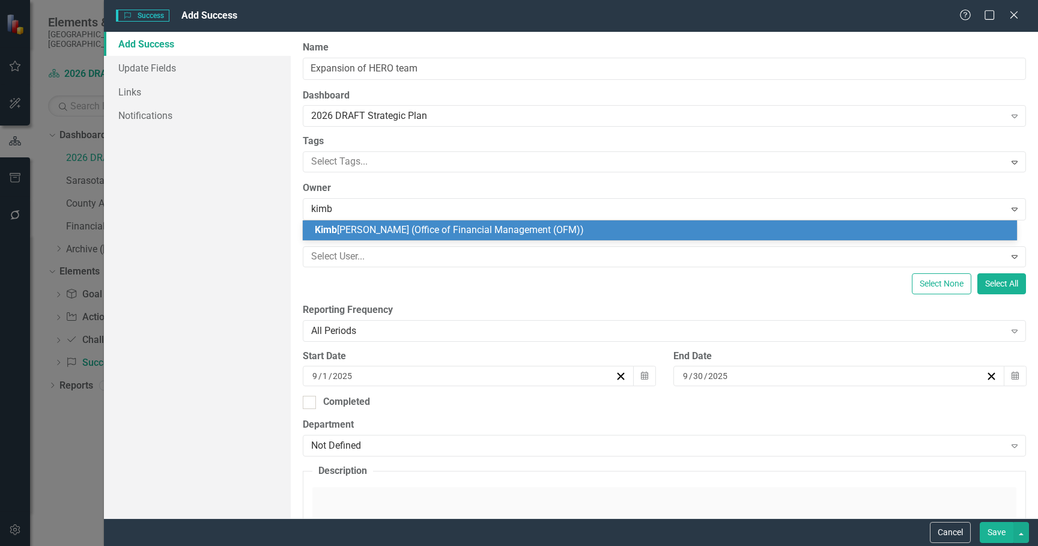
click at [427, 228] on span "[PERSON_NAME] (Office of Financial Management (OFM))" at bounding box center [449, 229] width 269 height 11
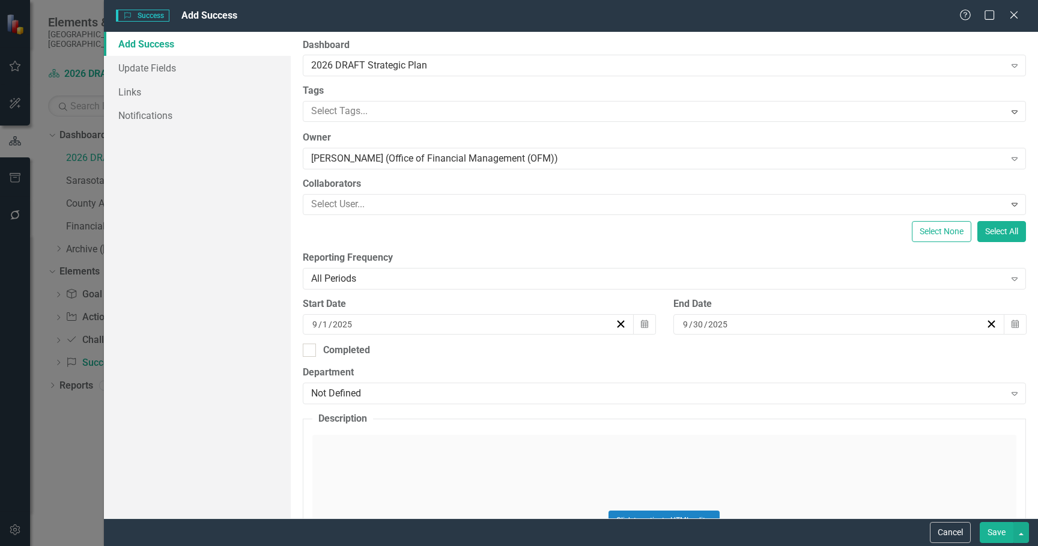
scroll to position [120, 0]
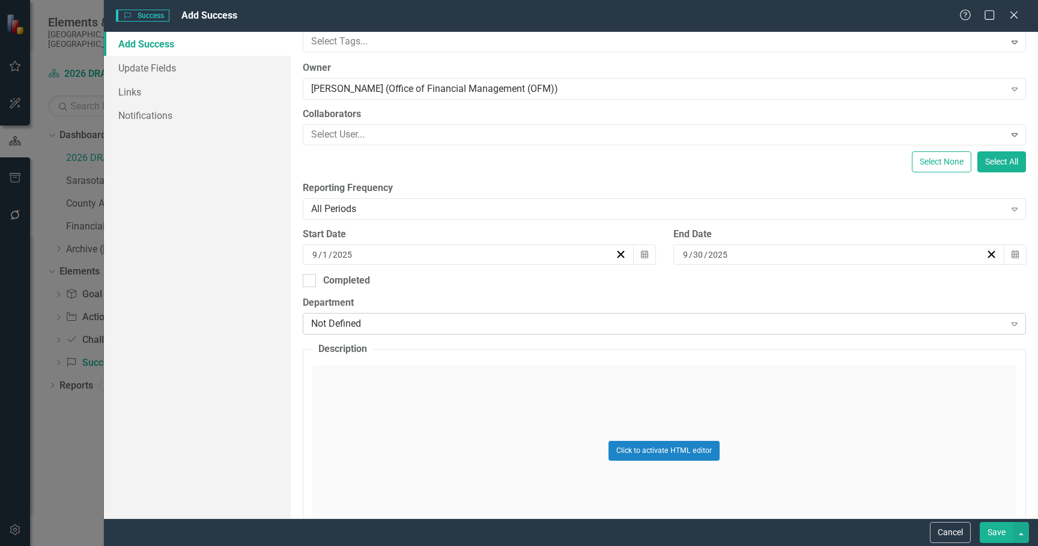
click at [380, 321] on div "Not Defined" at bounding box center [658, 324] width 694 height 14
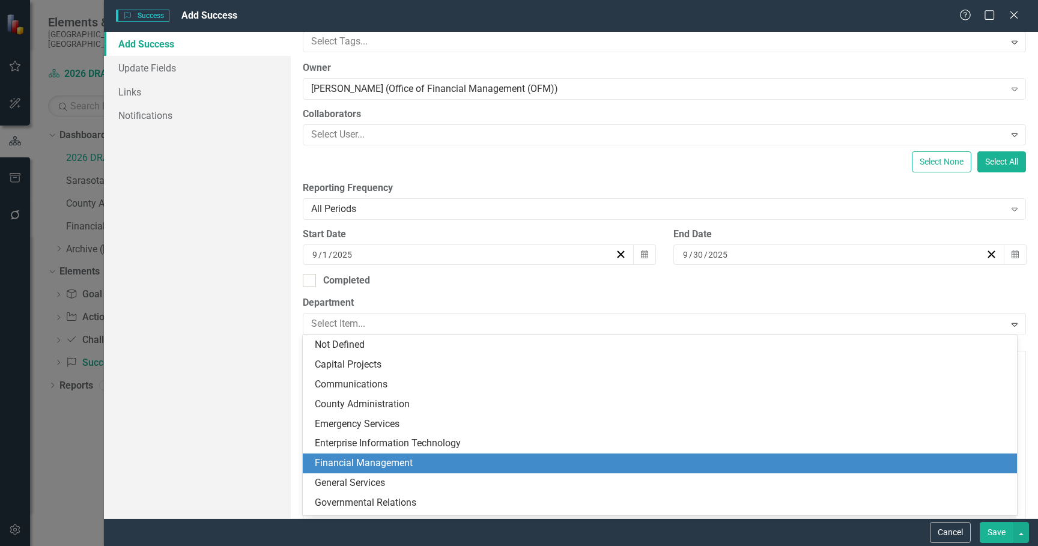
click at [380, 461] on div "Financial Management" at bounding box center [662, 464] width 695 height 14
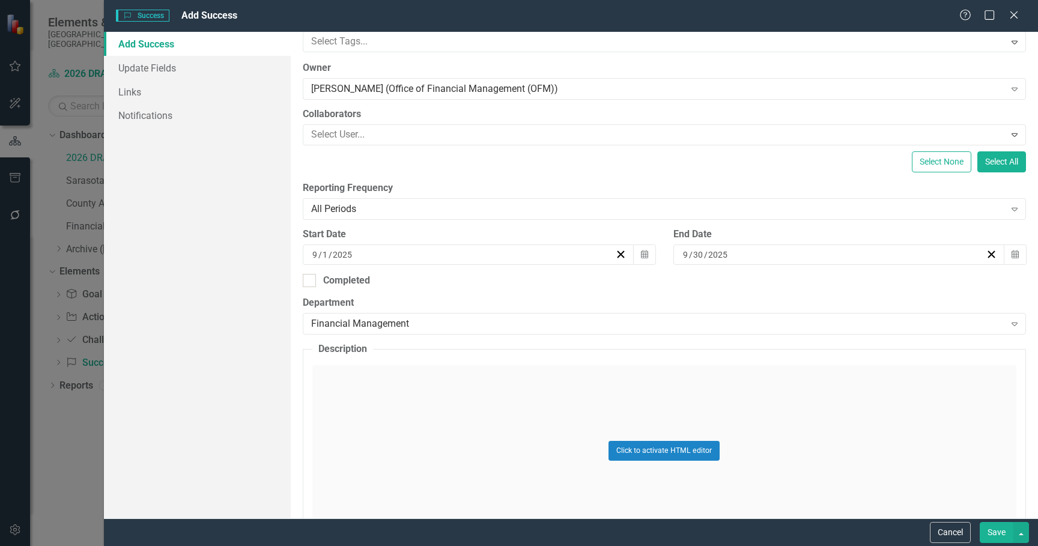
click at [395, 427] on div "Click to activate HTML editor" at bounding box center [664, 450] width 704 height 171
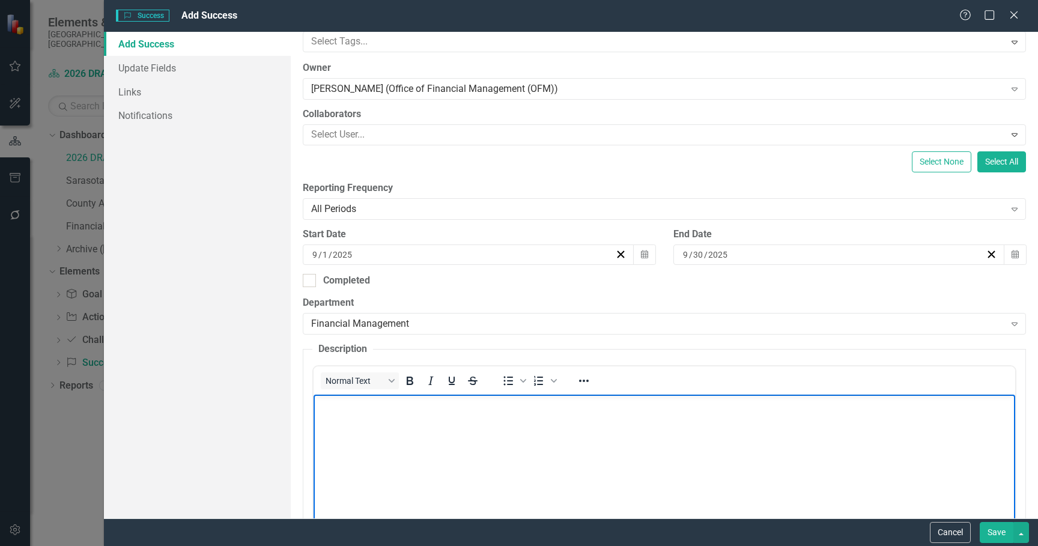
scroll to position [0, 0]
click at [395, 427] on body "Rich Text Area. Press ALT-0 for help." at bounding box center [664, 485] width 702 height 180
click at [371, 430] on body "Rich Text Area. Press ALT-0 for help." at bounding box center [664, 485] width 702 height 180
click at [372, 430] on body "Rich Text Area. Press ALT-0 for help." at bounding box center [664, 485] width 702 height 180
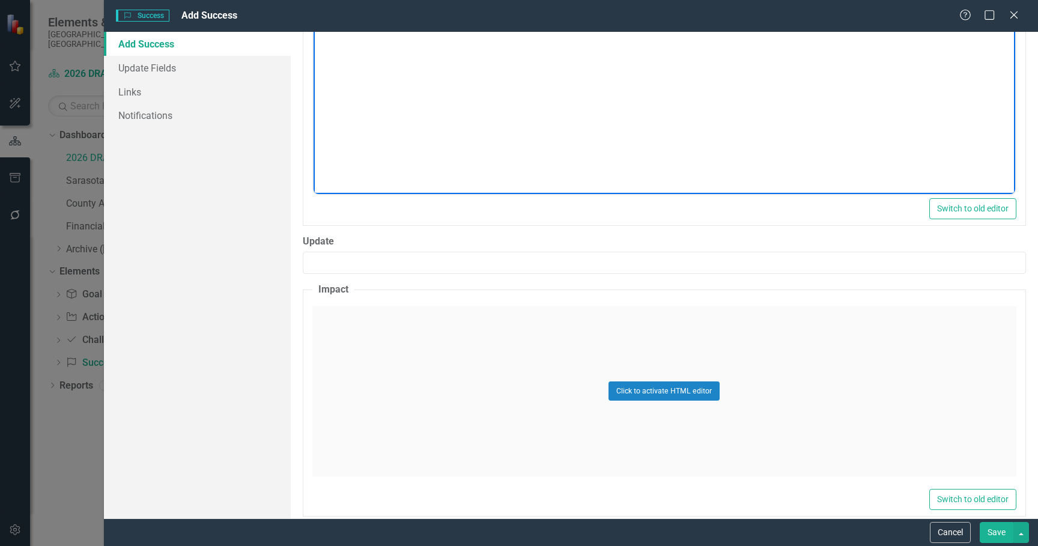
scroll to position [541, 0]
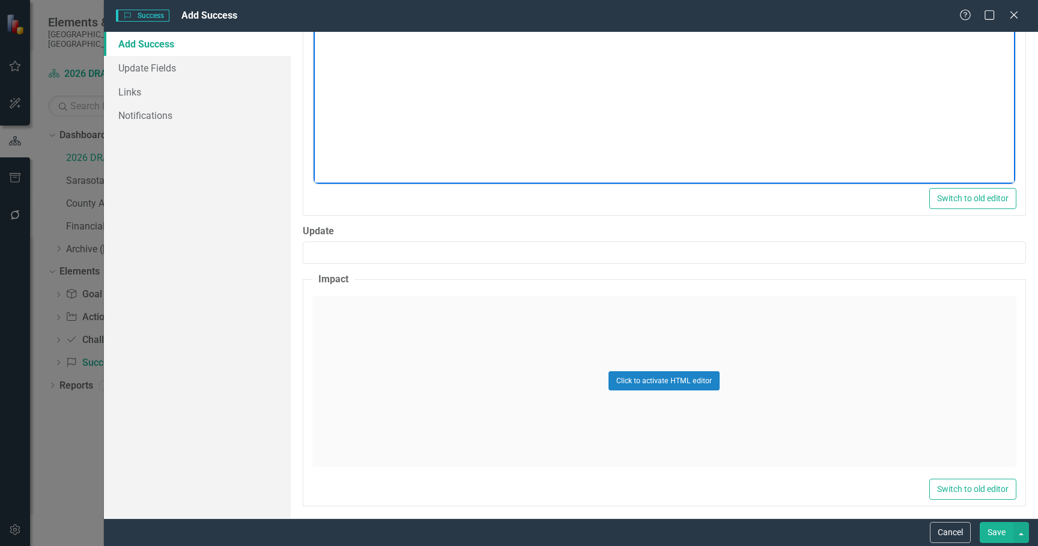
click at [405, 329] on div "Click to activate HTML editor" at bounding box center [664, 381] width 704 height 171
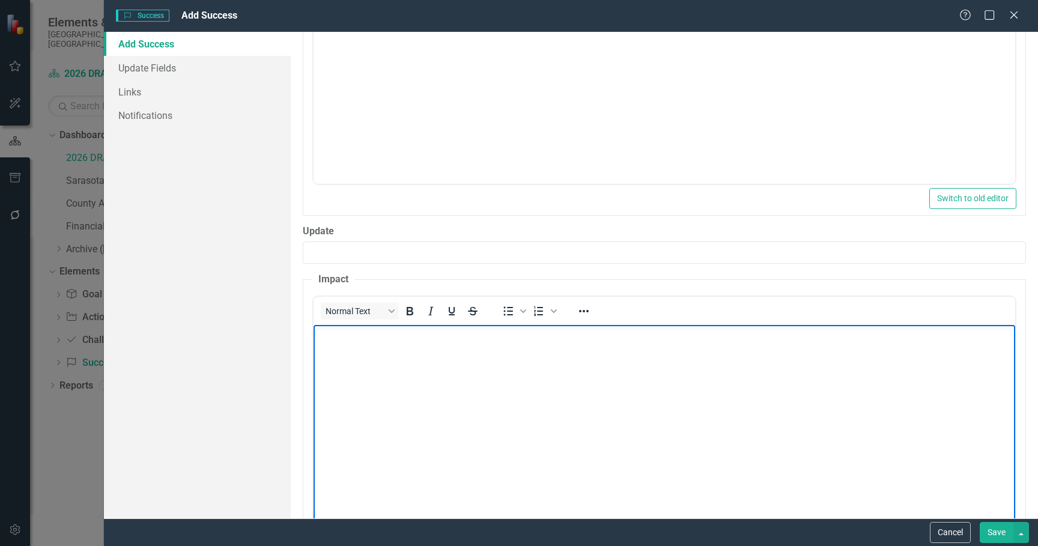
scroll to position [0, 0]
click at [404, 329] on p "Rich Text Area. Press ALT-0 for help." at bounding box center [664, 334] width 696 height 14
click at [371, 394] on body "Rich Text Area. Press ALT-0 for help." at bounding box center [664, 414] width 702 height 180
click at [374, 393] on body "Rich Text Area. Press ALT-0 for help." at bounding box center [664, 414] width 702 height 180
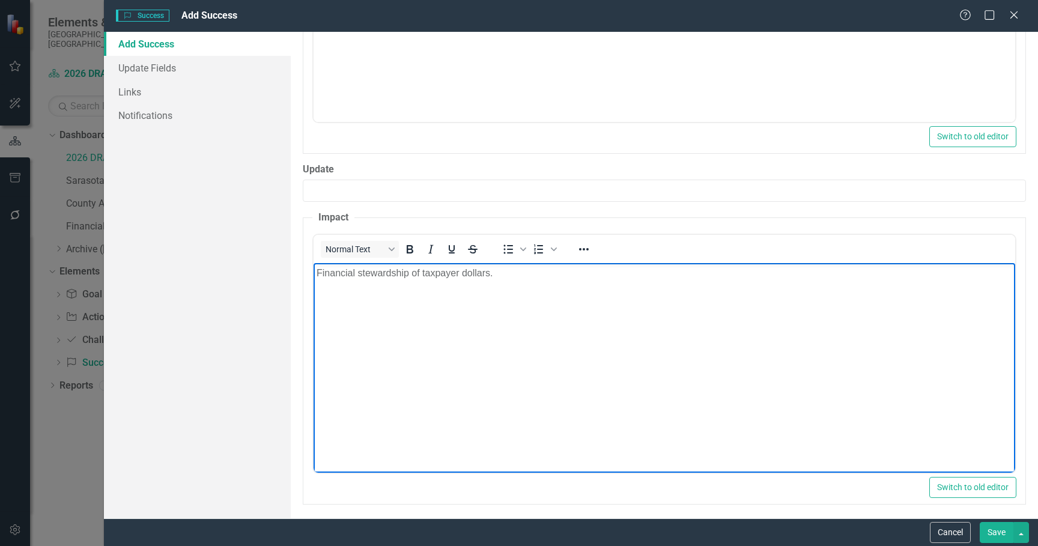
scroll to position [607, 0]
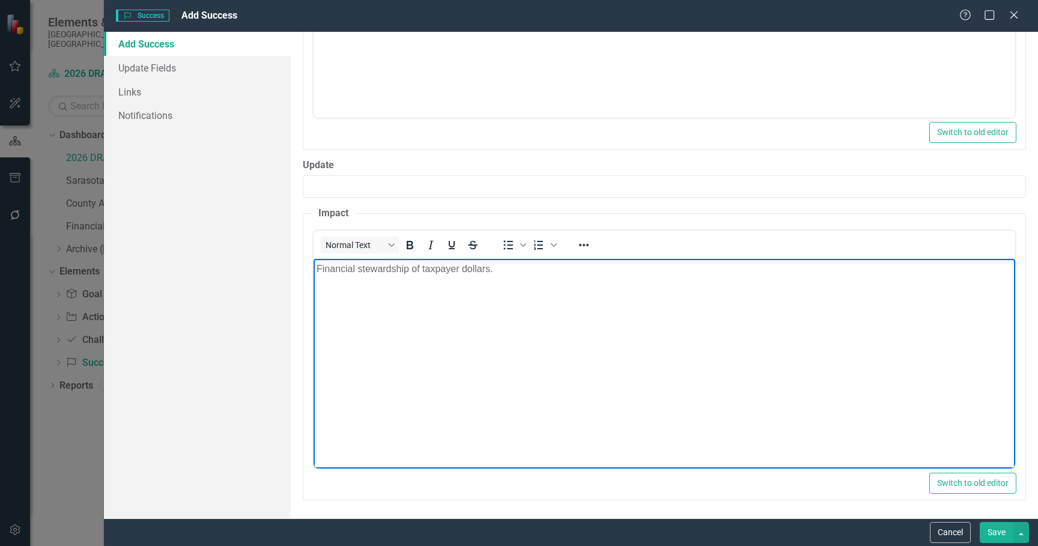
click at [989, 529] on button "Save" at bounding box center [997, 532] width 34 height 21
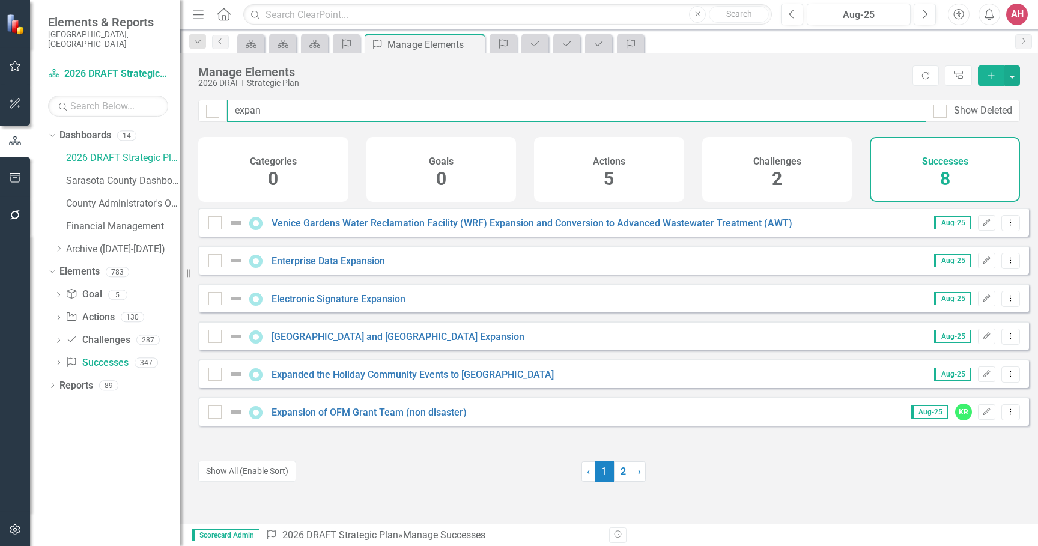
drag, startPoint x: 281, startPoint y: 111, endPoint x: 214, endPoint y: 99, distance: 67.8
click at [214, 99] on div "Manage Elements 2026 DRAFT Strategic Plan Refresh Tree Explorer Add expan Show …" at bounding box center [609, 288] width 858 height 470
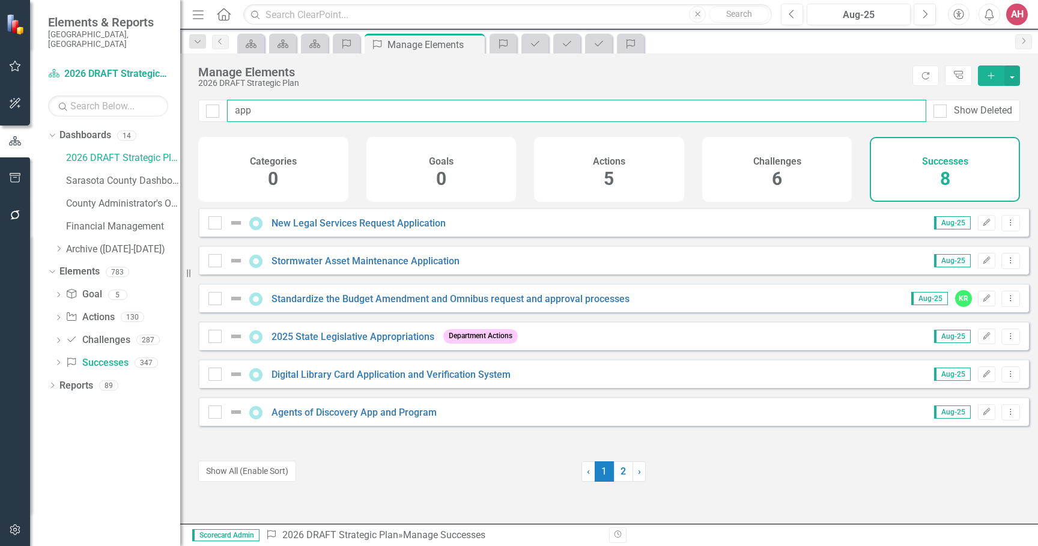
type input "app"
click at [1010, 74] on button "button" at bounding box center [1012, 75] width 16 height 20
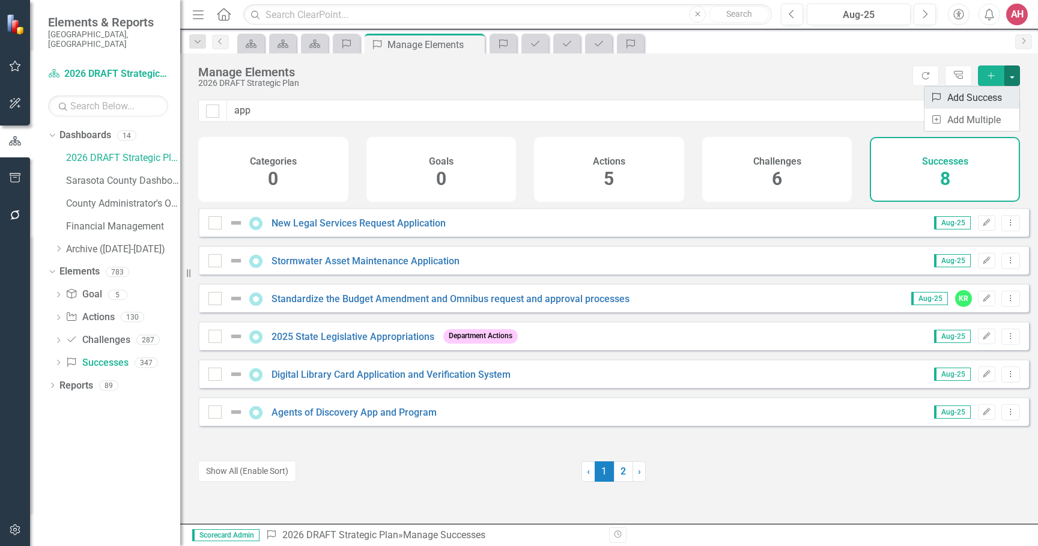
click at [1000, 96] on link "Success Add Success" at bounding box center [971, 98] width 95 height 22
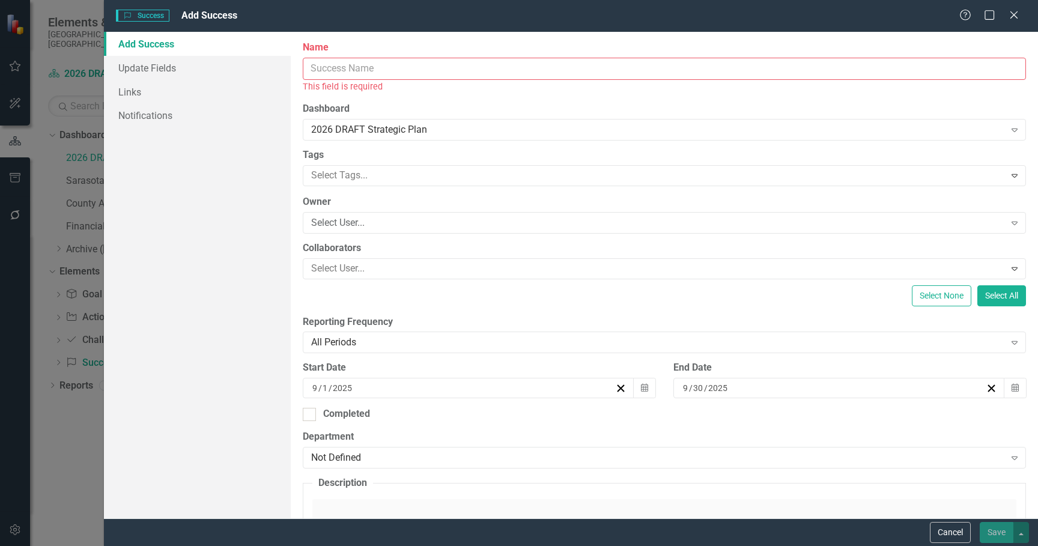
click at [375, 64] on input "Name" at bounding box center [664, 69] width 723 height 22
click at [411, 62] on input "Name" at bounding box center [664, 69] width 723 height 22
paste input "Approval of Local Housing Assistance Plan for SHIP Funding for HERO team"
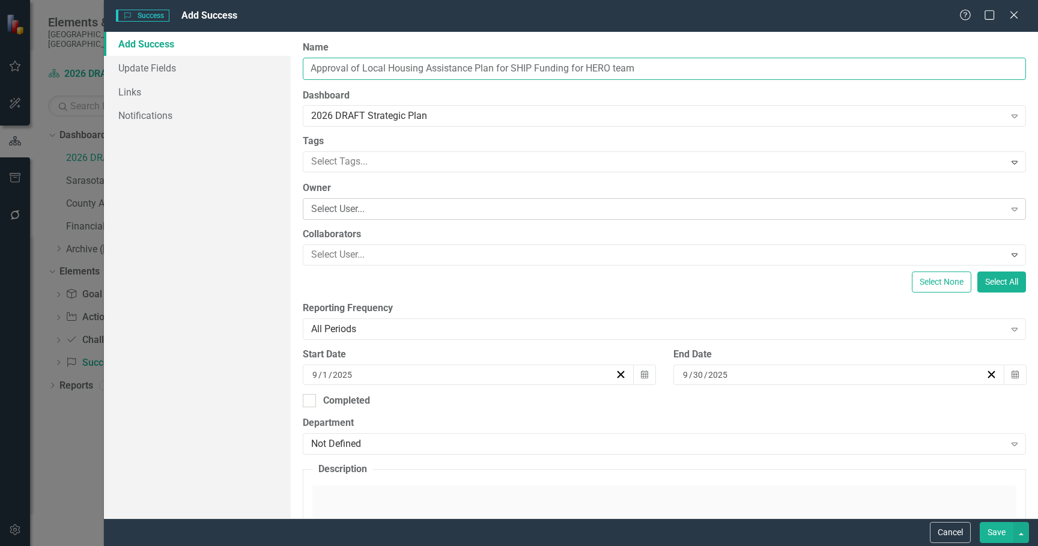
type input "Approval of Local Housing Assistance Plan for SHIP Funding for HERO team"
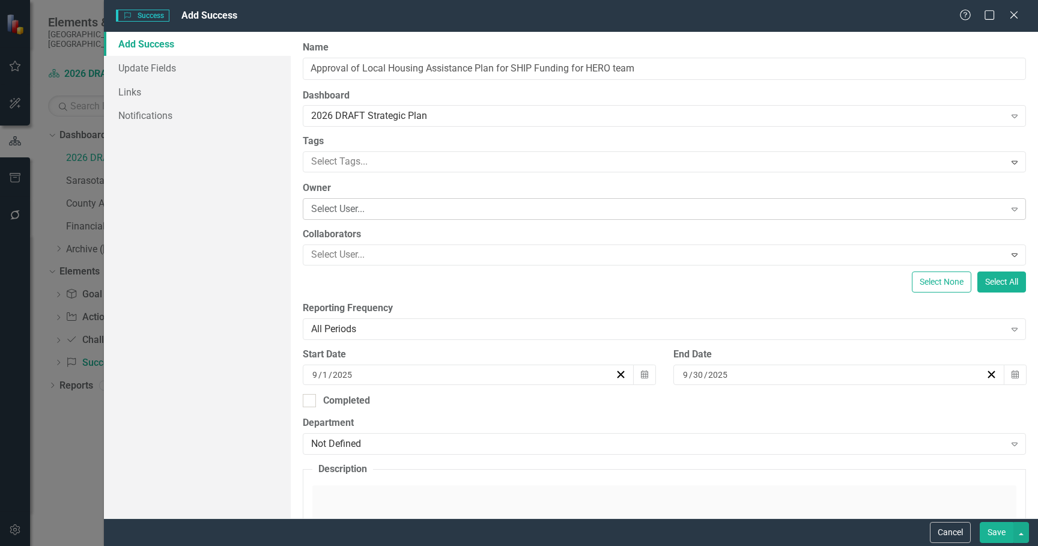
click at [368, 208] on div "Select User..." at bounding box center [658, 209] width 694 height 14
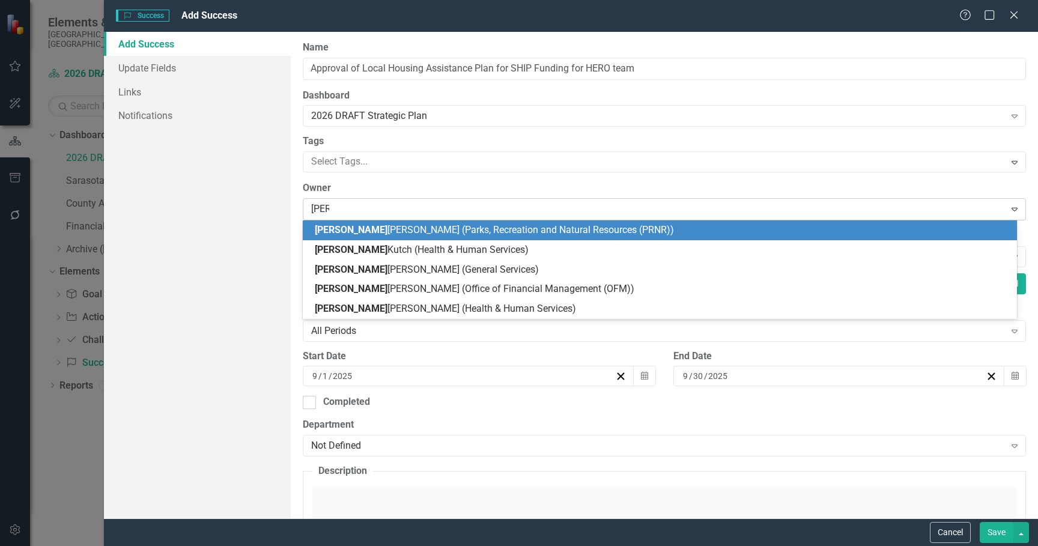
type input "kimb"
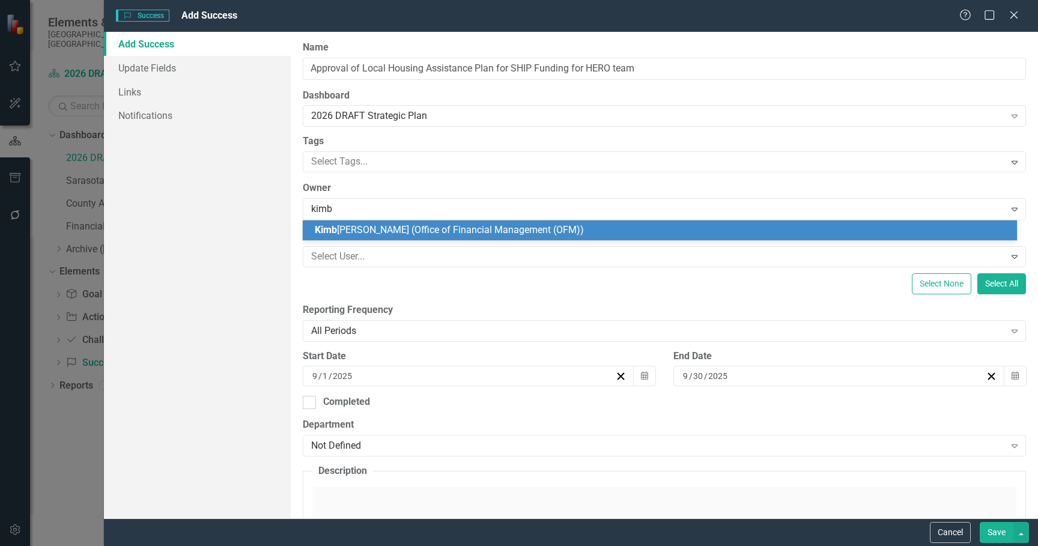
click at [367, 225] on span "[PERSON_NAME] (Office of Financial Management (OFM))" at bounding box center [449, 229] width 269 height 11
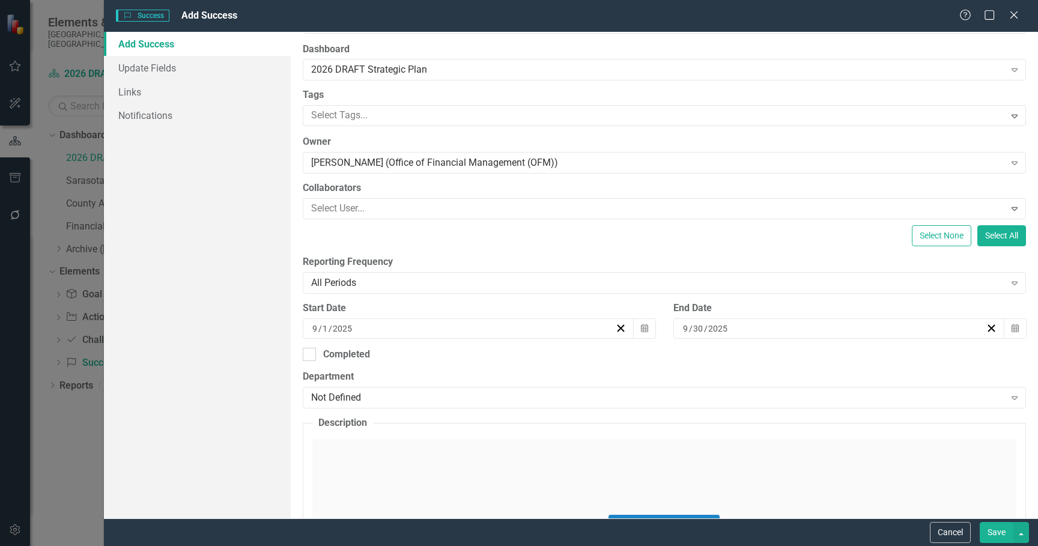
scroll to position [120, 0]
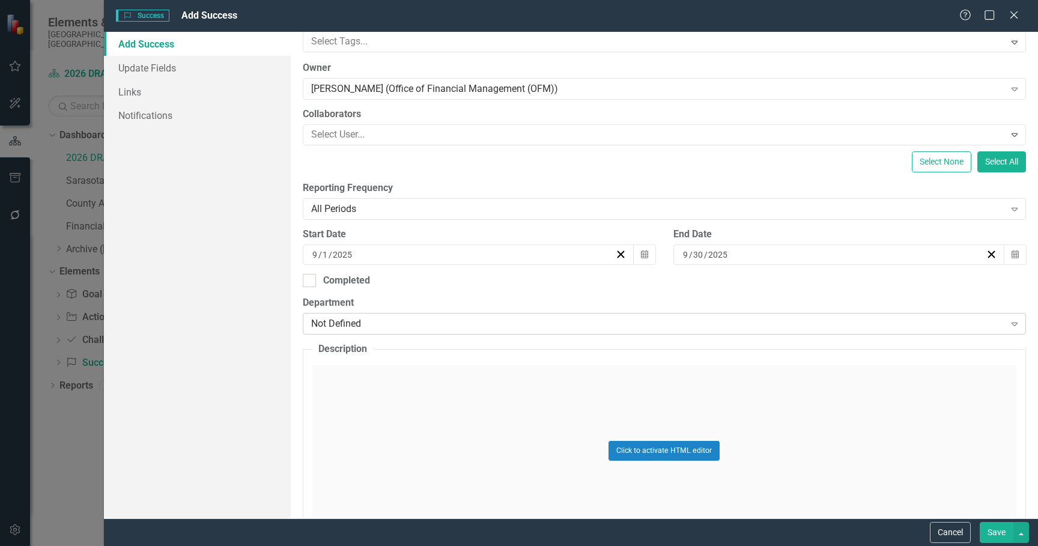
click at [395, 327] on div "Not Defined" at bounding box center [658, 324] width 694 height 14
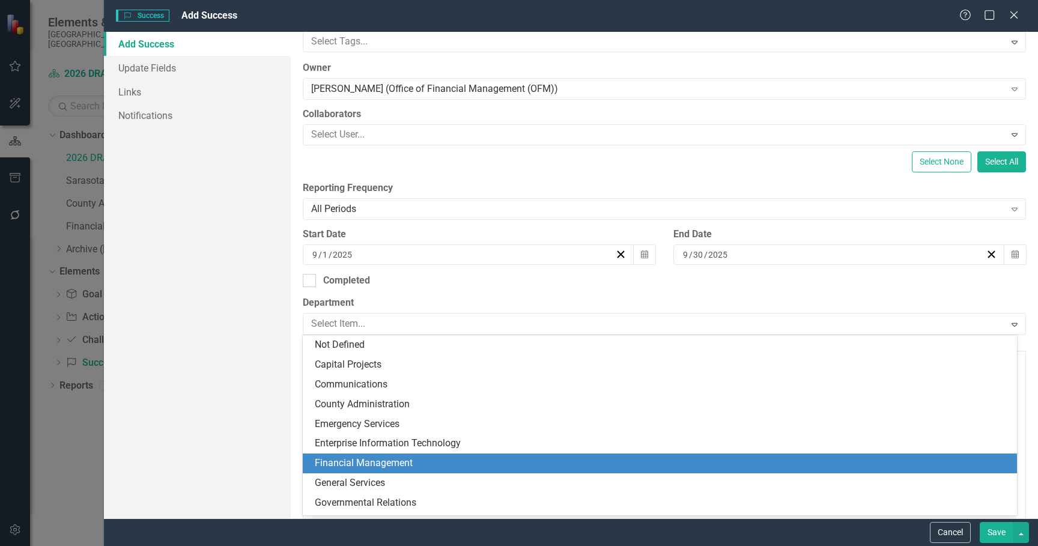
click at [352, 459] on div "Financial Management" at bounding box center [662, 464] width 695 height 14
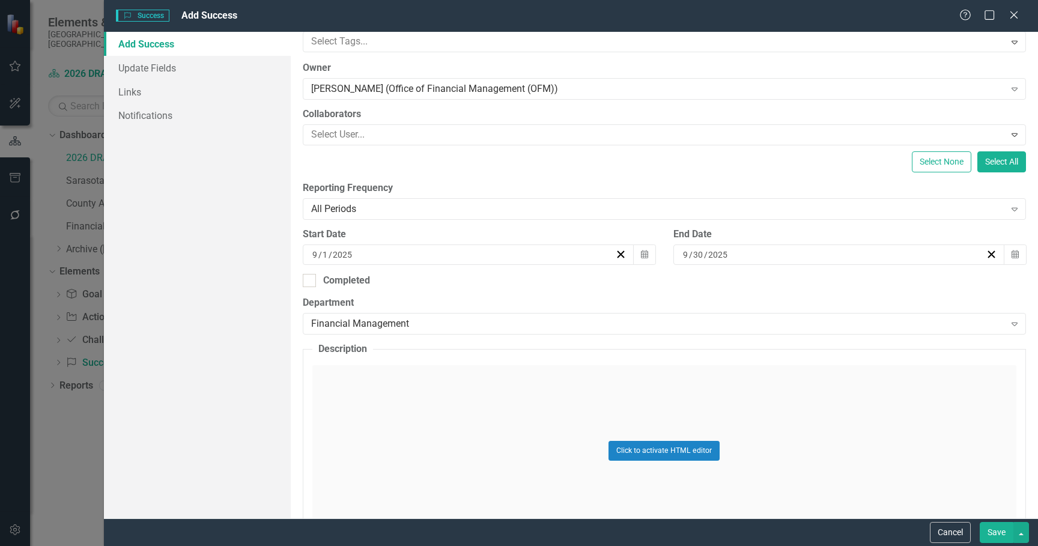
click at [434, 414] on div "Click to activate HTML editor" at bounding box center [664, 450] width 704 height 171
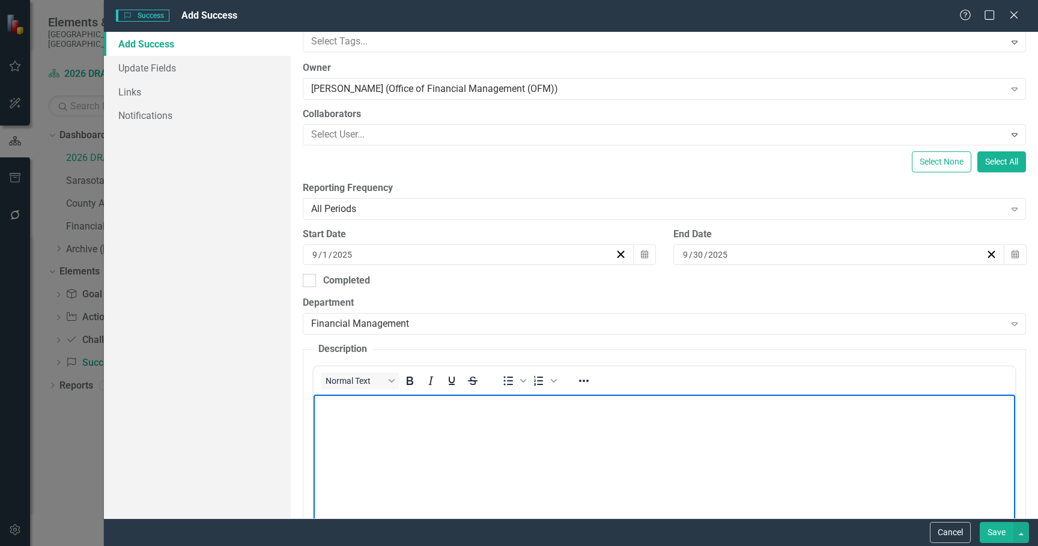
scroll to position [0, 0]
click at [393, 432] on body "Rich Text Area. Press ALT-0 for help." at bounding box center [664, 485] width 702 height 180
click at [393, 434] on body "Rich Text Area. Press ALT-0 for help." at bounding box center [664, 485] width 702 height 180
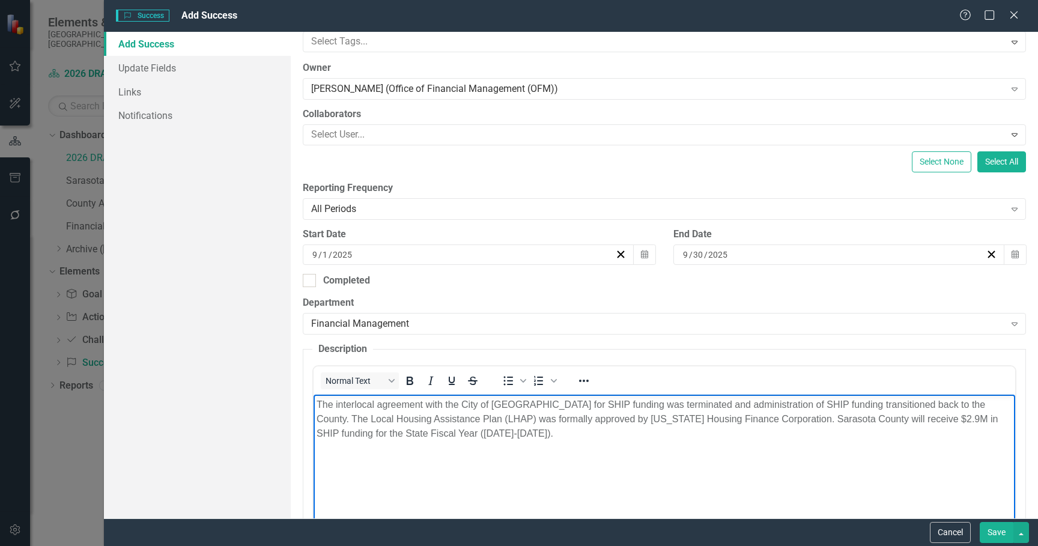
click at [590, 448] on body "The interlocal agreement with the City of [GEOGRAPHIC_DATA] for SHIP funding wa…" at bounding box center [664, 485] width 702 height 180
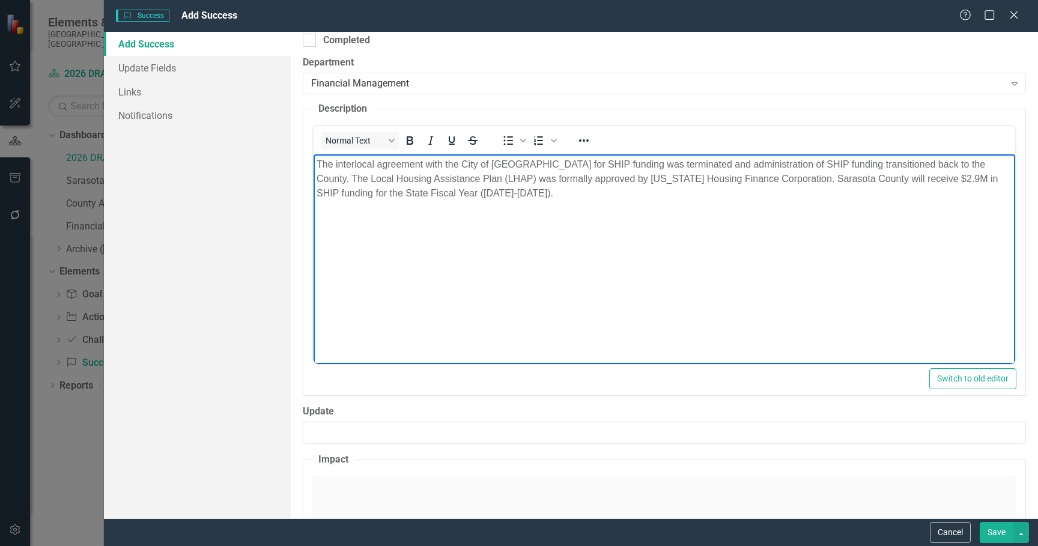
scroll to position [481, 0]
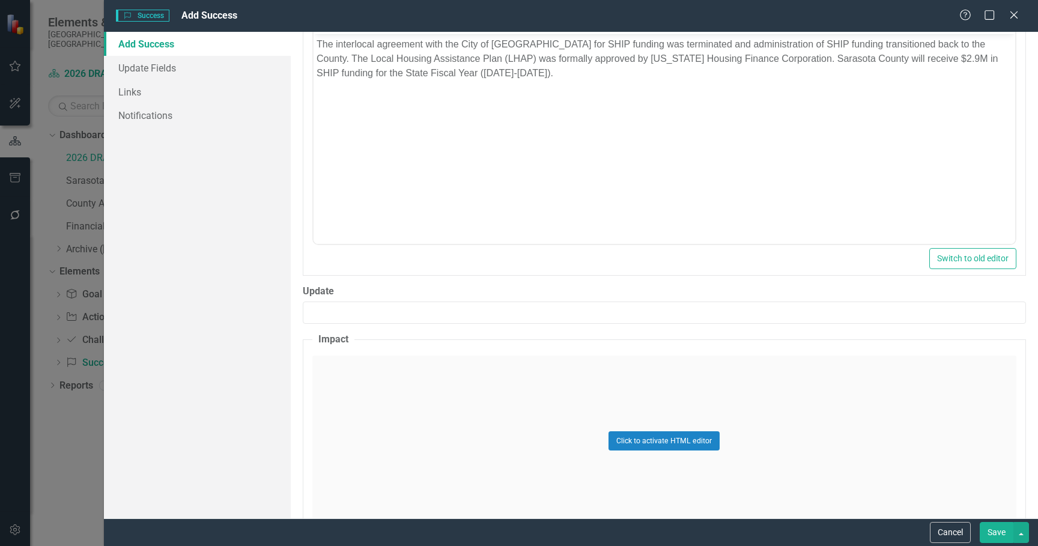
click at [425, 415] on div "Click to activate HTML editor" at bounding box center [664, 441] width 704 height 171
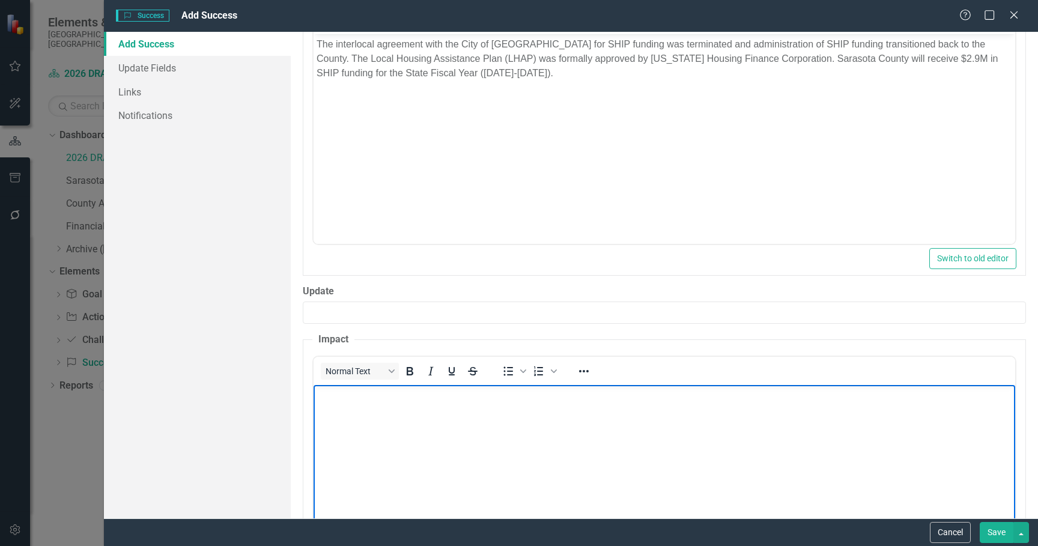
scroll to position [0, 0]
click at [460, 436] on body "Rich Text Area. Press ALT-0 for help." at bounding box center [664, 474] width 702 height 180
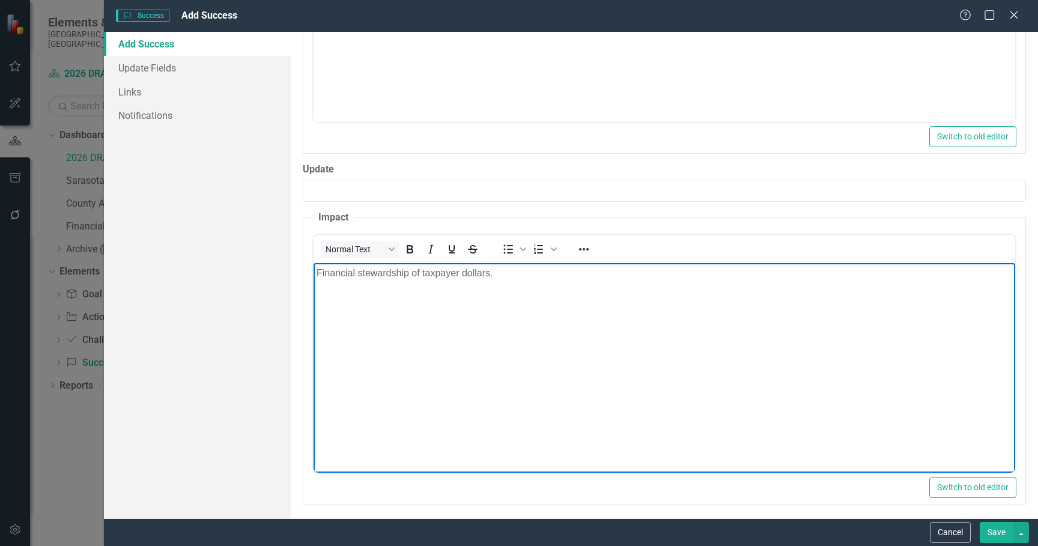
scroll to position [607, 0]
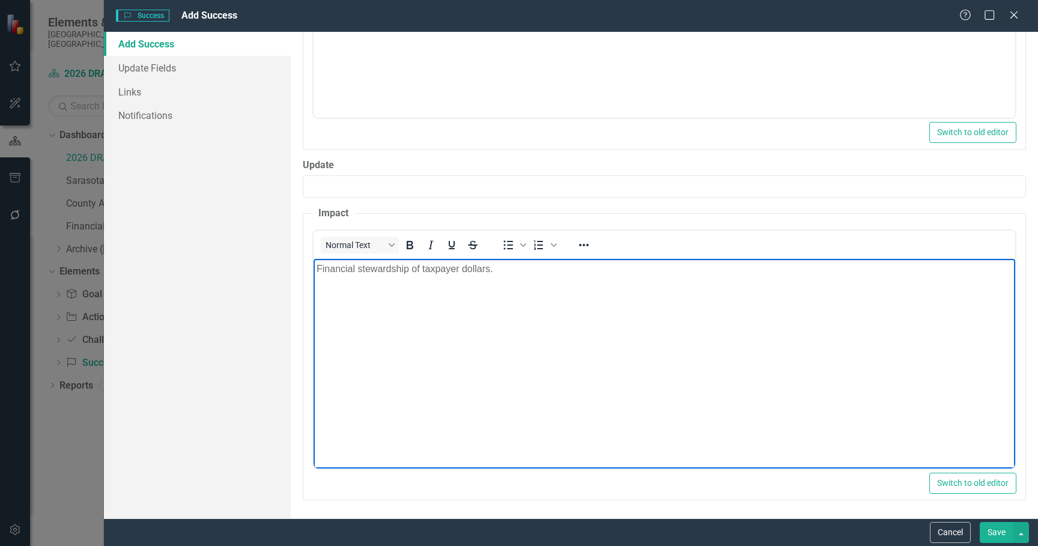
click at [995, 533] on button "Save" at bounding box center [997, 532] width 34 height 21
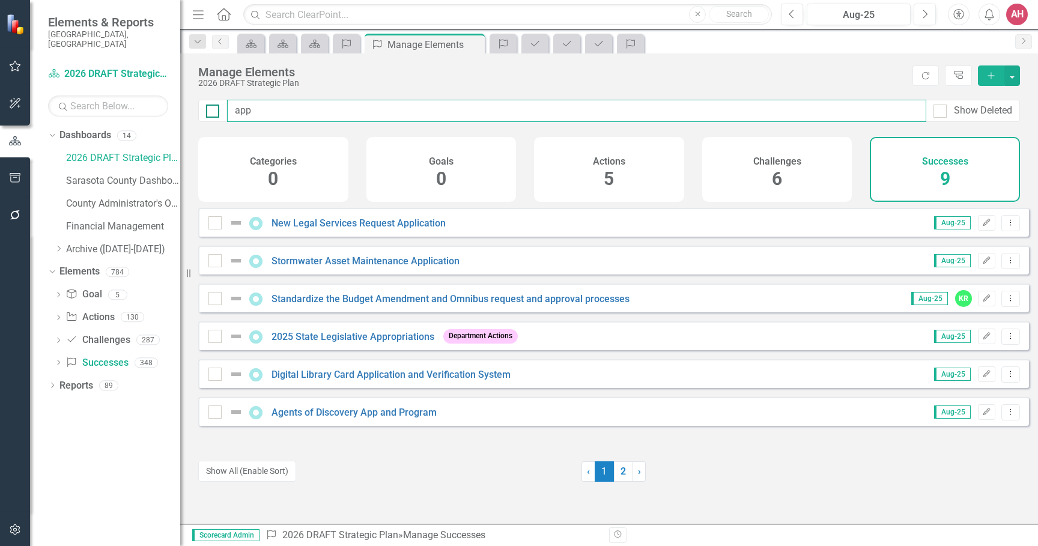
drag, startPoint x: 264, startPoint y: 107, endPoint x: 216, endPoint y: 107, distance: 48.1
click at [216, 107] on div "app Show Deleted" at bounding box center [609, 111] width 822 height 22
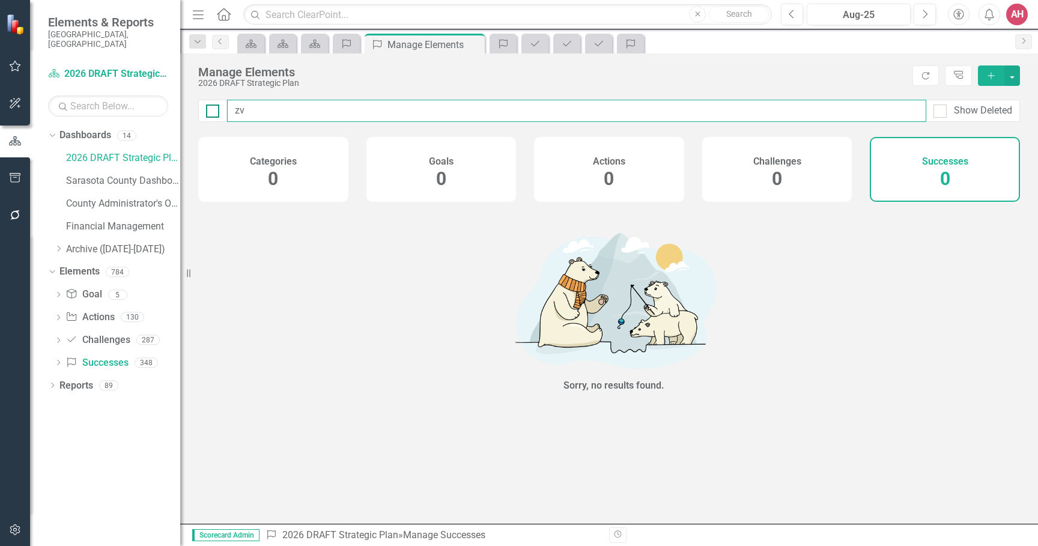
type input "z"
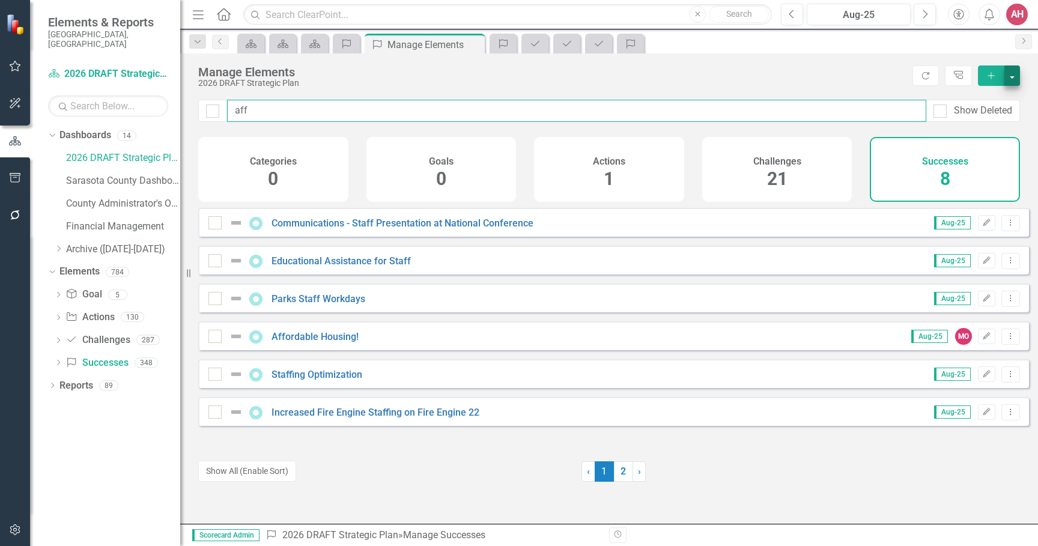
type input "aff"
click at [1012, 73] on button "button" at bounding box center [1012, 75] width 16 height 20
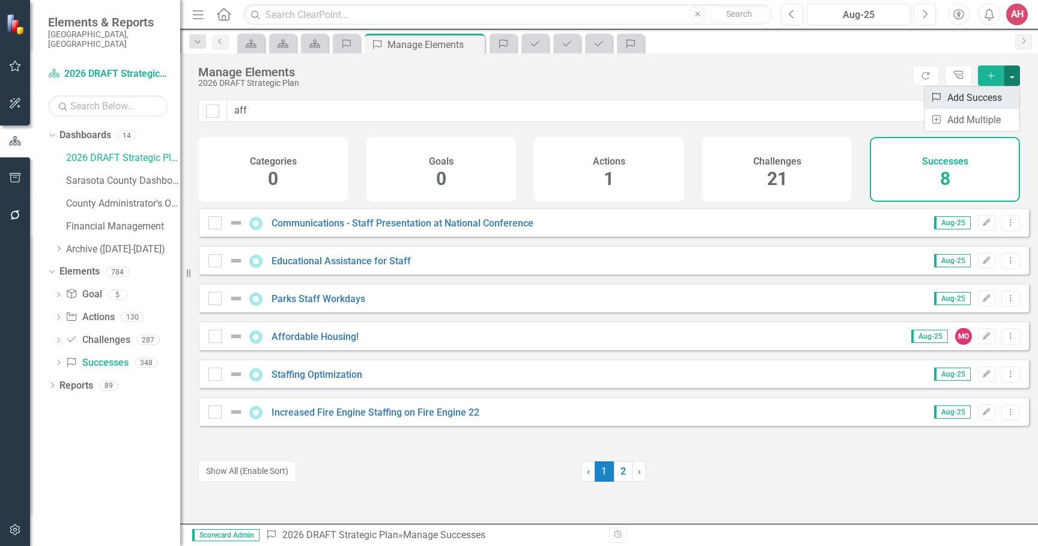
click at [966, 96] on link "Success Add Success" at bounding box center [971, 98] width 95 height 22
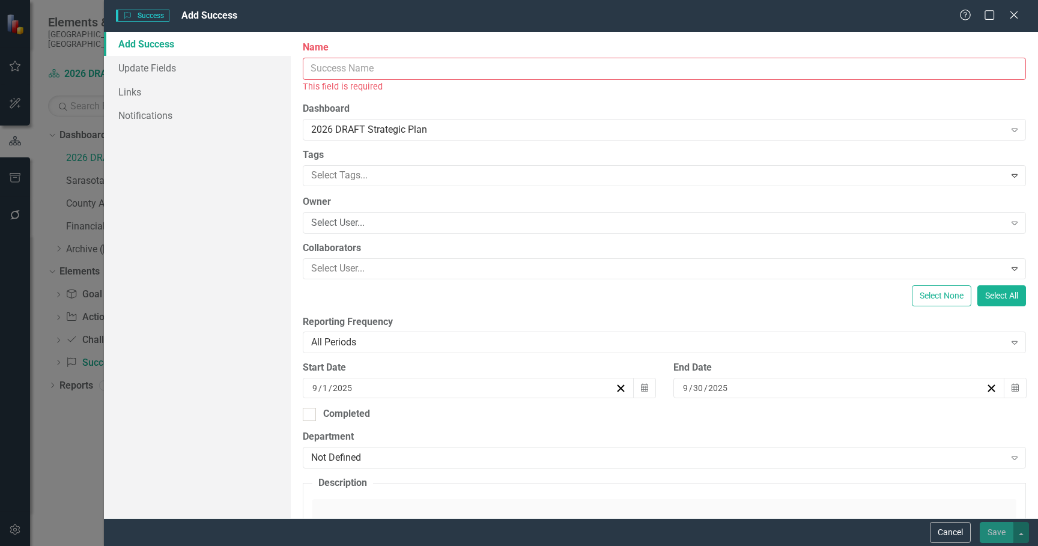
click at [374, 72] on input "Name" at bounding box center [664, 69] width 723 height 22
click at [320, 70] on input "Name" at bounding box center [664, 69] width 723 height 22
paste input "Affordable Housing Conference"
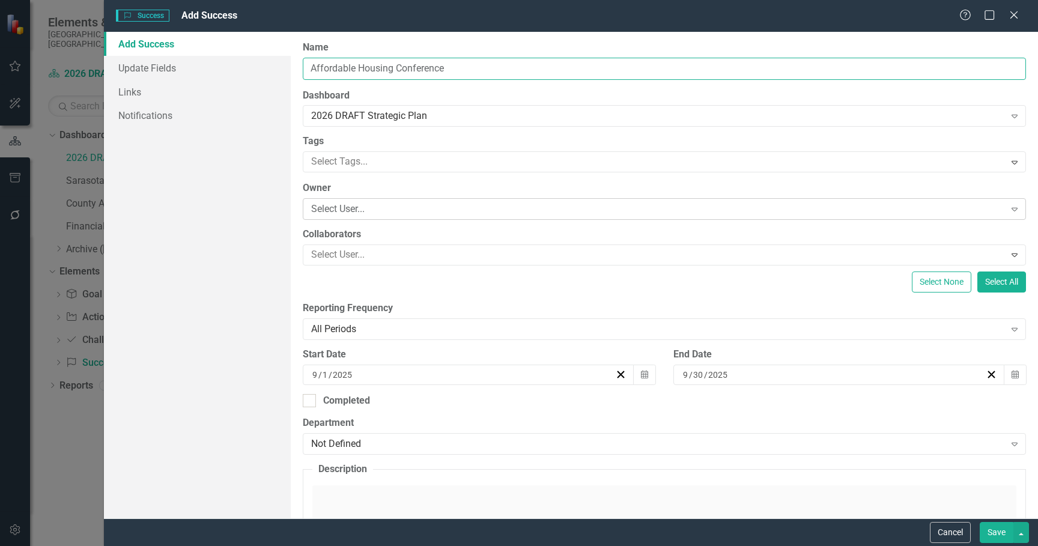
type input "Affordable Housing Conference"
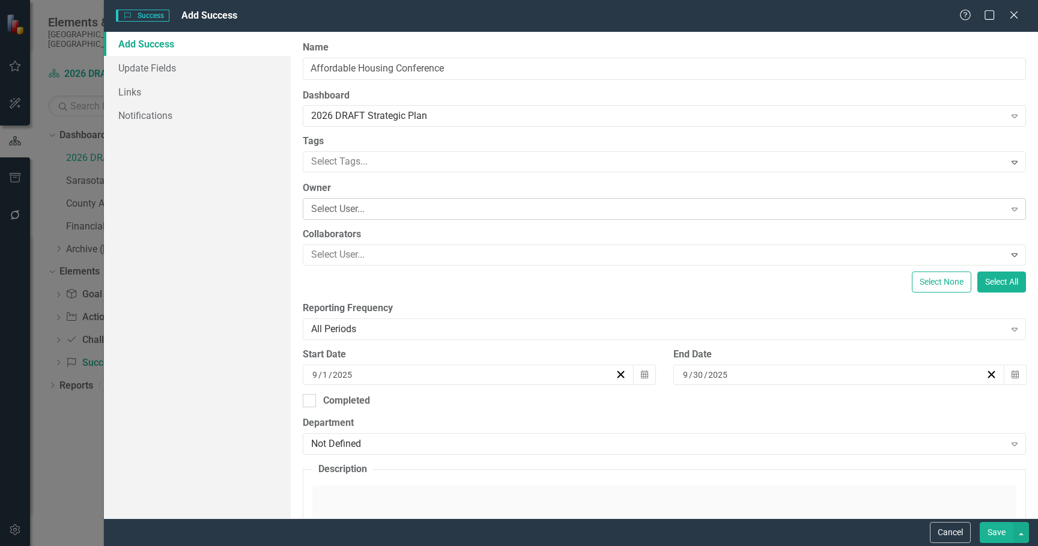
click at [423, 217] on div "Select User... Expand" at bounding box center [664, 209] width 723 height 22
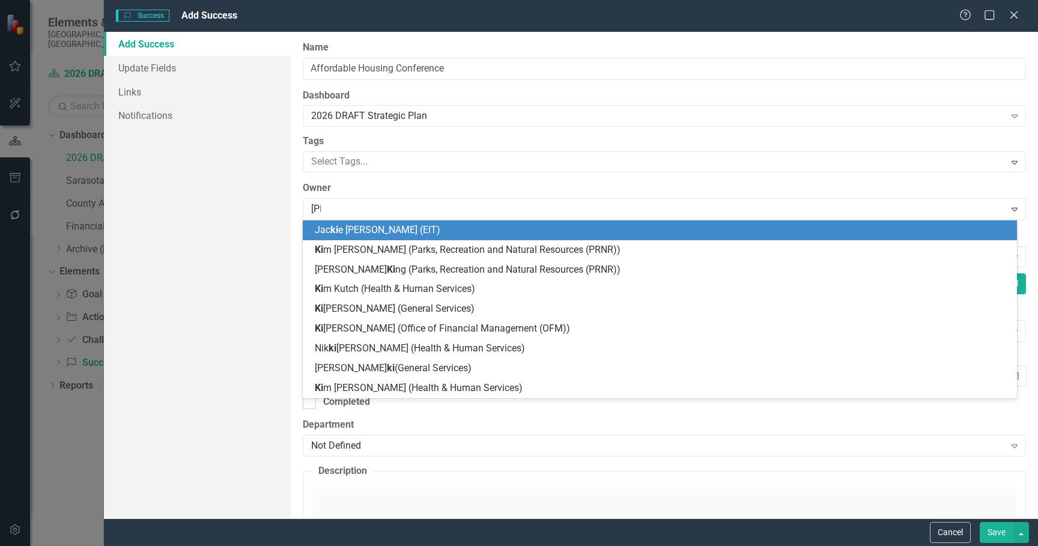
type input "kimb"
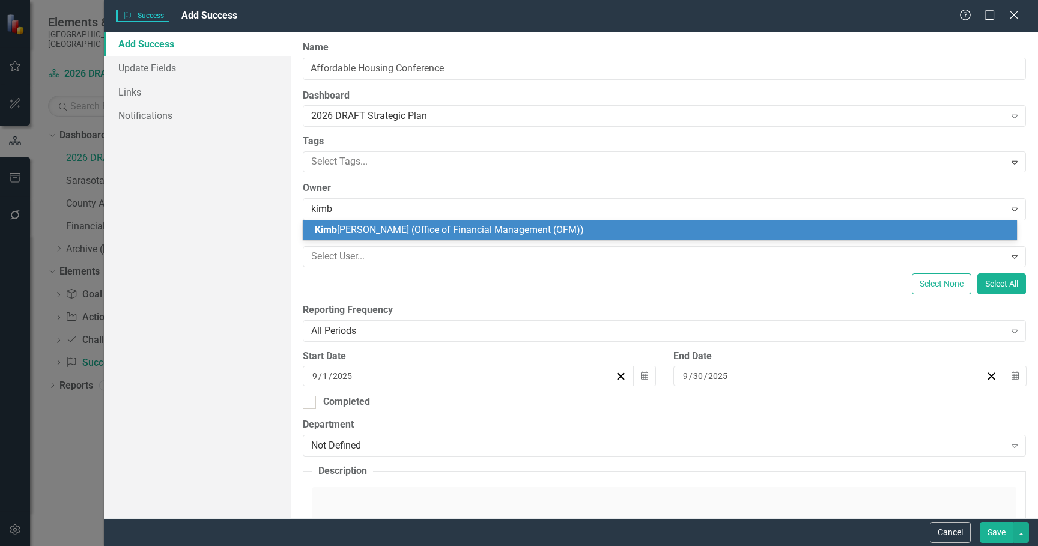
click at [445, 231] on span "[PERSON_NAME] (Office of Financial Management (OFM))" at bounding box center [449, 229] width 269 height 11
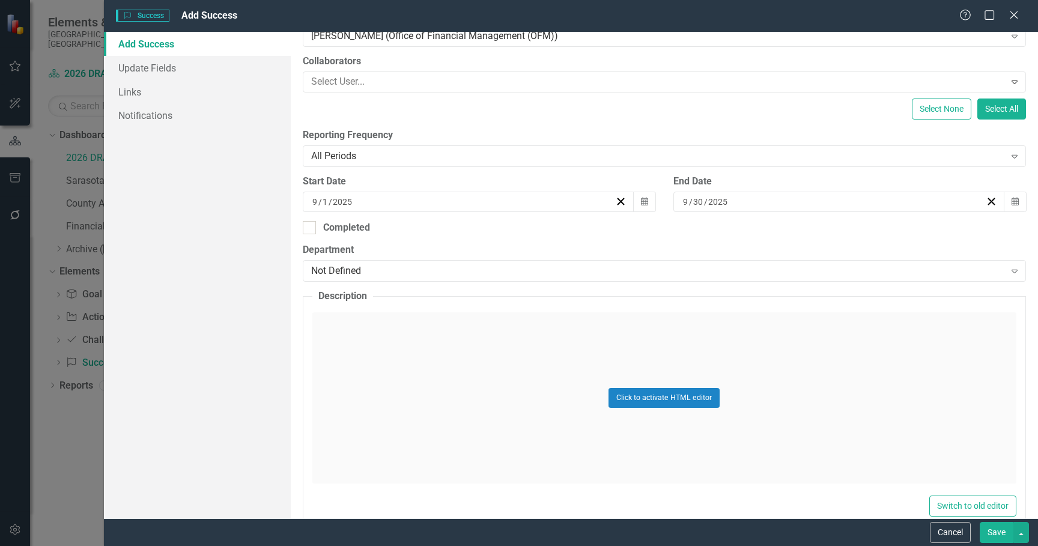
scroll to position [180, 0]
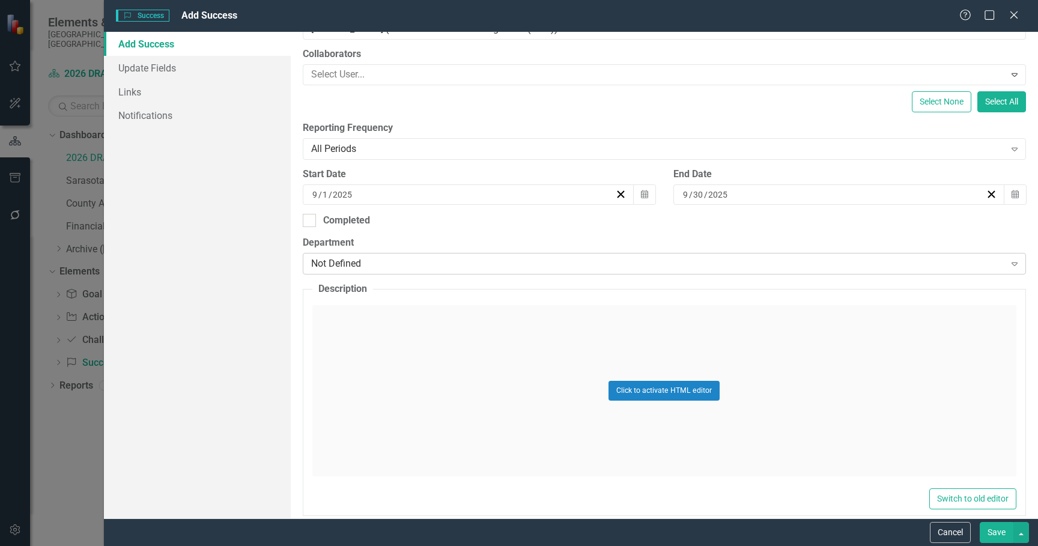
click at [421, 266] on div "Not Defined" at bounding box center [658, 264] width 694 height 14
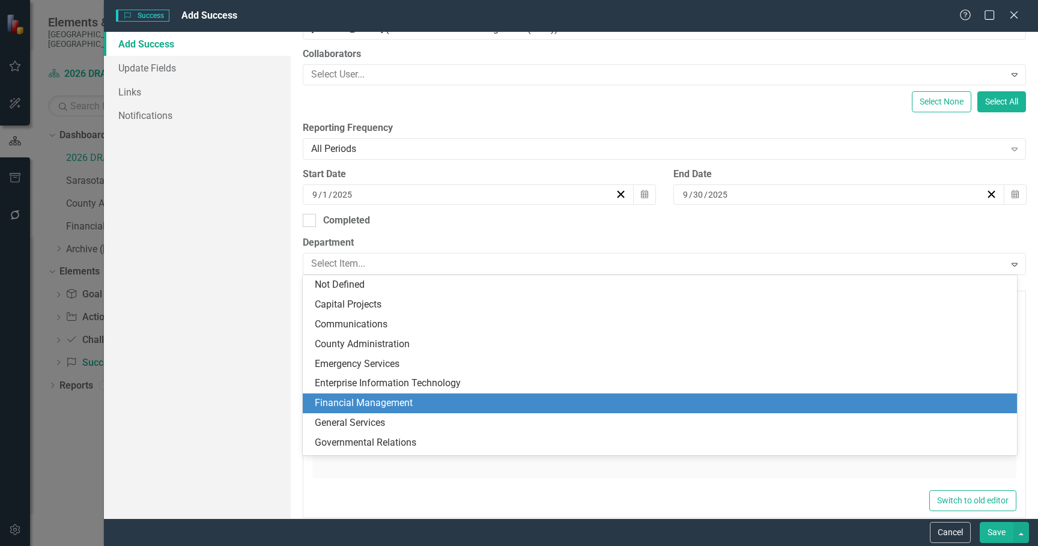
click at [401, 399] on div "Financial Management" at bounding box center [662, 403] width 695 height 14
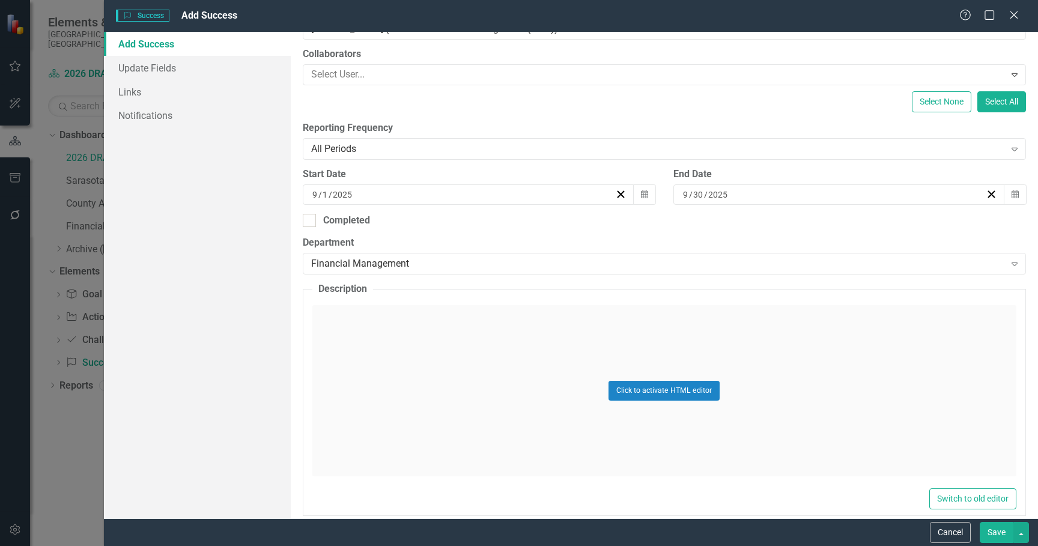
click at [515, 366] on div "Click to activate HTML editor" at bounding box center [664, 390] width 704 height 171
click at [514, 342] on body "Rich Text Area. Press ALT-0 for help." at bounding box center [664, 401] width 702 height 180
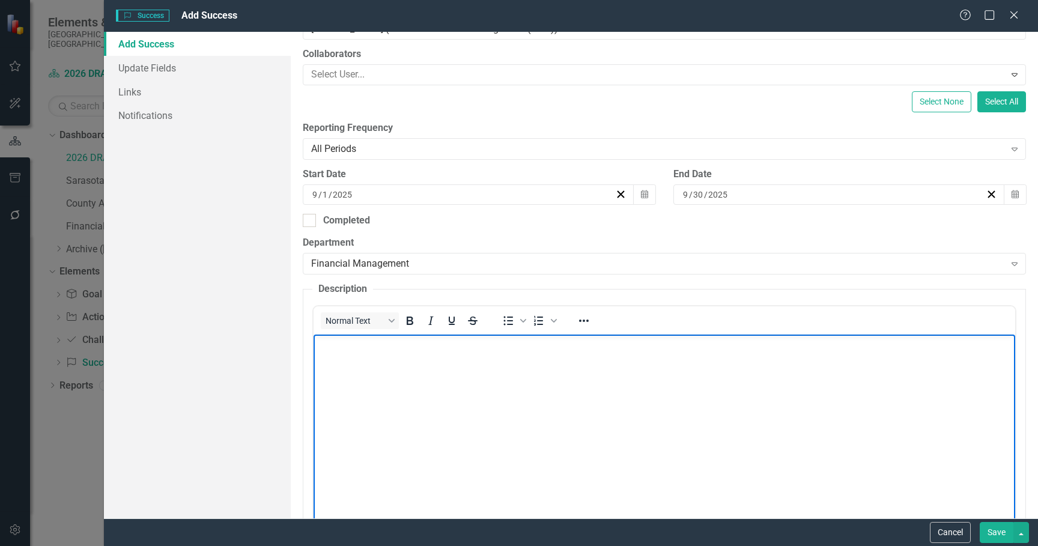
click at [442, 386] on body "Rich Text Area. Press ALT-0 for help." at bounding box center [664, 425] width 702 height 180
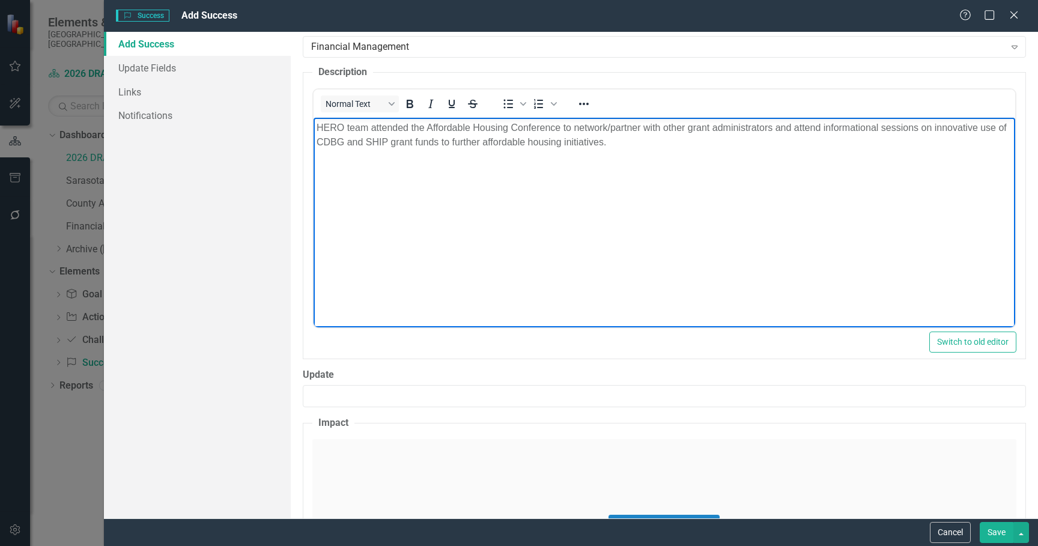
scroll to position [420, 0]
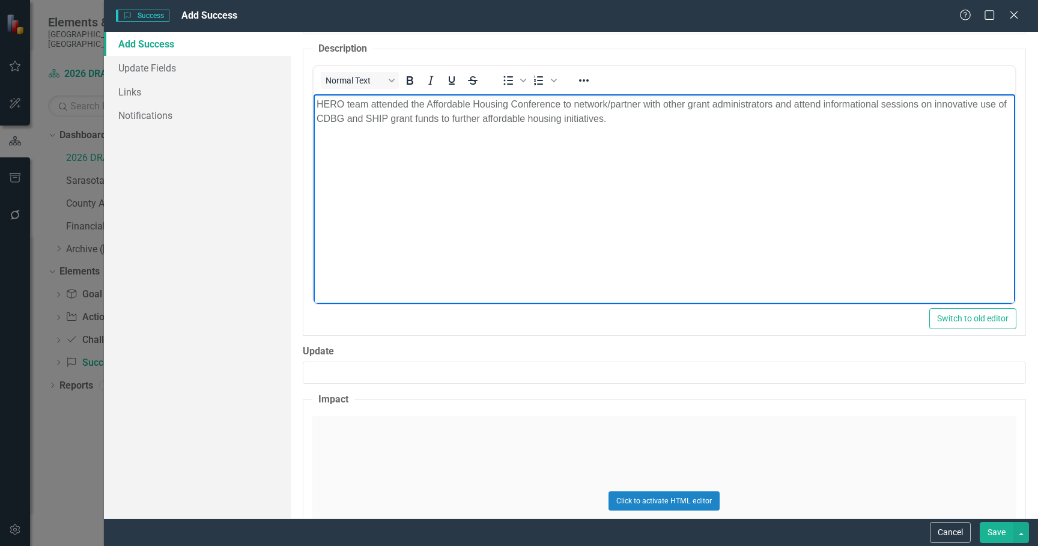
click at [433, 457] on div "Click to activate HTML editor" at bounding box center [664, 501] width 704 height 171
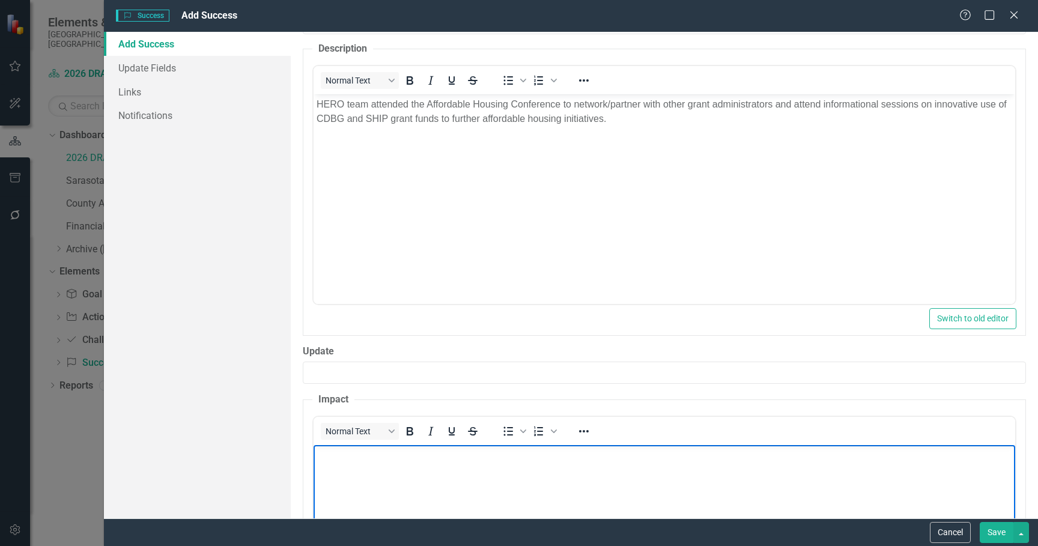
scroll to position [0, 0]
click at [433, 456] on p "Rich Text Area. Press ALT-0 for help." at bounding box center [664, 455] width 696 height 14
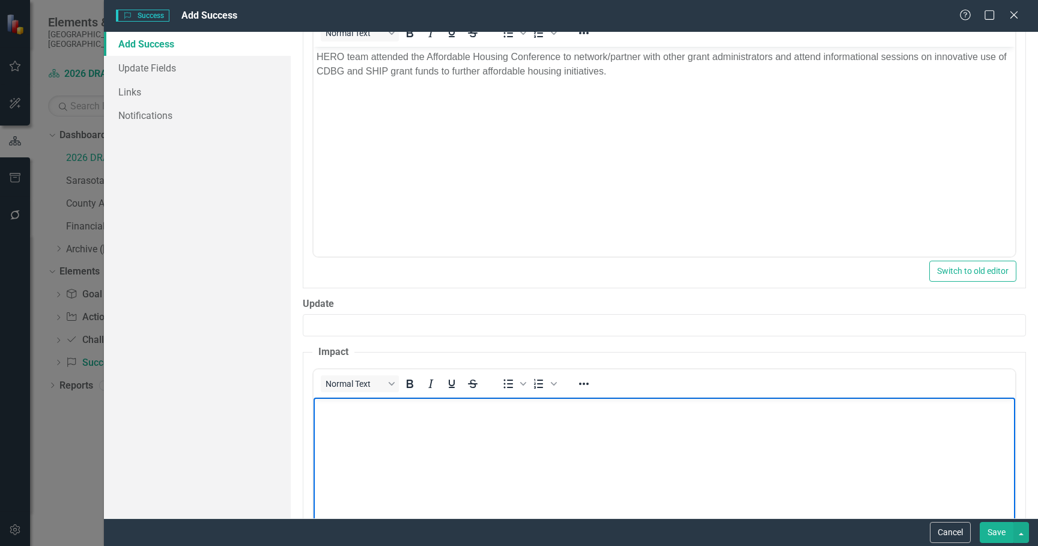
scroll to position [601, 0]
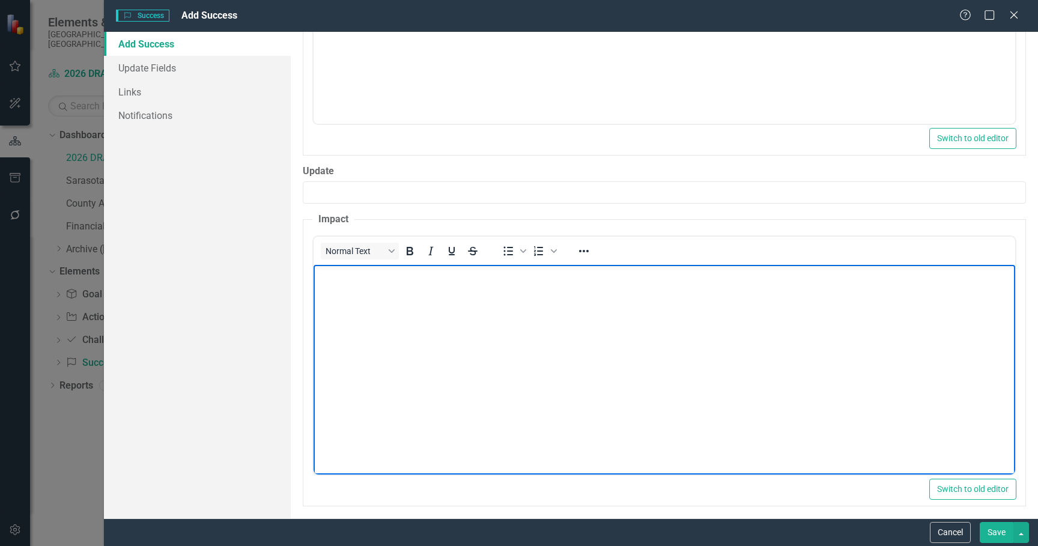
click at [401, 368] on body "Rich Text Area. Press ALT-0 for help." at bounding box center [664, 354] width 702 height 180
drag, startPoint x: 398, startPoint y: 368, endPoint x: 401, endPoint y: 374, distance: 7.0
click at [399, 371] on body "Rich Text Area. Press ALT-0 for help." at bounding box center [664, 354] width 702 height 180
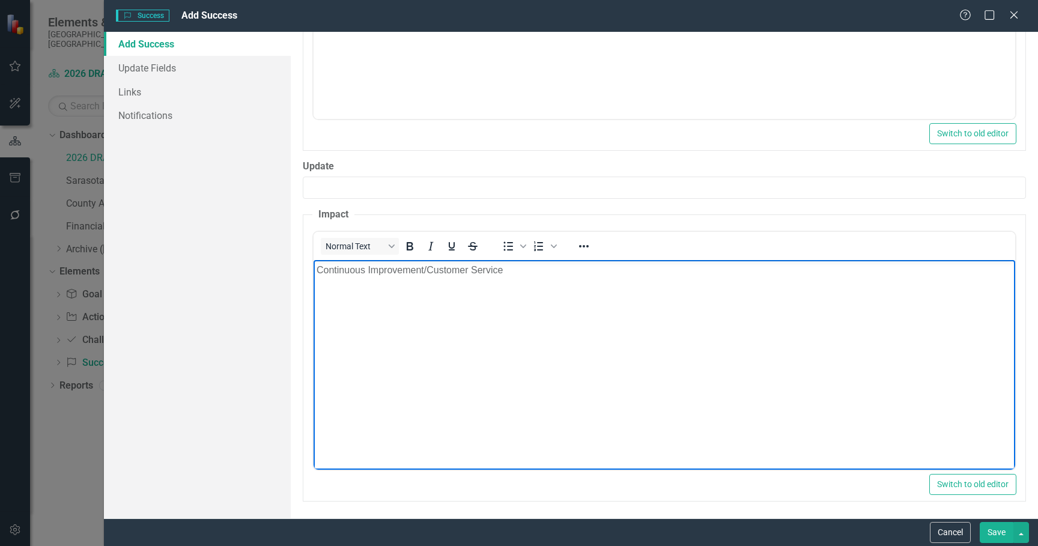
scroll to position [607, 0]
click at [988, 529] on button "Save" at bounding box center [997, 532] width 34 height 21
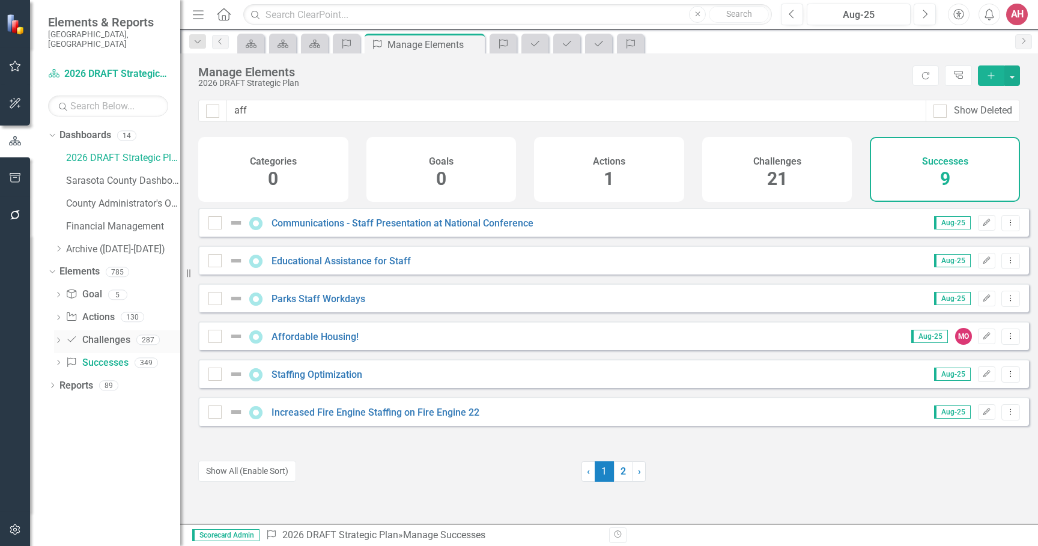
click at [59, 338] on icon "Dropdown" at bounding box center [58, 341] width 8 height 7
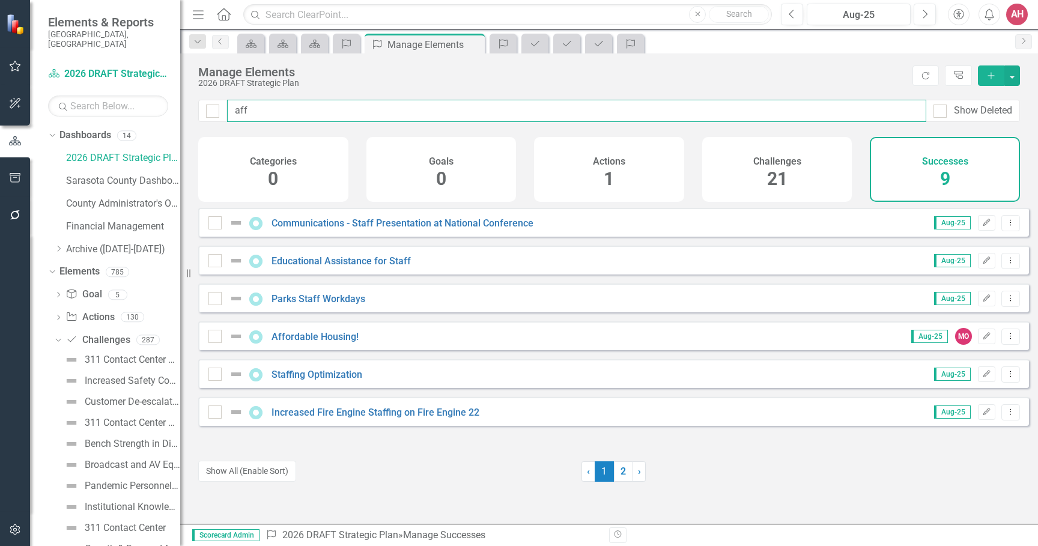
click at [260, 114] on input "aff" at bounding box center [576, 111] width 699 height 22
type input "a"
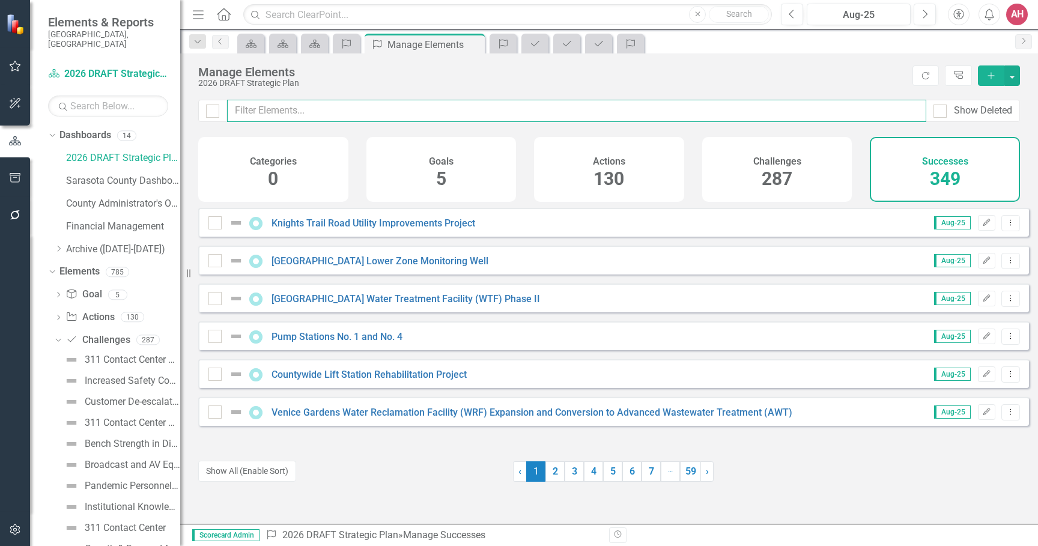
click at [234, 108] on input "text" at bounding box center [576, 111] width 699 height 22
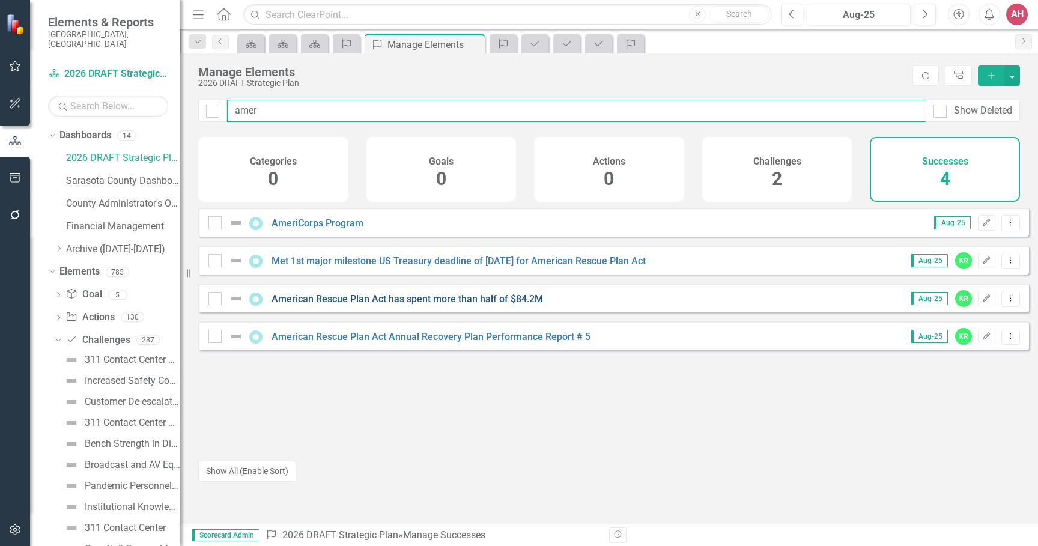
type input "amer"
click at [329, 305] on link "American Rescue Plan Act has spent more than half of $84.2M" at bounding box center [408, 298] width 272 height 11
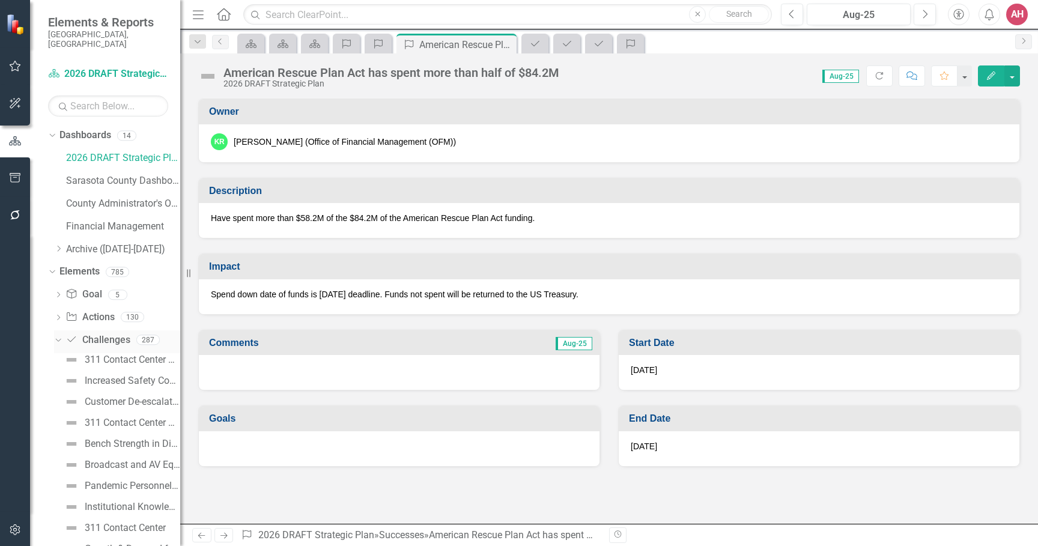
click at [118, 333] on link "Challenge Challenges" at bounding box center [97, 340] width 64 height 14
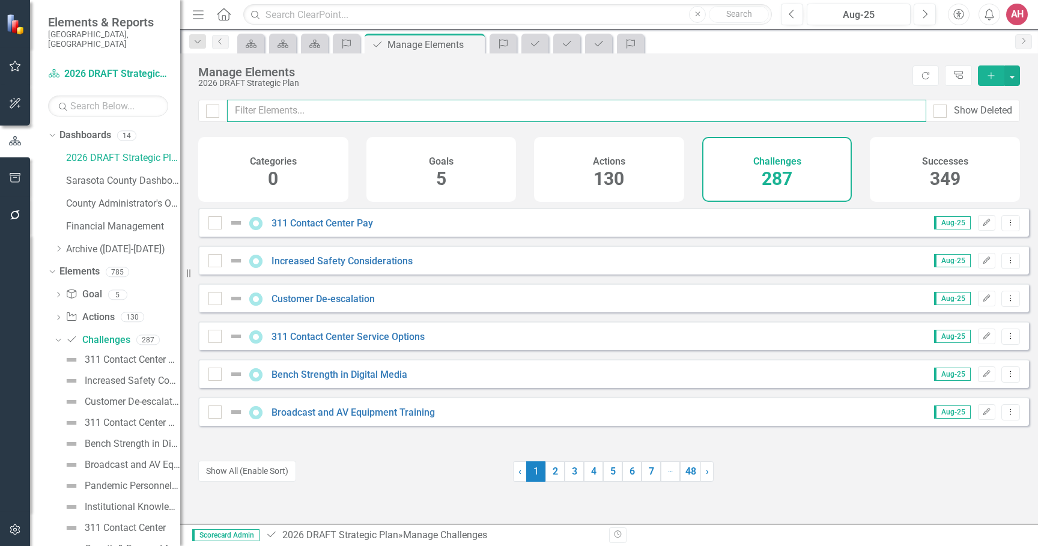
click at [285, 110] on input "text" at bounding box center [576, 111] width 699 height 22
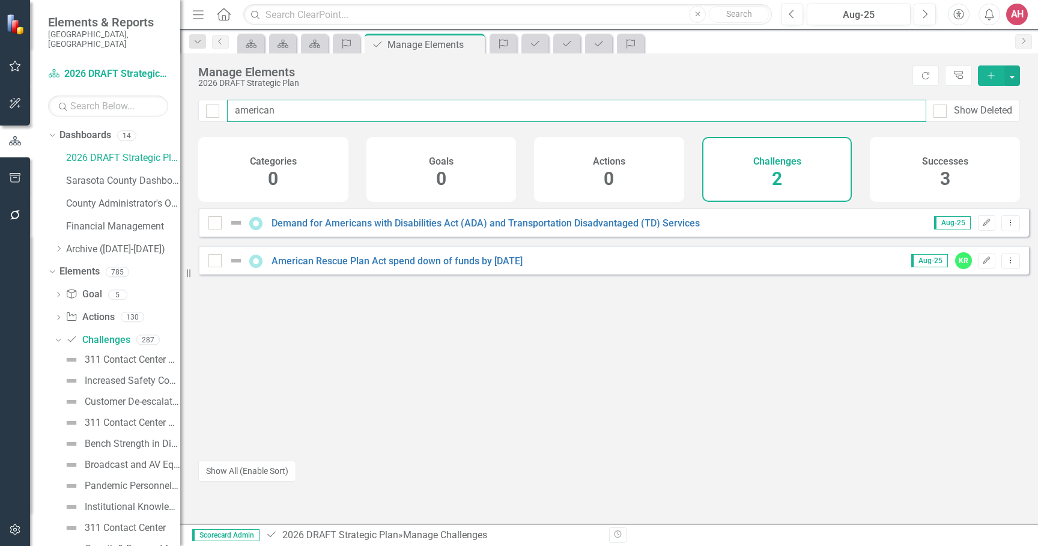
drag, startPoint x: 300, startPoint y: 112, endPoint x: 216, endPoint y: 97, distance: 86.0
click at [216, 97] on div "Manage Elements 2026 DRAFT Strategic Plan Refresh Tree Explorer Add american Sh…" at bounding box center [609, 288] width 858 height 470
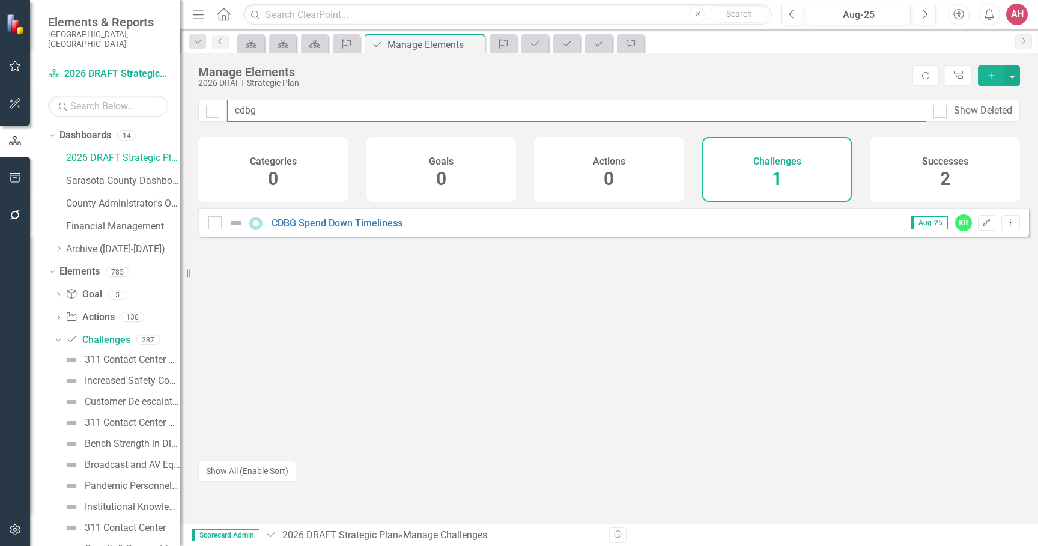
drag, startPoint x: 280, startPoint y: 111, endPoint x: 228, endPoint y: 103, distance: 52.2
click at [228, 103] on input "cdbg" at bounding box center [576, 111] width 699 height 22
drag, startPoint x: 263, startPoint y: 107, endPoint x: 201, endPoint y: 105, distance: 61.9
click at [201, 105] on div "admin Show Deleted" at bounding box center [609, 111] width 822 height 22
drag, startPoint x: 250, startPoint y: 108, endPoint x: 234, endPoint y: 107, distance: 15.7
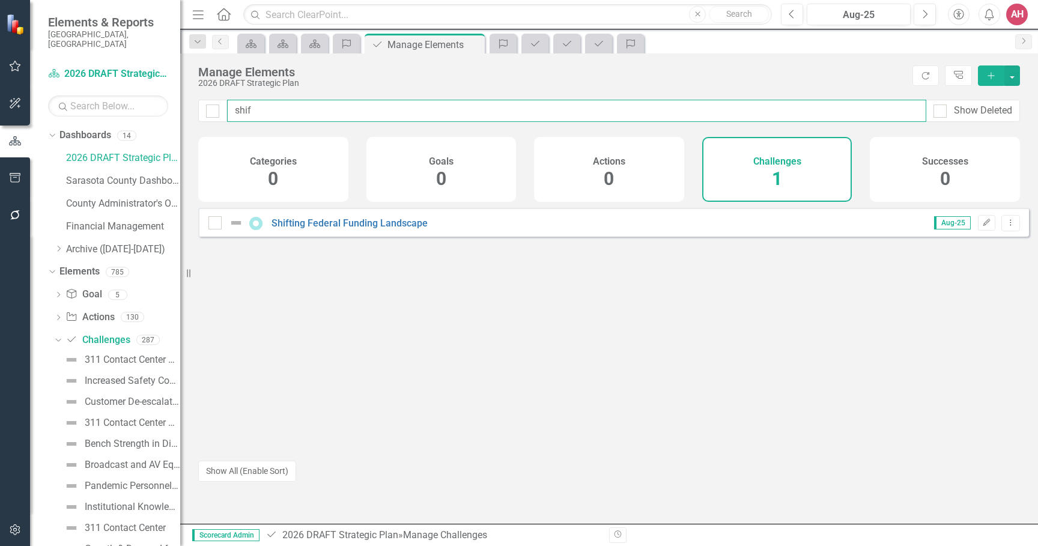
click at [234, 107] on input "shif" at bounding box center [576, 111] width 699 height 22
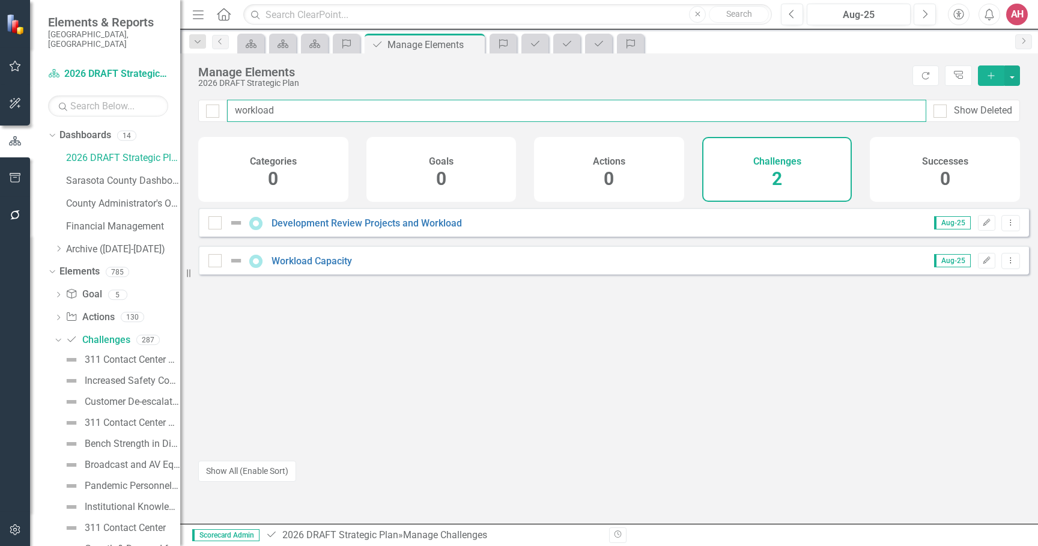
drag, startPoint x: 296, startPoint y: 106, endPoint x: 216, endPoint y: 102, distance: 80.6
click at [216, 102] on div "workload Show Deleted" at bounding box center [609, 111] width 822 height 22
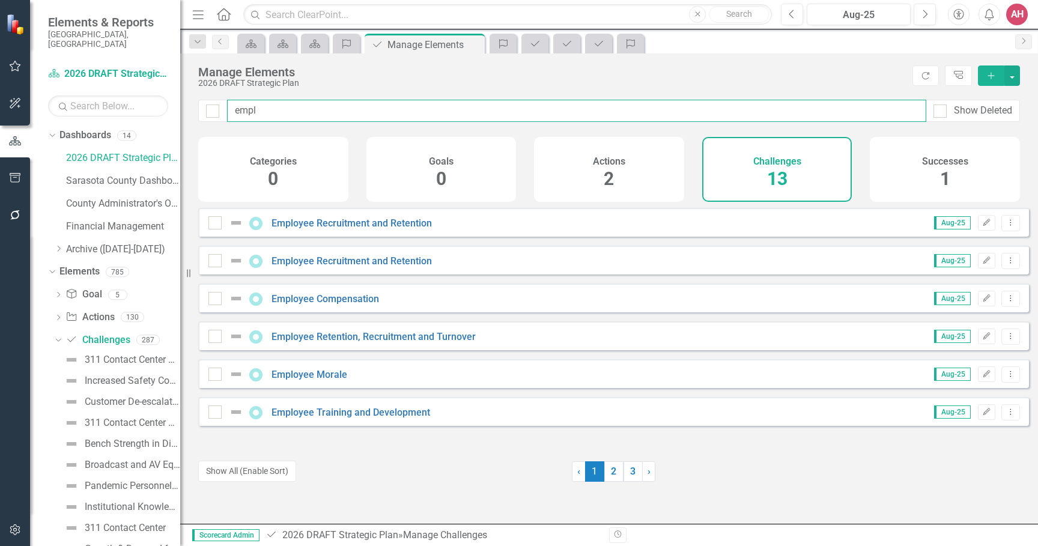
drag, startPoint x: 279, startPoint y: 113, endPoint x: 224, endPoint y: 101, distance: 56.6
click at [224, 101] on div "empl Show Deleted" at bounding box center [609, 111] width 822 height 22
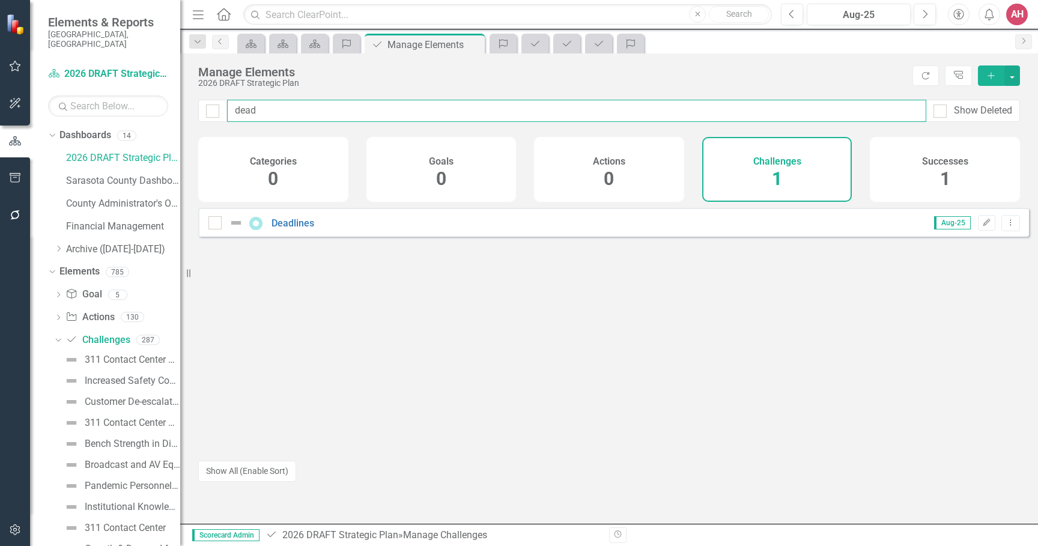
drag, startPoint x: 266, startPoint y: 108, endPoint x: 211, endPoint y: 103, distance: 55.5
click at [211, 103] on div "dead Show Deleted" at bounding box center [609, 111] width 822 height 22
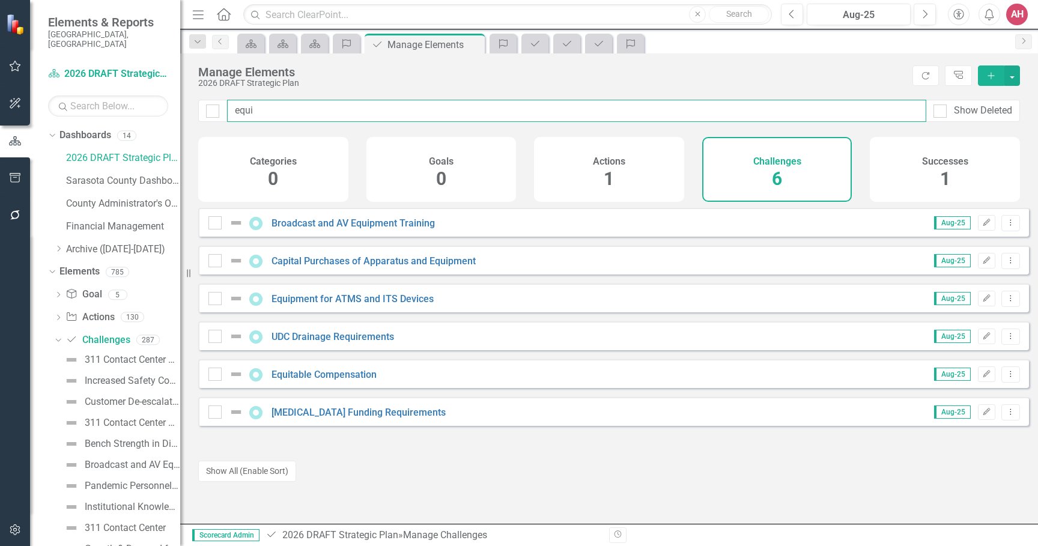
drag, startPoint x: 267, startPoint y: 110, endPoint x: 196, endPoint y: 108, distance: 70.9
click at [196, 108] on div "equi Show Deleted" at bounding box center [609, 118] width 858 height 37
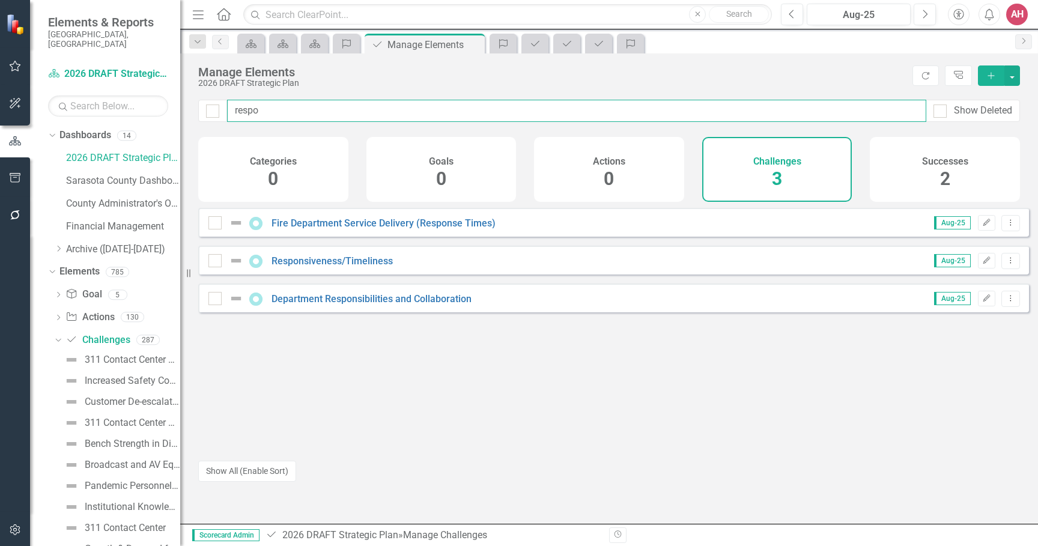
drag, startPoint x: 292, startPoint y: 106, endPoint x: 181, endPoint y: 92, distance: 112.0
click at [181, 92] on div "Elements & Reports [GEOGRAPHIC_DATA], [GEOGRAPHIC_DATA] Dashboard 2026 DRAFT St…" at bounding box center [519, 273] width 1038 height 546
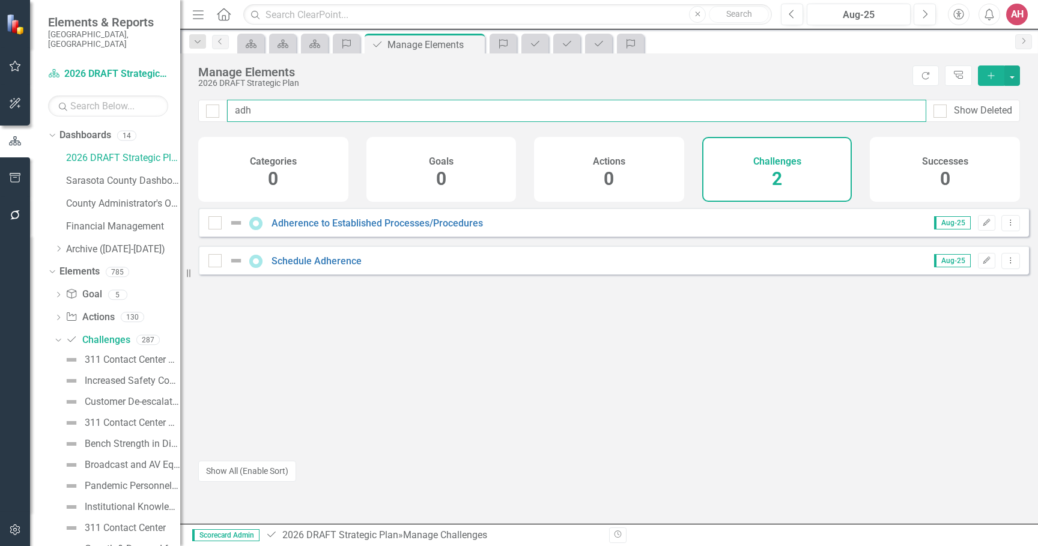
drag, startPoint x: 262, startPoint y: 111, endPoint x: 225, endPoint y: 107, distance: 36.8
click at [225, 107] on div "adh Show Deleted" at bounding box center [609, 111] width 822 height 22
type input "i"
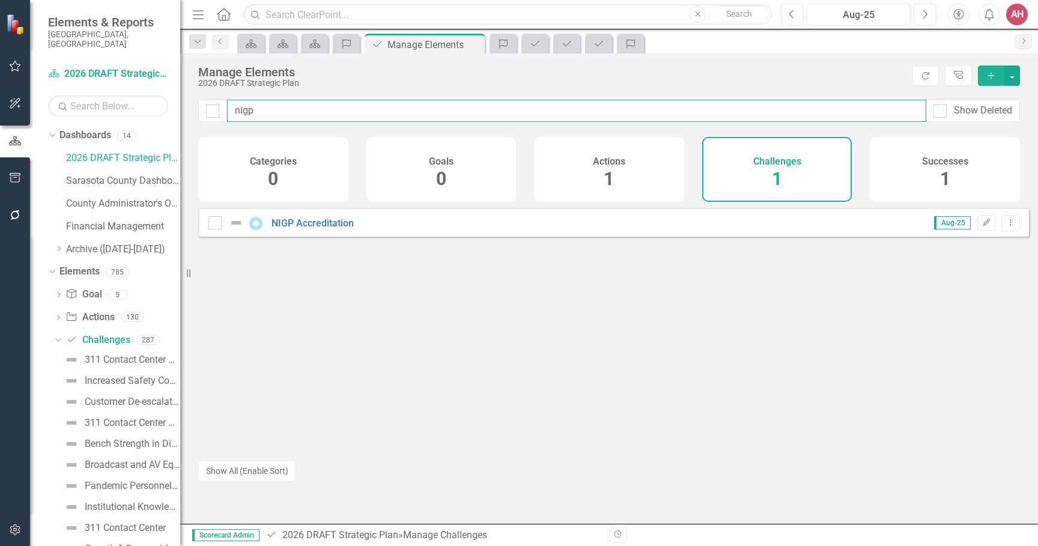
drag, startPoint x: 260, startPoint y: 111, endPoint x: 221, endPoint y: 103, distance: 39.2
click at [223, 105] on div "nigp Show Deleted" at bounding box center [609, 111] width 822 height 22
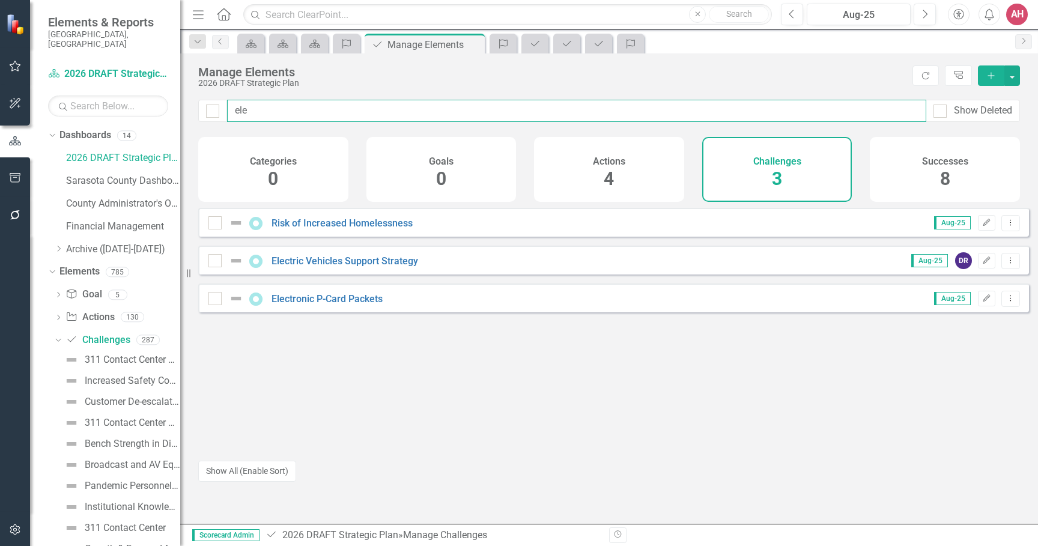
type input "ele"
drag, startPoint x: 254, startPoint y: 111, endPoint x: 214, endPoint y: 109, distance: 39.7
click at [214, 109] on div "ele Show Deleted" at bounding box center [609, 111] width 822 height 22
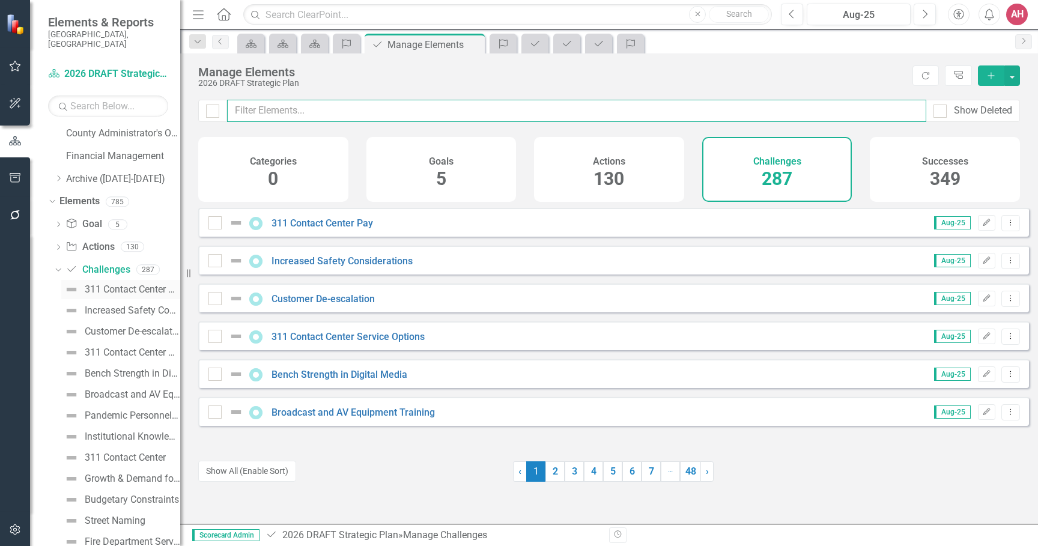
scroll to position [60, 0]
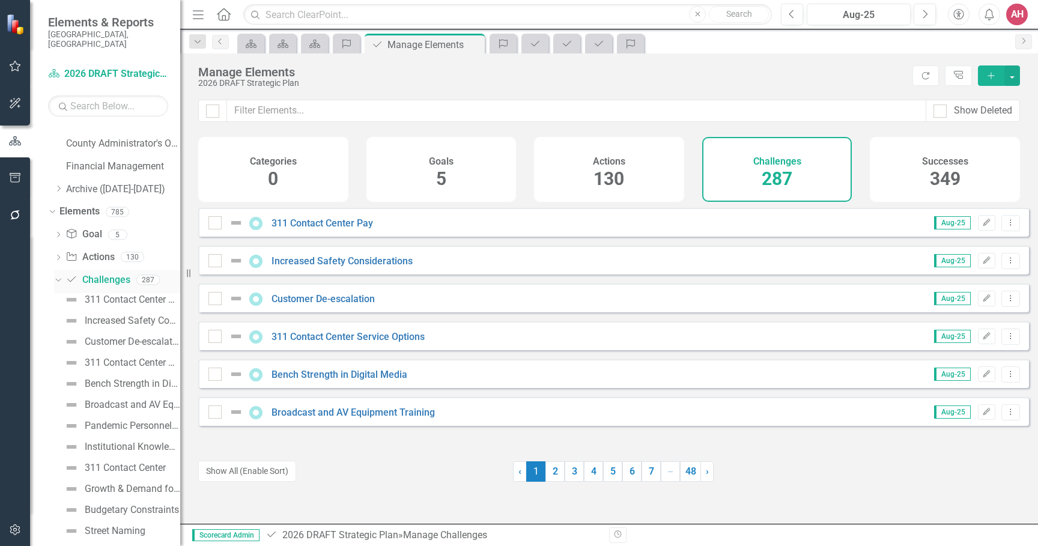
click at [58, 275] on icon "Dropdown" at bounding box center [56, 279] width 7 height 8
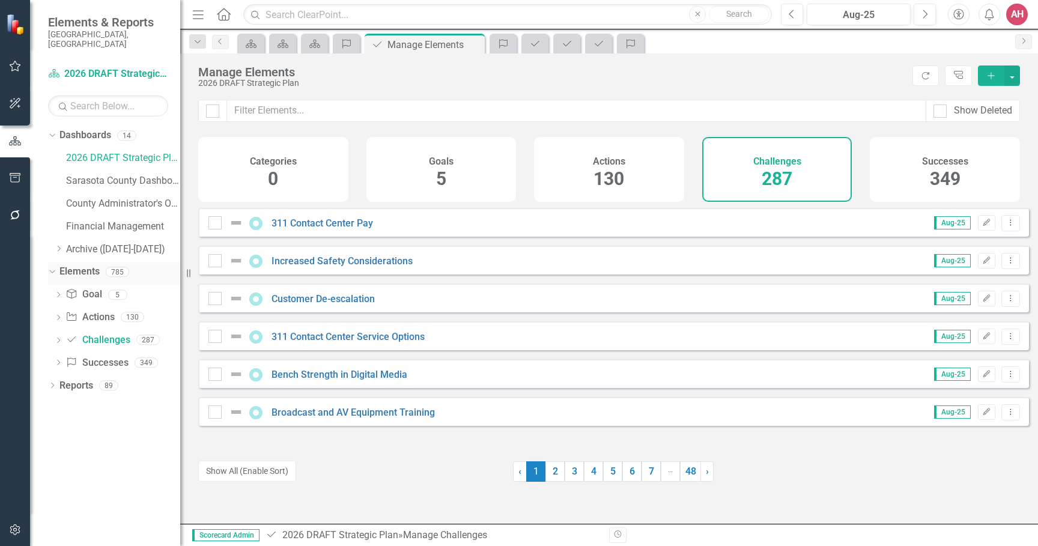
scroll to position [0, 0]
click at [90, 356] on link "Success Successes" at bounding box center [96, 363] width 62 height 14
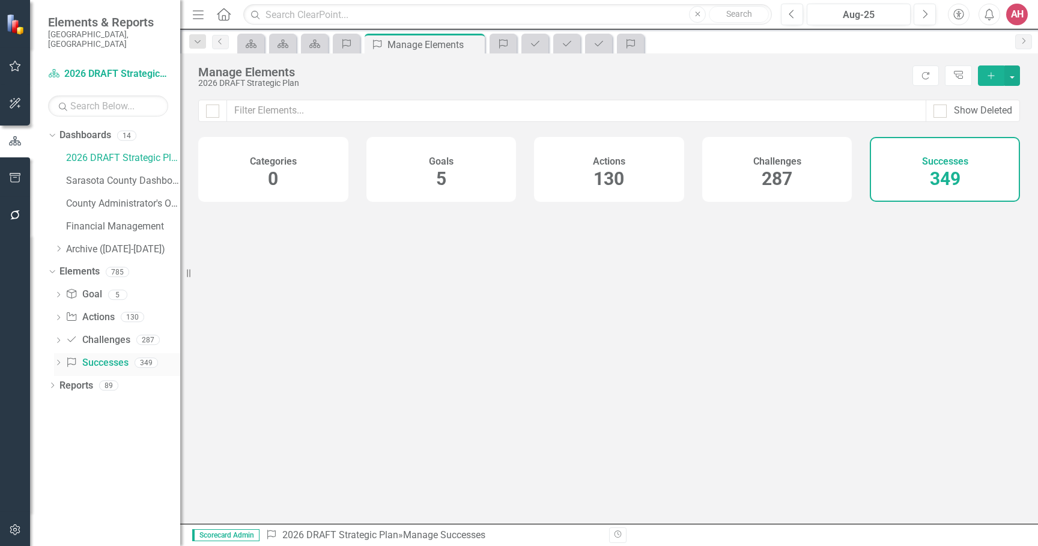
click at [90, 356] on link "Success Successes" at bounding box center [96, 363] width 62 height 14
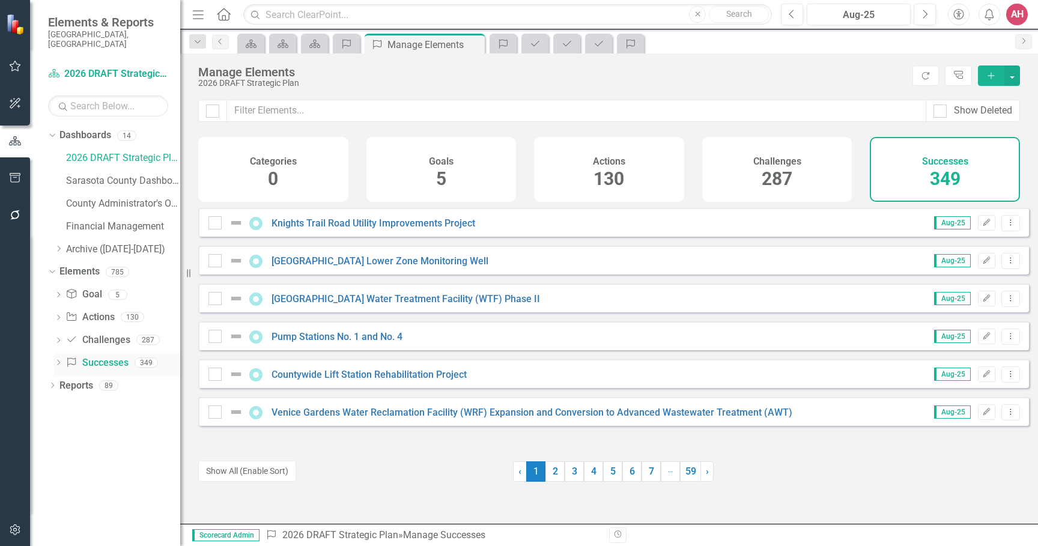
click at [68, 357] on icon at bounding box center [71, 362] width 8 height 10
click at [107, 356] on link "Success Successes" at bounding box center [96, 363] width 62 height 14
click at [245, 111] on input "text" at bounding box center [576, 111] width 699 height 22
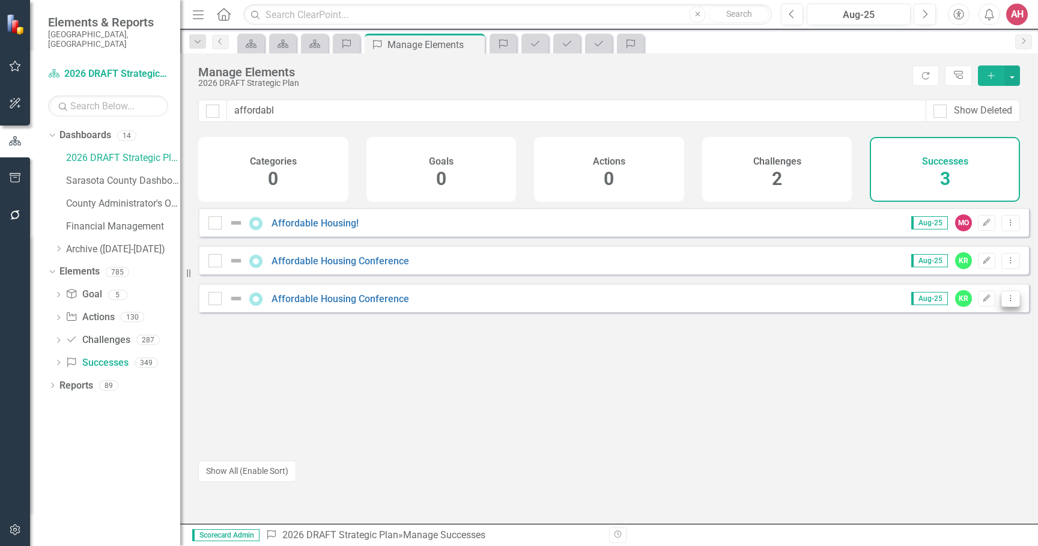
click at [1006, 302] on icon "Dropdown Menu" at bounding box center [1011, 298] width 10 height 8
click at [944, 392] on link "Trash Delete Success" at bounding box center [956, 394] width 107 height 22
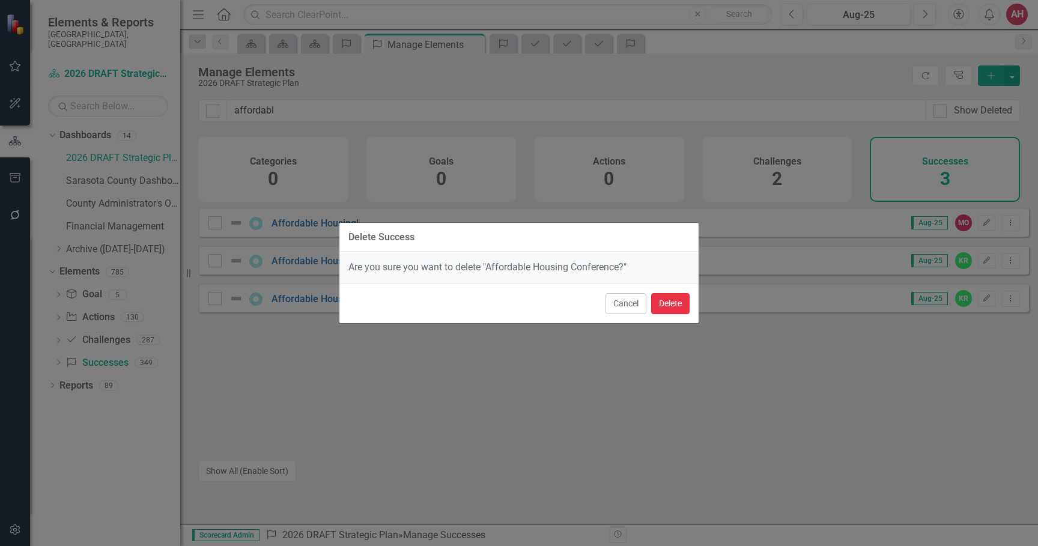
click at [664, 303] on button "Delete" at bounding box center [670, 303] width 38 height 21
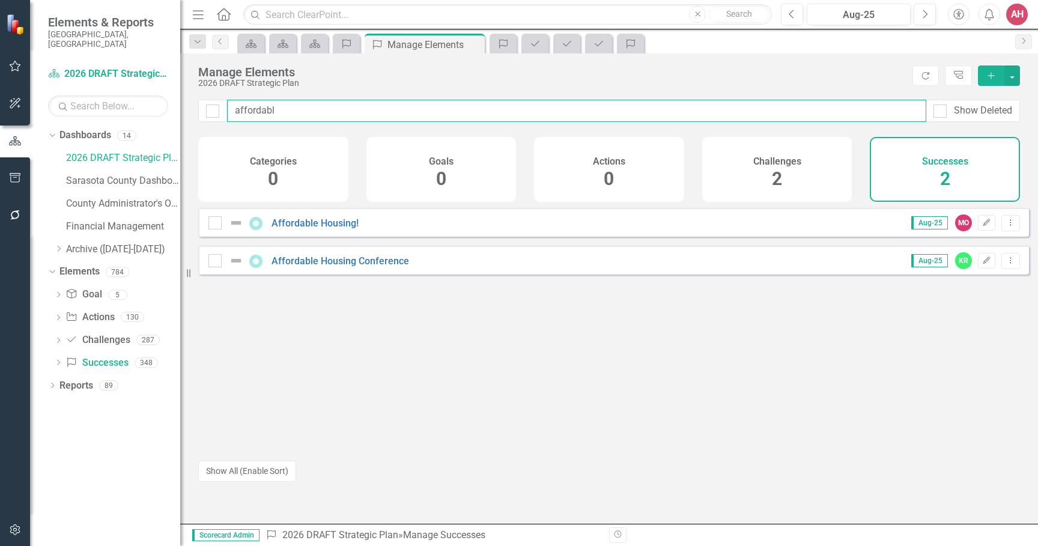
drag, startPoint x: 241, startPoint y: 100, endPoint x: 228, endPoint y: 103, distance: 13.6
click at [226, 102] on div "affordabl Show Deleted" at bounding box center [609, 111] width 822 height 22
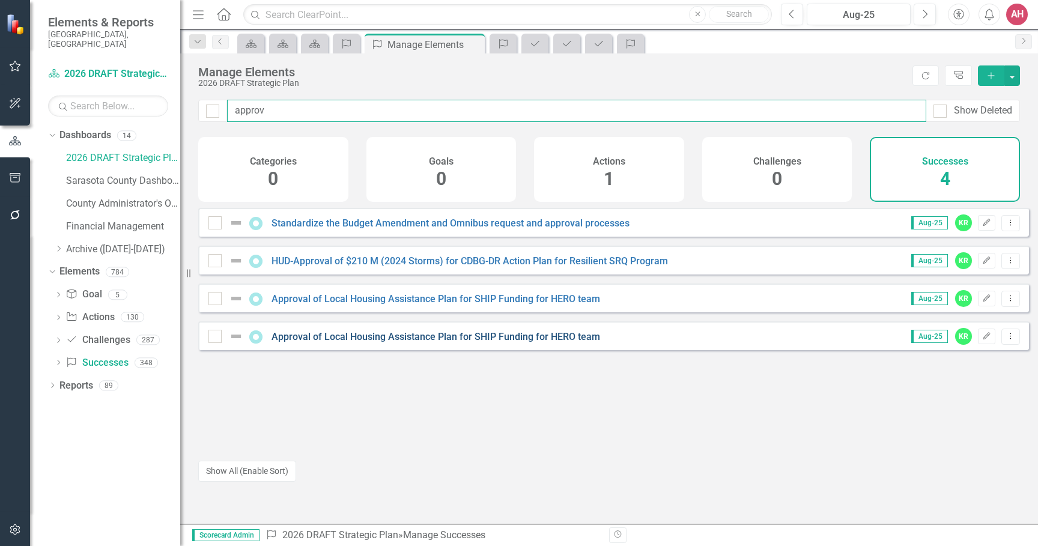
type input "approv"
click at [518, 342] on link "Approval of Local Housing Assistance Plan for SHIP Funding for HERO team" at bounding box center [436, 336] width 329 height 11
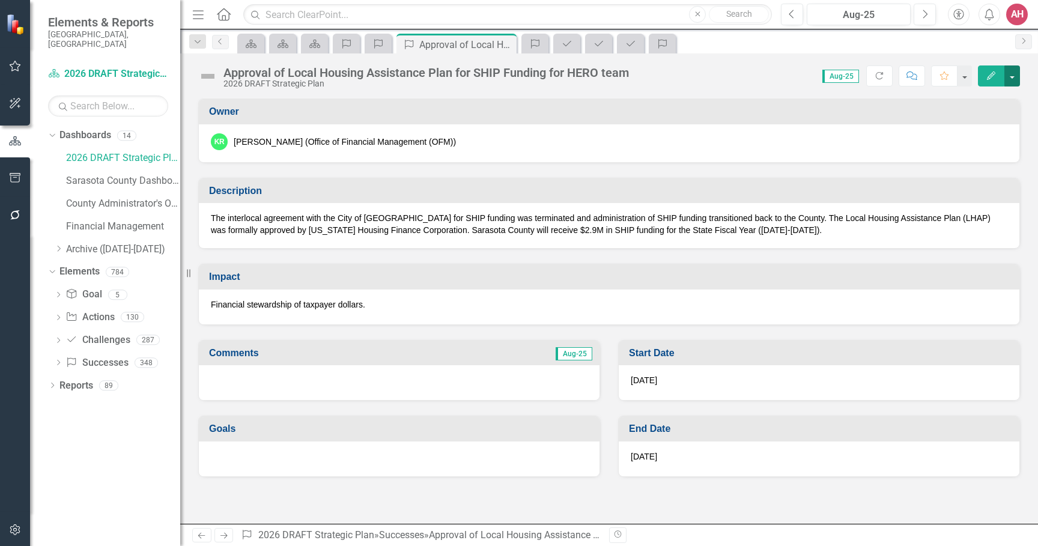
click at [1008, 73] on button "button" at bounding box center [1012, 75] width 16 height 21
click at [219, 42] on icon at bounding box center [219, 41] width 3 height 6
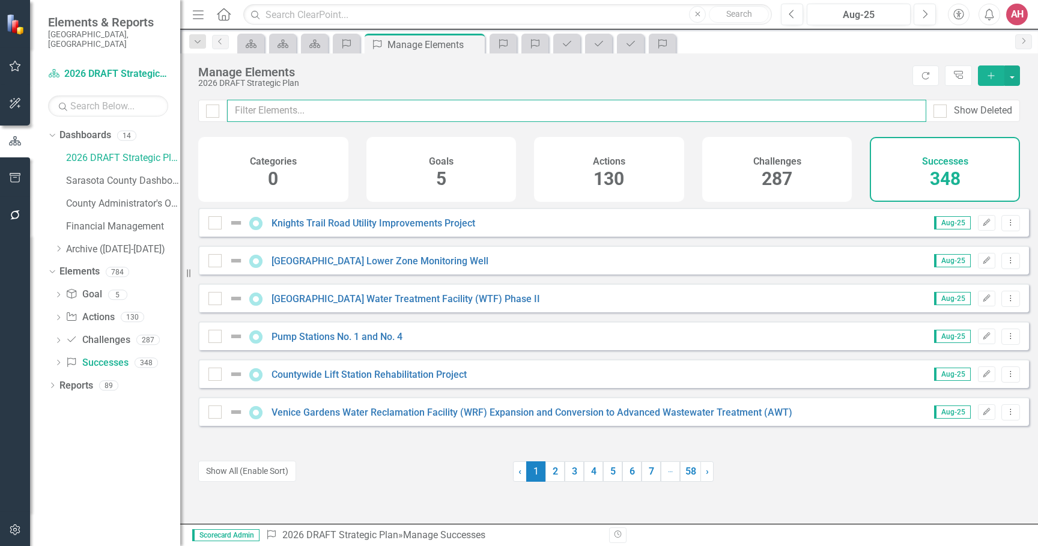
click at [279, 109] on input "text" at bounding box center [576, 111] width 699 height 22
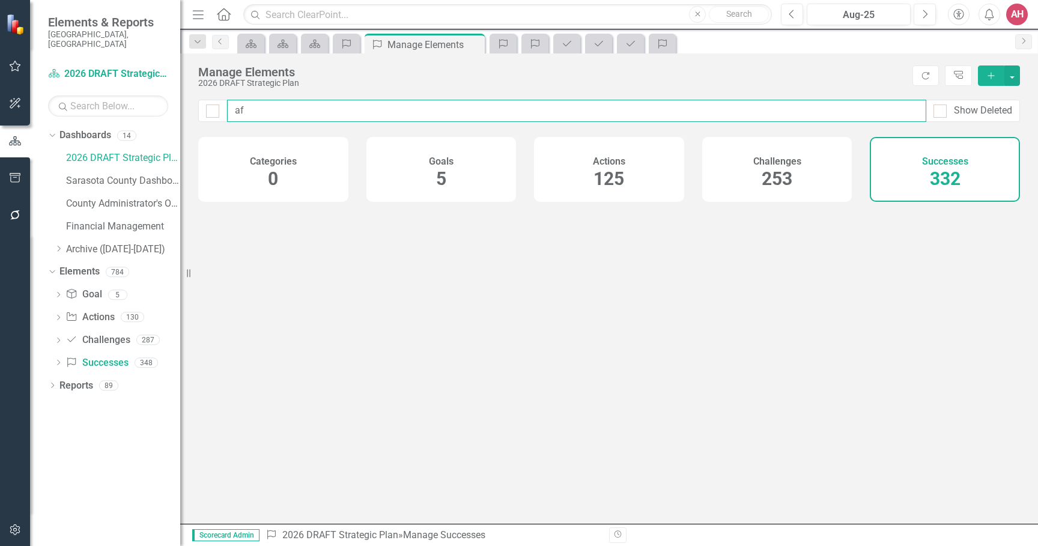
type input "a"
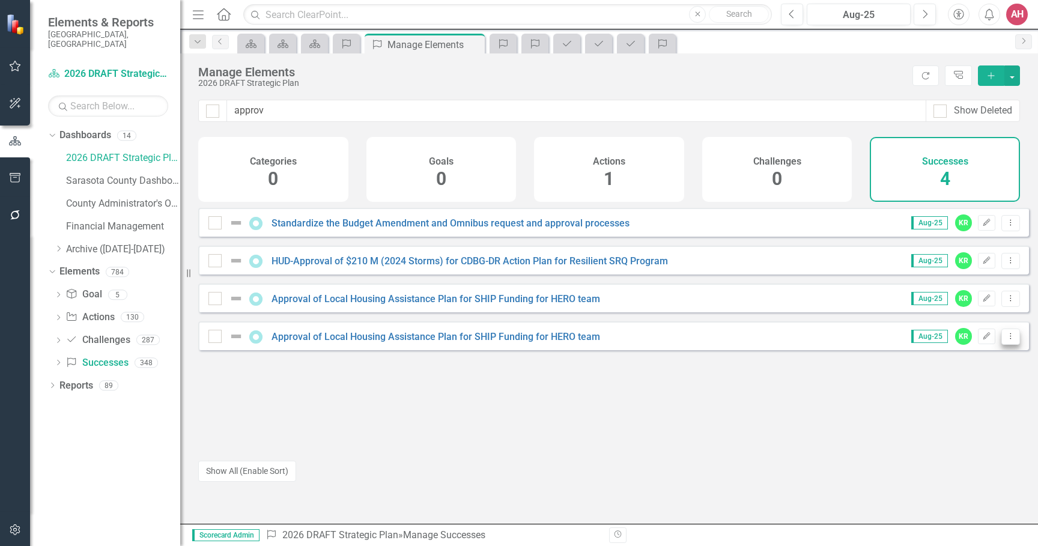
click at [1006, 340] on icon "Dropdown Menu" at bounding box center [1011, 336] width 10 height 8
click at [968, 430] on link "Trash Delete Success" at bounding box center [956, 432] width 107 height 22
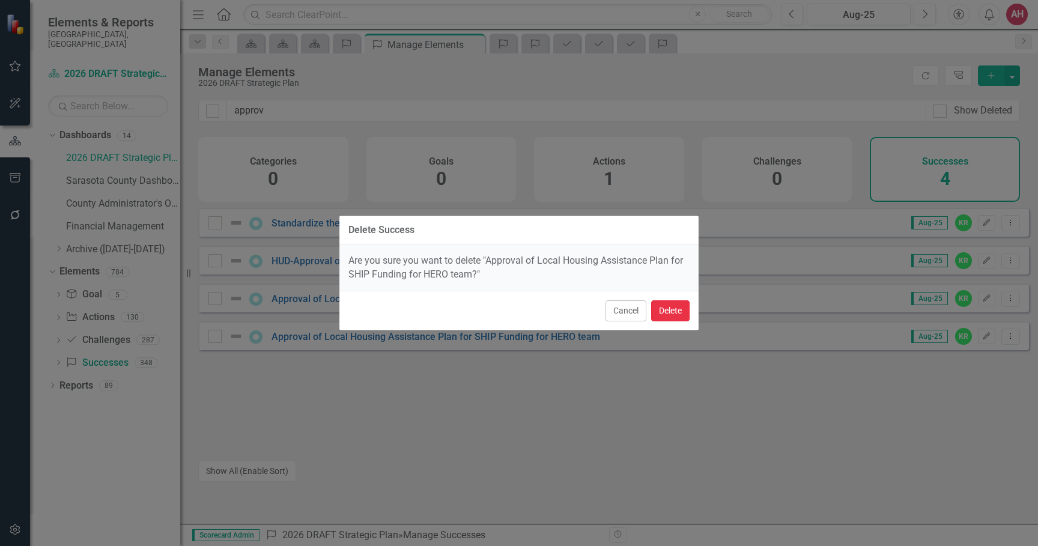
click at [678, 309] on button "Delete" at bounding box center [670, 310] width 38 height 21
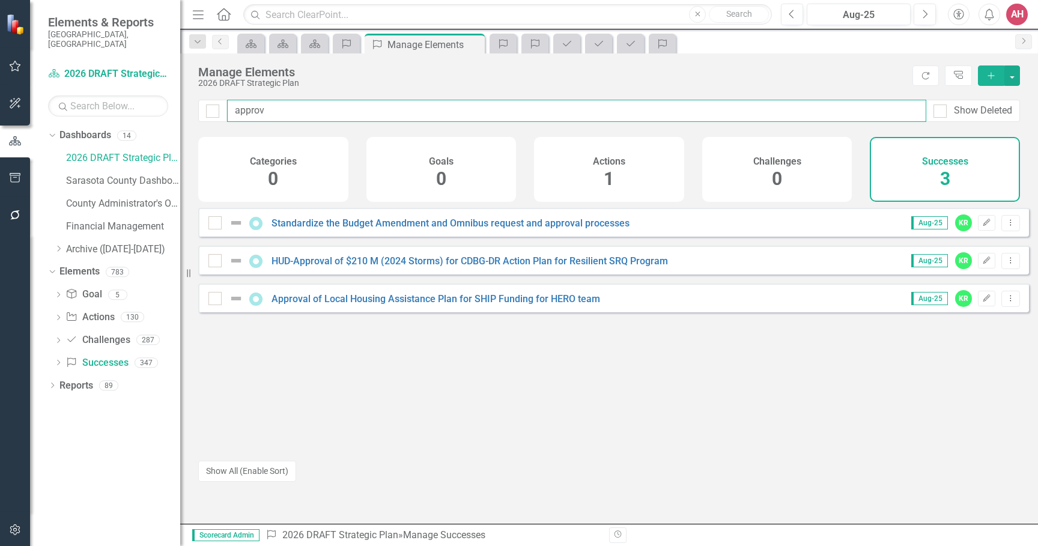
click at [226, 106] on div "approv Show Deleted" at bounding box center [609, 111] width 822 height 22
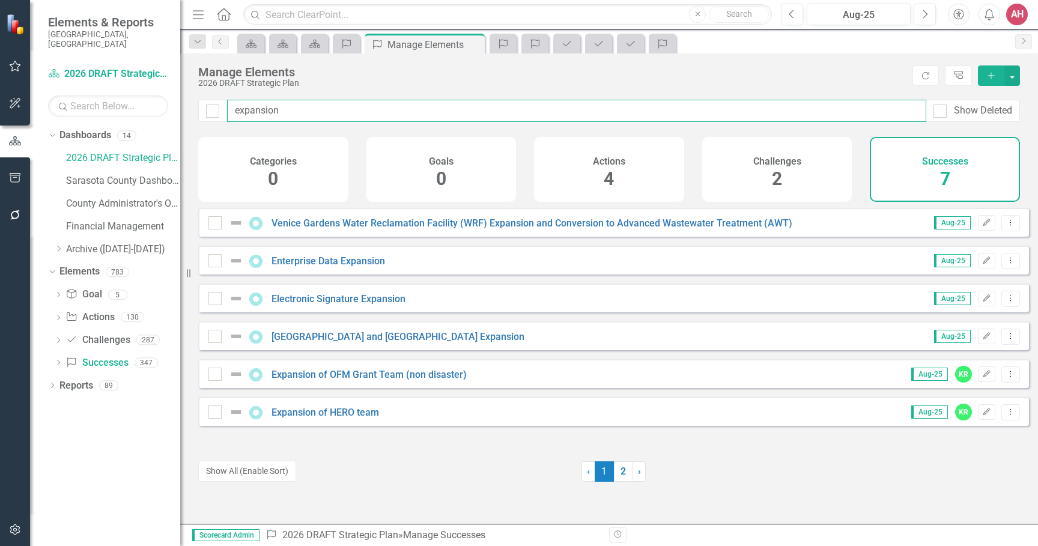
drag, startPoint x: 311, startPoint y: 112, endPoint x: 221, endPoint y: 102, distance: 90.8
click at [221, 100] on div "expansion Show Deleted" at bounding box center [609, 111] width 822 height 22
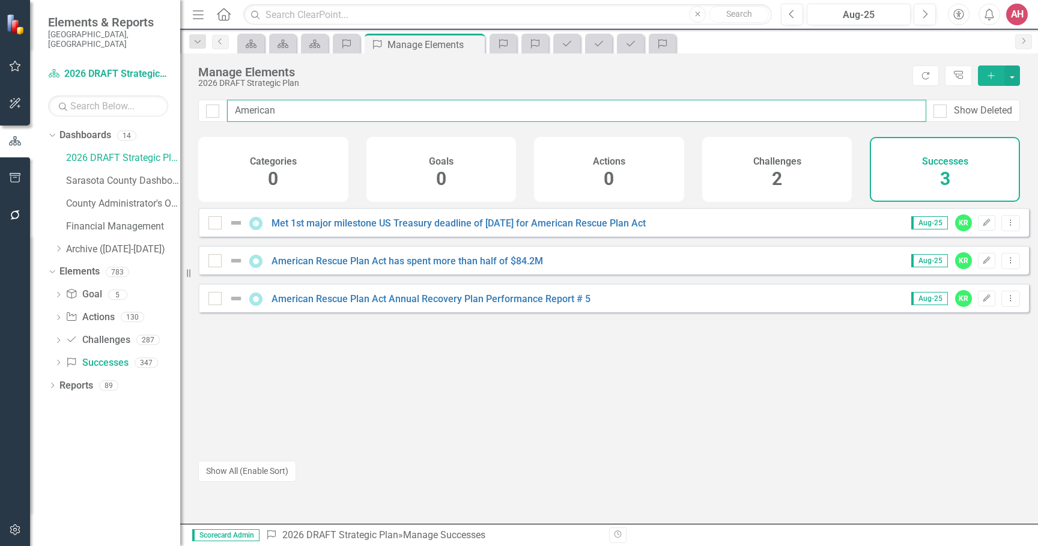
drag, startPoint x: 276, startPoint y: 106, endPoint x: 198, endPoint y: 96, distance: 78.2
click at [198, 96] on div "Manage Elements 2026 DRAFT Strategic Plan Refresh Tree Explorer Add American Sh…" at bounding box center [609, 288] width 858 height 470
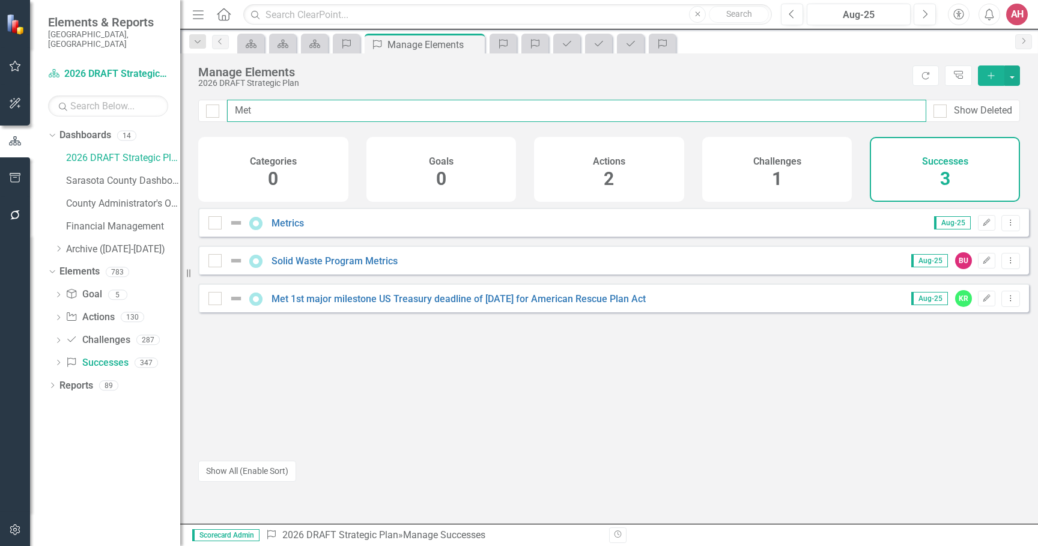
drag, startPoint x: 282, startPoint y: 111, endPoint x: 220, endPoint y: 106, distance: 61.5
click at [220, 106] on div "Met Show Deleted" at bounding box center [609, 111] width 822 height 22
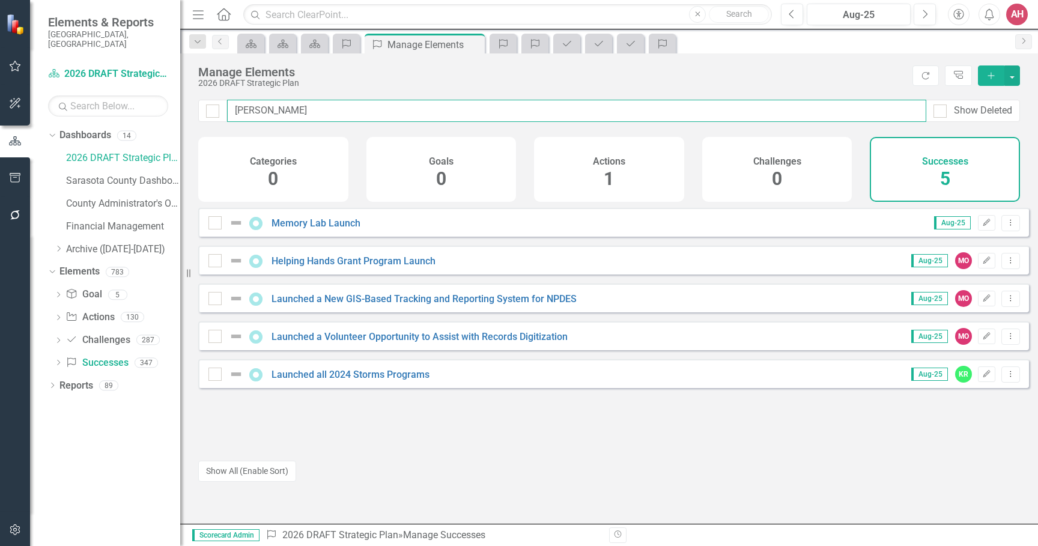
type input "[PERSON_NAME]"
click at [1019, 11] on div "AH" at bounding box center [1017, 15] width 22 height 22
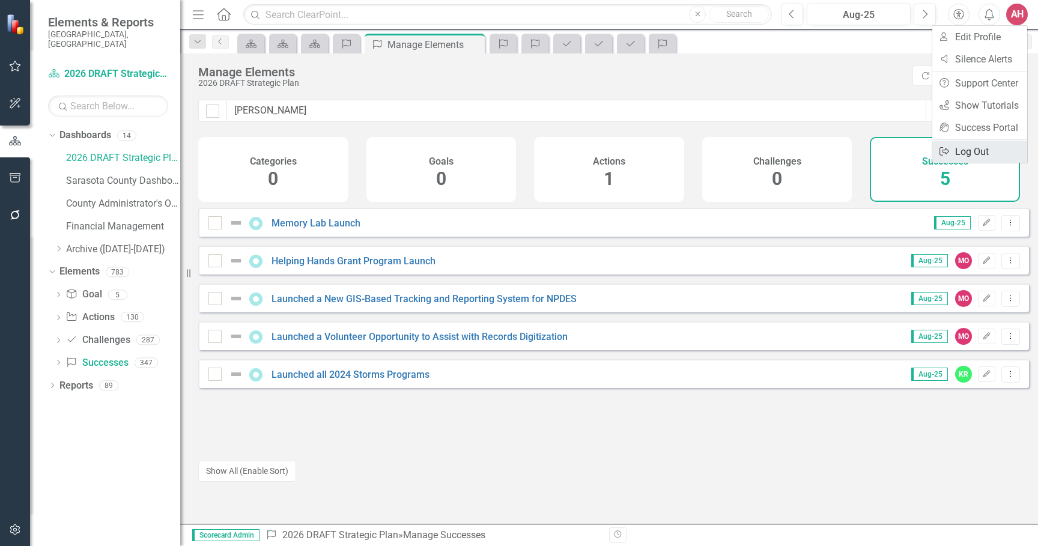
click at [982, 148] on link "Logout Log Out" at bounding box center [979, 152] width 95 height 22
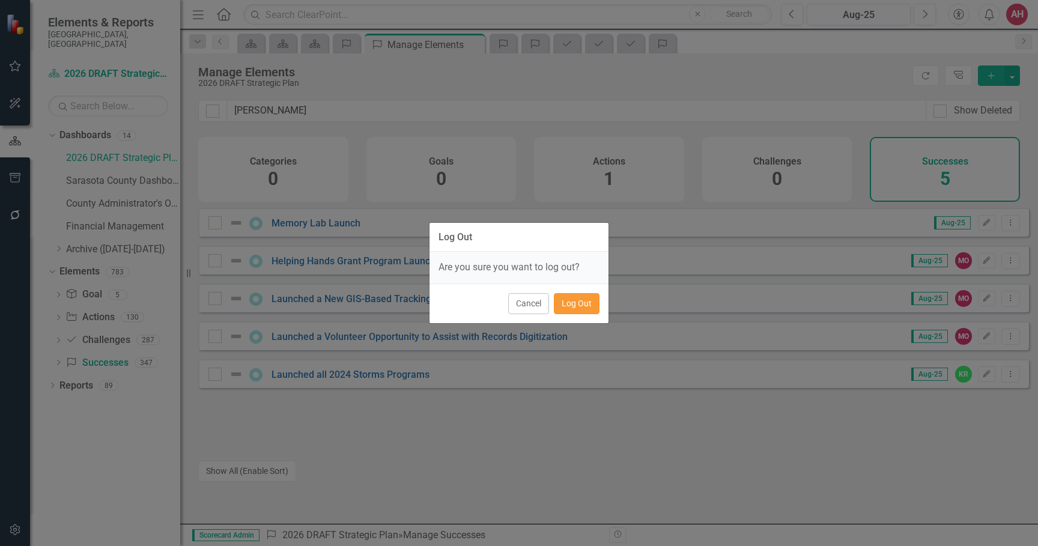
click at [574, 302] on button "Log Out" at bounding box center [577, 303] width 46 height 21
